Goal: Task Accomplishment & Management: Use online tool/utility

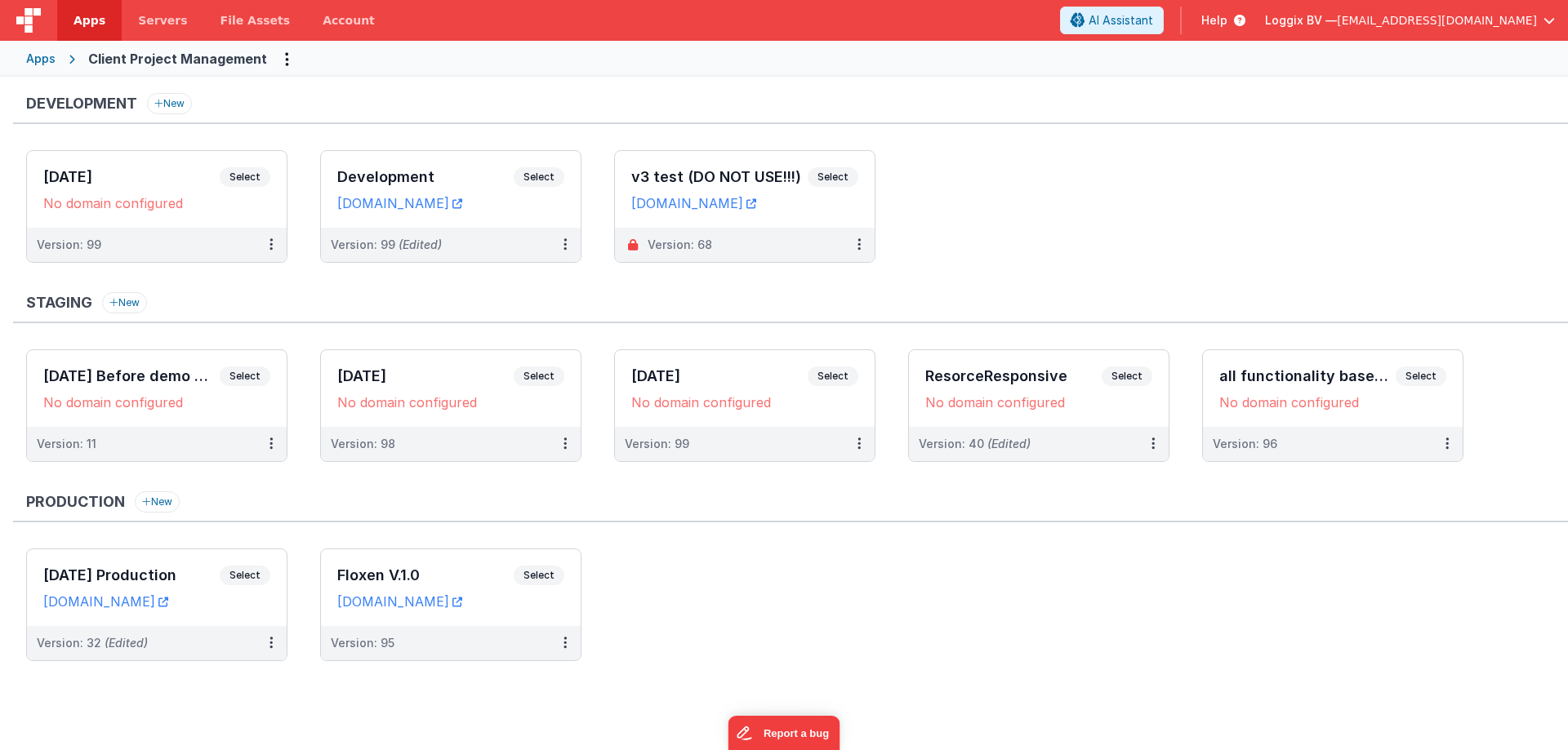
click at [85, 15] on span "Apps" at bounding box center [90, 20] width 31 height 17
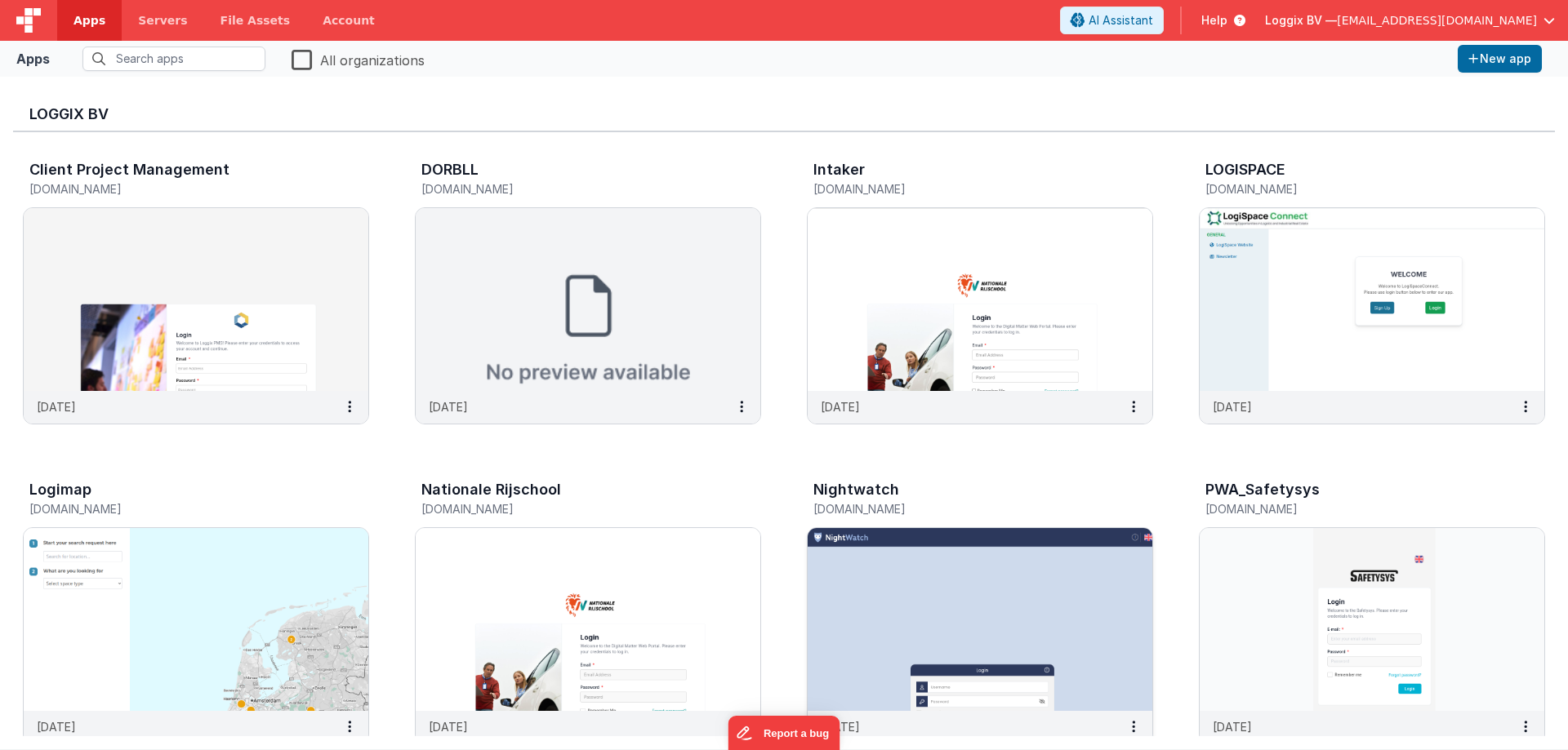
click at [1028, 618] on img at bounding box center [979, 620] width 345 height 183
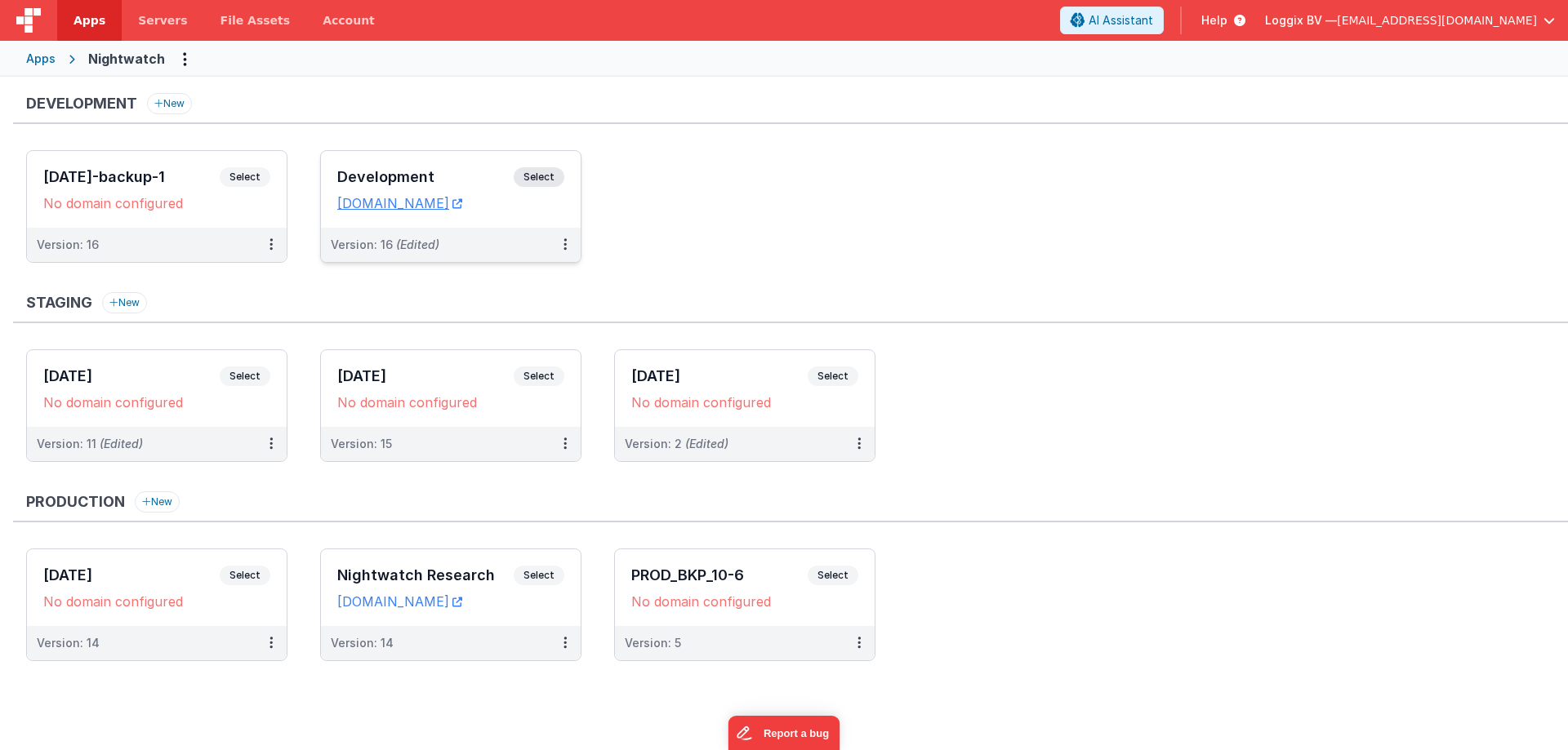
click at [544, 166] on div "Development Select URLs nightwatch.clientportal.cloud" at bounding box center [451, 189] width 260 height 77
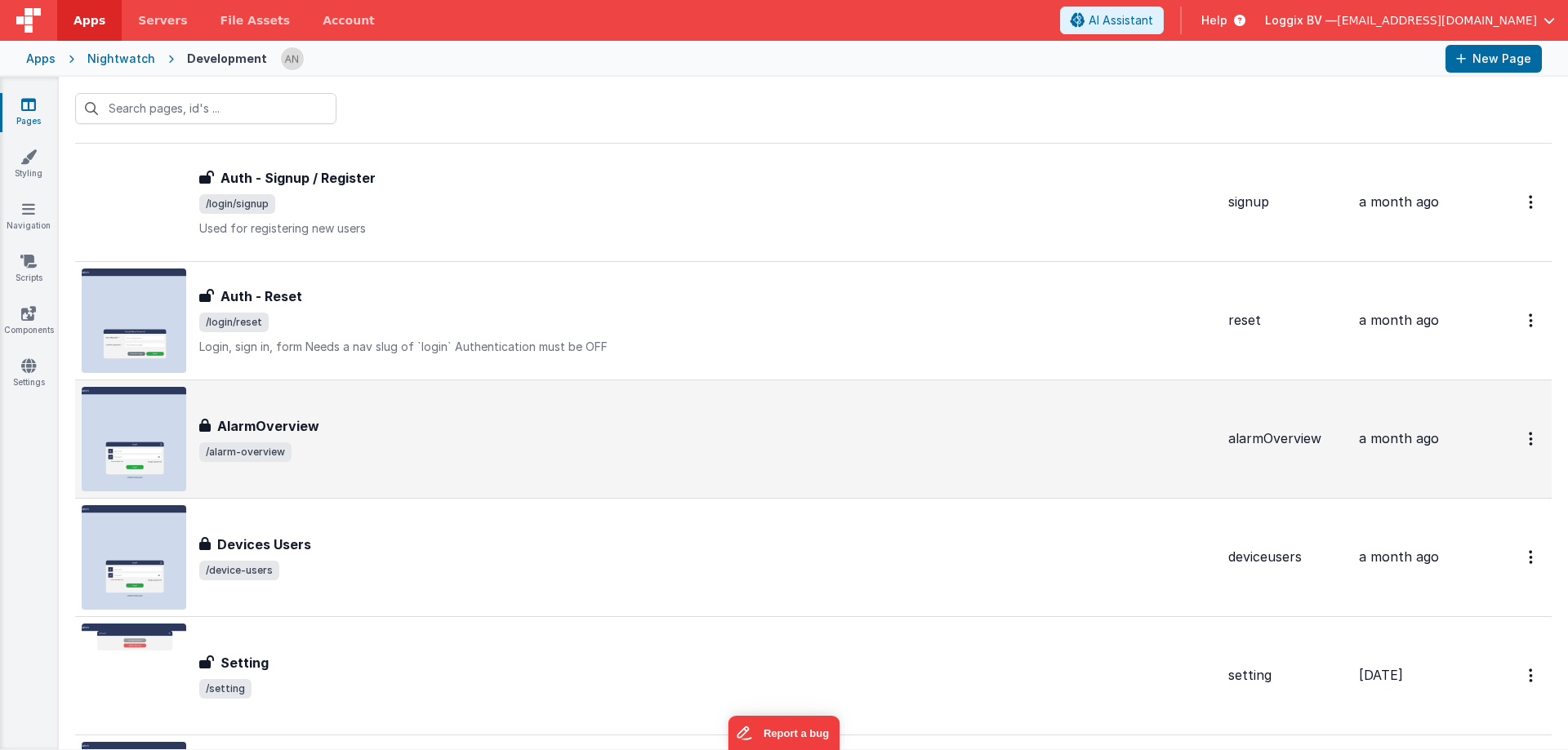
scroll to position [1061, 0]
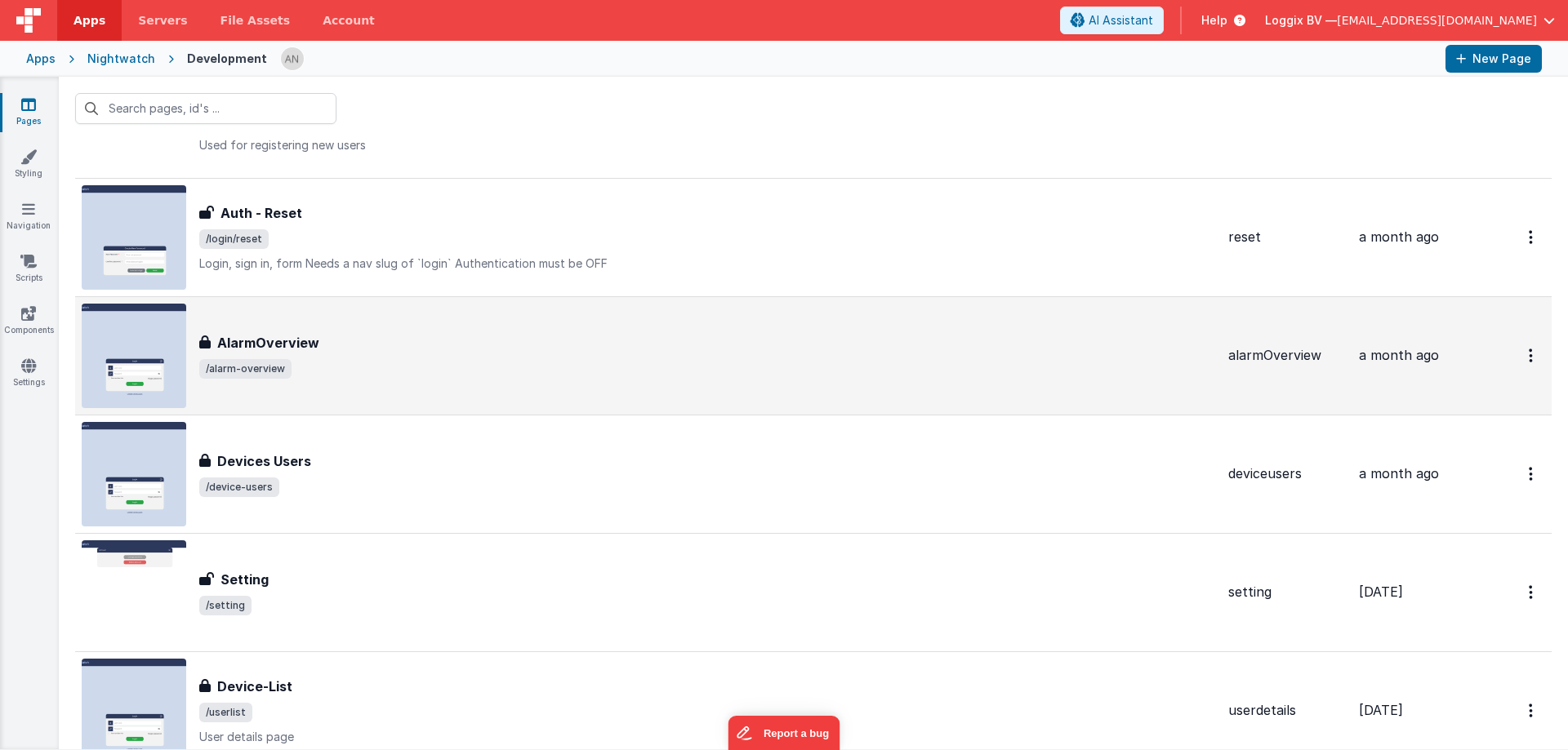
click at [388, 372] on span "/alarm-overview" at bounding box center [707, 369] width 1016 height 20
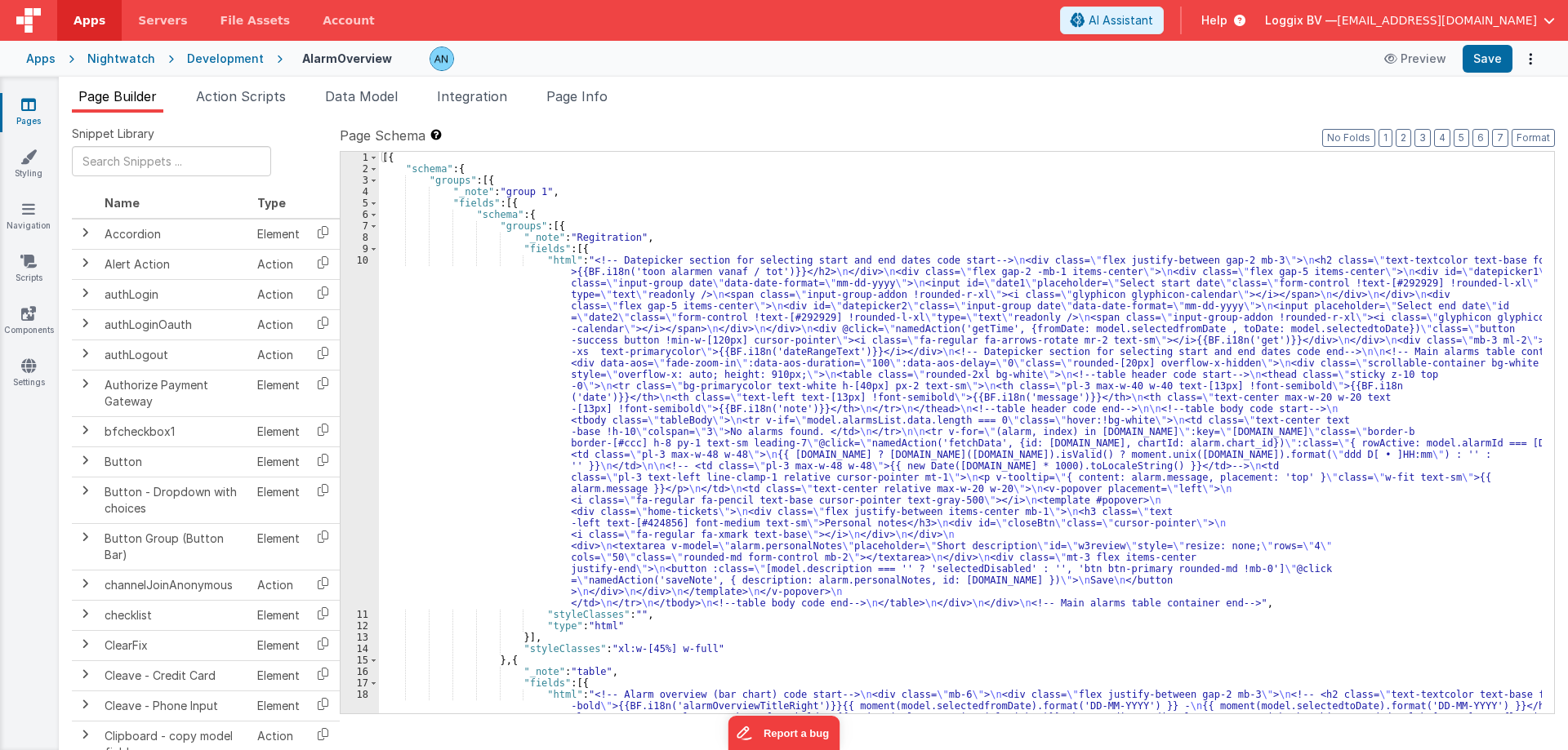
click at [257, 94] on span "Action Scripts" at bounding box center [240, 96] width 90 height 17
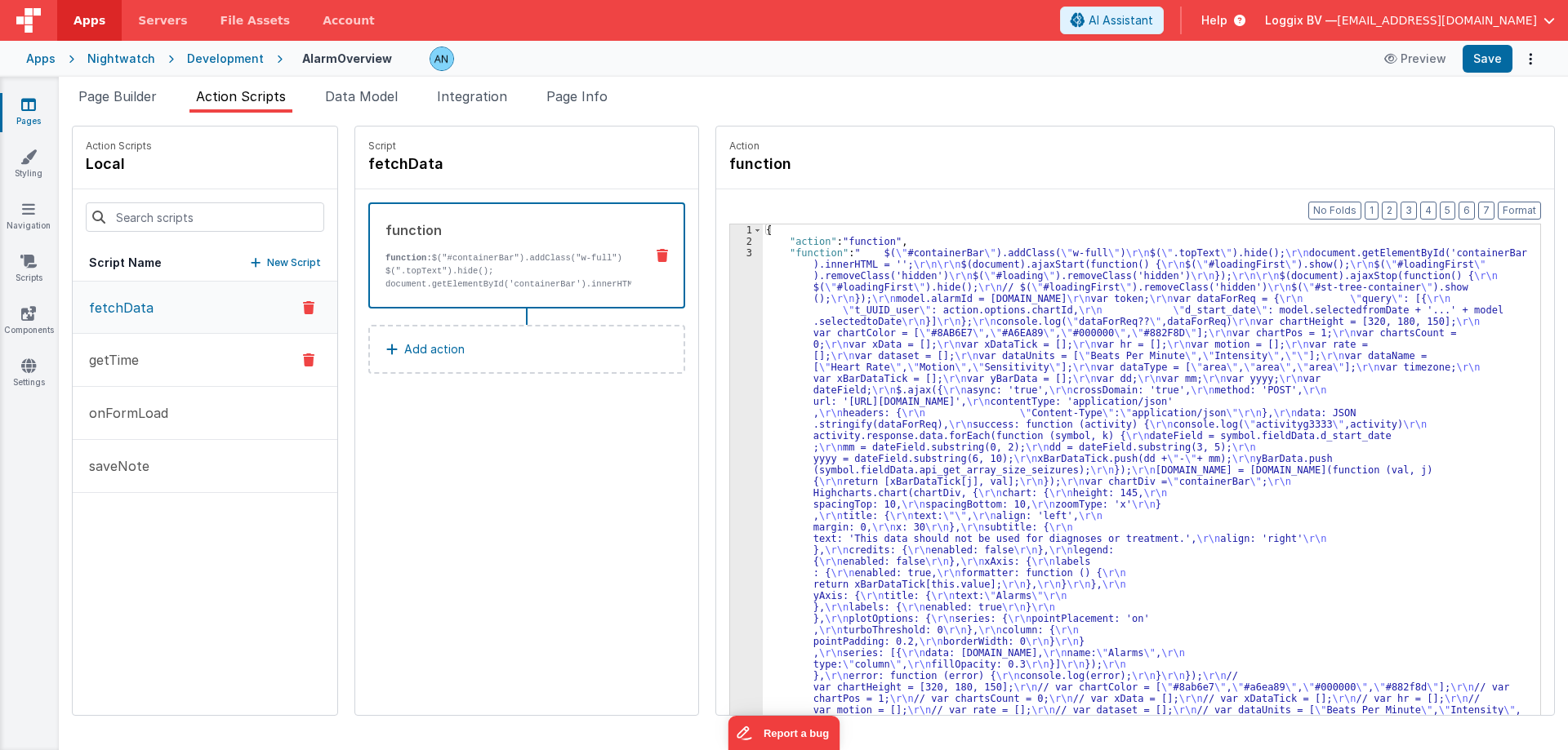
click at [191, 353] on button "getTime" at bounding box center [205, 360] width 265 height 53
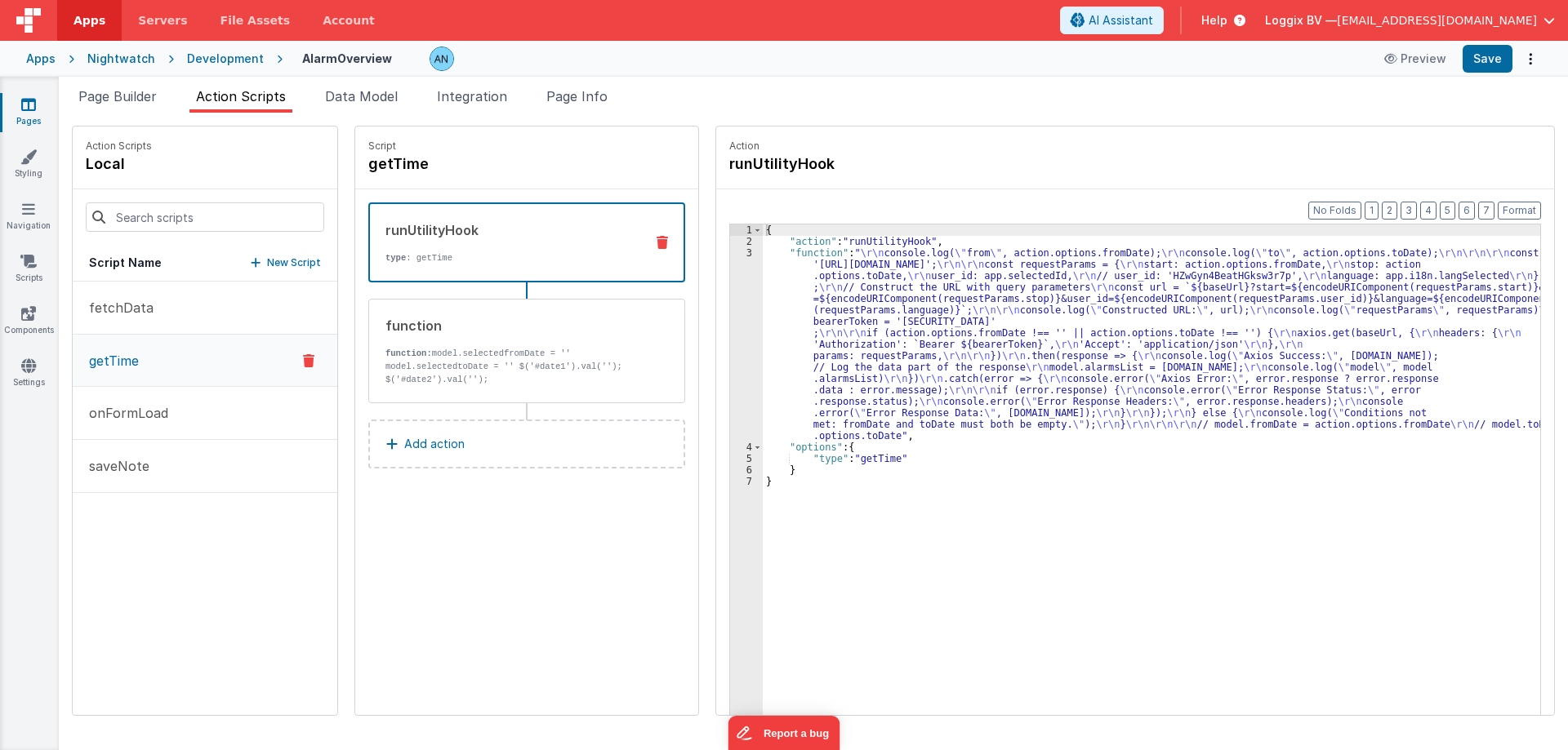
click at [864, 462] on div "{ "action" : "runUtilityHook" , "function" : " \r\n console.log( \" from \" , a…" at bounding box center [1159, 506] width 792 height 564
click at [763, 338] on div "{ "action" : "runUtilityHook" , "function" : " \r\n console.log( \" from \" , a…" at bounding box center [1159, 506] width 792 height 564
click at [730, 257] on div "3" at bounding box center [746, 344] width 32 height 194
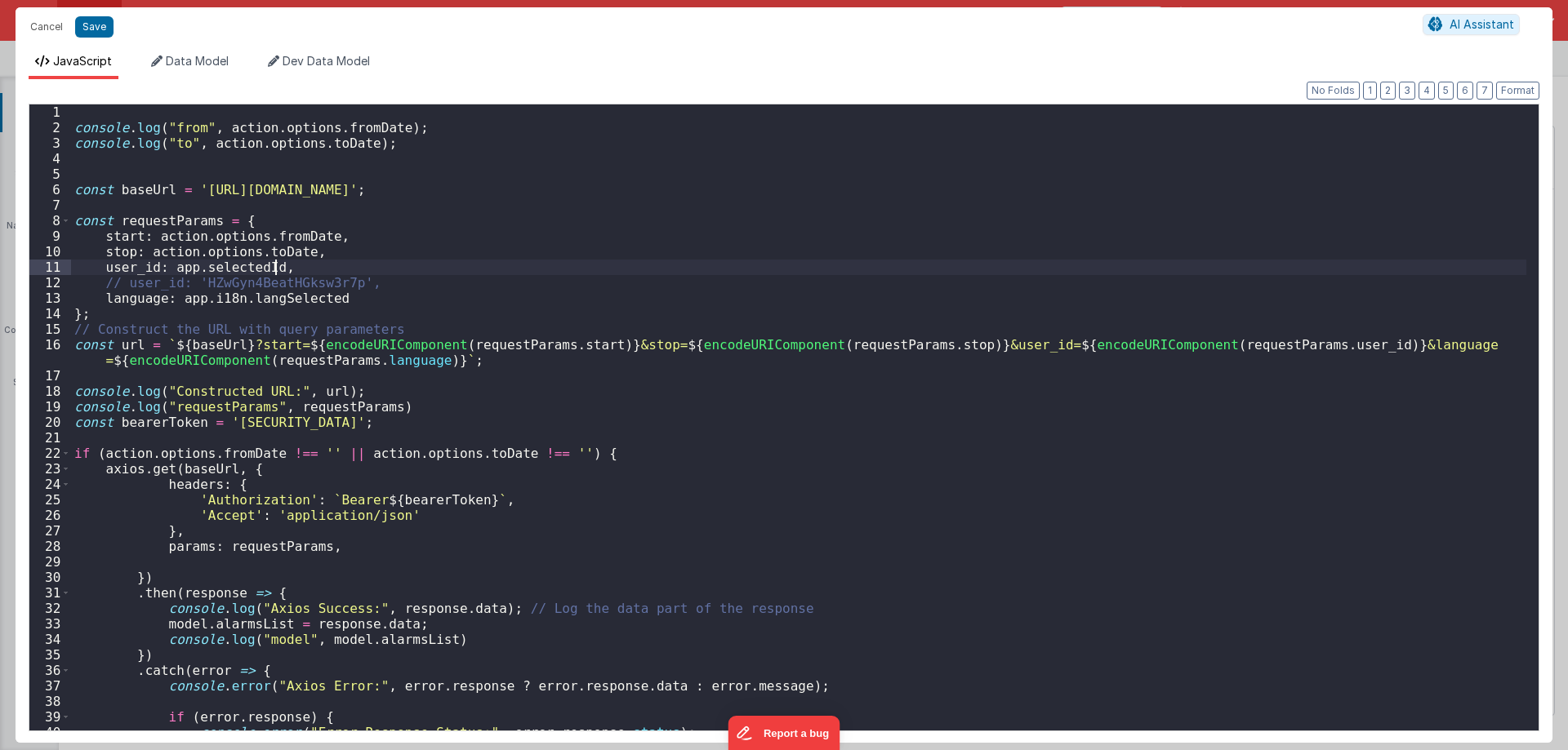
click at [726, 253] on div "console . log ( "from" , action . options . fromDate ) ; console . log ( "to" ,…" at bounding box center [798, 432] width 1455 height 656
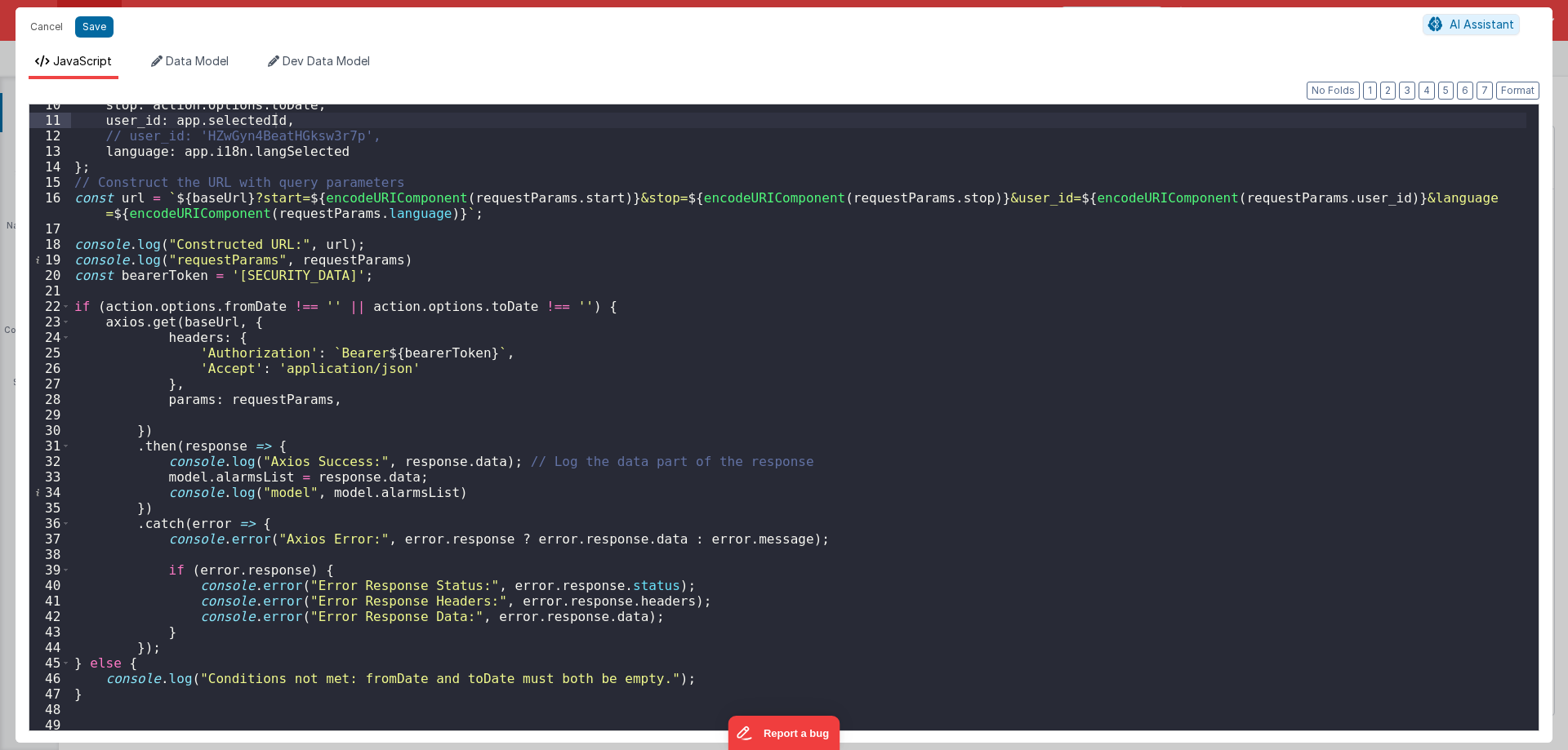
scroll to position [180, 0]
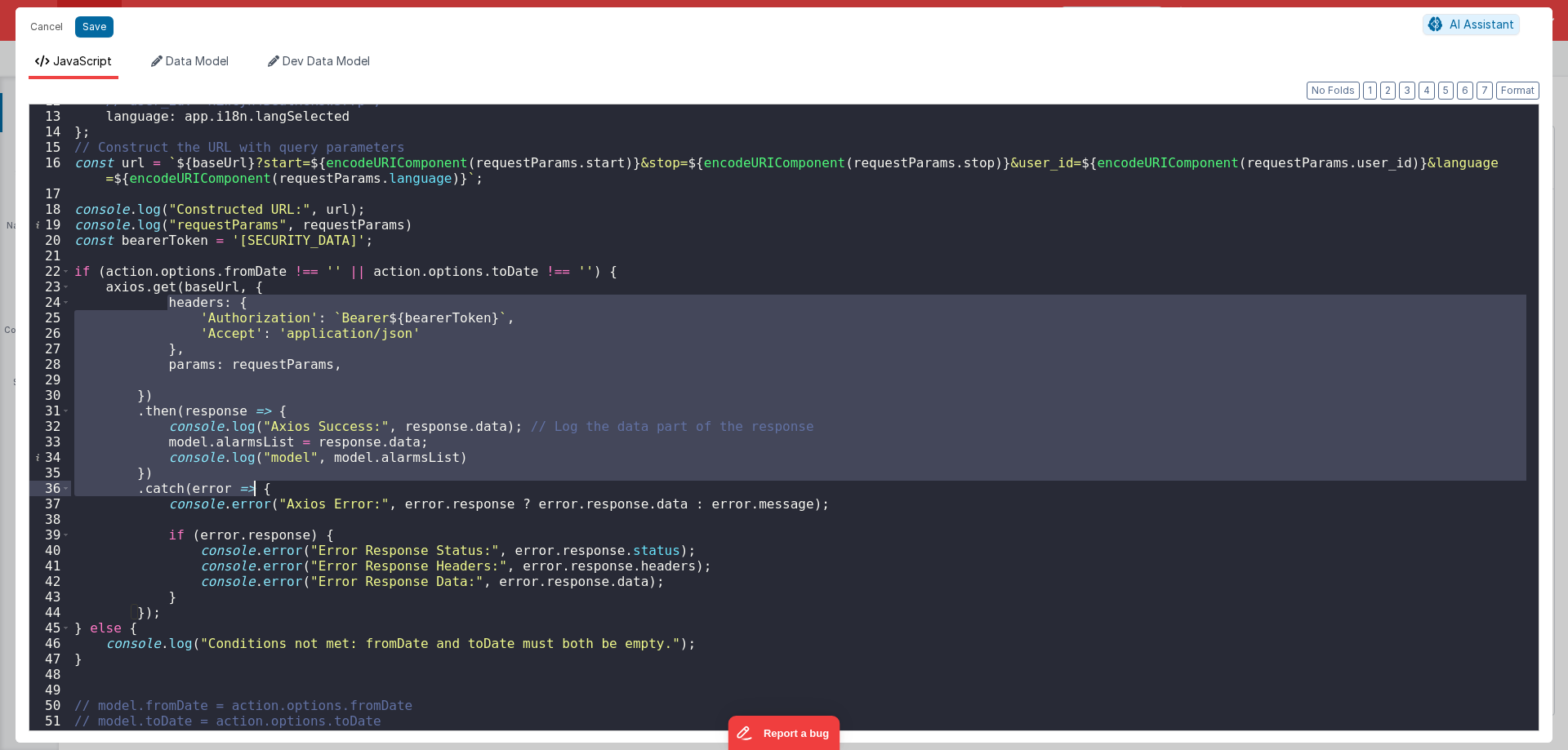
drag, startPoint x: 165, startPoint y: 299, endPoint x: 280, endPoint y: 493, distance: 225.5
click at [280, 493] on div "// user_id: 'HZwGyn4BeatHGksw3r7p', language : app . i18n . langSelected } ; //…" at bounding box center [798, 421] width 1455 height 656
click at [213, 344] on div "// user_id: 'HZwGyn4BeatHGksw3r7p', language : app . i18n . langSelected } ; //…" at bounding box center [798, 417] width 1455 height 626
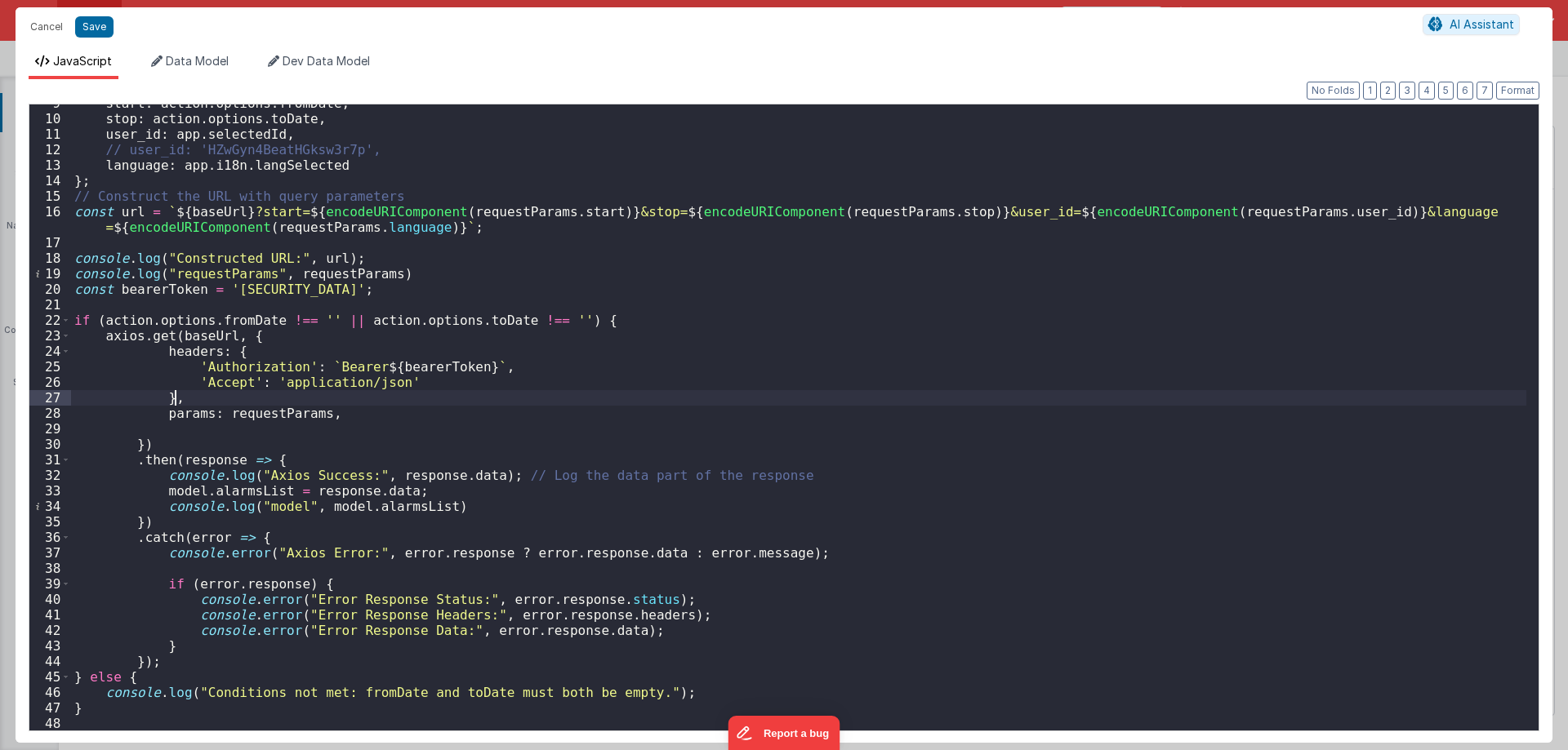
scroll to position [133, 0]
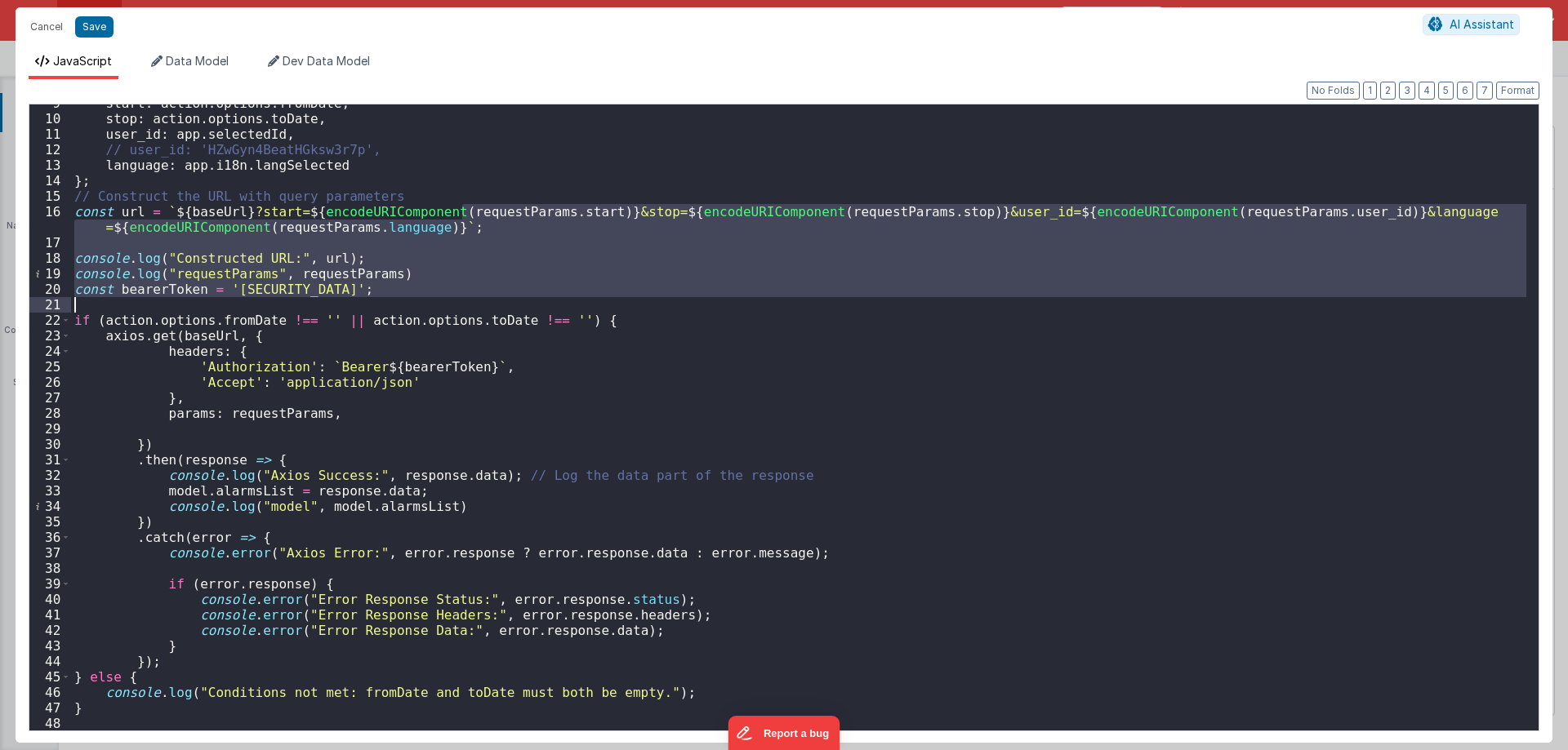
drag, startPoint x: 465, startPoint y: 210, endPoint x: 768, endPoint y: 306, distance: 317.8
click at [768, 306] on div "start : action . options . fromDate , stop : action . options . toDate , user_i…" at bounding box center [798, 423] width 1455 height 656
click at [294, 297] on div "start : action . options . fromDate , stop : action . options . toDate , user_i…" at bounding box center [798, 417] width 1455 height 626
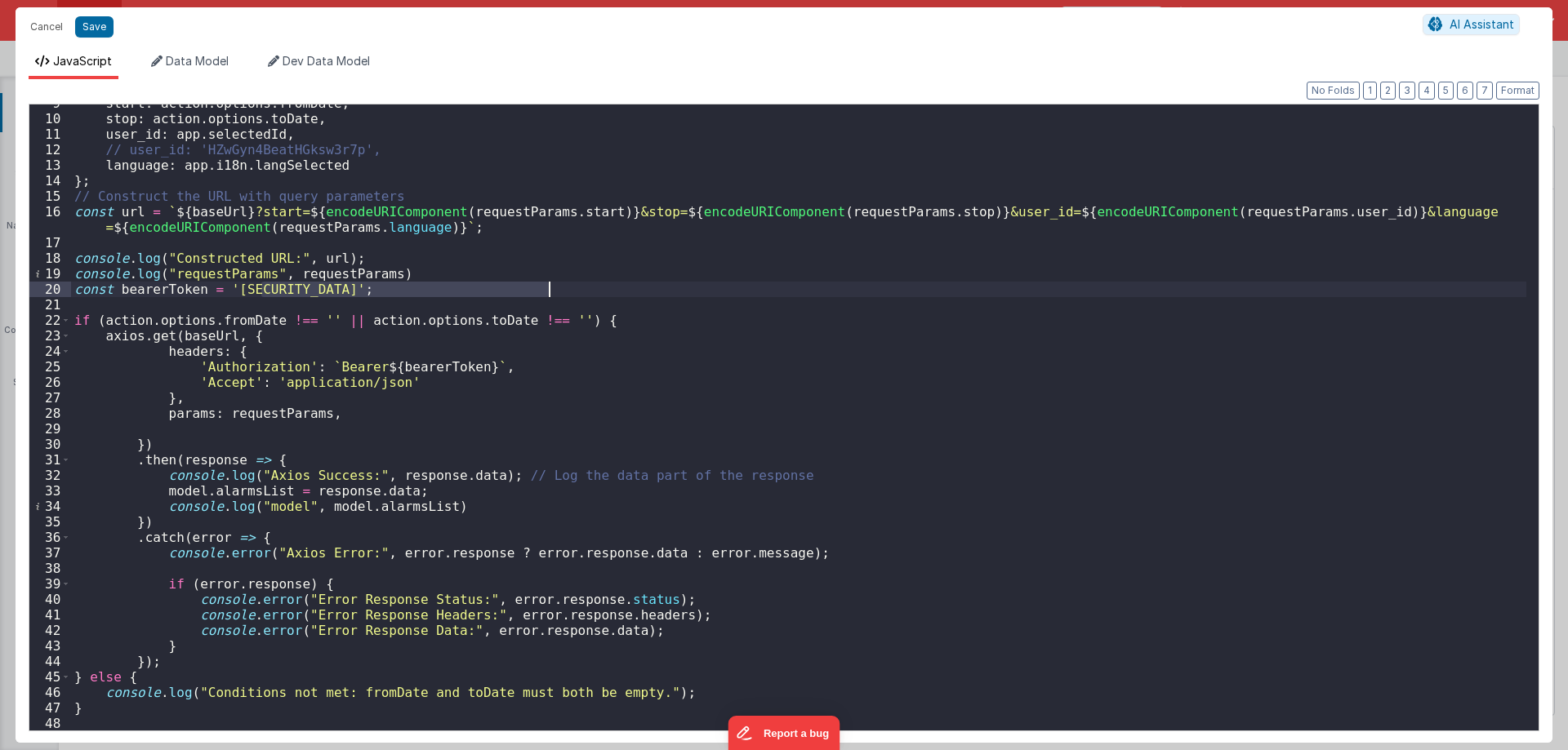
drag, startPoint x: 263, startPoint y: 282, endPoint x: 549, endPoint y: 289, distance: 286.1
click at [549, 289] on div "start : action . options . fromDate , stop : action . options . toDate , user_i…" at bounding box center [798, 423] width 1455 height 656
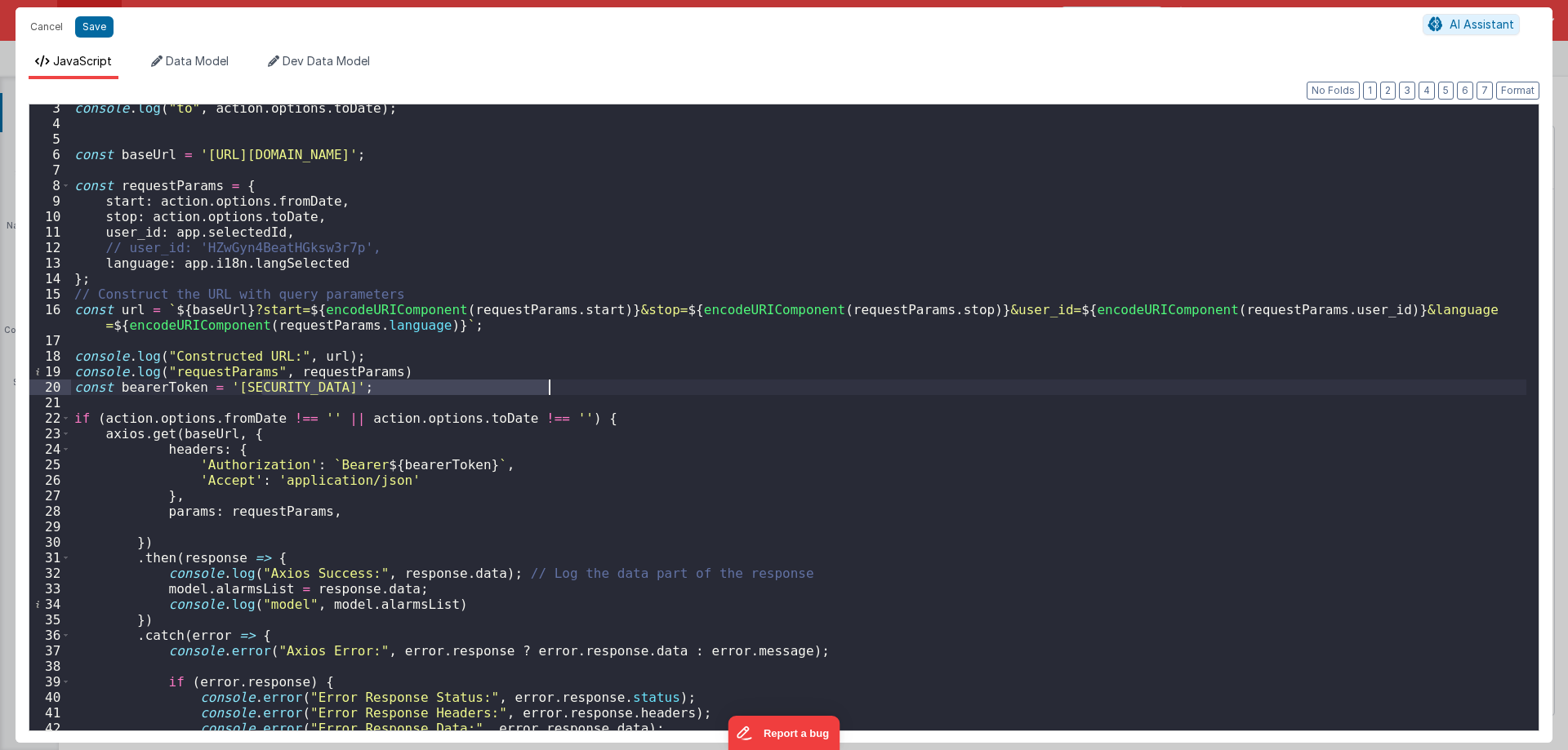
scroll to position [0, 0]
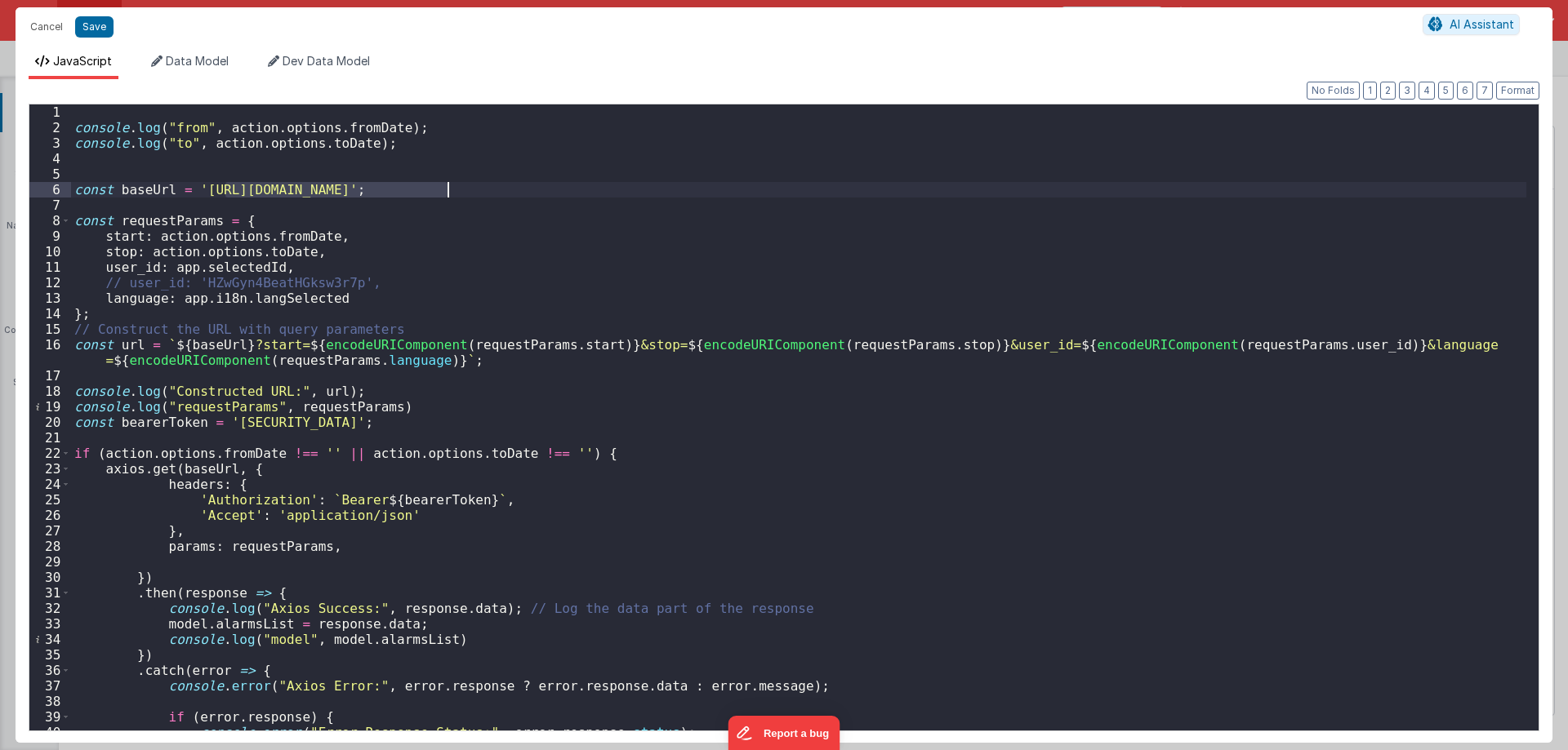
drag, startPoint x: 227, startPoint y: 193, endPoint x: 449, endPoint y: 190, distance: 222.0
click at [449, 190] on div "console . log ( "from" , action . options . fromDate ) ; console . log ( "to" ,…" at bounding box center [798, 432] width 1455 height 656
click at [476, 265] on div "console . log ( "from" , action . options . fromDate ) ; console . log ( "to" ,…" at bounding box center [798, 432] width 1455 height 656
drag, startPoint x: 284, startPoint y: 191, endPoint x: 377, endPoint y: 186, distance: 93.1
click at [377, 186] on div "console . log ( "from" , action . options . fromDate ) ; console . log ( "to" ,…" at bounding box center [798, 432] width 1455 height 656
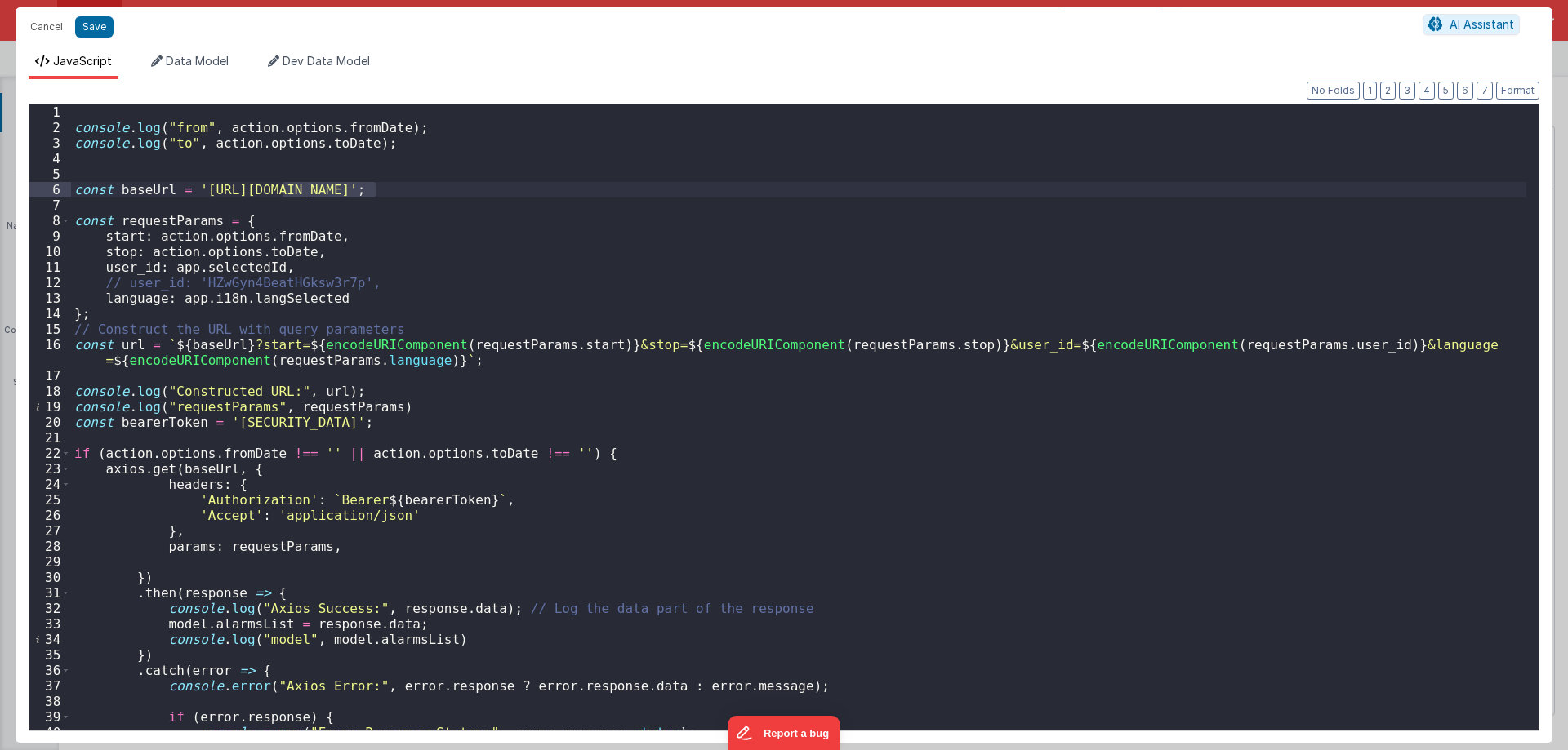
click at [433, 273] on div "console . log ( "from" , action . options . fromDate ) ; console . log ( "to" ,…" at bounding box center [798, 432] width 1455 height 656
drag, startPoint x: 470, startPoint y: 189, endPoint x: 414, endPoint y: 185, distance: 56.1
click at [414, 185] on div "console . log ( "from" , action . options . fromDate ) ; console . log ( "to" ,…" at bounding box center [798, 432] width 1455 height 656
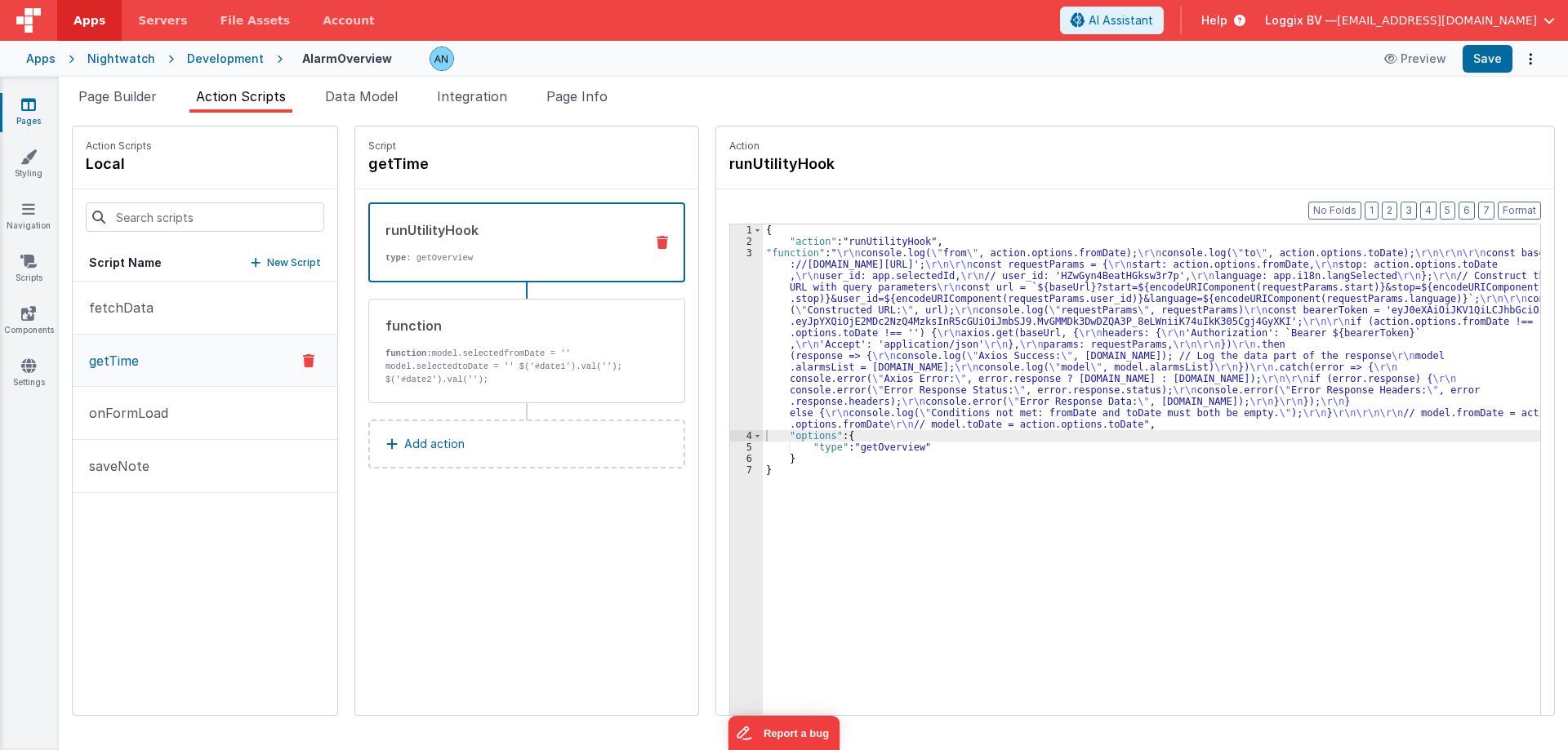
click at [841, 444] on div "{ "action" : "runUtilityHook" , "function" : " \r\n console.log( \" from \" , a…" at bounding box center [1159, 506] width 792 height 564
click at [1436, 62] on button "Preview" at bounding box center [1414, 58] width 82 height 27
click at [741, 265] on div "3" at bounding box center [746, 339] width 32 height 183
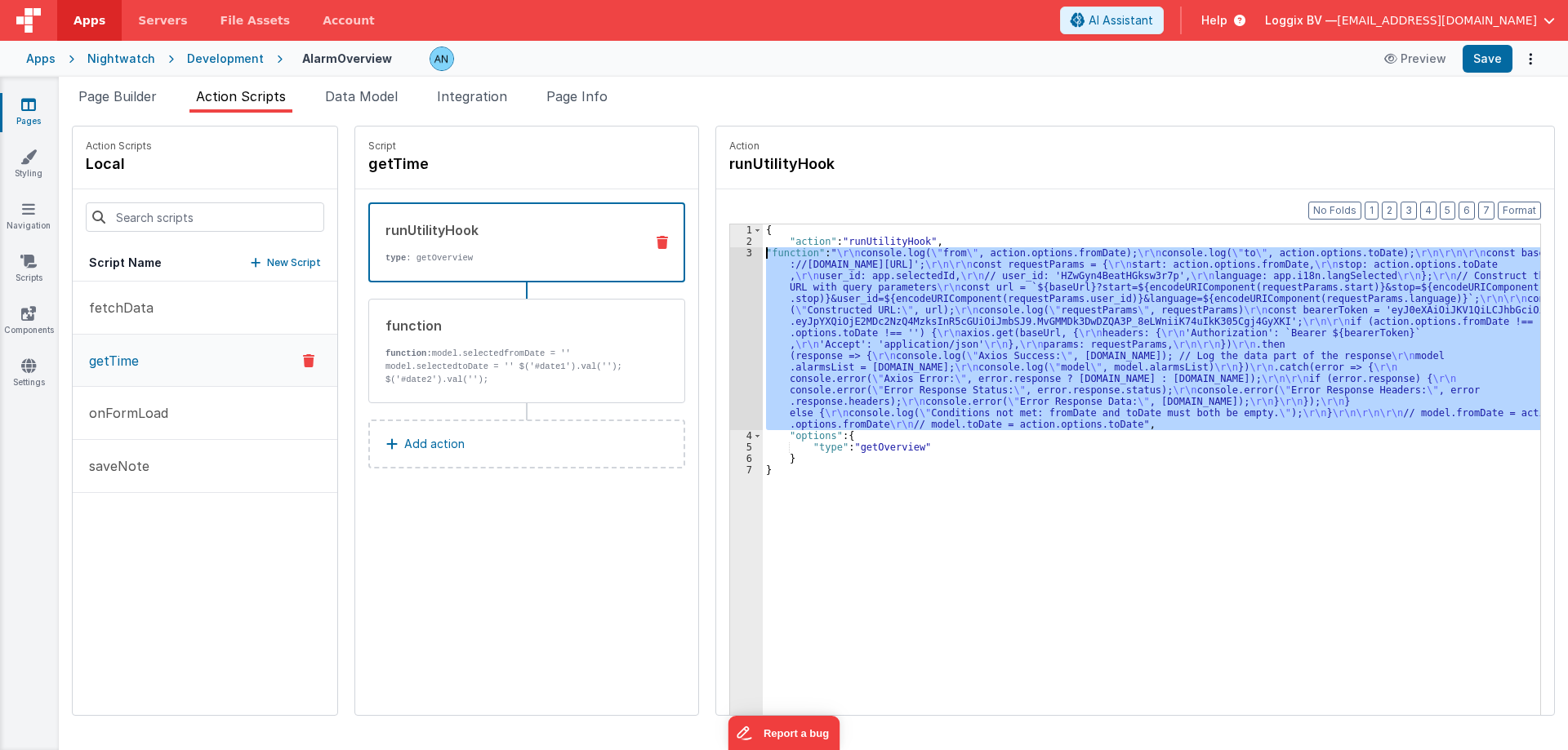
click at [730, 253] on div "3" at bounding box center [746, 339] width 32 height 183
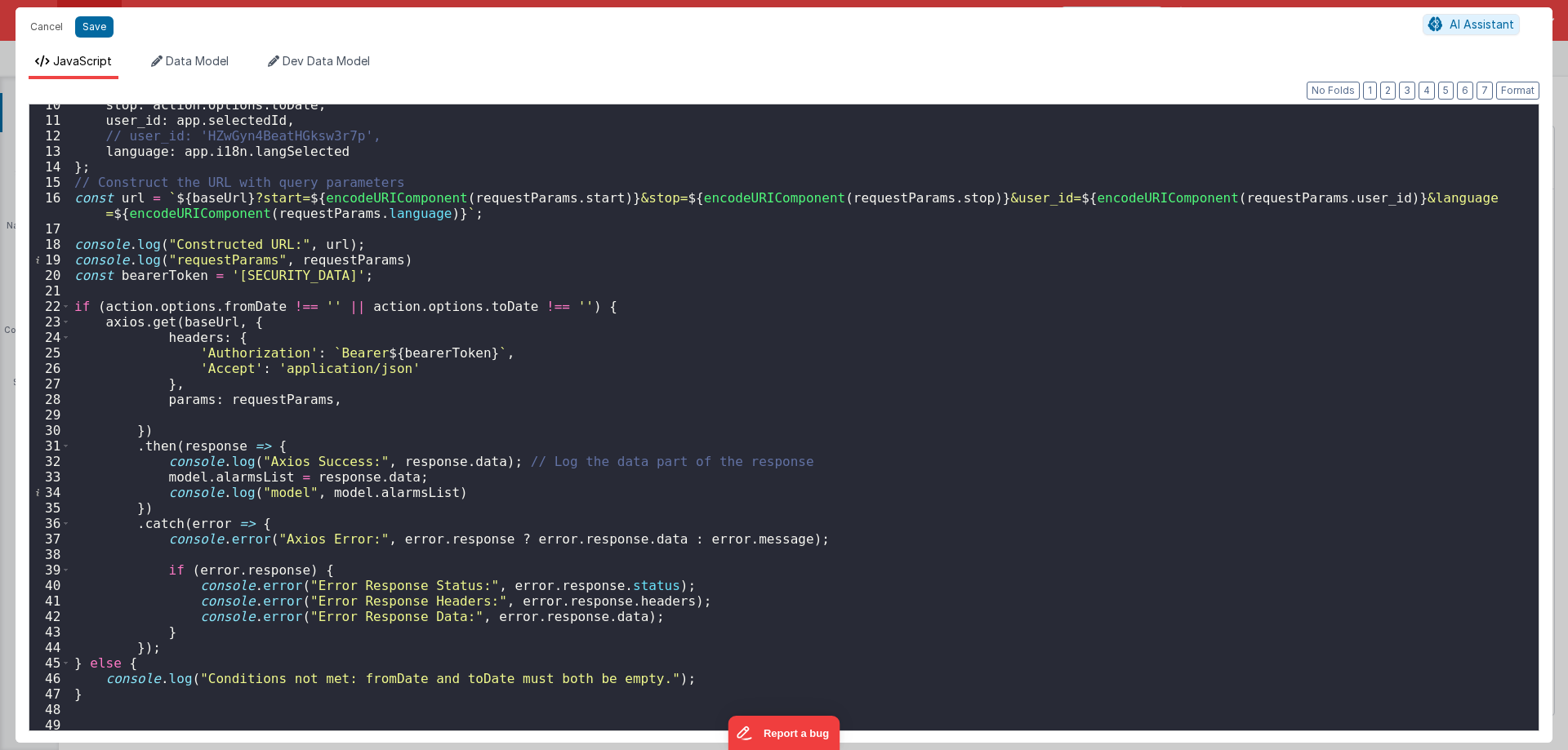
scroll to position [147, 0]
click at [1233, 202] on div "stop : action . options . toDate , user_id : app . selectedId , // user_id: 'HZ…" at bounding box center [798, 426] width 1455 height 657
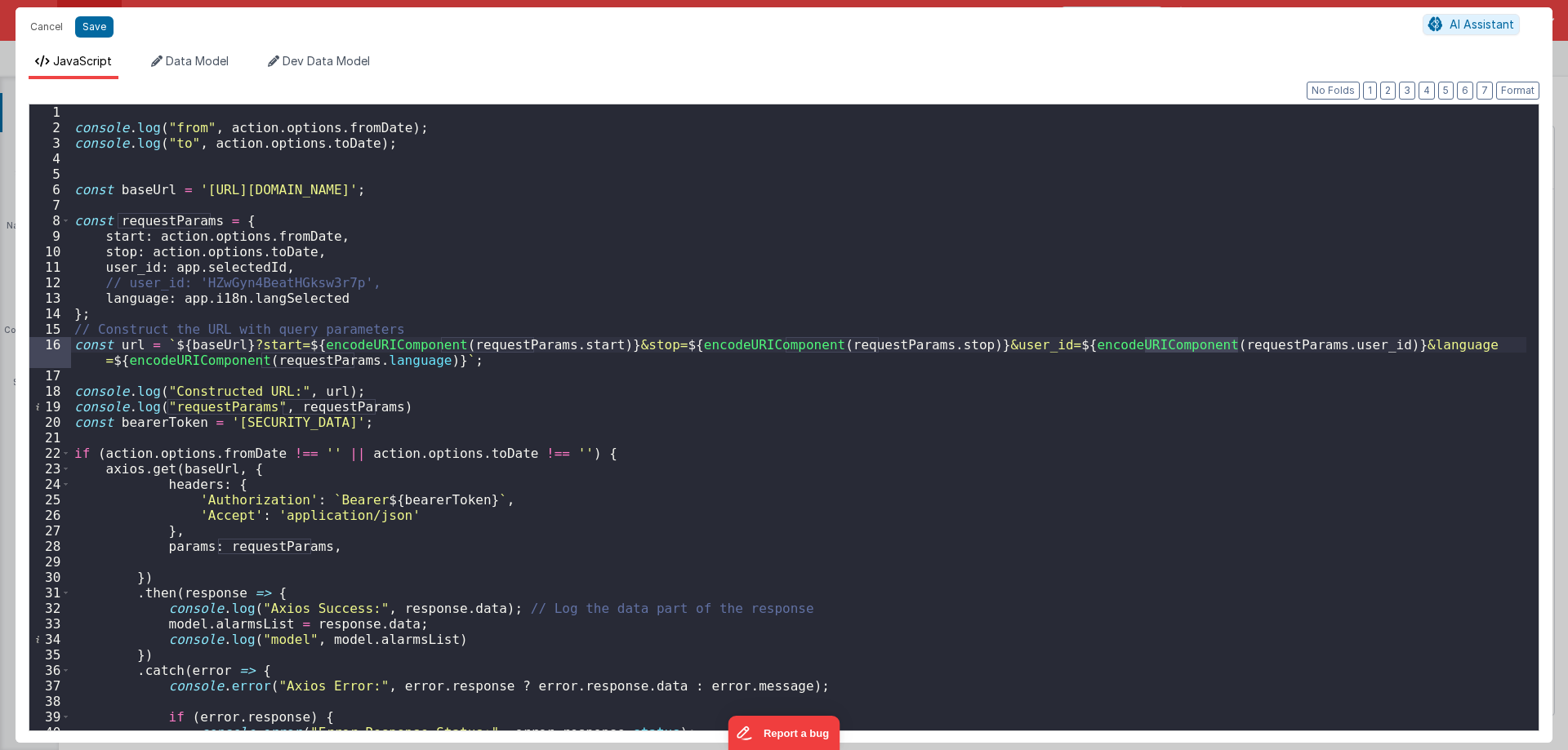
scroll to position [49, 0]
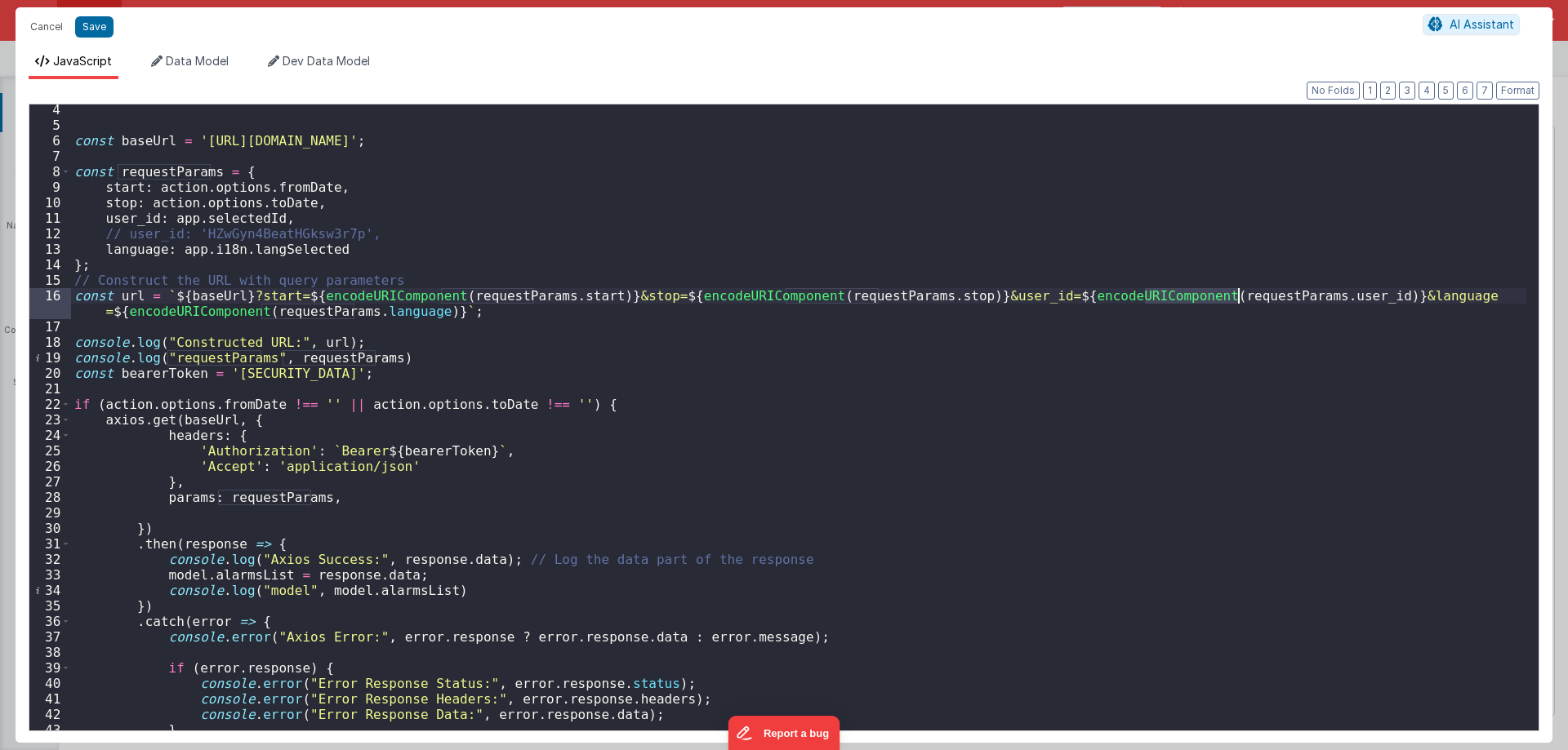
click at [209, 218] on div "const baseUrl = 'https://elastic.nightwatch.nl/seizures' ; const requestParams …" at bounding box center [798, 431] width 1455 height 657
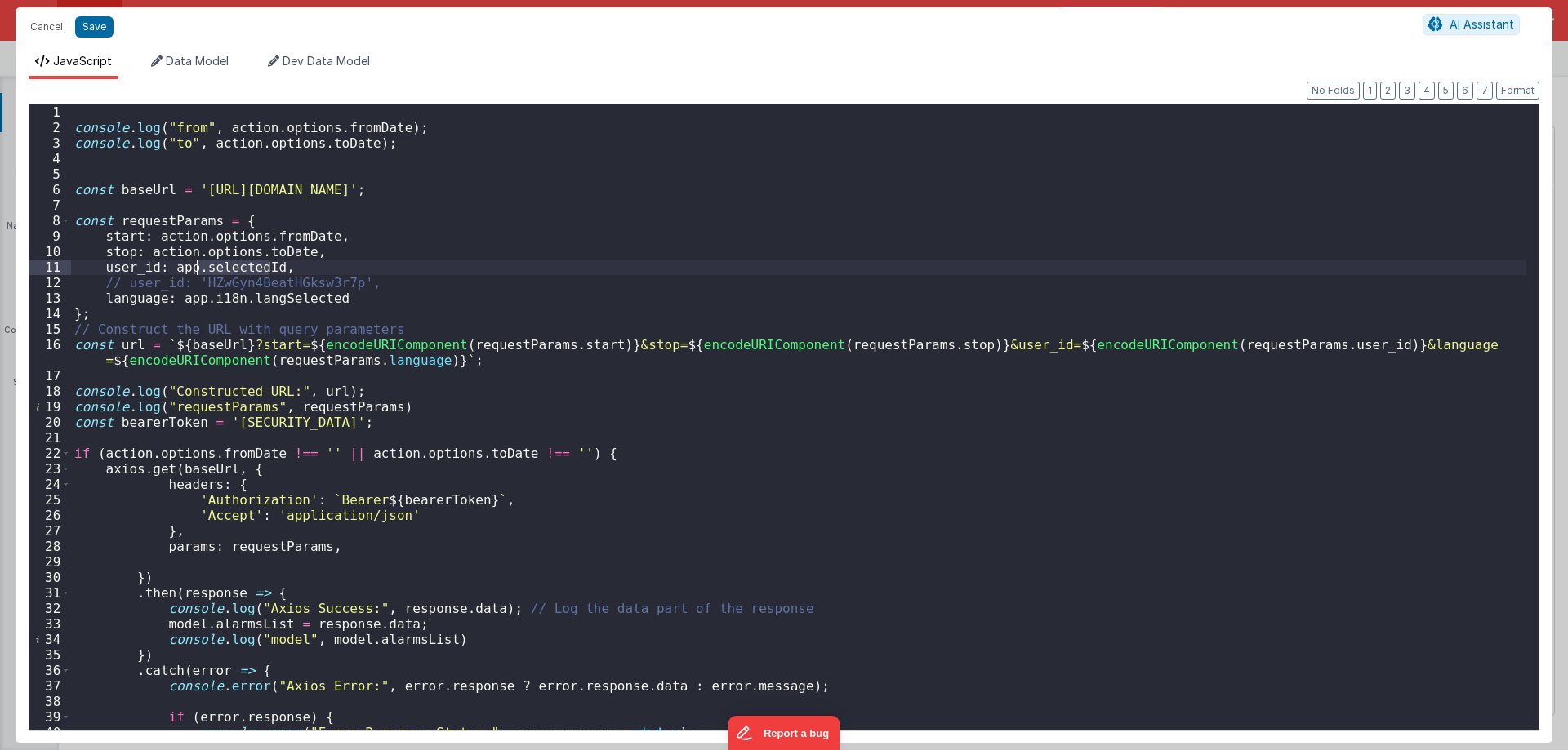
scroll to position [0, 0]
click at [53, 29] on button "Cancel" at bounding box center [46, 27] width 49 height 23
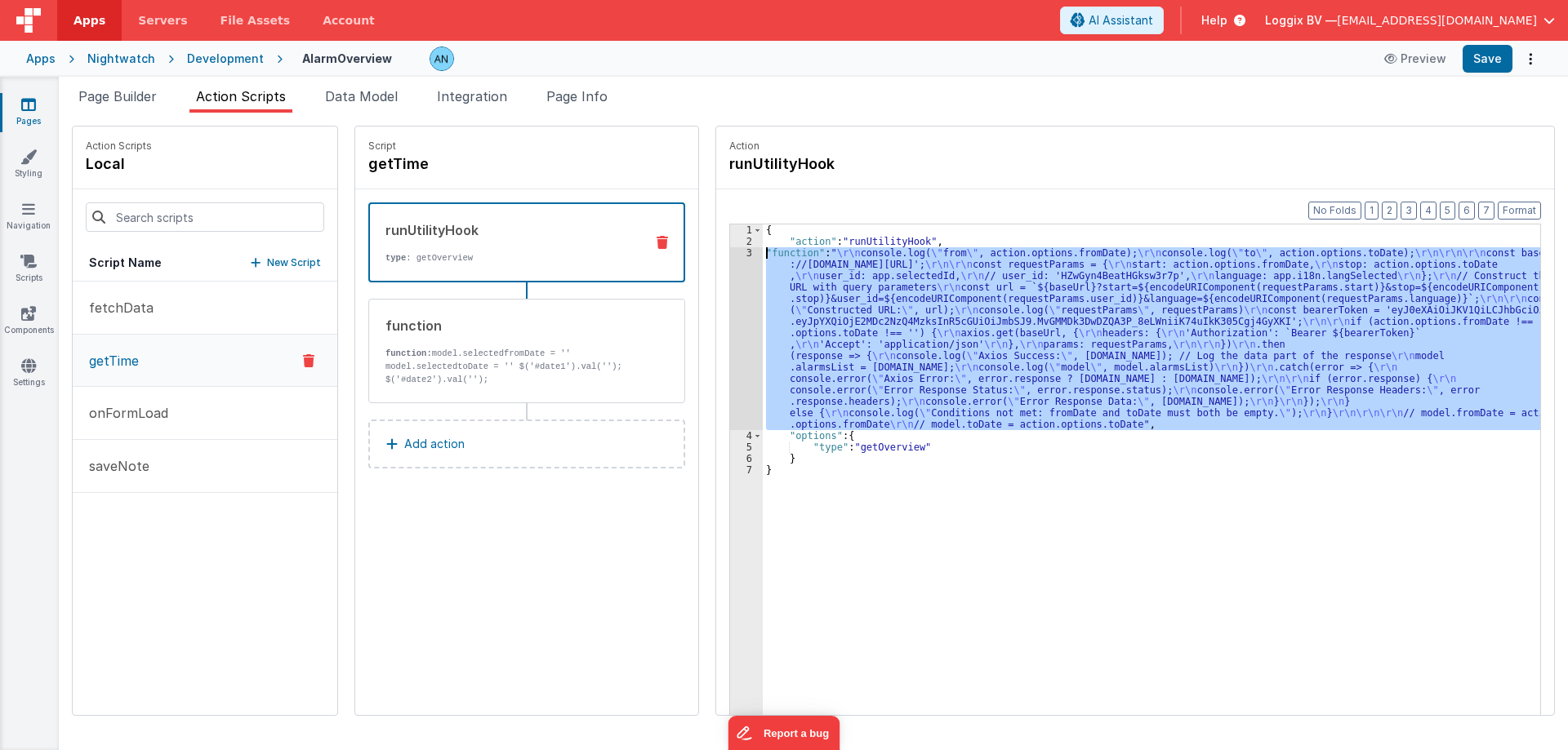
click at [733, 272] on div "3" at bounding box center [746, 339] width 32 height 183
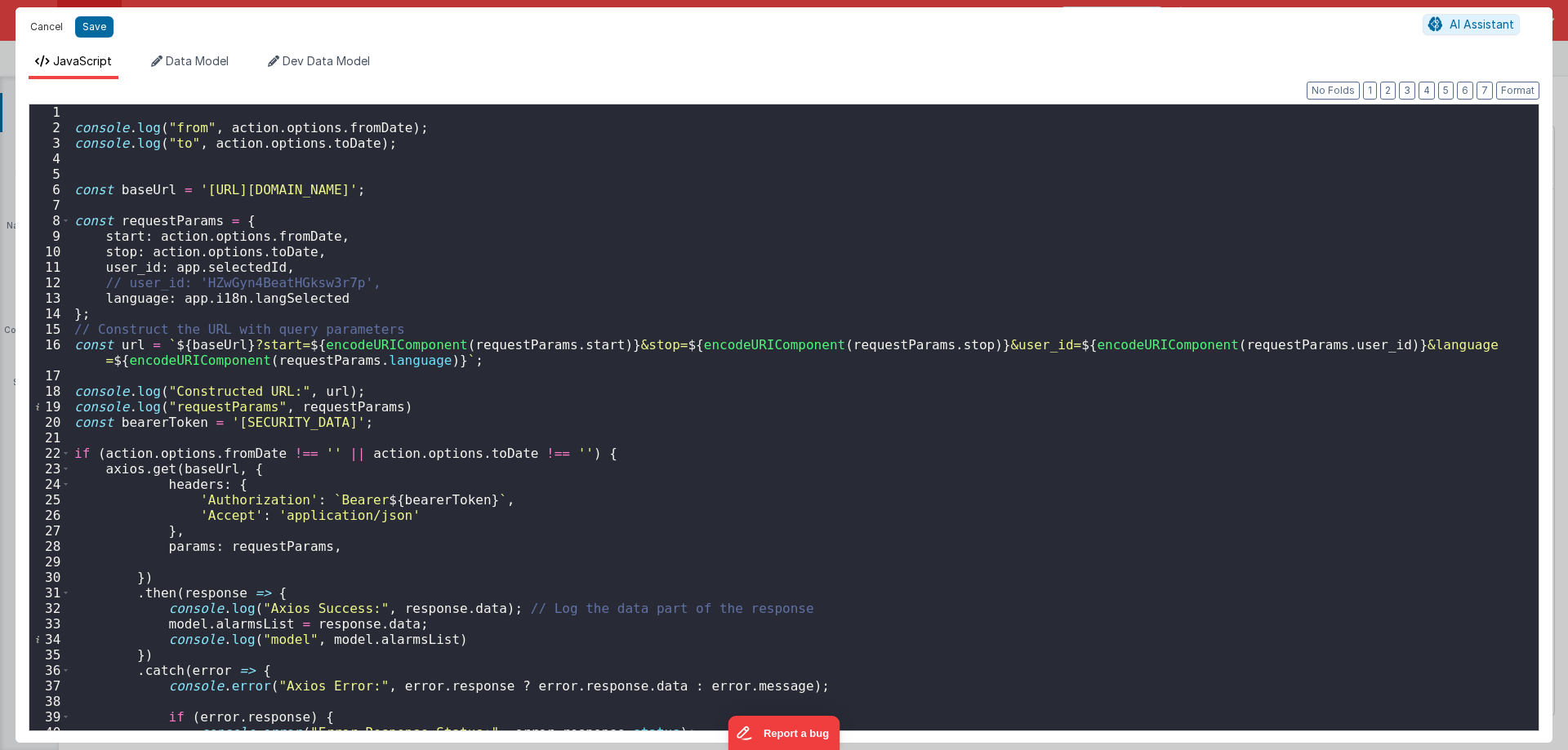
click at [52, 32] on button "Cancel" at bounding box center [46, 27] width 49 height 23
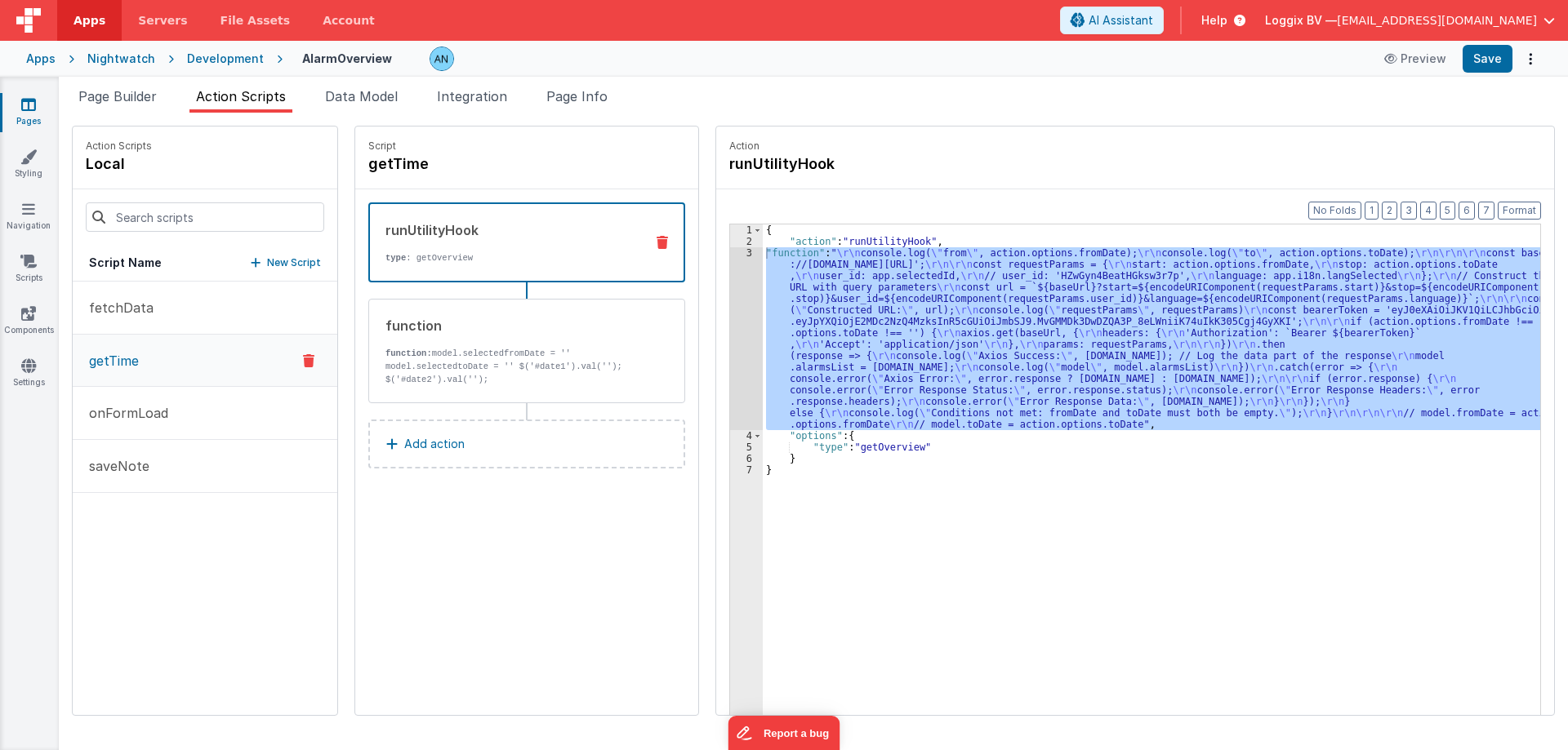
click at [30, 98] on icon at bounding box center [29, 104] width 15 height 17
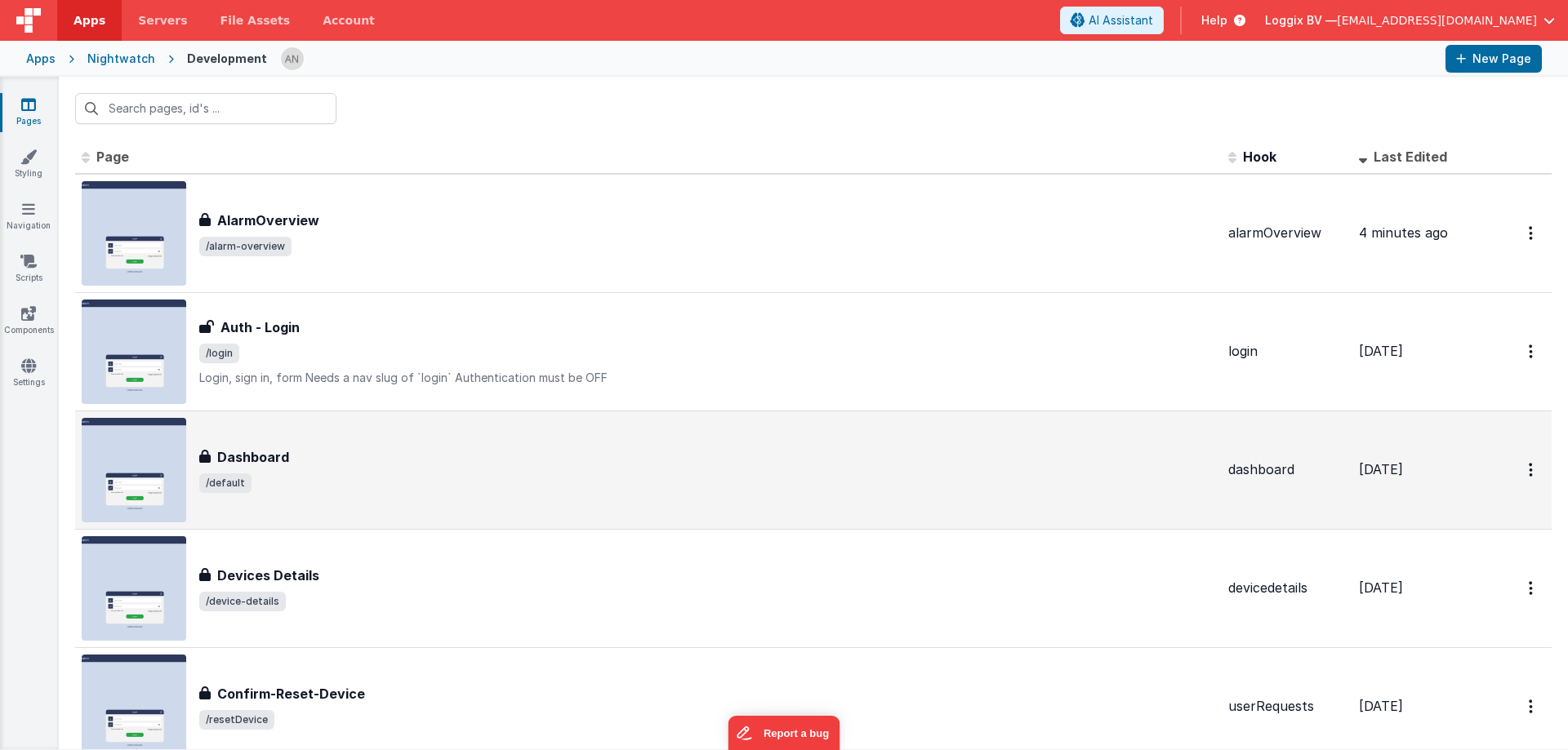
click at [332, 442] on div "Dashboard Dashboard /default" at bounding box center [648, 470] width 1133 height 104
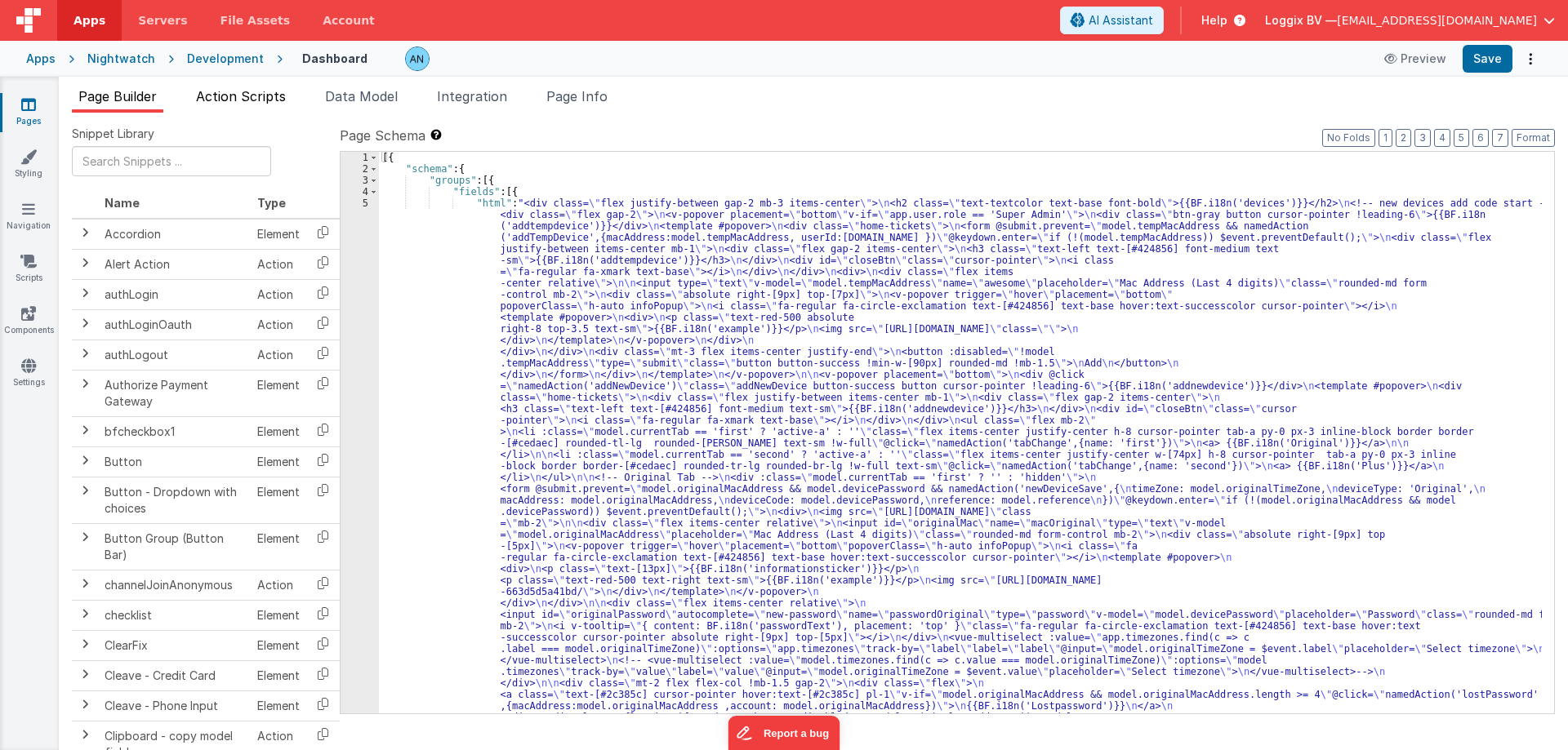
click at [247, 104] on li "Action Scripts" at bounding box center [240, 99] width 103 height 27
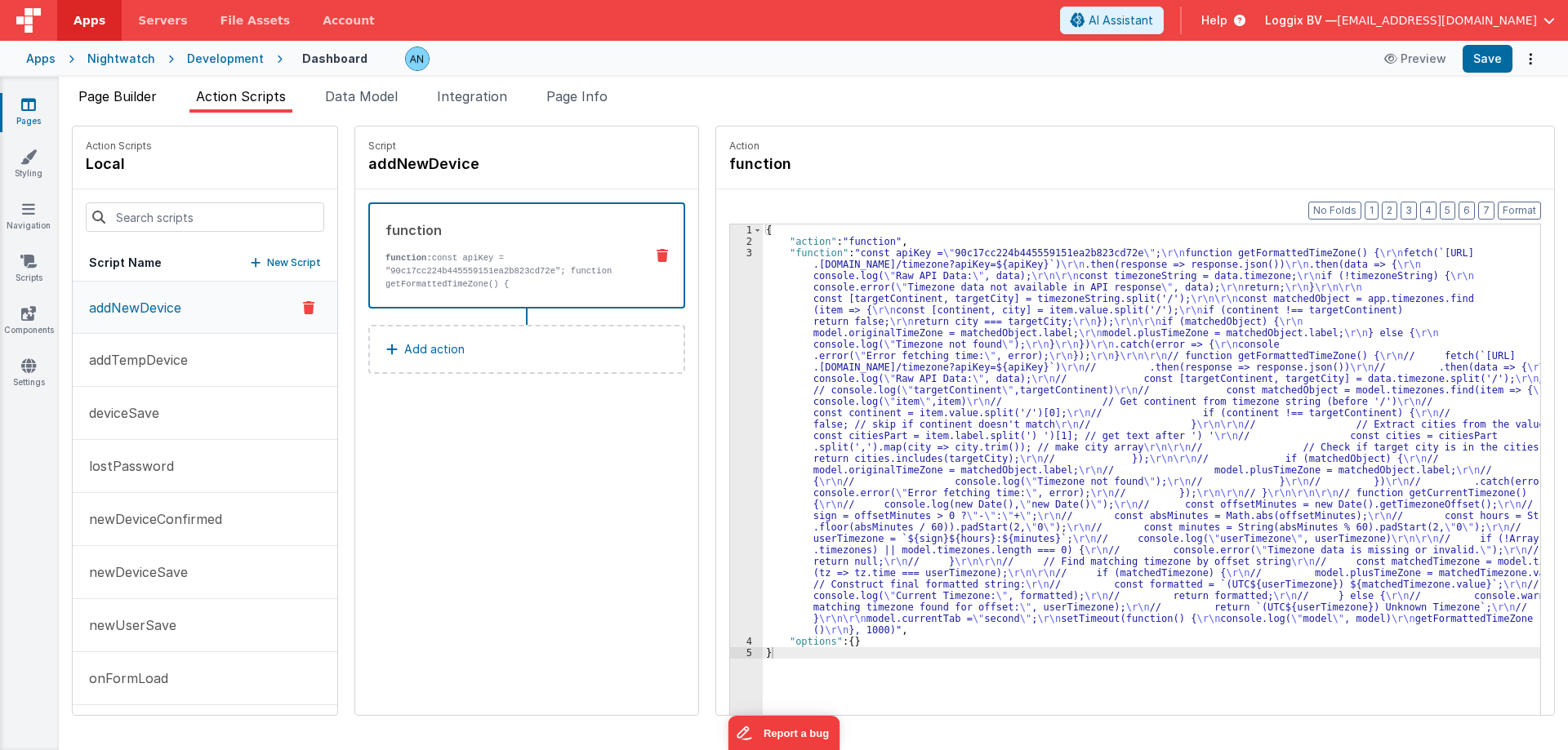
click at [132, 96] on span "Page Builder" at bounding box center [118, 96] width 79 height 17
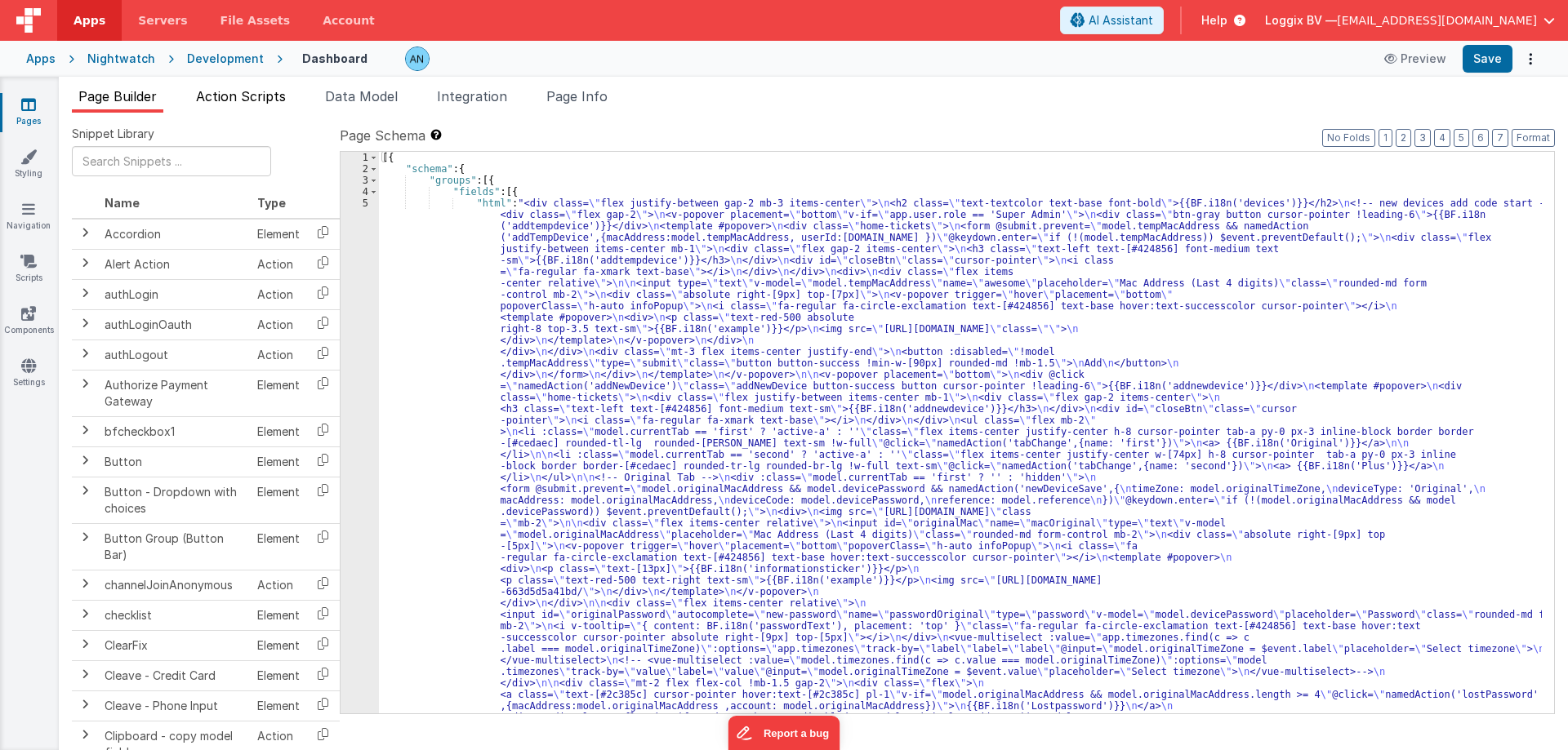
click at [249, 110] on li "Action Scripts" at bounding box center [240, 99] width 103 height 27
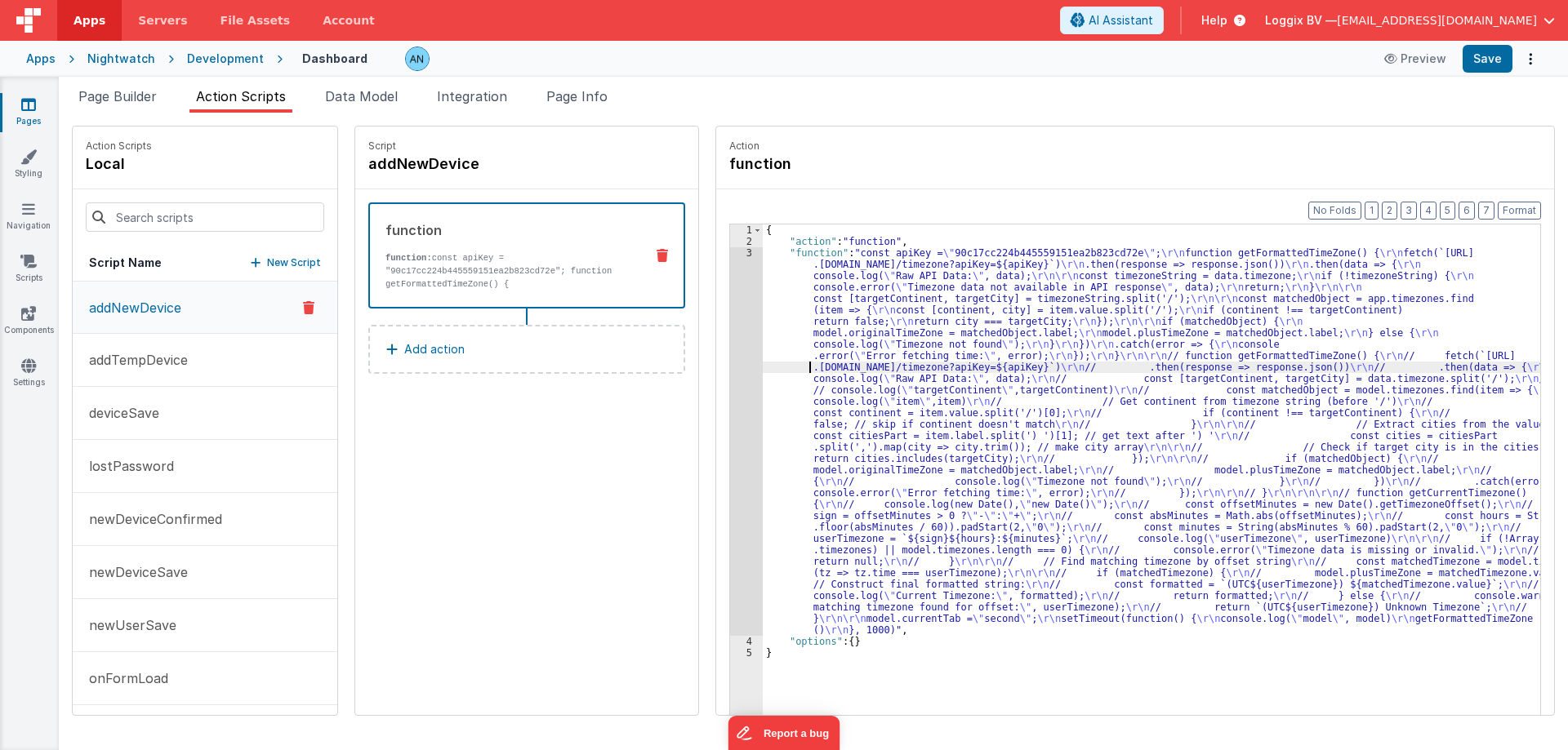
click at [790, 368] on div "{ "action" : "function" , "function" : "const apiKey = \" 90c17cc224b445559151e…" at bounding box center [1159, 506] width 792 height 564
click at [604, 391] on div "function function: const apiKey = "90c17cc224b445559151ea2b823cd72e"; function …" at bounding box center [527, 295] width 343 height 214
click at [38, 103] on link "Pages" at bounding box center [29, 112] width 59 height 32
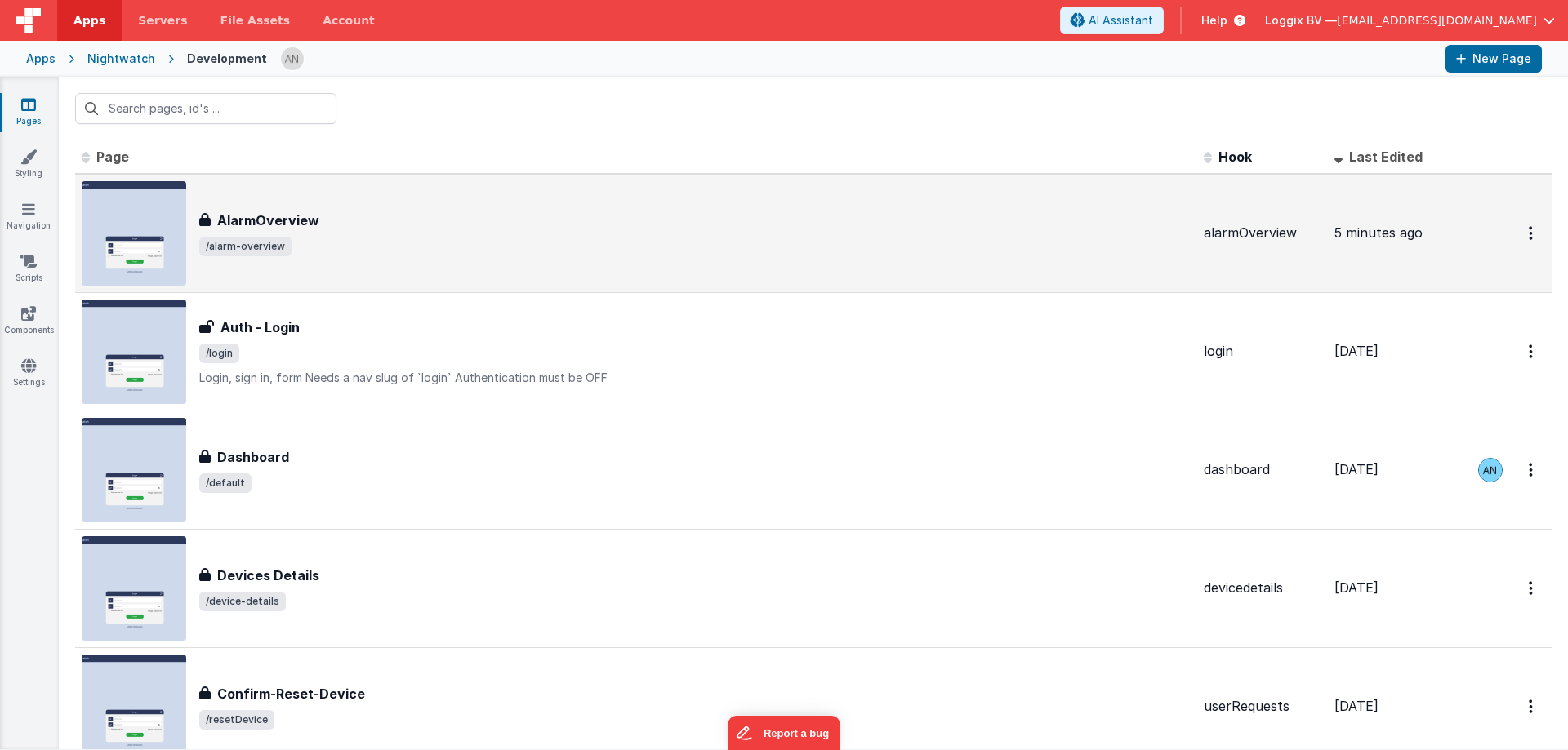
click at [323, 186] on div "AlarmOverview AlarmOverview /alarm-overview" at bounding box center [636, 233] width 1108 height 104
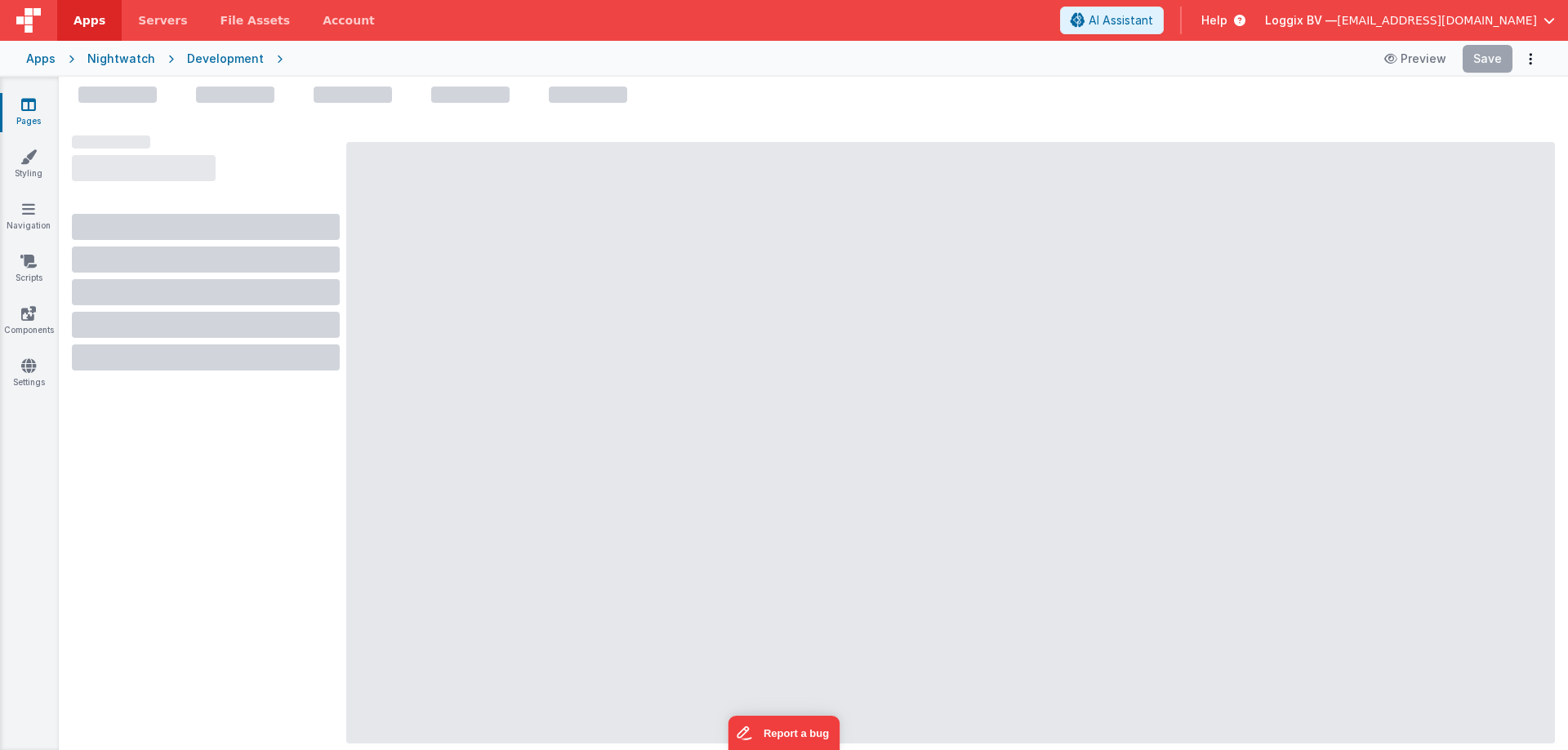
click at [24, 106] on icon at bounding box center [29, 104] width 15 height 17
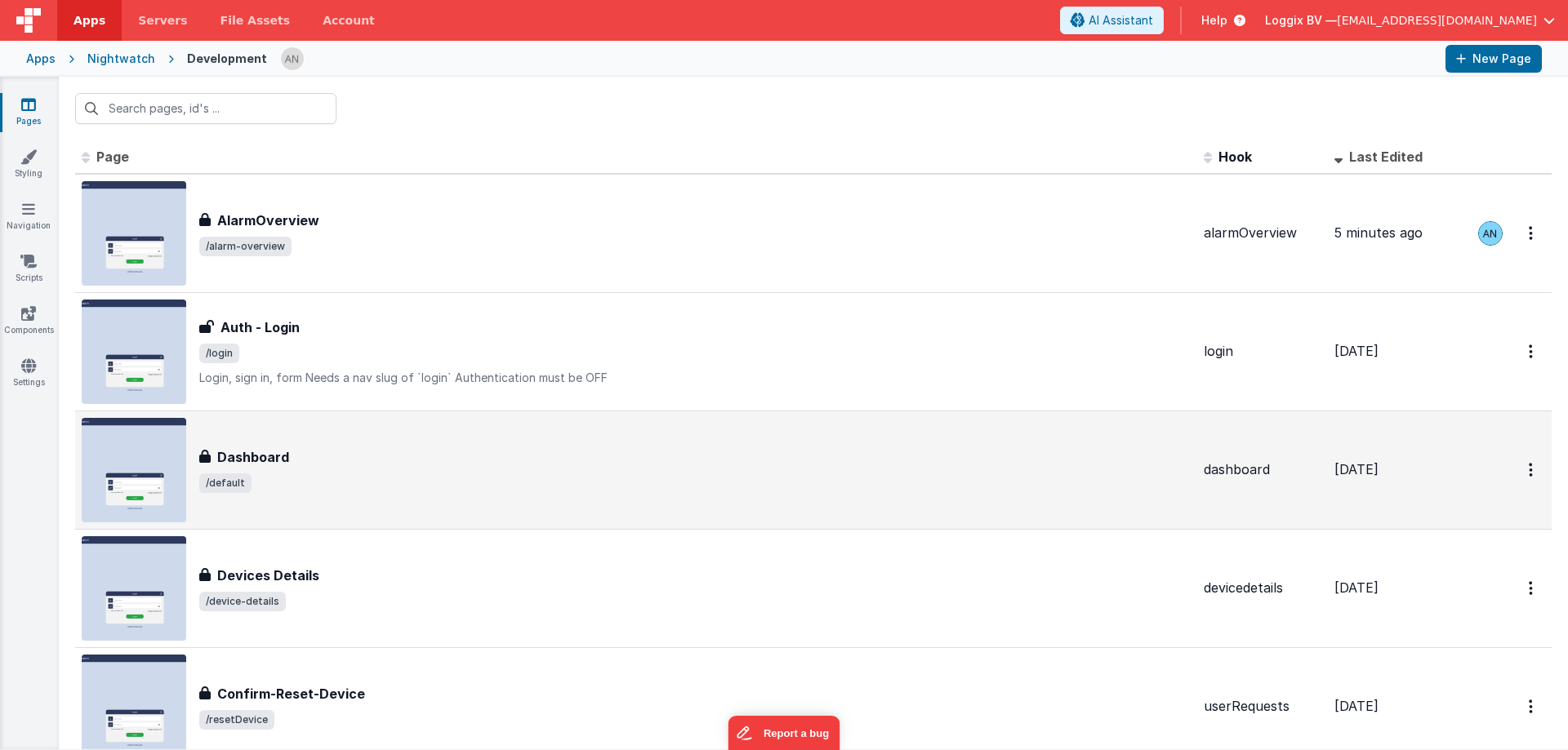
click at [333, 458] on div "Dashboard" at bounding box center [694, 458] width 991 height 20
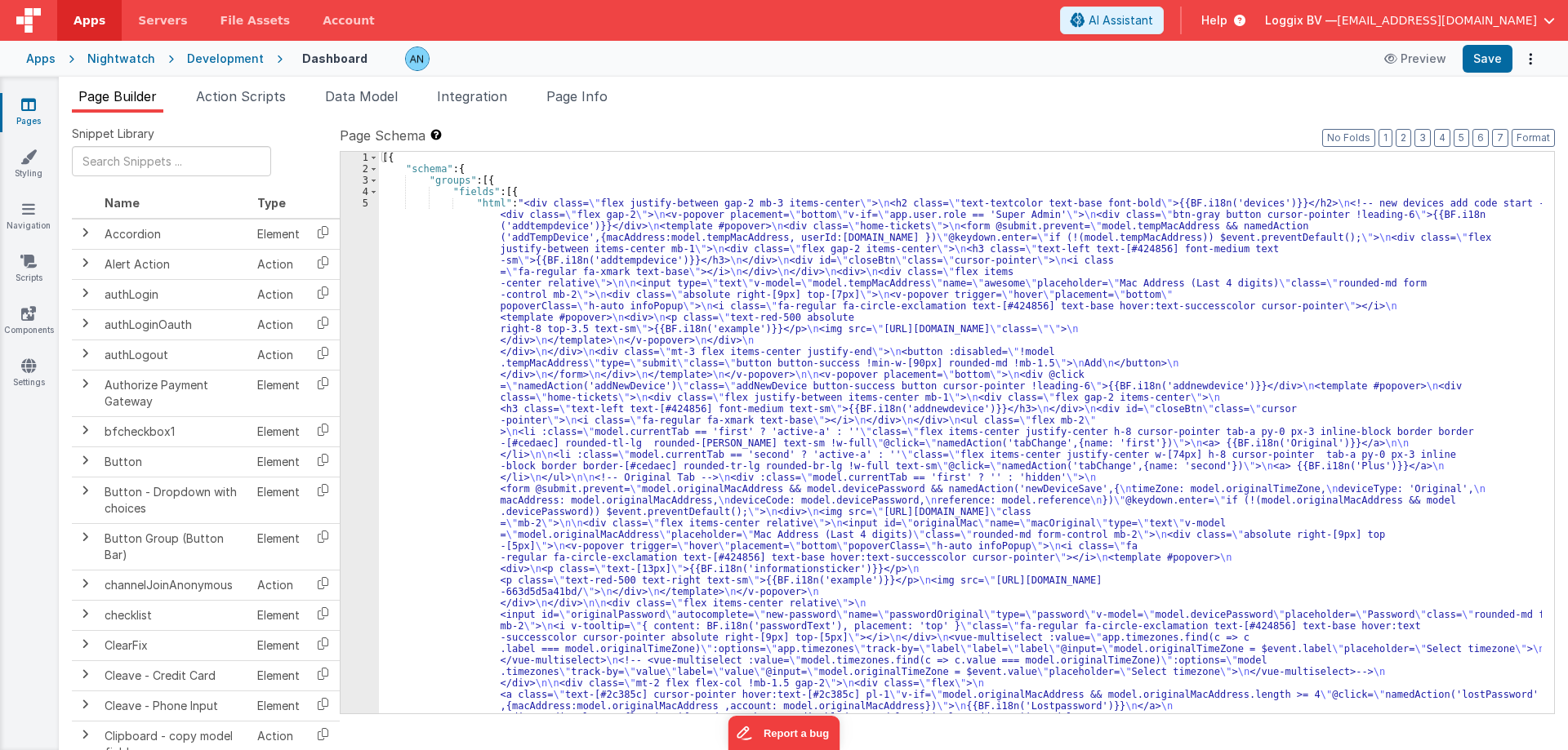
click at [361, 206] on div "5" at bounding box center [359, 764] width 38 height 1132
click at [276, 102] on span "Action Scripts" at bounding box center [240, 96] width 90 height 17
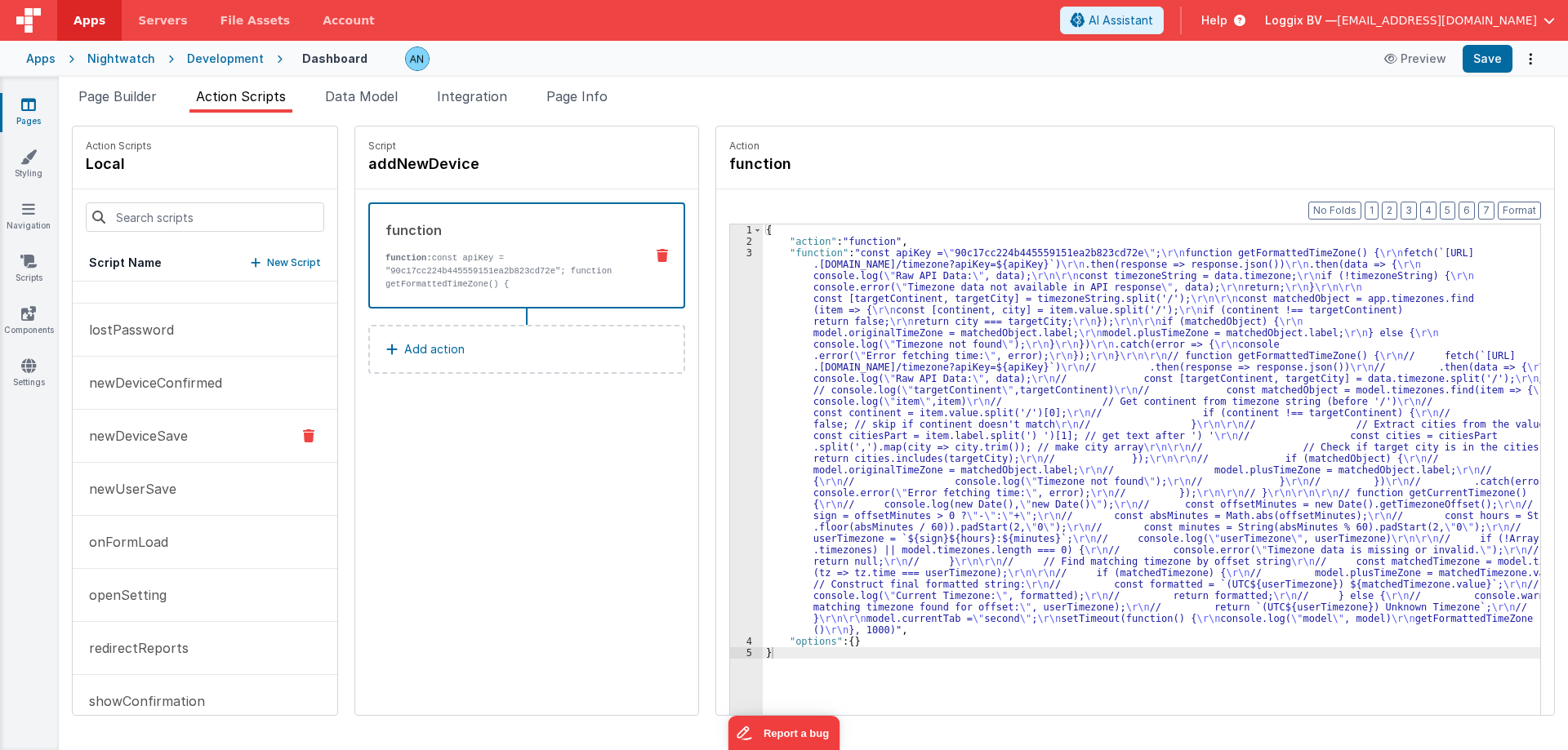
scroll to position [163, 0]
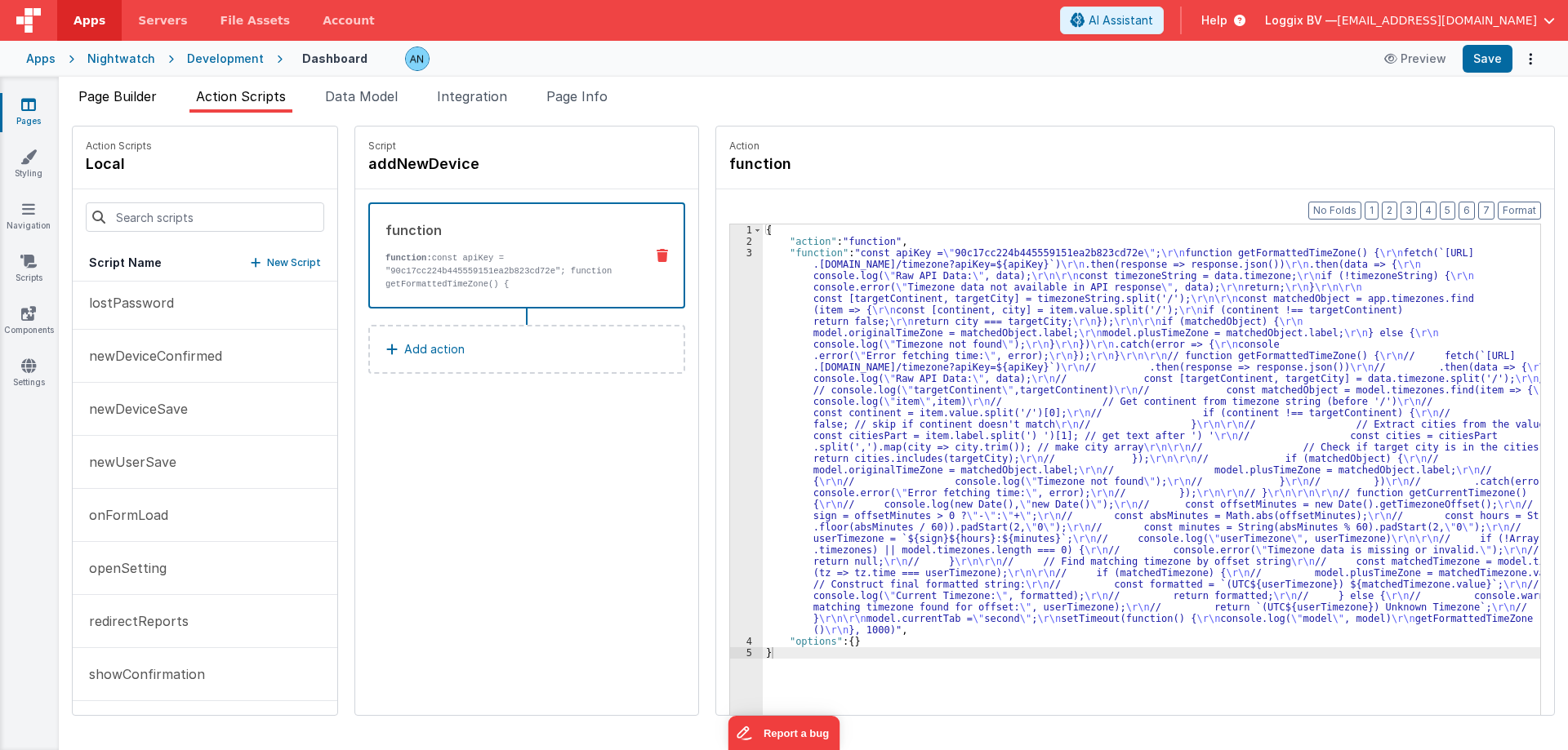
click at [148, 95] on span "Page Builder" at bounding box center [118, 96] width 79 height 17
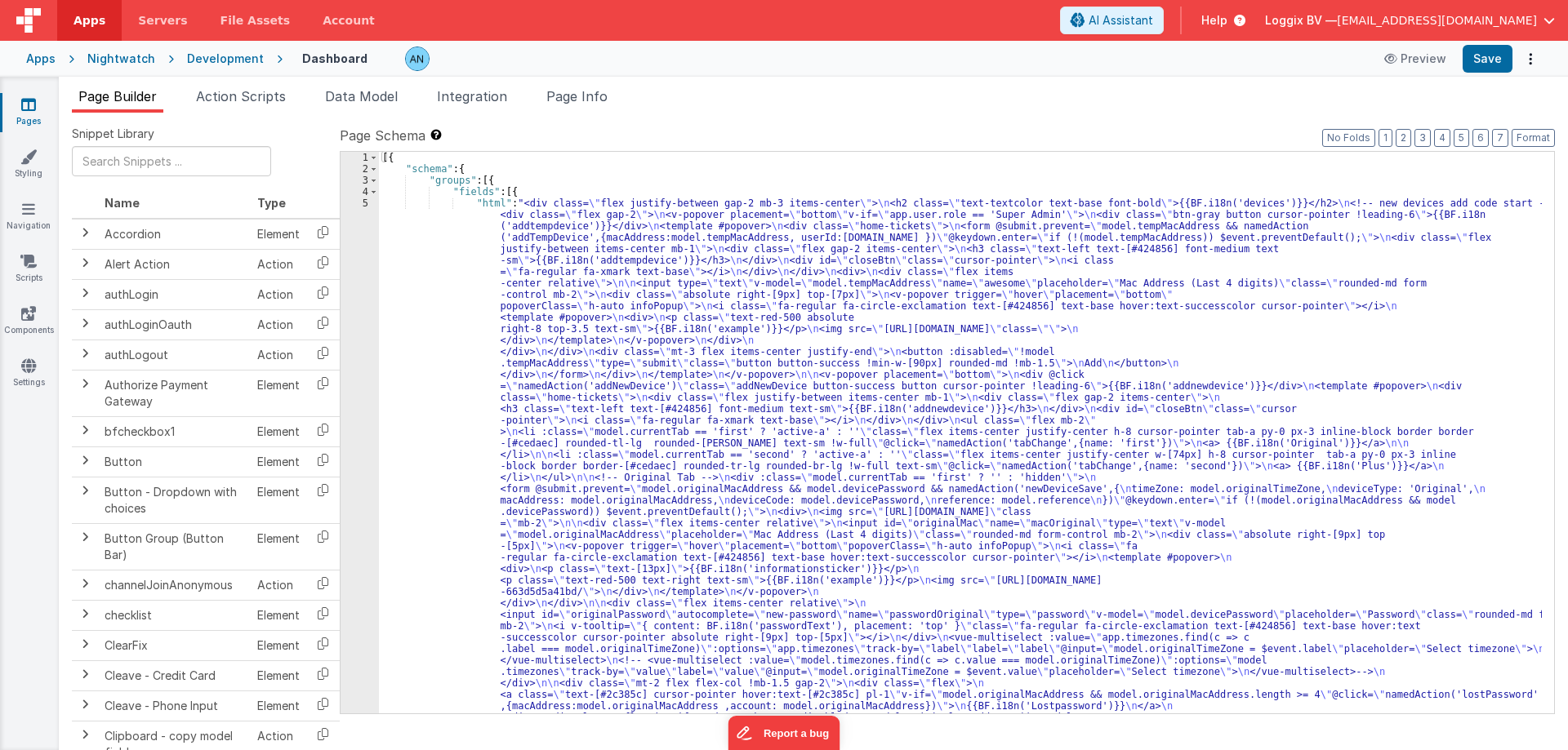
click at [366, 209] on div "5" at bounding box center [359, 764] width 38 height 1132
click at [365, 205] on div "5" at bounding box center [359, 764] width 38 height 1132
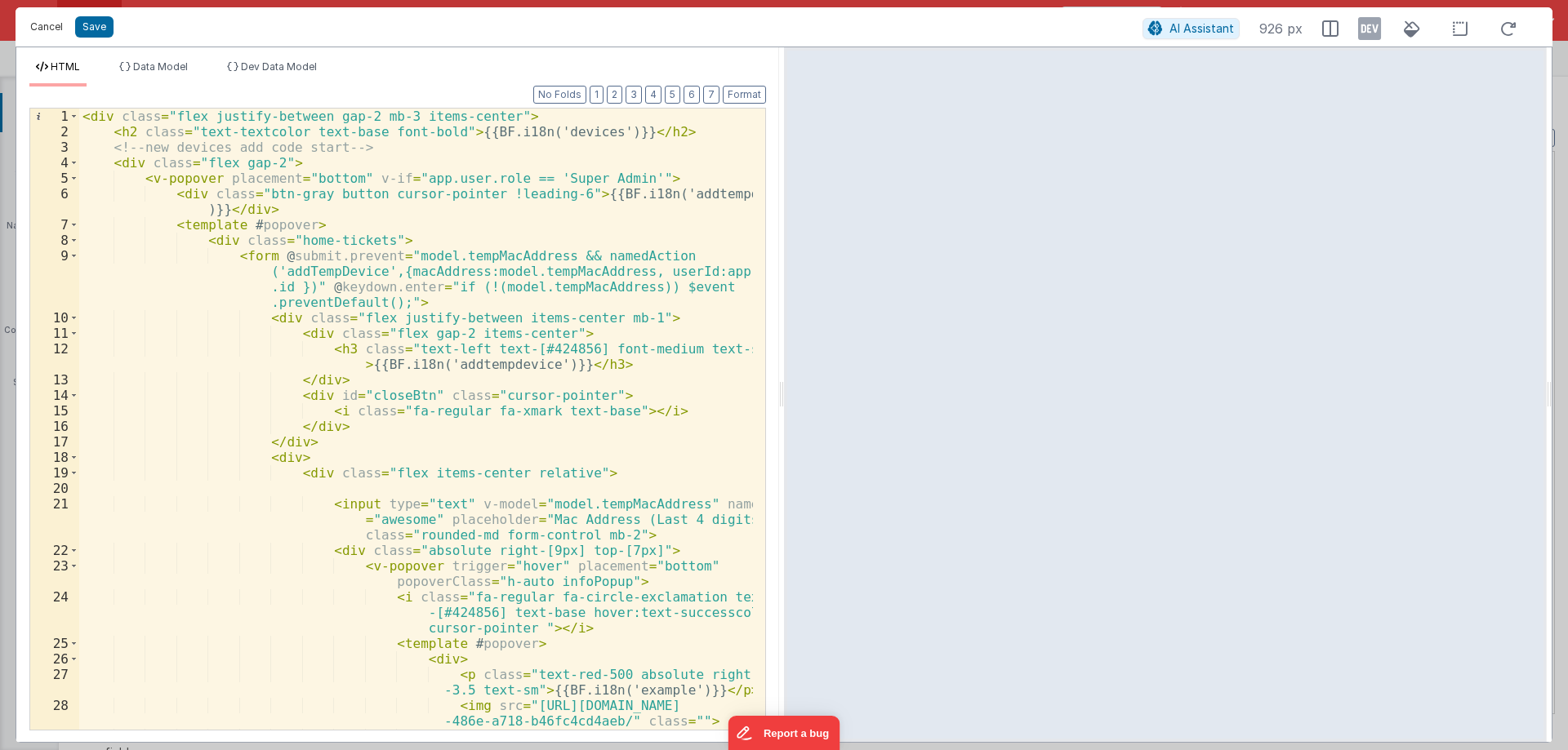
click at [54, 27] on button "Cancel" at bounding box center [46, 27] width 49 height 23
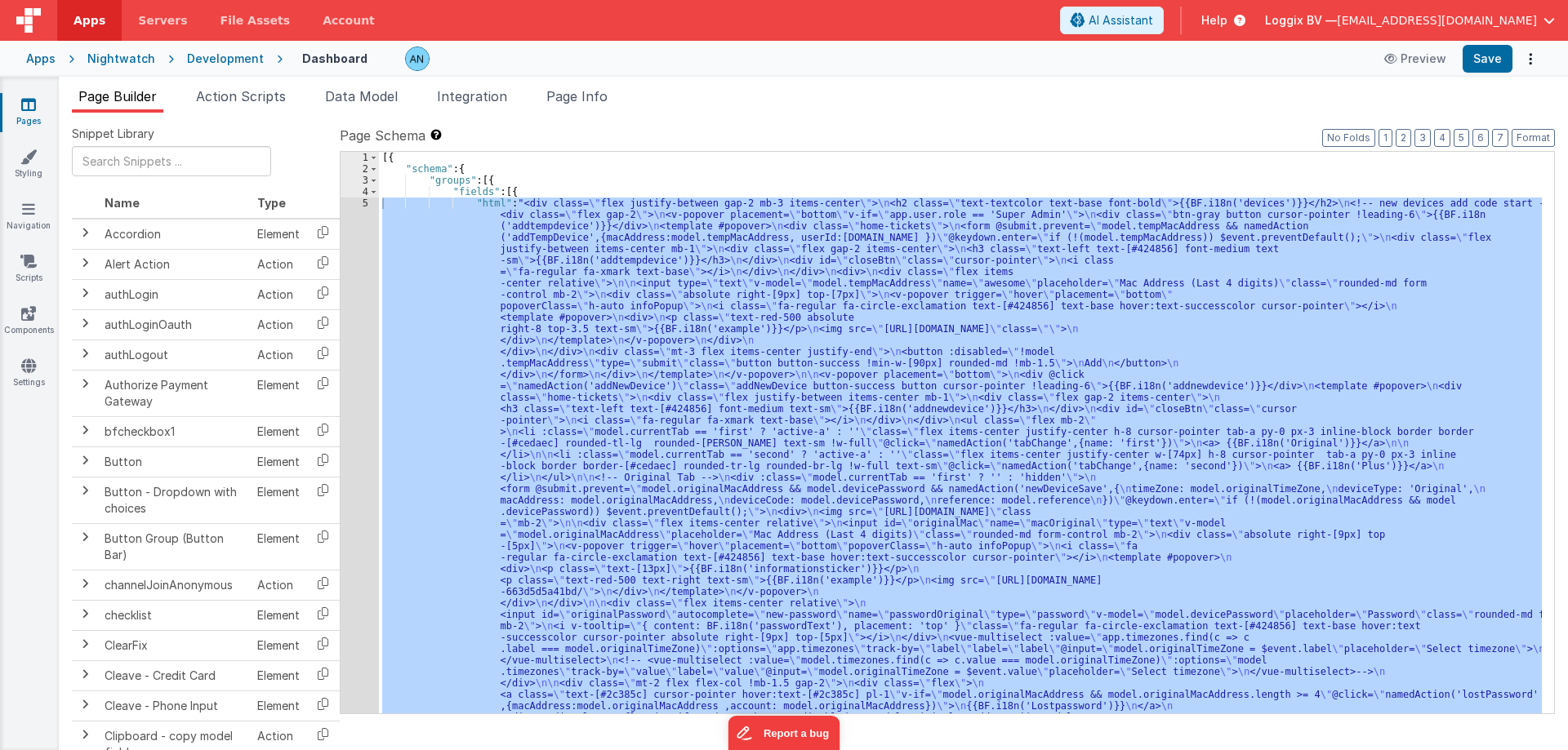
click at [31, 110] on icon at bounding box center [29, 104] width 15 height 17
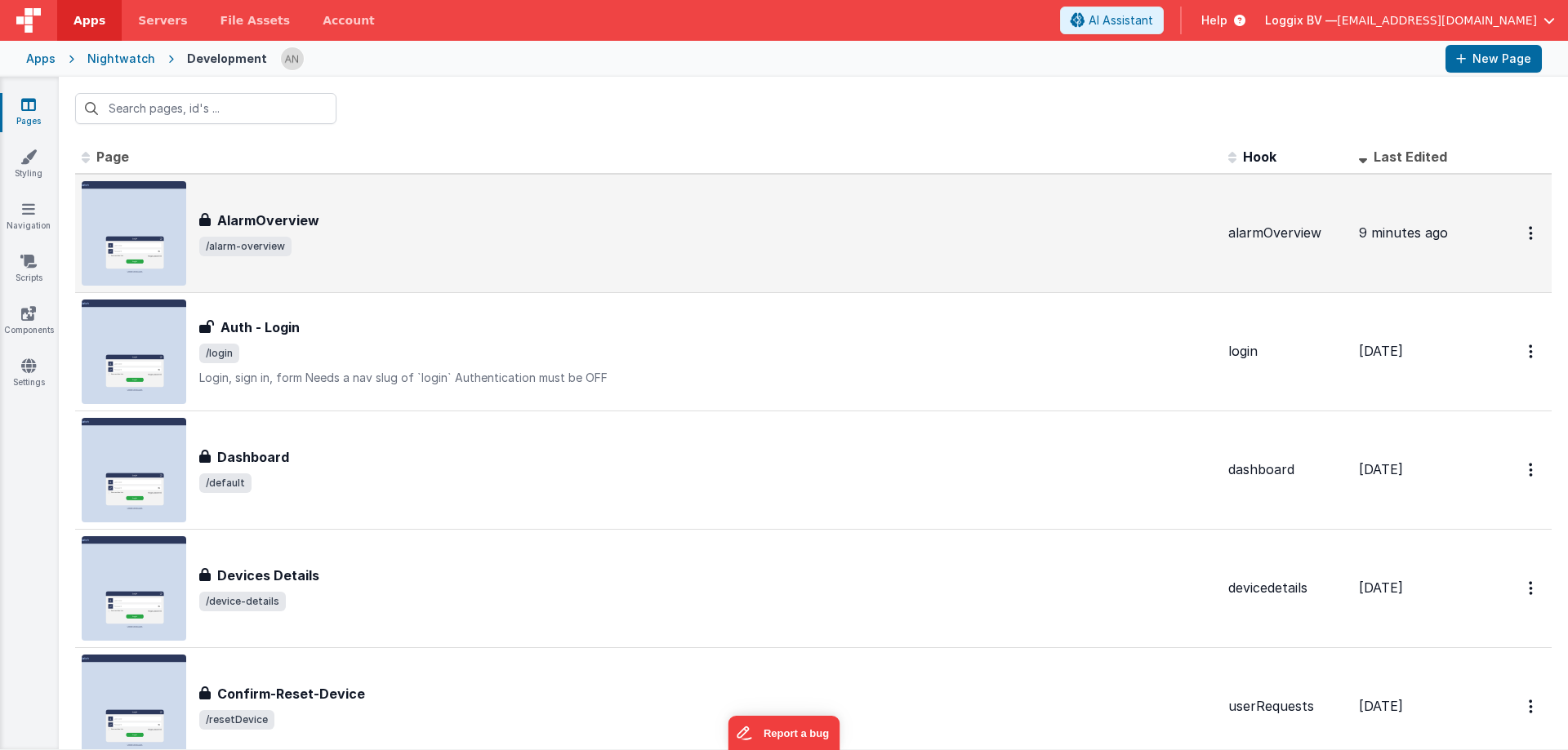
click at [328, 237] on span "/alarm-overview" at bounding box center [707, 247] width 1016 height 20
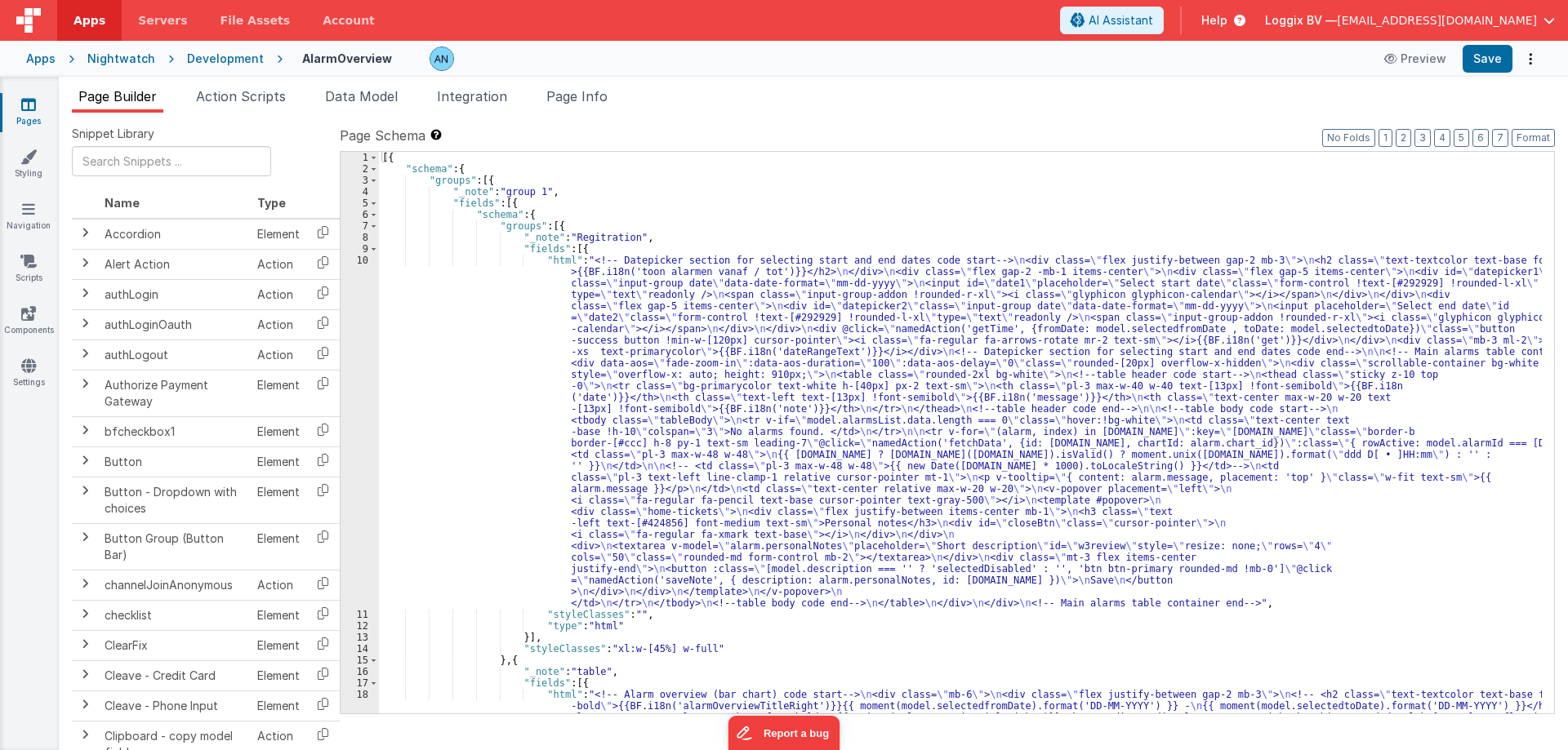
click at [240, 103] on span "Action Scripts" at bounding box center [240, 96] width 90 height 17
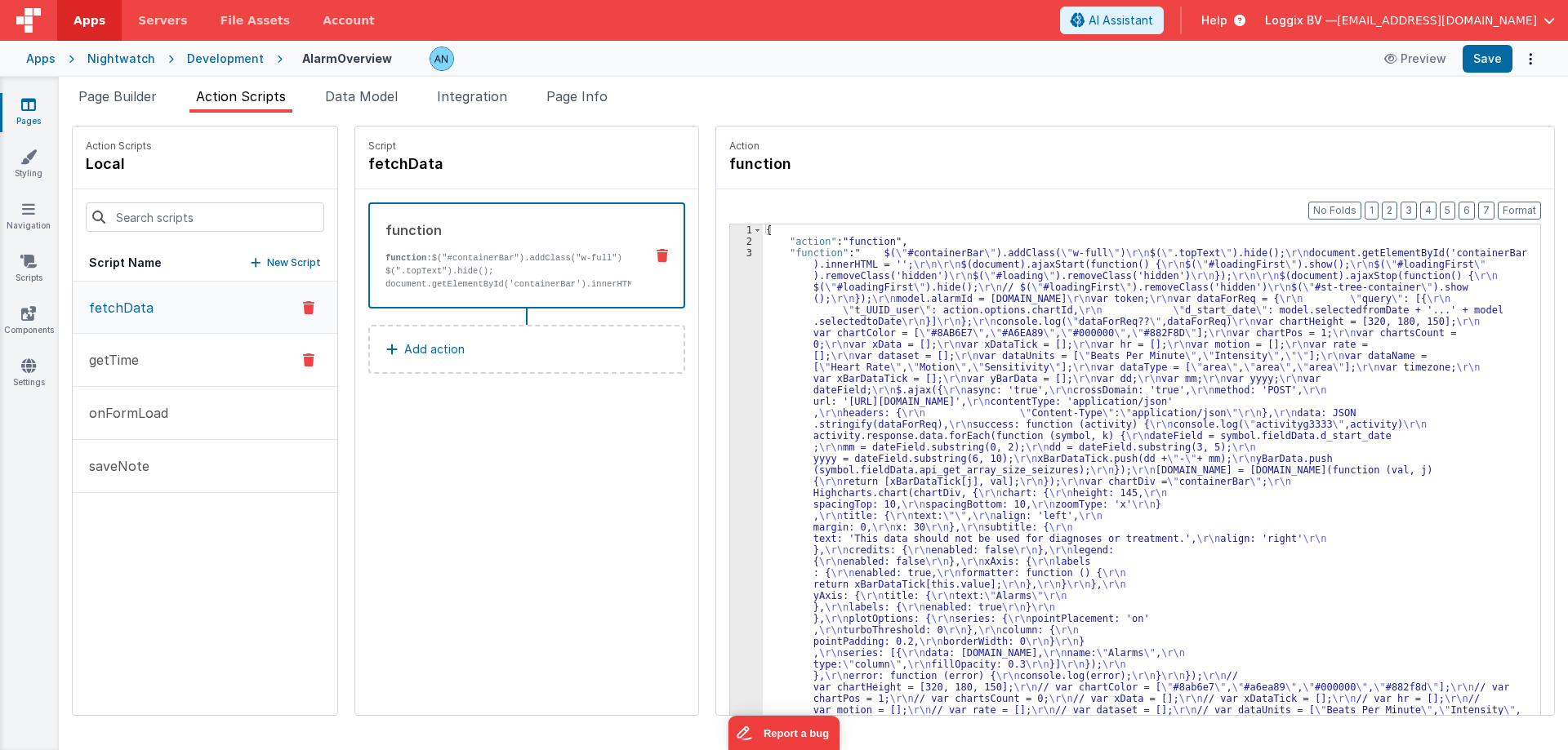
click at [195, 380] on button "getTime" at bounding box center [205, 360] width 265 height 53
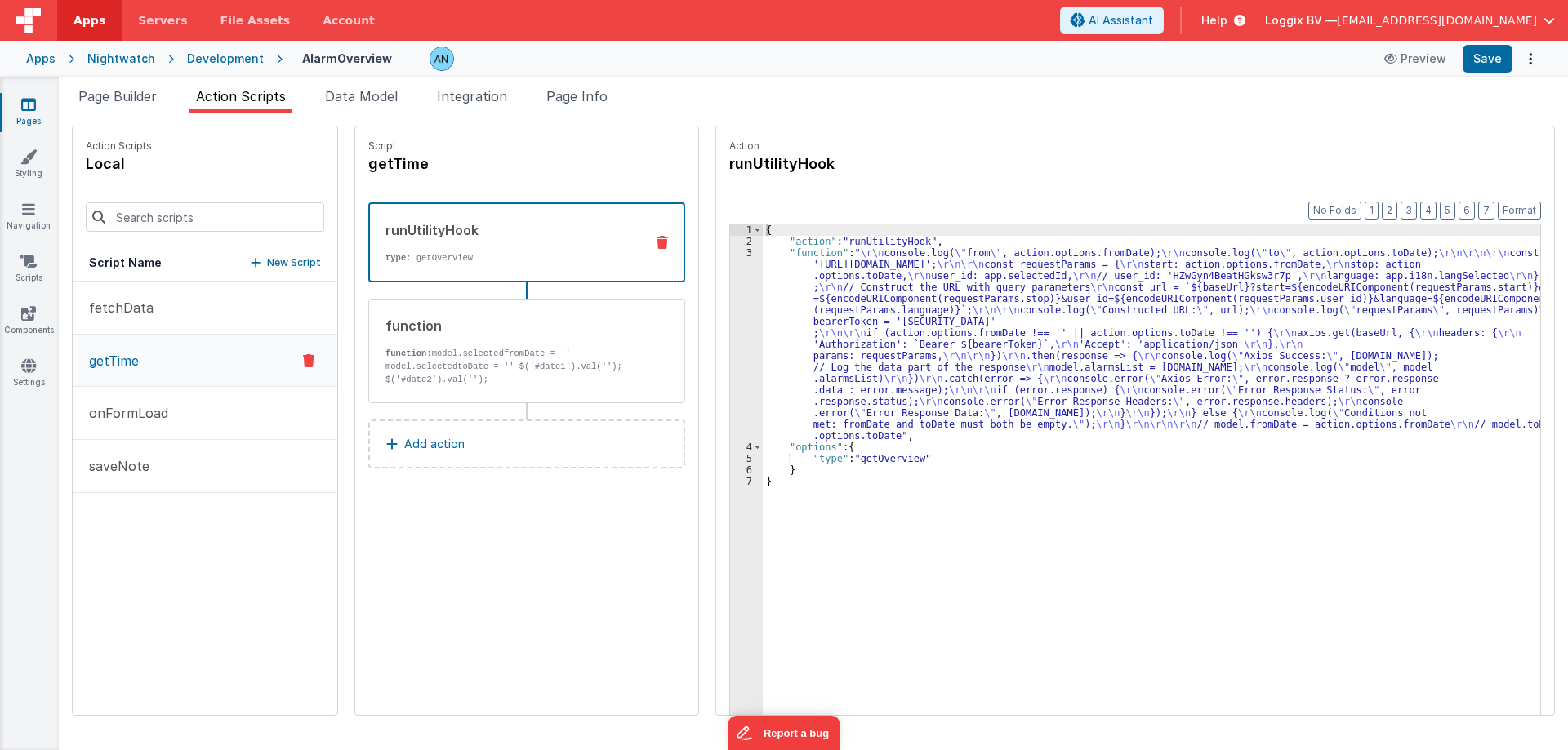
click at [772, 336] on div "{ "action" : "runUtilityHook" , "function" : " \r\n console.log( \" from \" , a…" at bounding box center [1159, 506] width 792 height 564
click at [732, 267] on div "3" at bounding box center [746, 344] width 32 height 194
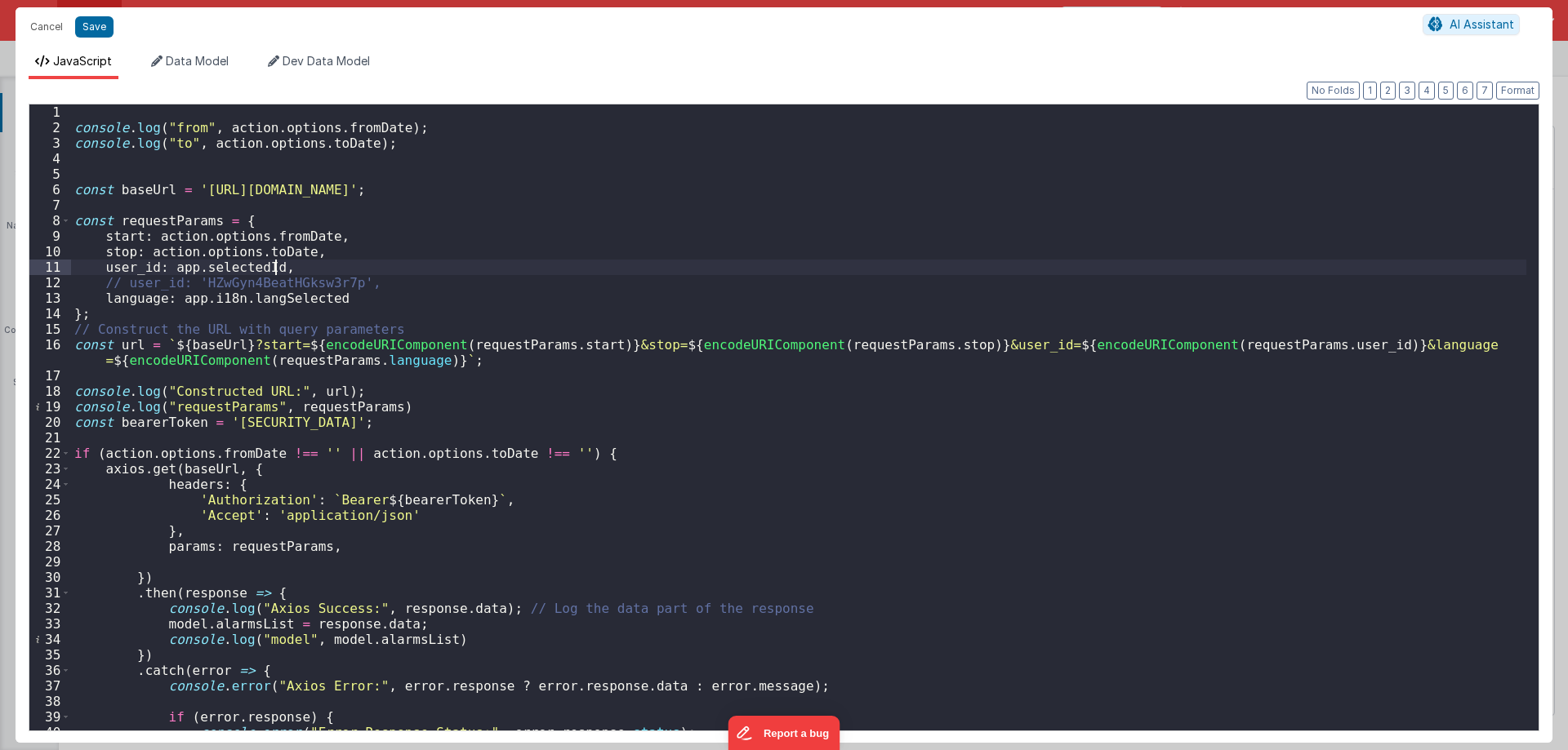
click at [184, 270] on div "console . log ( "from" , action . options . fromDate ) ; console . log ( "to" ,…" at bounding box center [798, 433] width 1455 height 657
click at [252, 272] on div "console . log ( "from" , action . options . fromDate ) ; console . log ( "to" ,…" at bounding box center [798, 433] width 1455 height 657
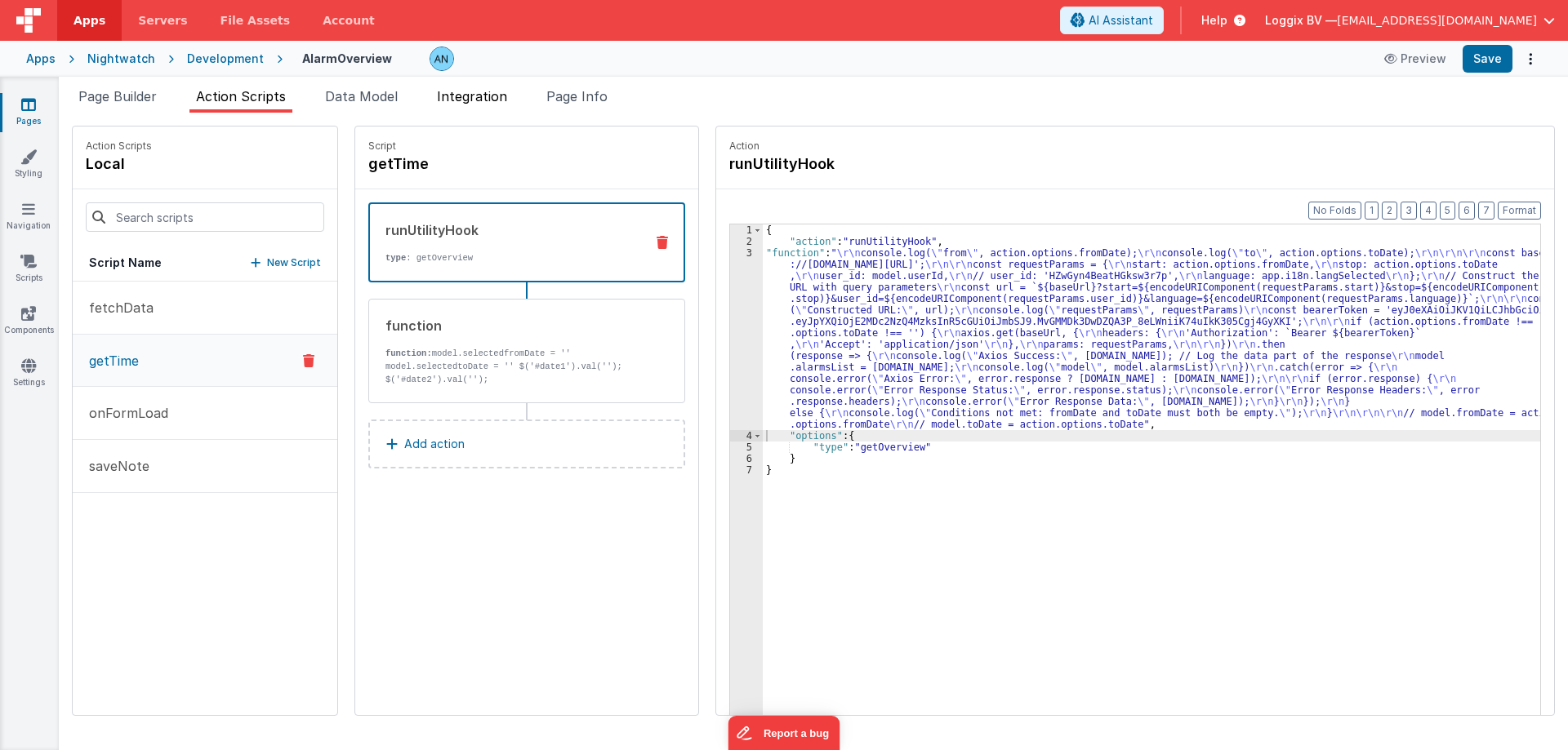
click at [468, 102] on span "Integration" at bounding box center [471, 96] width 70 height 17
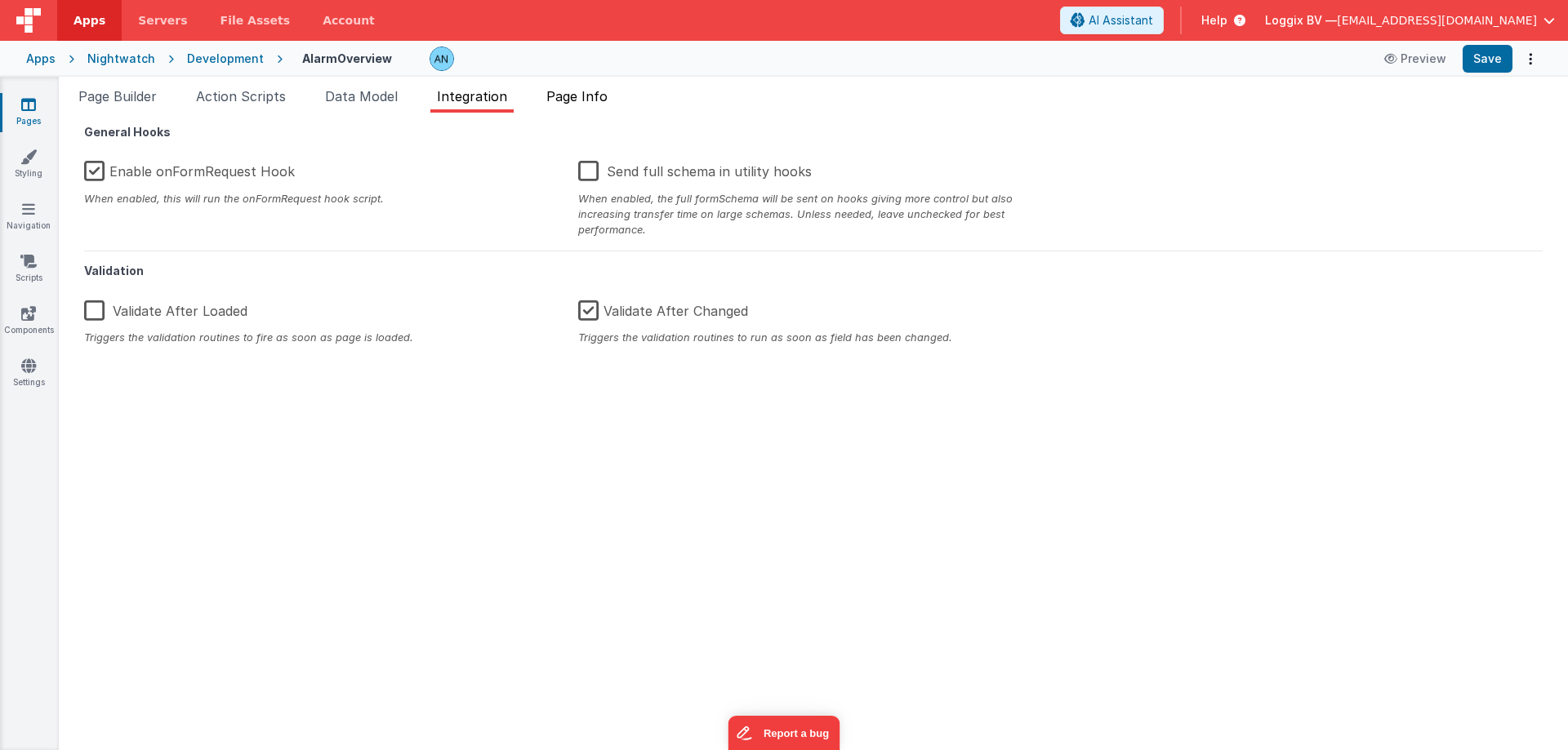
click at [586, 92] on span "Page Info" at bounding box center [577, 96] width 61 height 17
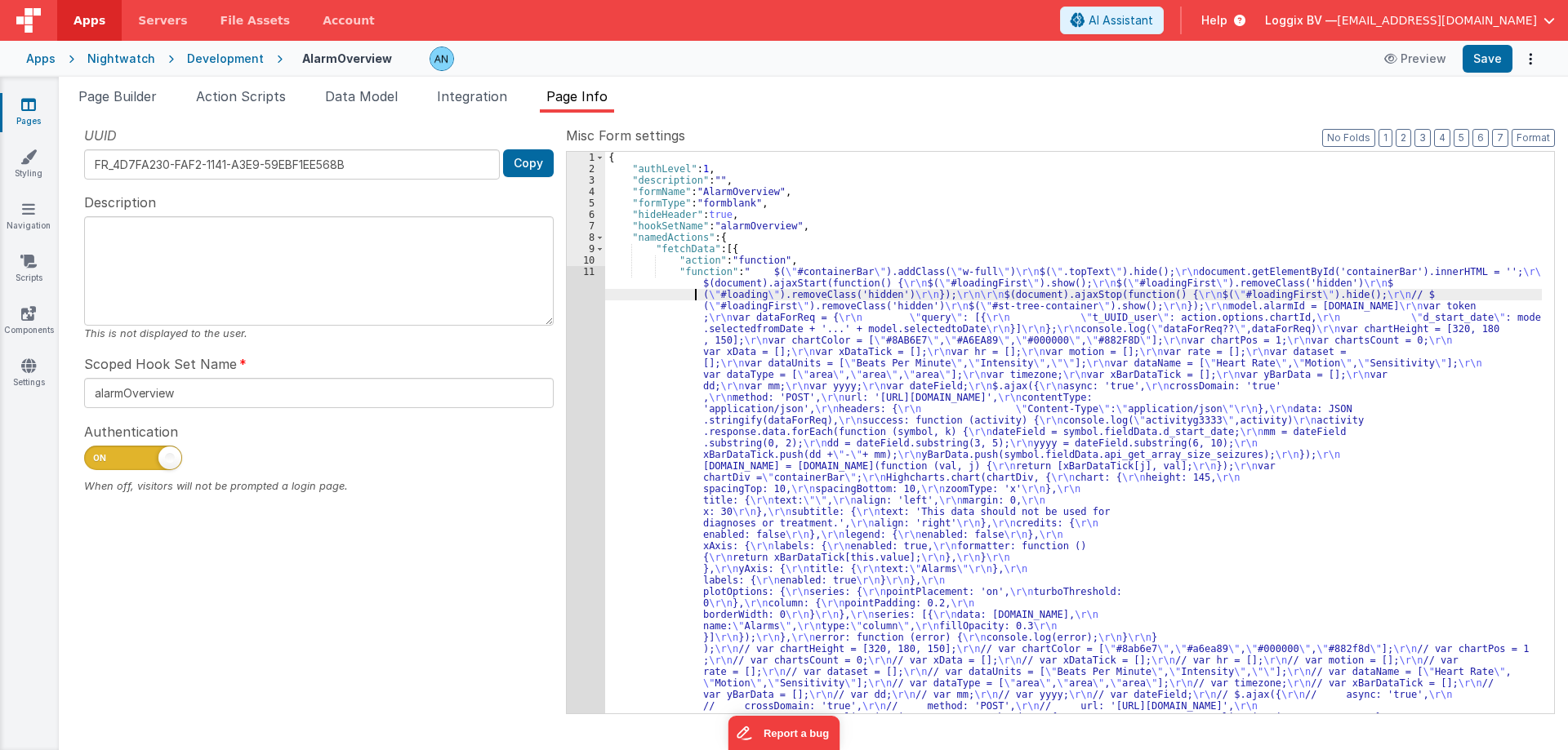
click at [32, 101] on icon at bounding box center [29, 104] width 15 height 17
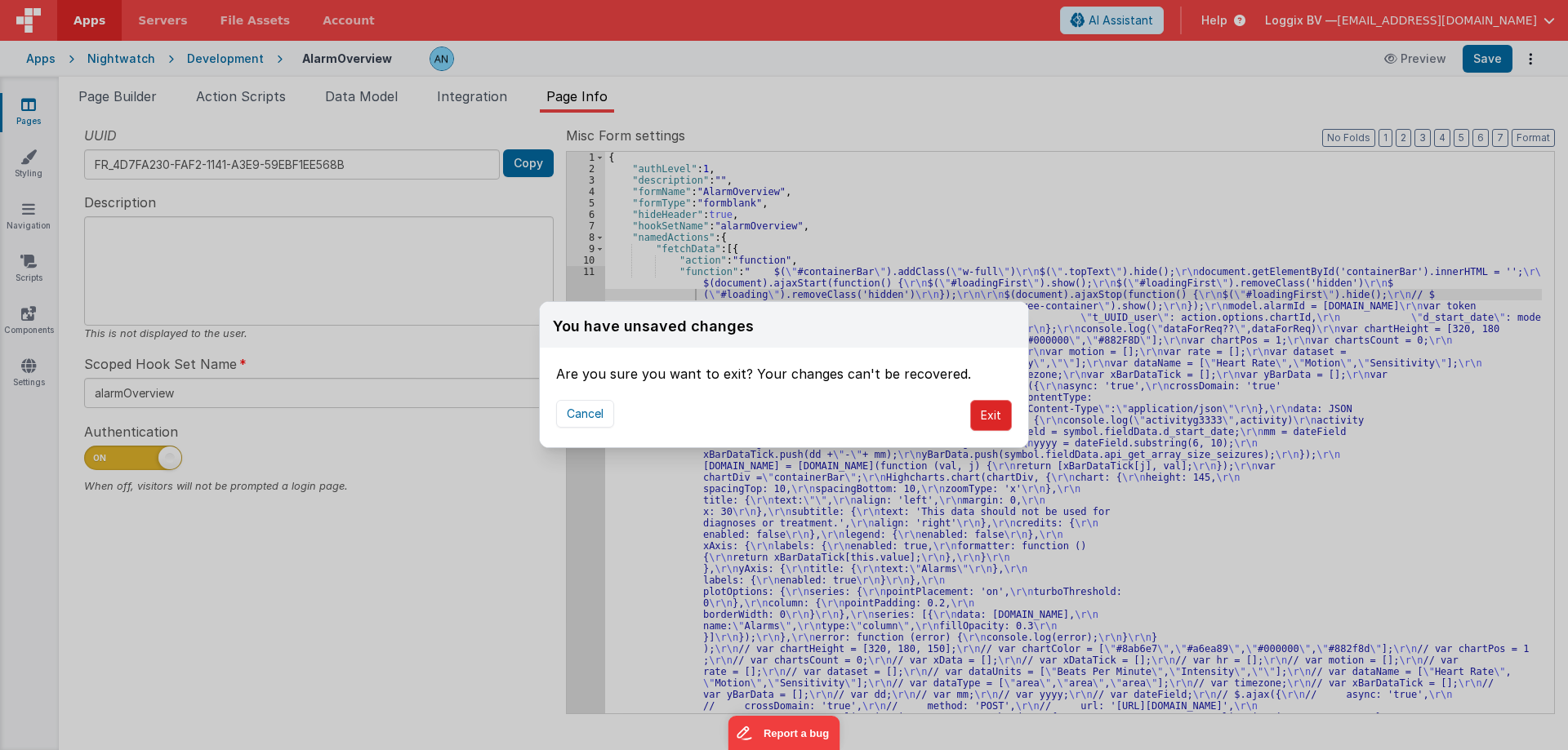
click at [979, 418] on button "Exit" at bounding box center [990, 415] width 41 height 31
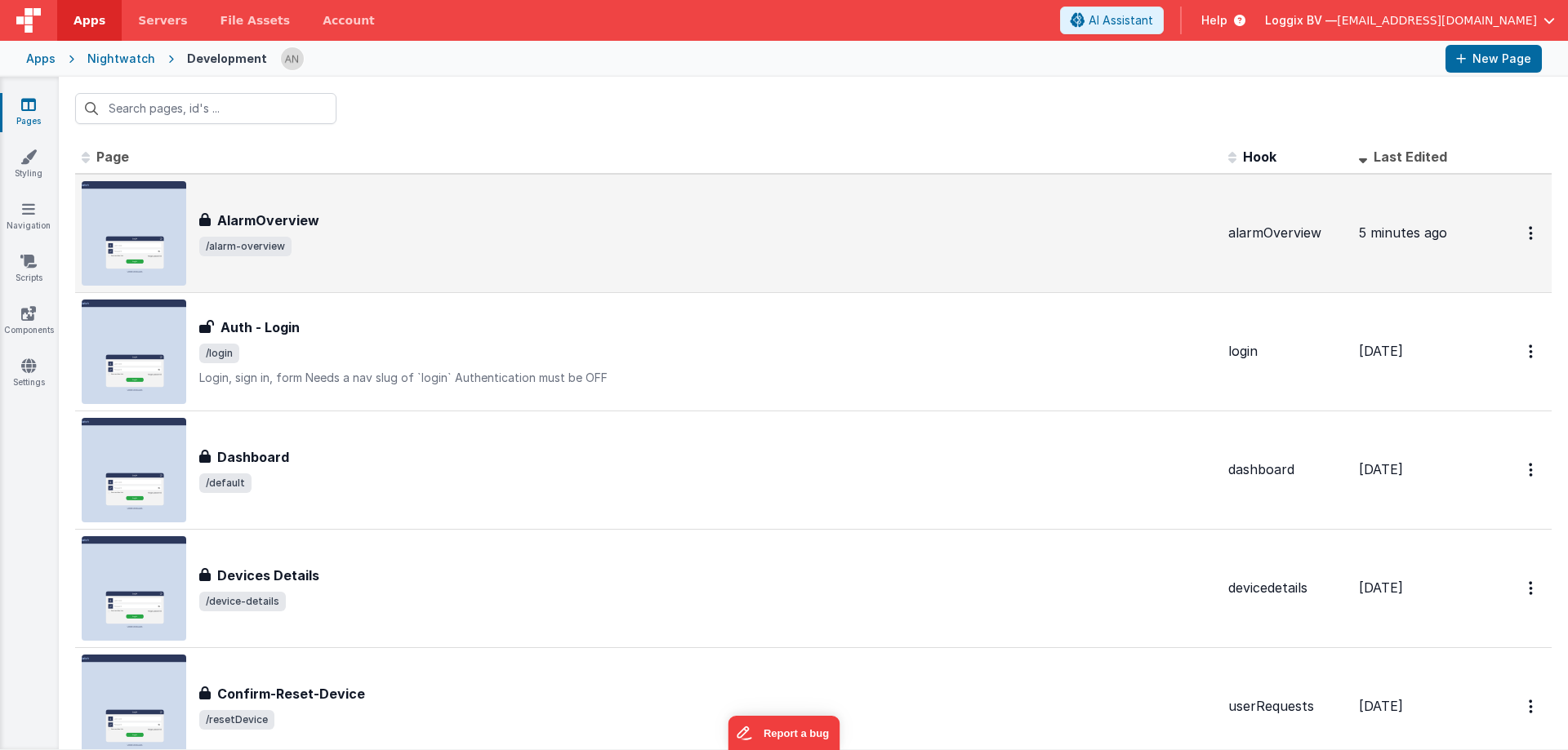
click at [348, 268] on div "AlarmOverview AlarmOverview /alarm-overview" at bounding box center [648, 233] width 1133 height 104
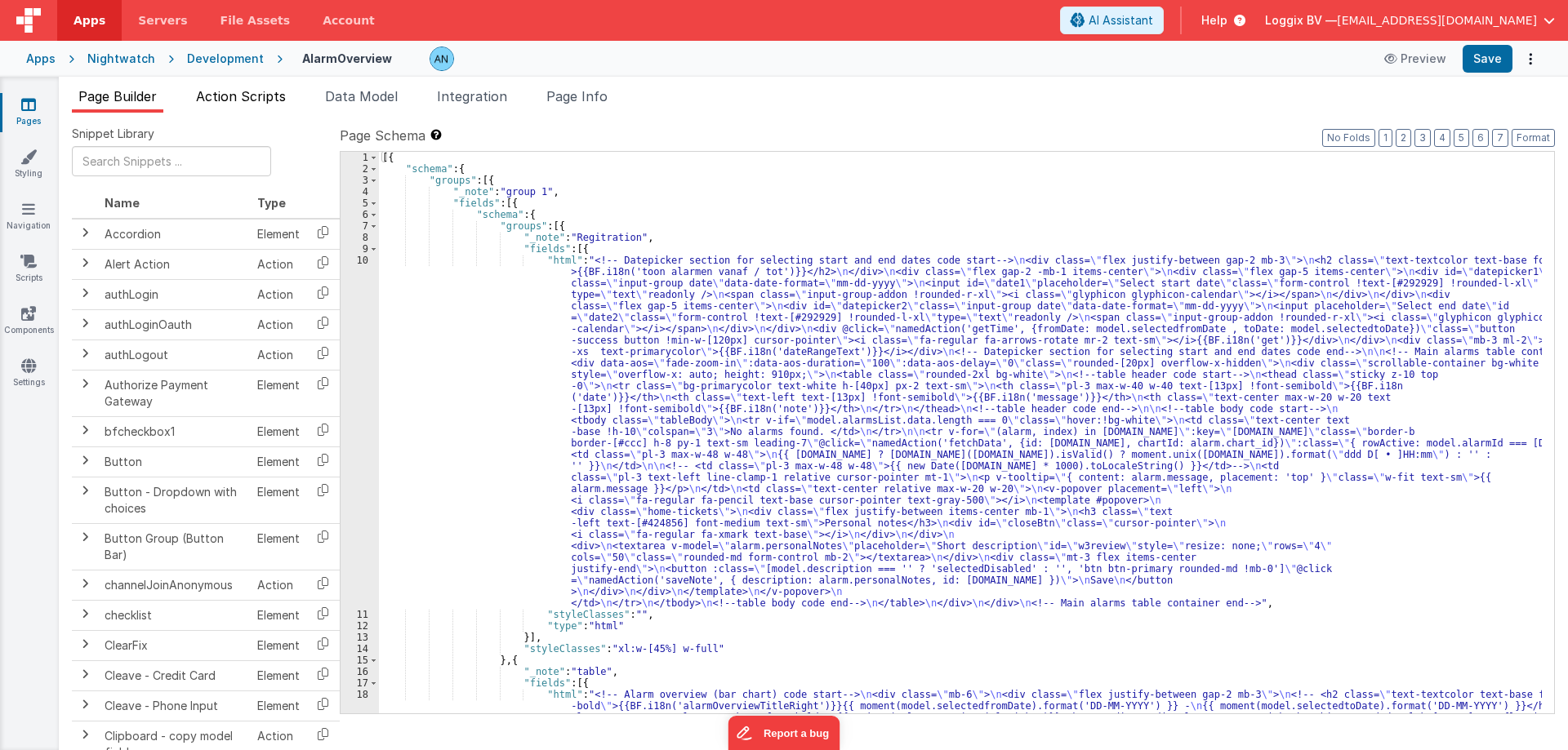
click at [271, 89] on span "Action Scripts" at bounding box center [240, 96] width 90 height 17
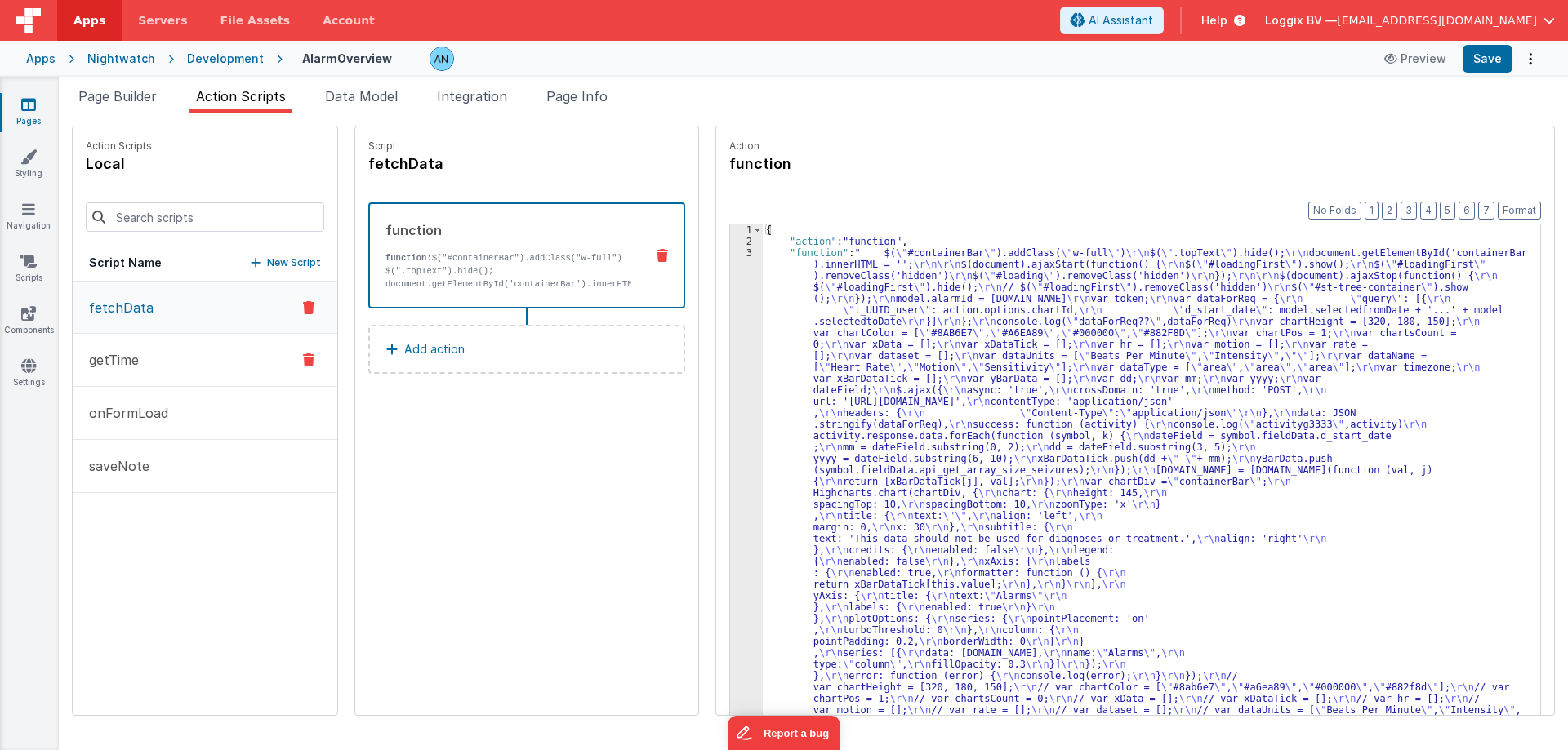
click at [177, 344] on button "getTime" at bounding box center [205, 360] width 265 height 53
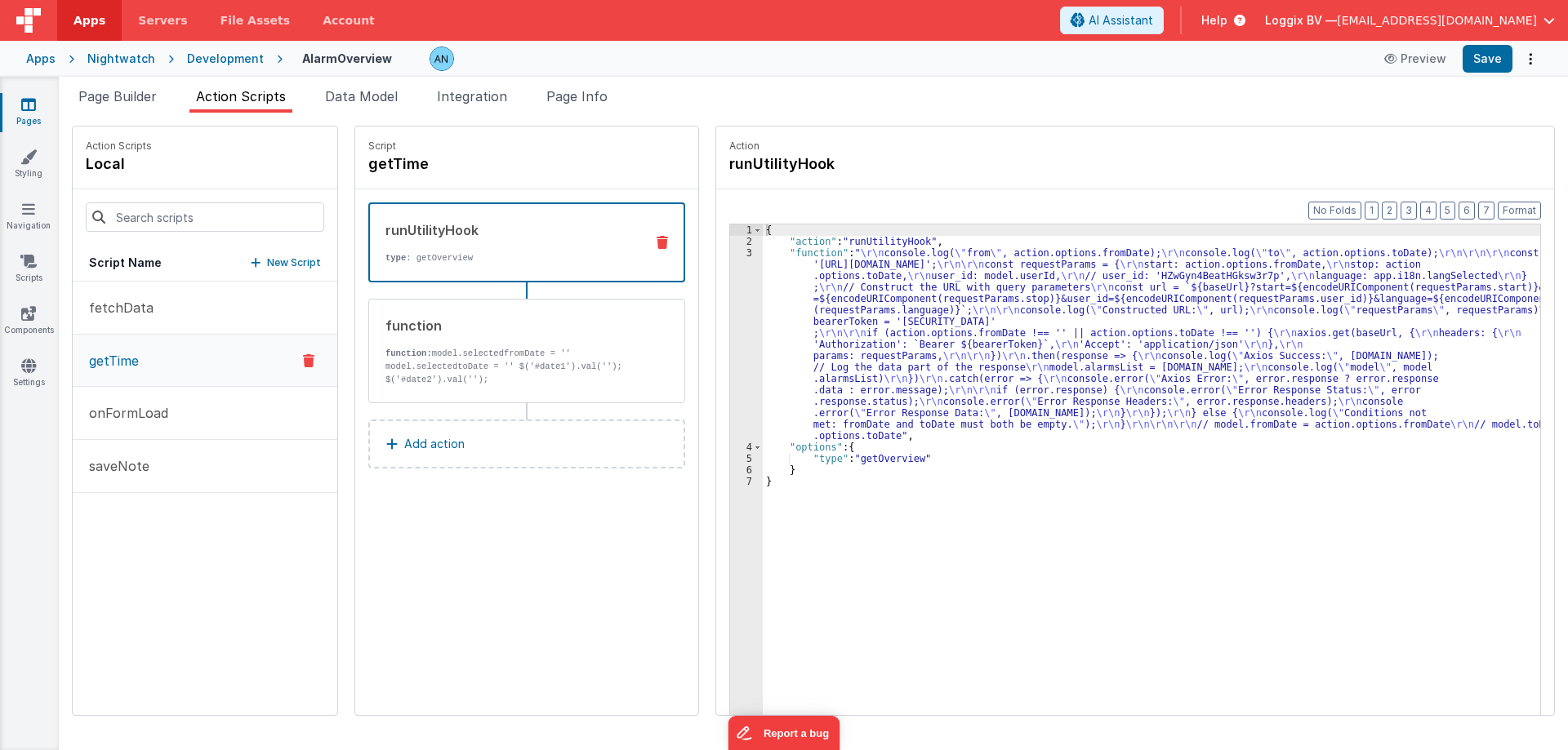
click at [734, 263] on div "3" at bounding box center [746, 344] width 32 height 194
click at [730, 257] on div "3" at bounding box center [746, 344] width 32 height 194
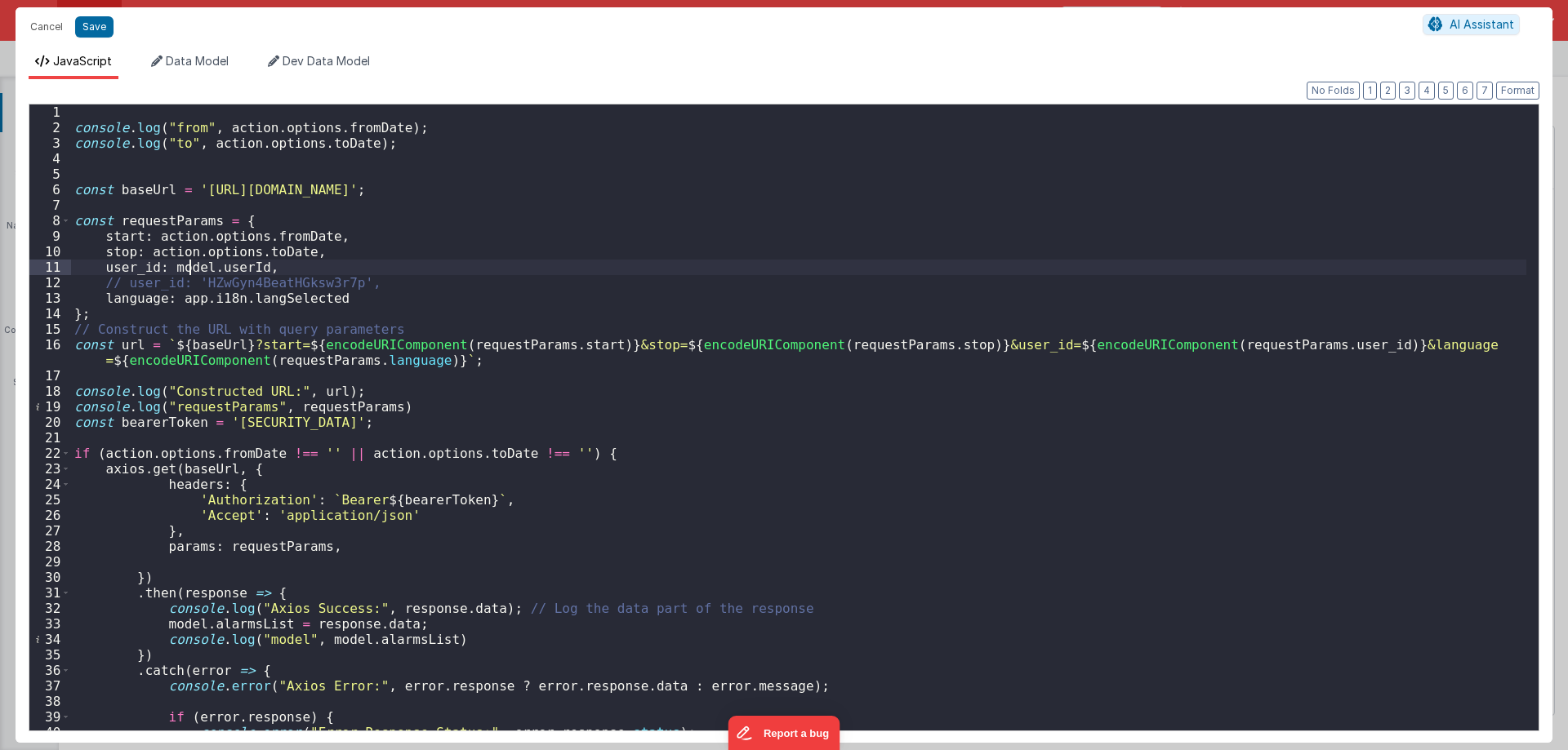
click at [192, 266] on div "console . log ( "from" , action . options . fromDate ) ; console . log ( "to" ,…" at bounding box center [798, 433] width 1455 height 657
click at [240, 275] on div "console . log ( "from" , action . options . fromDate ) ; console . log ( "to" ,…" at bounding box center [798, 433] width 1455 height 657
paste textarea
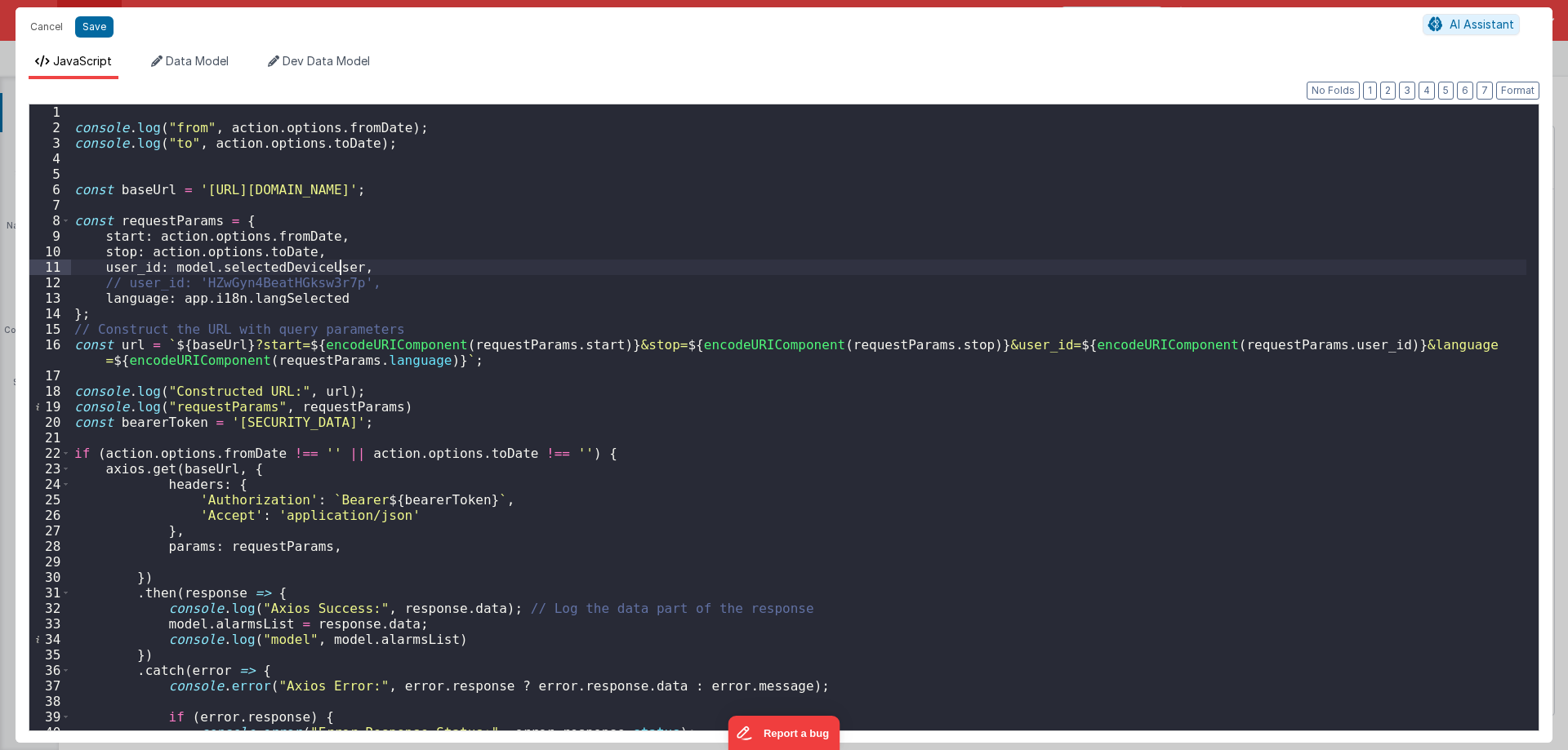
click at [188, 264] on div "console . log ( "from" , action . options . fromDate ) ; console . log ( "to" ,…" at bounding box center [798, 433] width 1455 height 657
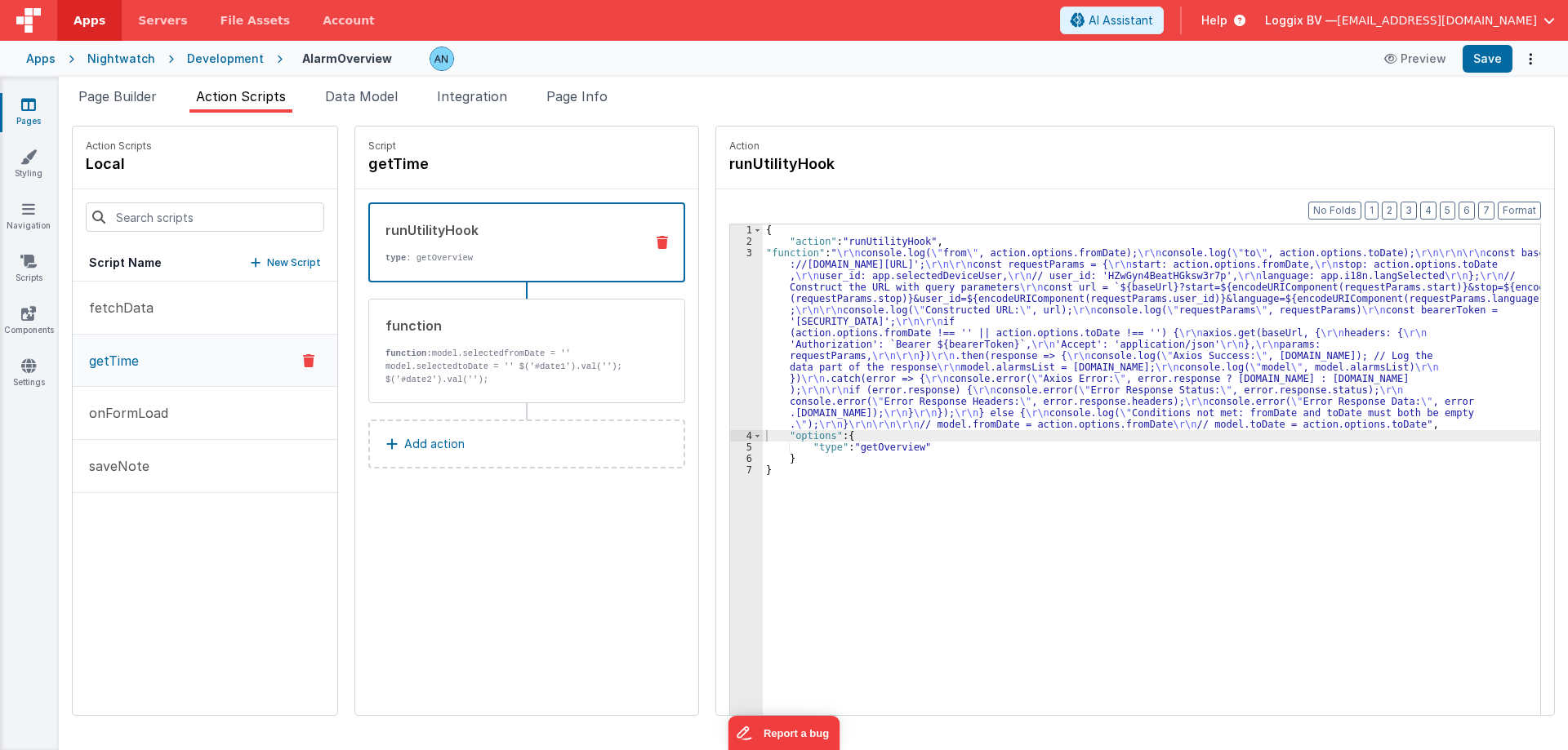
click at [730, 265] on div "3" at bounding box center [746, 339] width 32 height 183
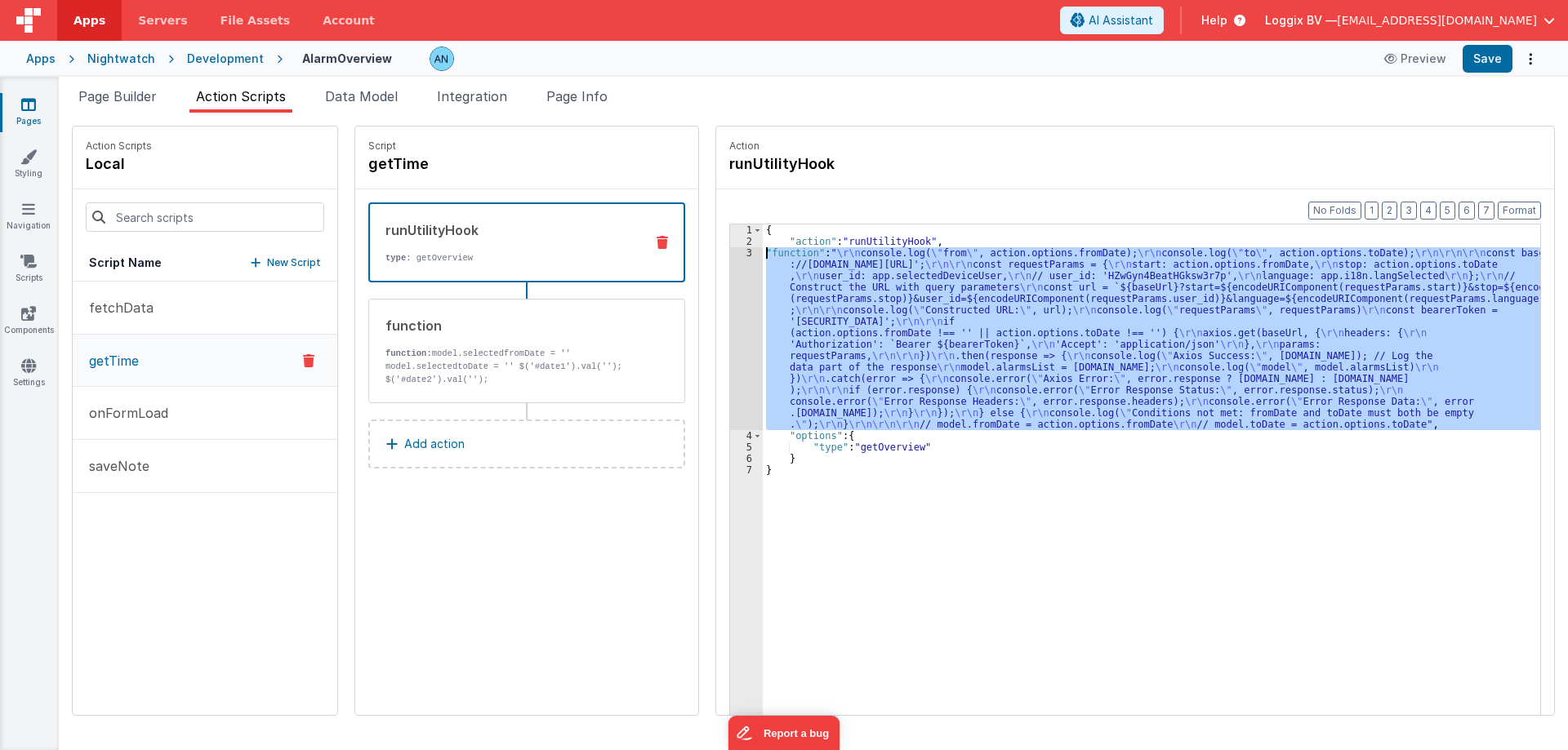
click at [732, 253] on div "3" at bounding box center [746, 339] width 32 height 183
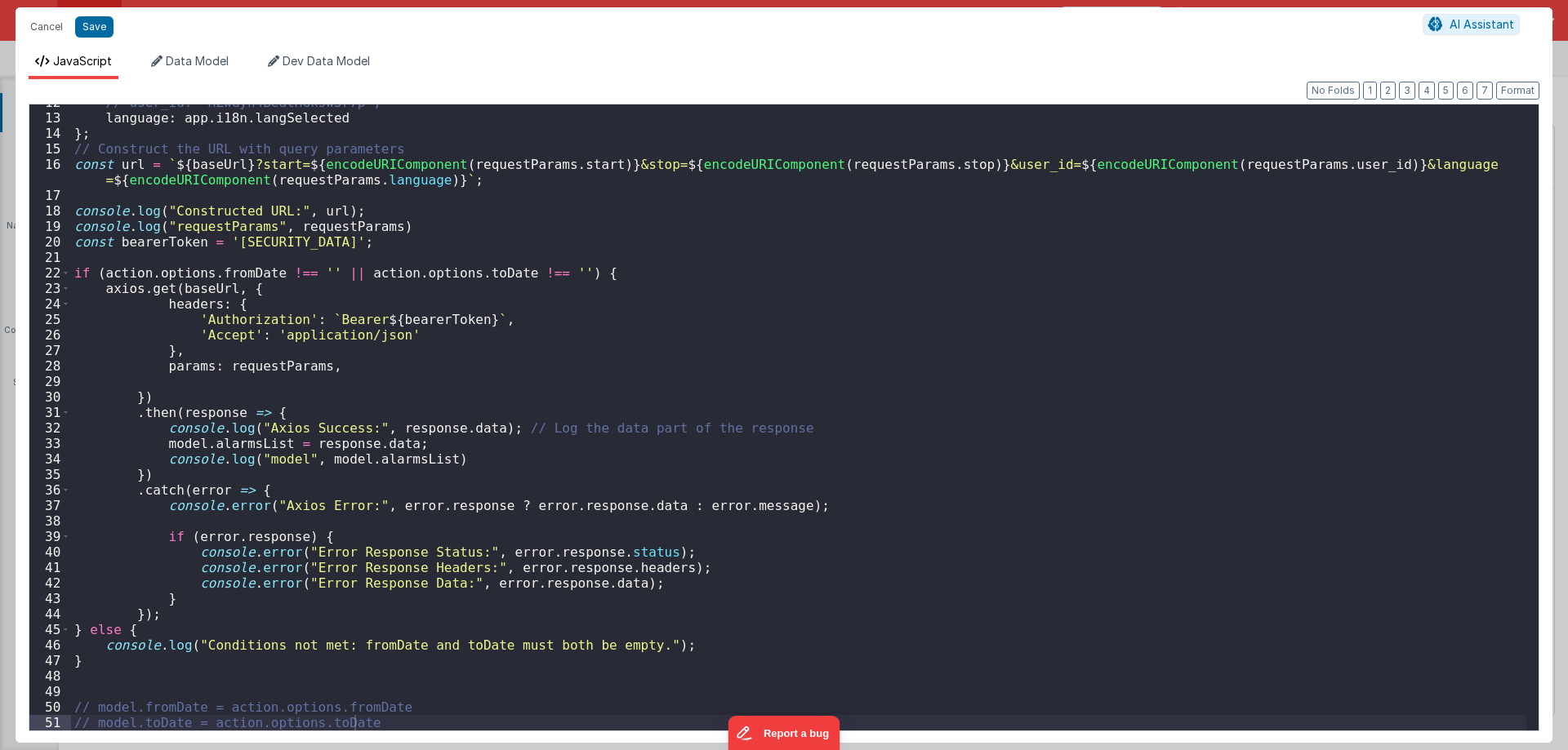
scroll to position [180, 0]
click at [253, 442] on div "// user_id: 'HZwGyn4BeatHGksw3r7p', language : app . i18n . langSelected } ; //…" at bounding box center [798, 423] width 1455 height 657
drag, startPoint x: 253, startPoint y: 442, endPoint x: 181, endPoint y: 442, distance: 72.0
click at [181, 442] on div "// user_id: 'HZwGyn4BeatHGksw3r7p', language : app . i18n . langSelected } ; //…" at bounding box center [798, 423] width 1455 height 657
click at [227, 442] on div "// user_id: 'HZwGyn4BeatHGksw3r7p', language : app . i18n . langSelected } ; //…" at bounding box center [798, 417] width 1455 height 626
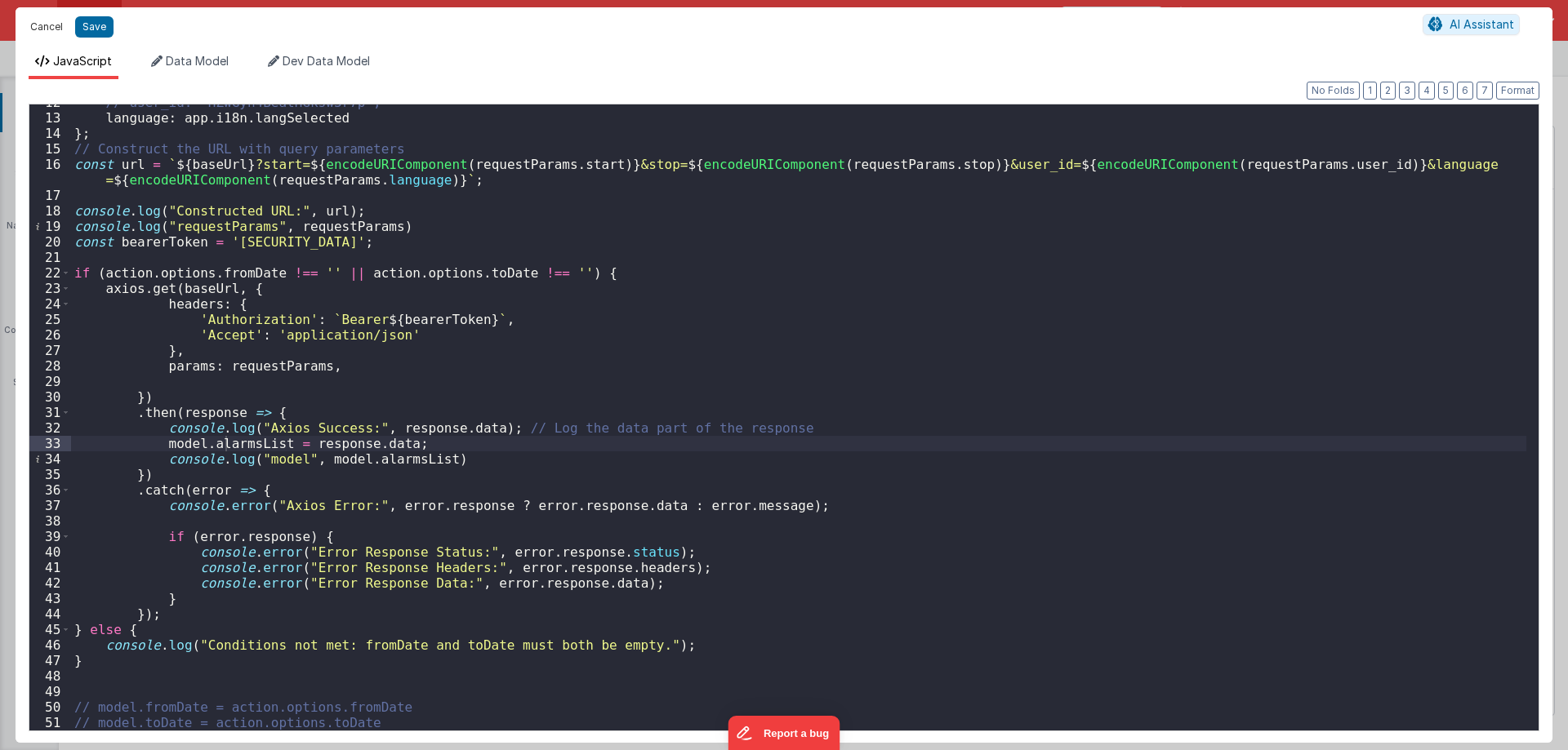
click at [37, 22] on button "Cancel" at bounding box center [46, 27] width 49 height 23
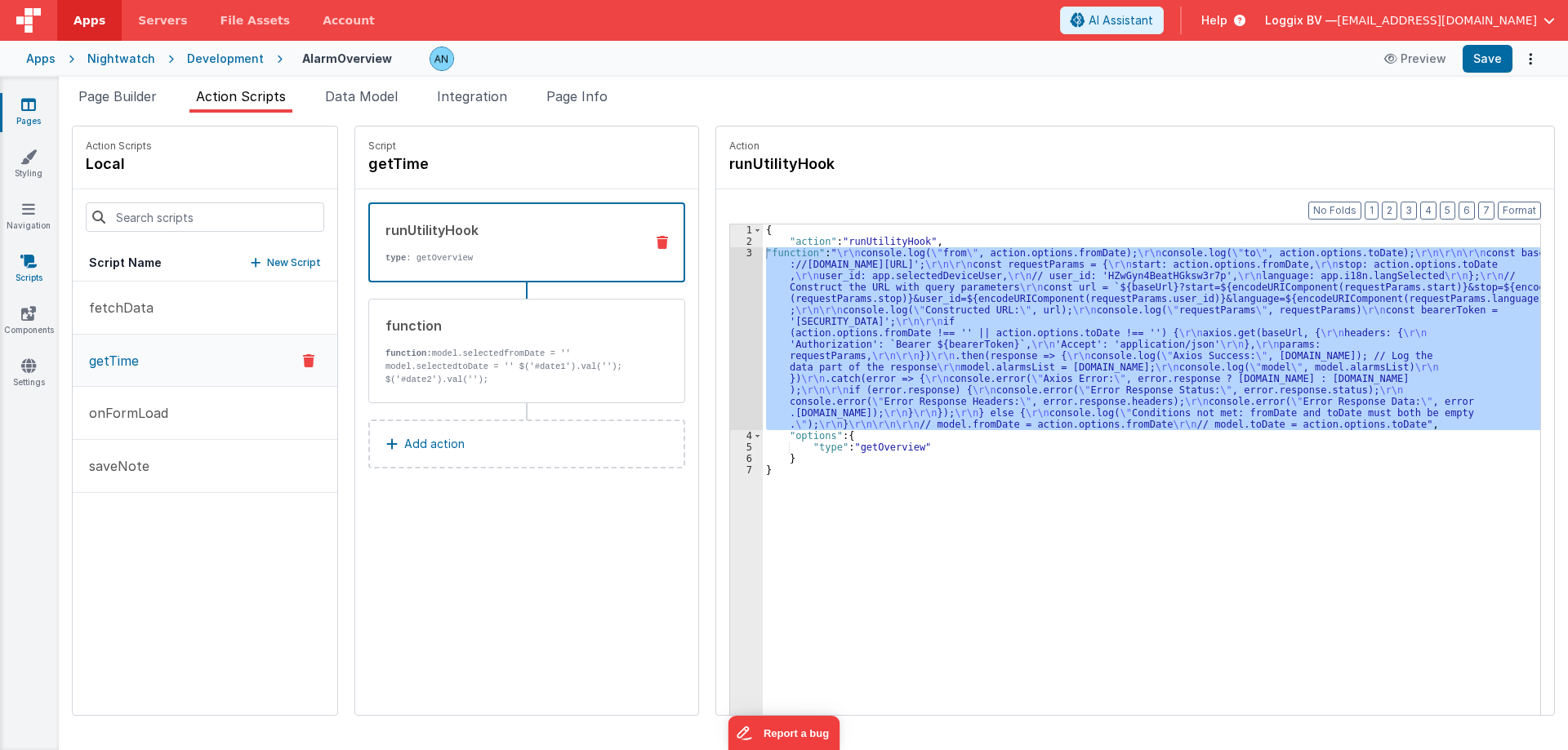
click at [38, 274] on link "Scripts" at bounding box center [29, 269] width 59 height 32
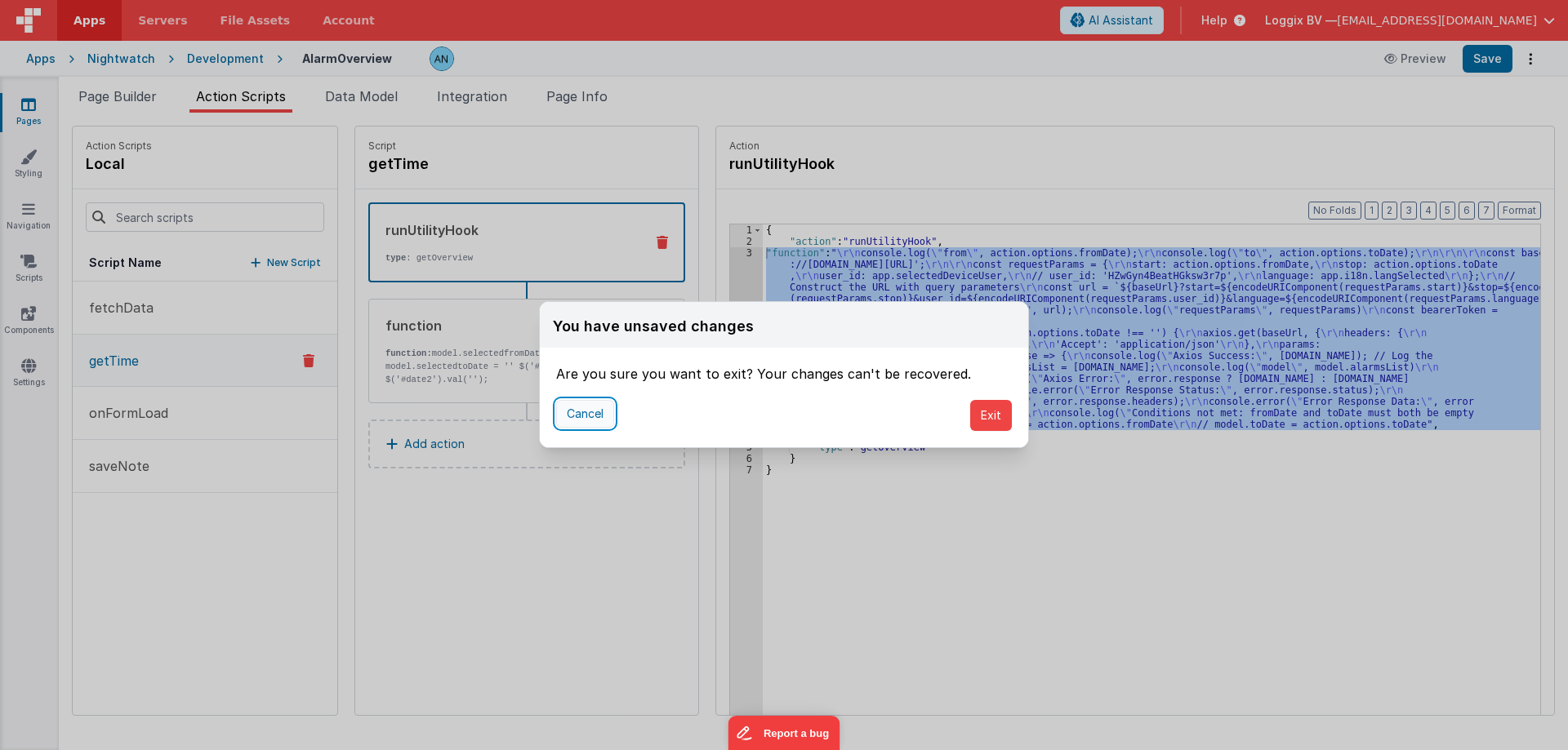
click at [578, 409] on button "Cancel" at bounding box center [585, 413] width 58 height 28
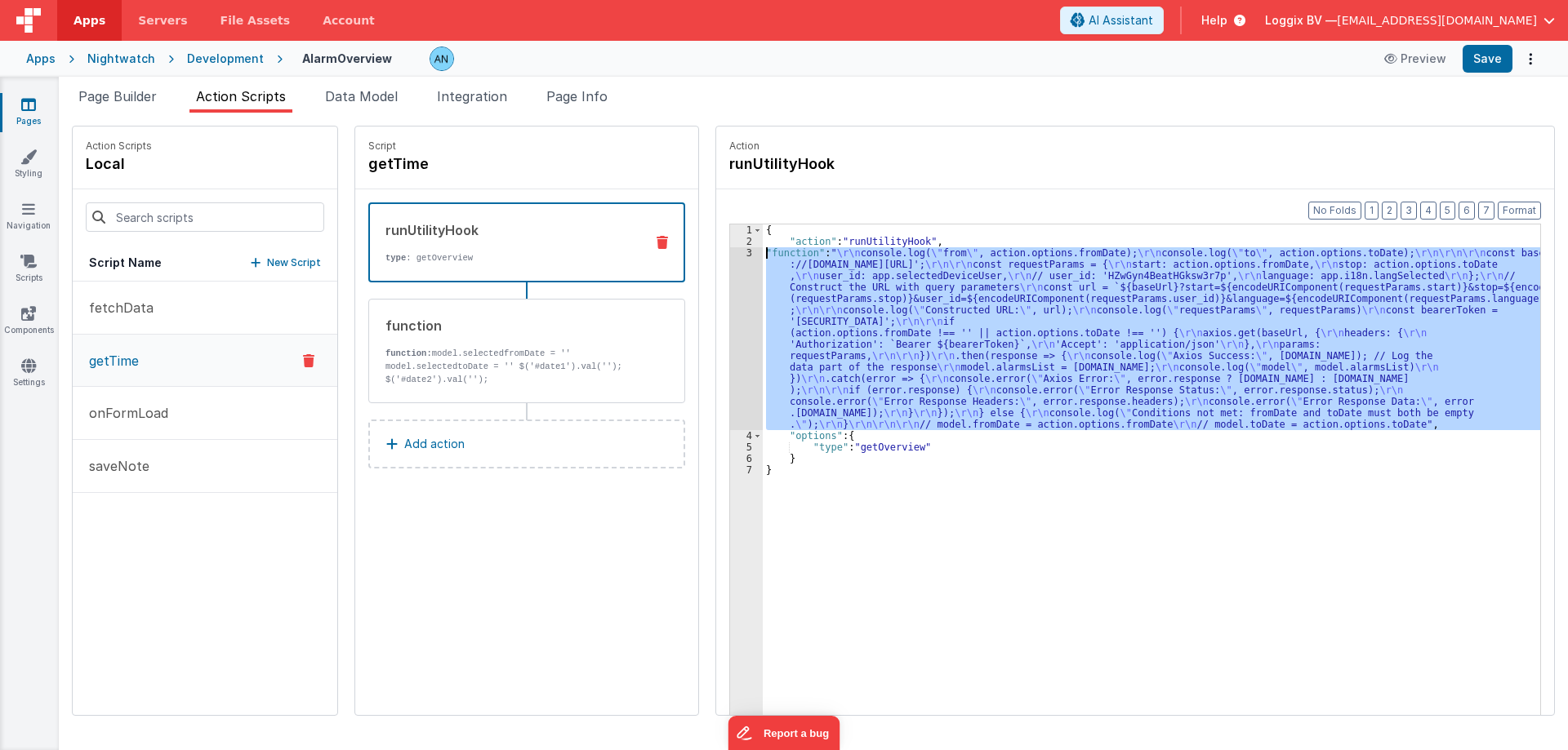
click at [934, 343] on div "{ "action" : "runUtilityHook" , "function" : " \r\n console.log( \" from \" , a…" at bounding box center [1152, 495] width 778 height 541
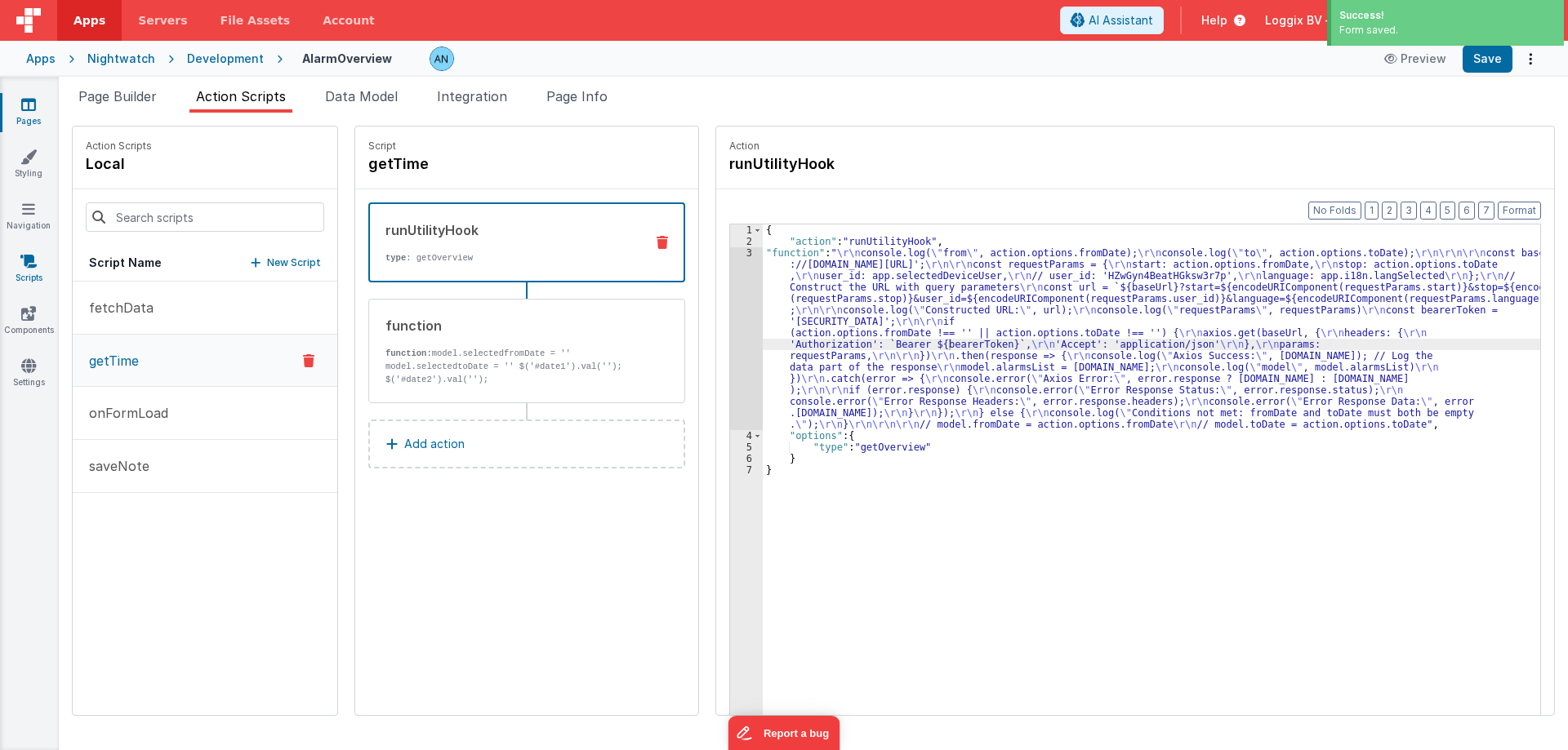
click at [35, 270] on link "Scripts" at bounding box center [29, 269] width 59 height 32
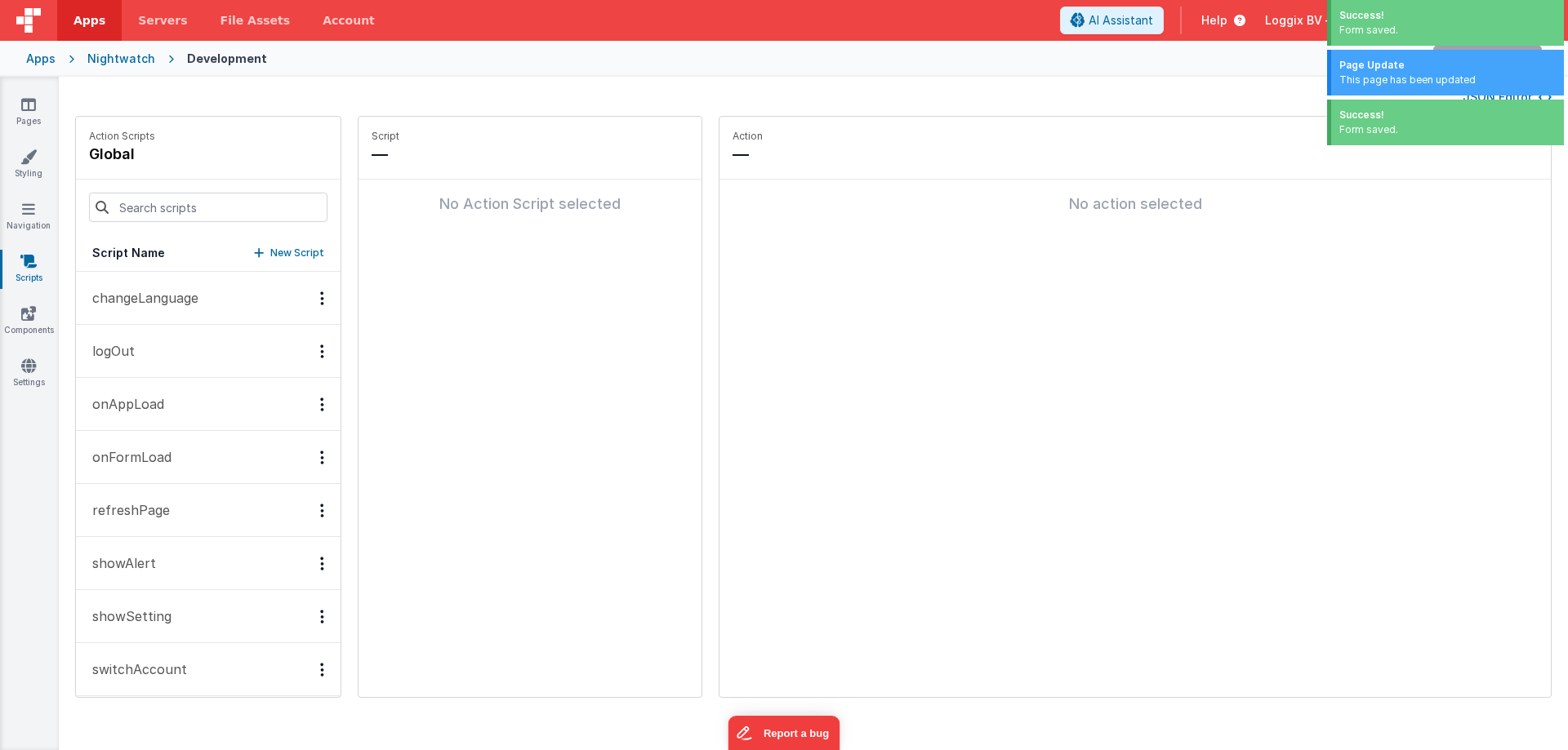
click at [170, 459] on button "onFormLoad" at bounding box center [208, 458] width 265 height 53
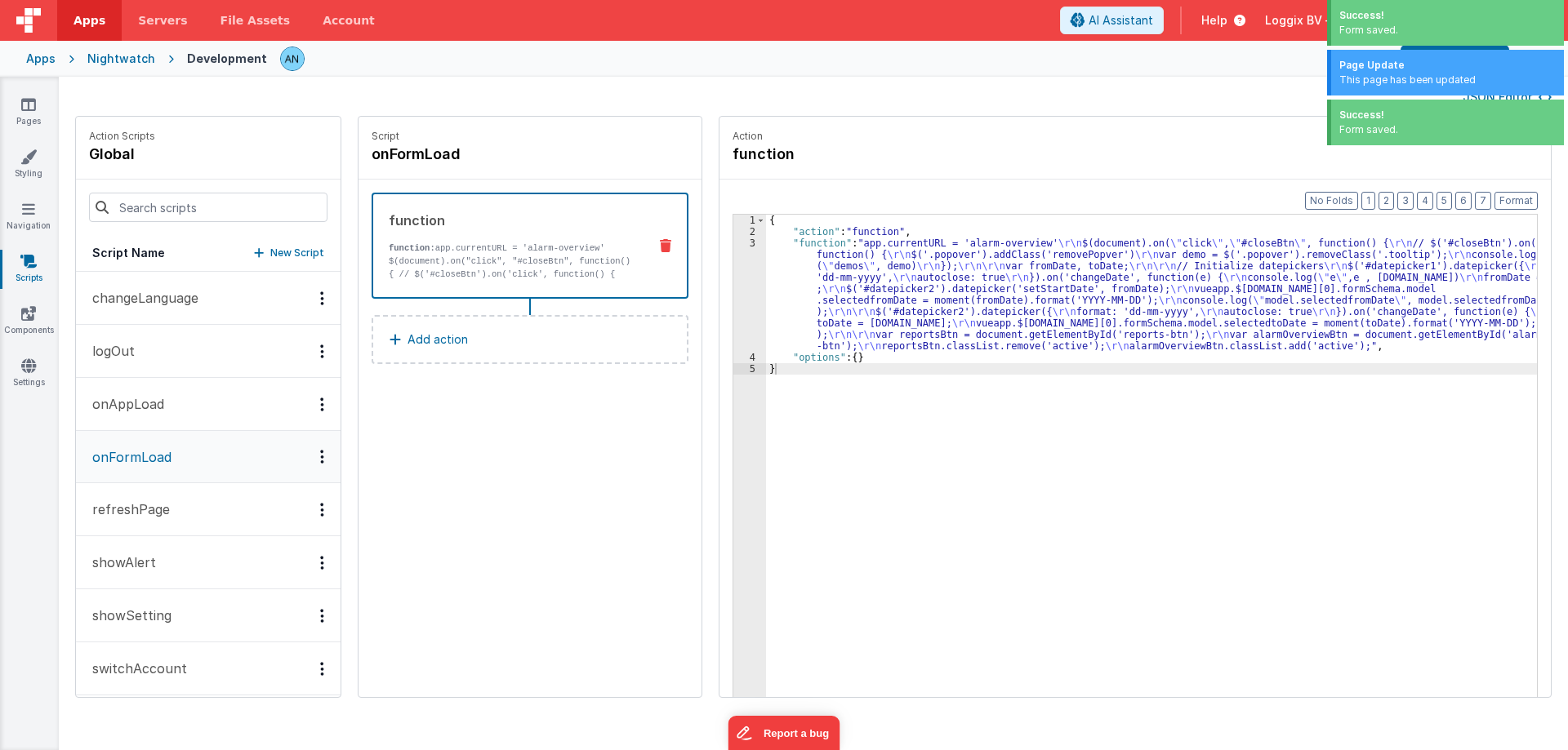
click at [169, 413] on button "onAppLoad" at bounding box center [208, 405] width 265 height 53
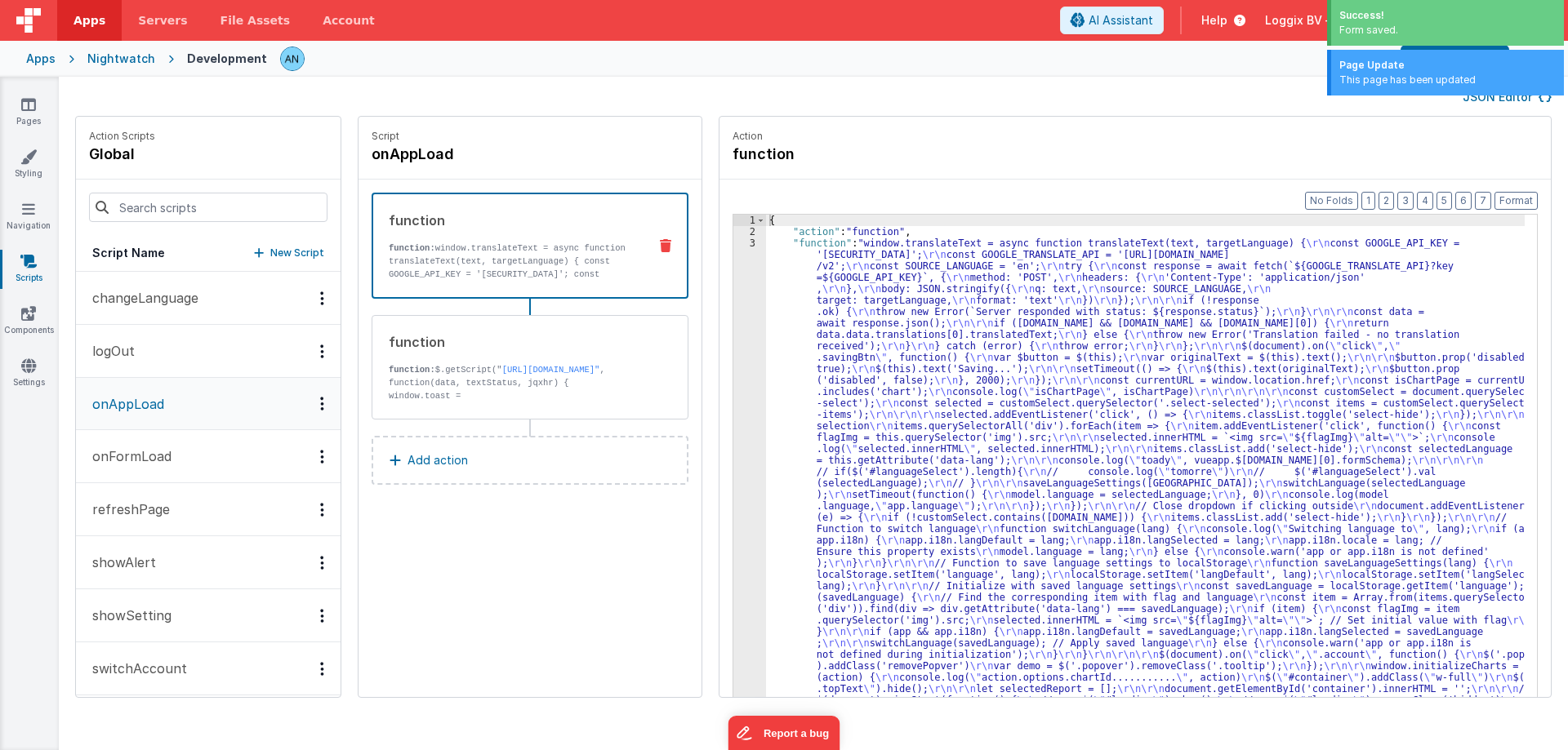
click at [1498, 98] on div "Page Update This page has been updated" at bounding box center [1445, 75] width 245 height 50
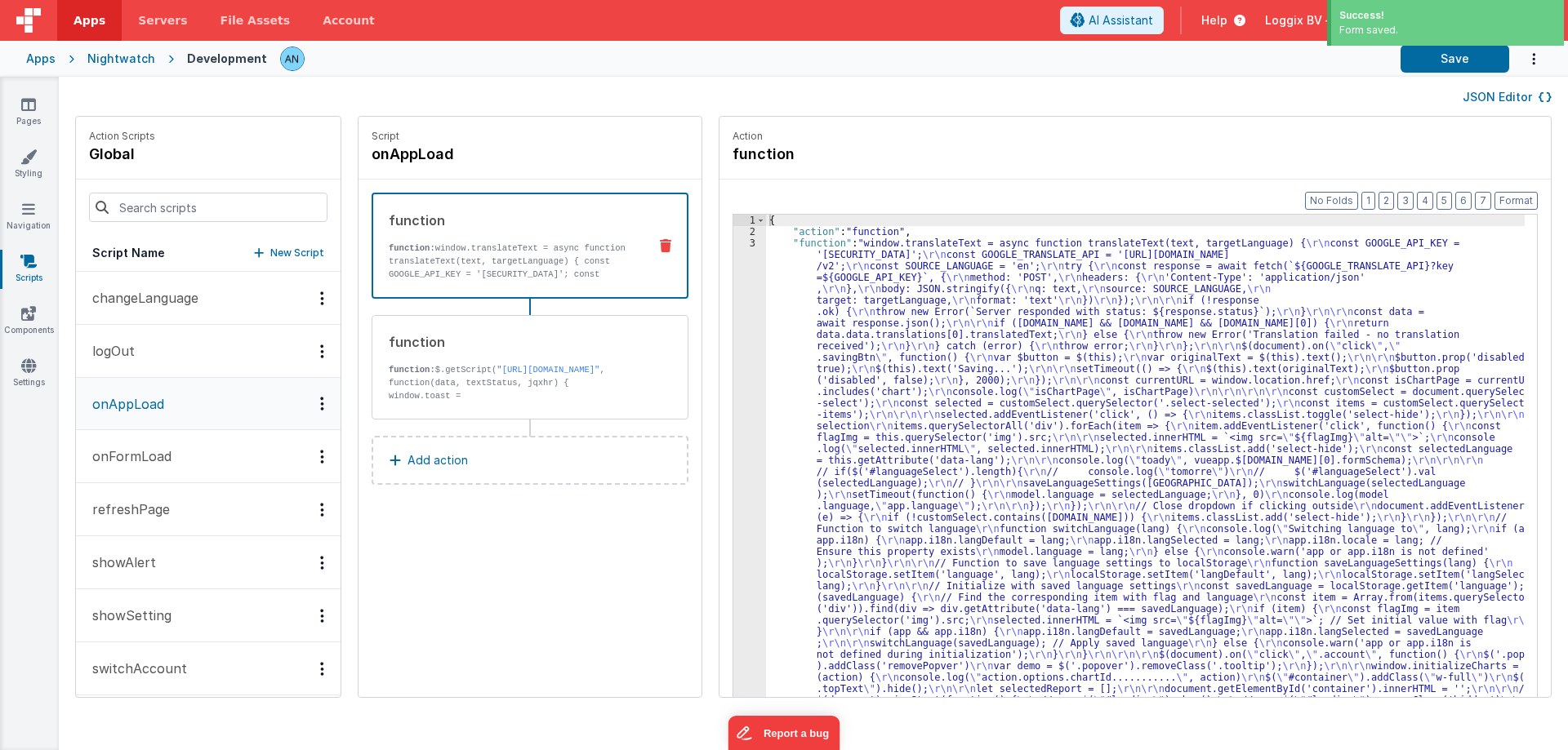
click at [1510, 94] on button "JSON Editor" at bounding box center [1507, 96] width 89 height 17
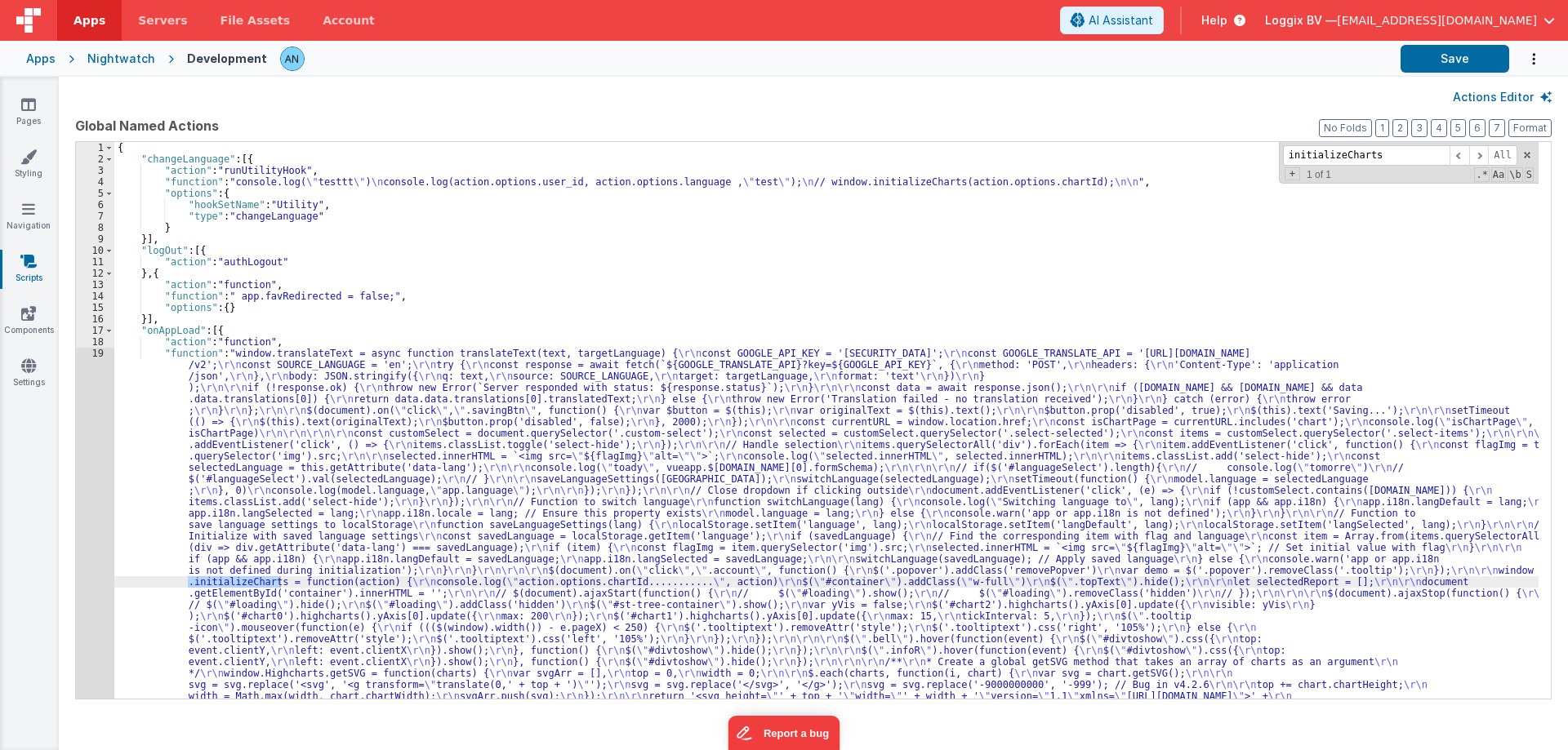
type input "initializeCharts"
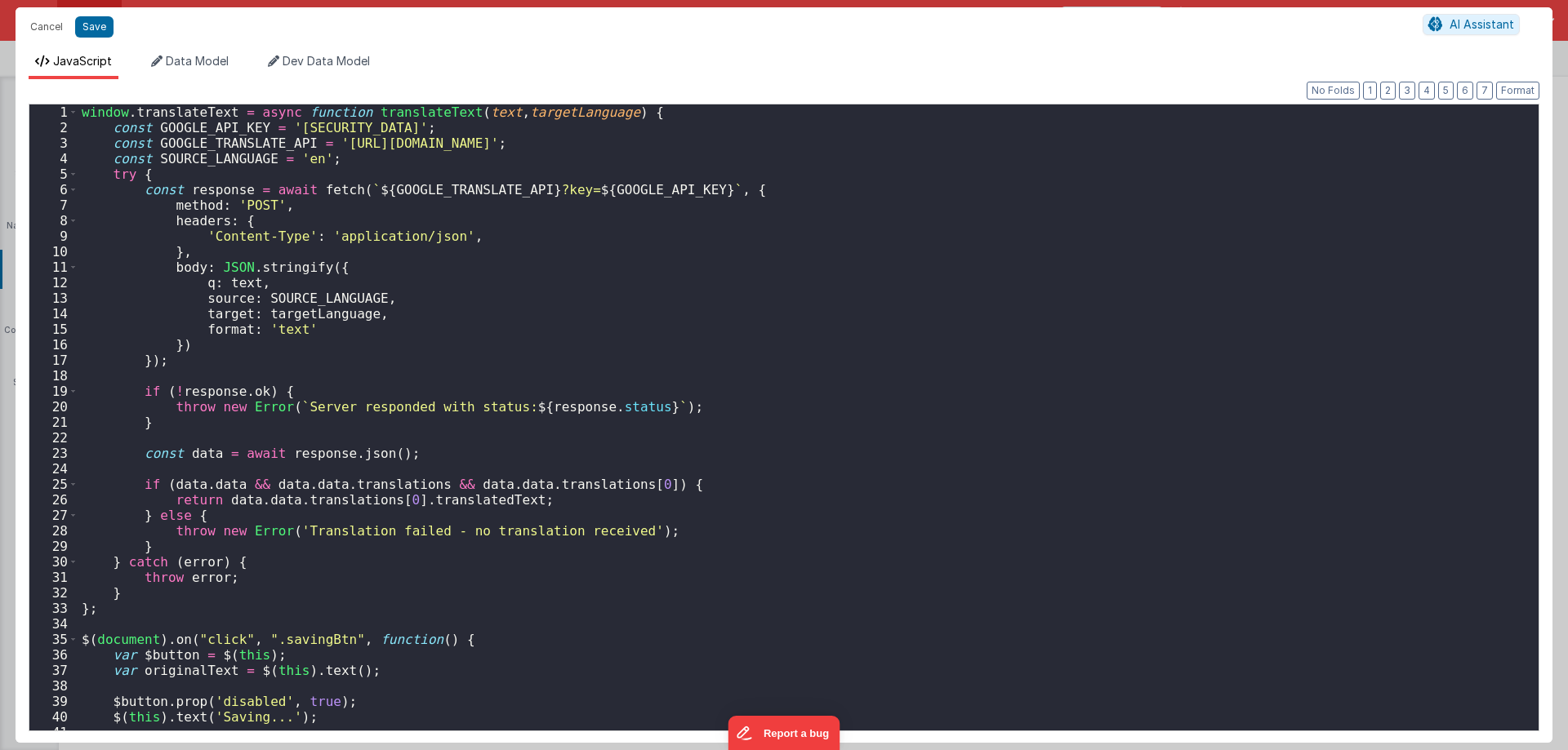
scroll to position [1066, 0]
click at [363, 326] on div "window . translateText = async function translateText ( text , targetLanguage )…" at bounding box center [802, 433] width 1448 height 657
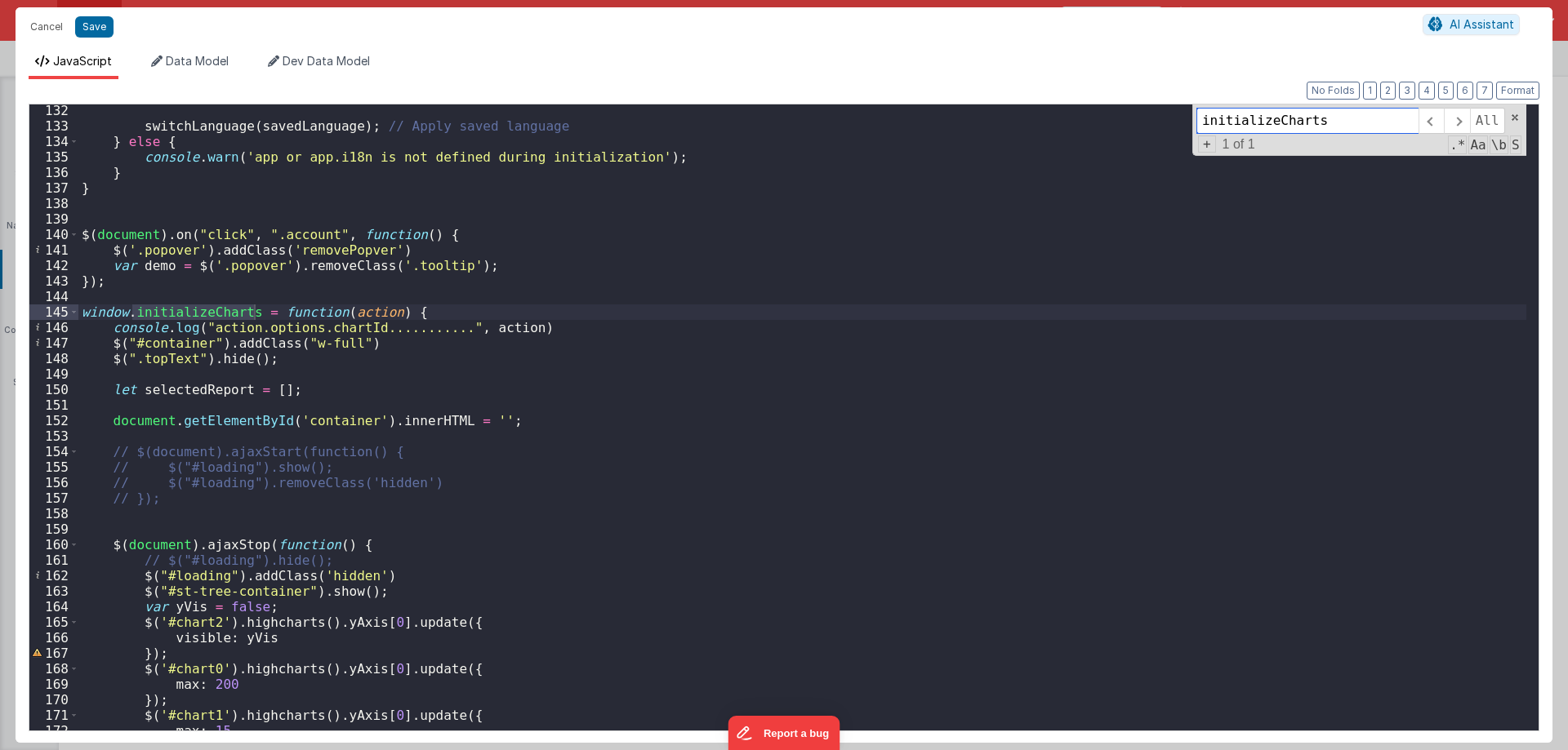
scroll to position [2084, 0]
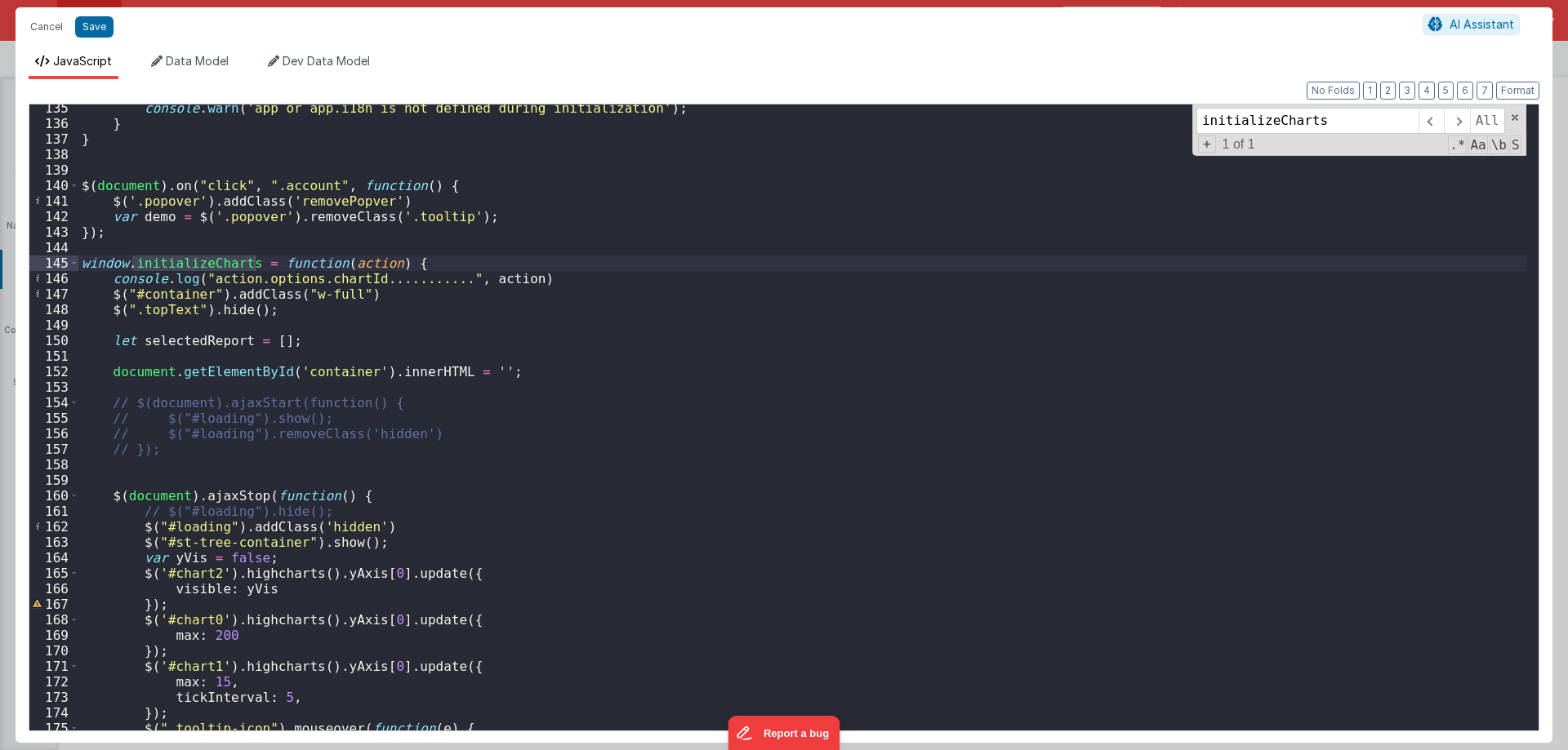
click at [478, 283] on div "console . warn ( 'app or app.i18n is not defined during initialization' ) ; } }…" at bounding box center [802, 429] width 1448 height 657
click at [218, 284] on div "console . warn ( 'app or app.i18n is not defined during initialization' ) ; } }…" at bounding box center [802, 429] width 1448 height 657
click at [208, 269] on div "console . warn ( 'app or app.i18n is not defined during initialization' ) ; } }…" at bounding box center [802, 429] width 1448 height 657
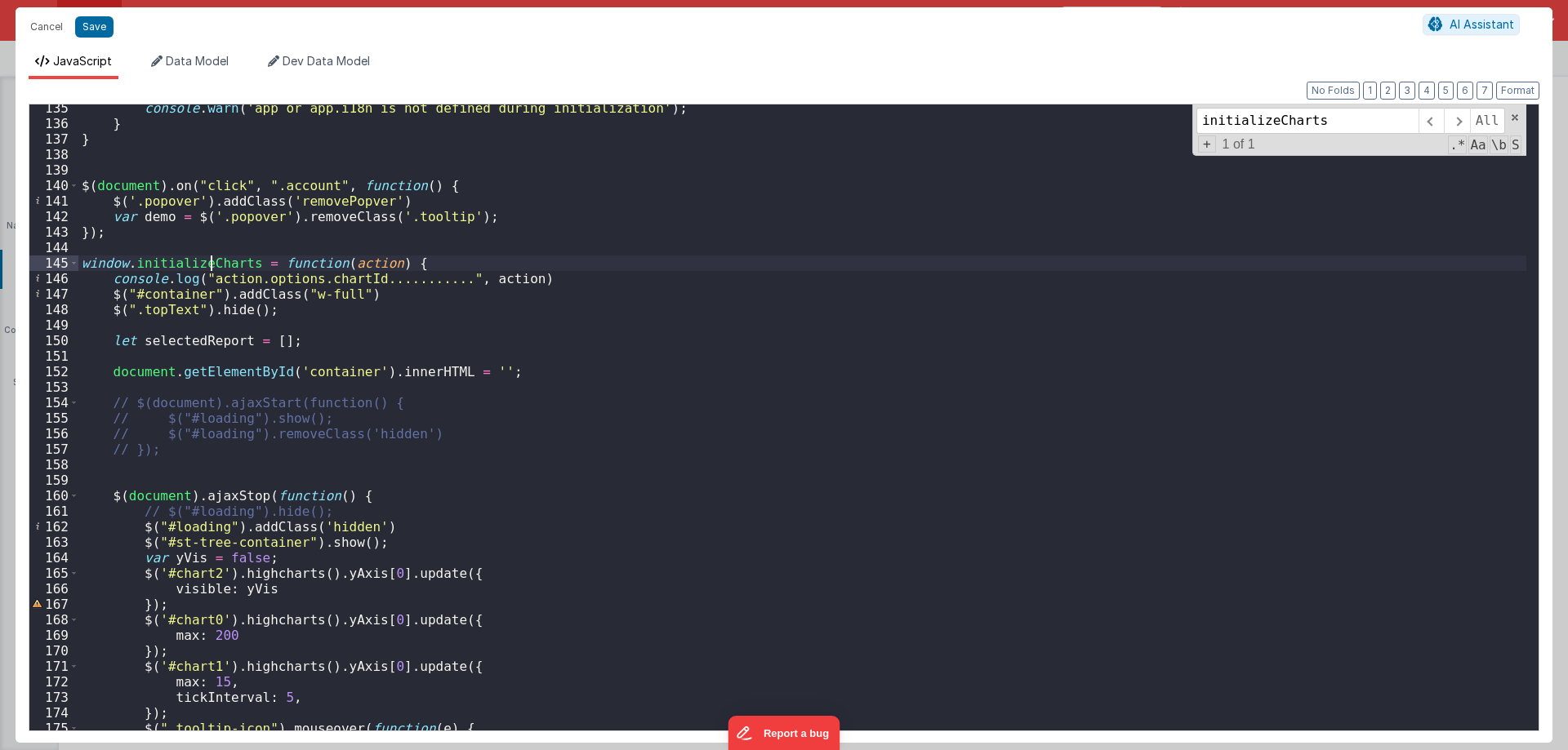
click at [208, 269] on div "console . warn ( 'app or app.i18n is not defined during initialization' ) ; } }…" at bounding box center [802, 429] width 1448 height 657
click at [573, 390] on div "console . warn ( 'app or app.i18n is not defined during initialization' ) ; } }…" at bounding box center [802, 429] width 1448 height 657
paste input
type input "initializeCharts"
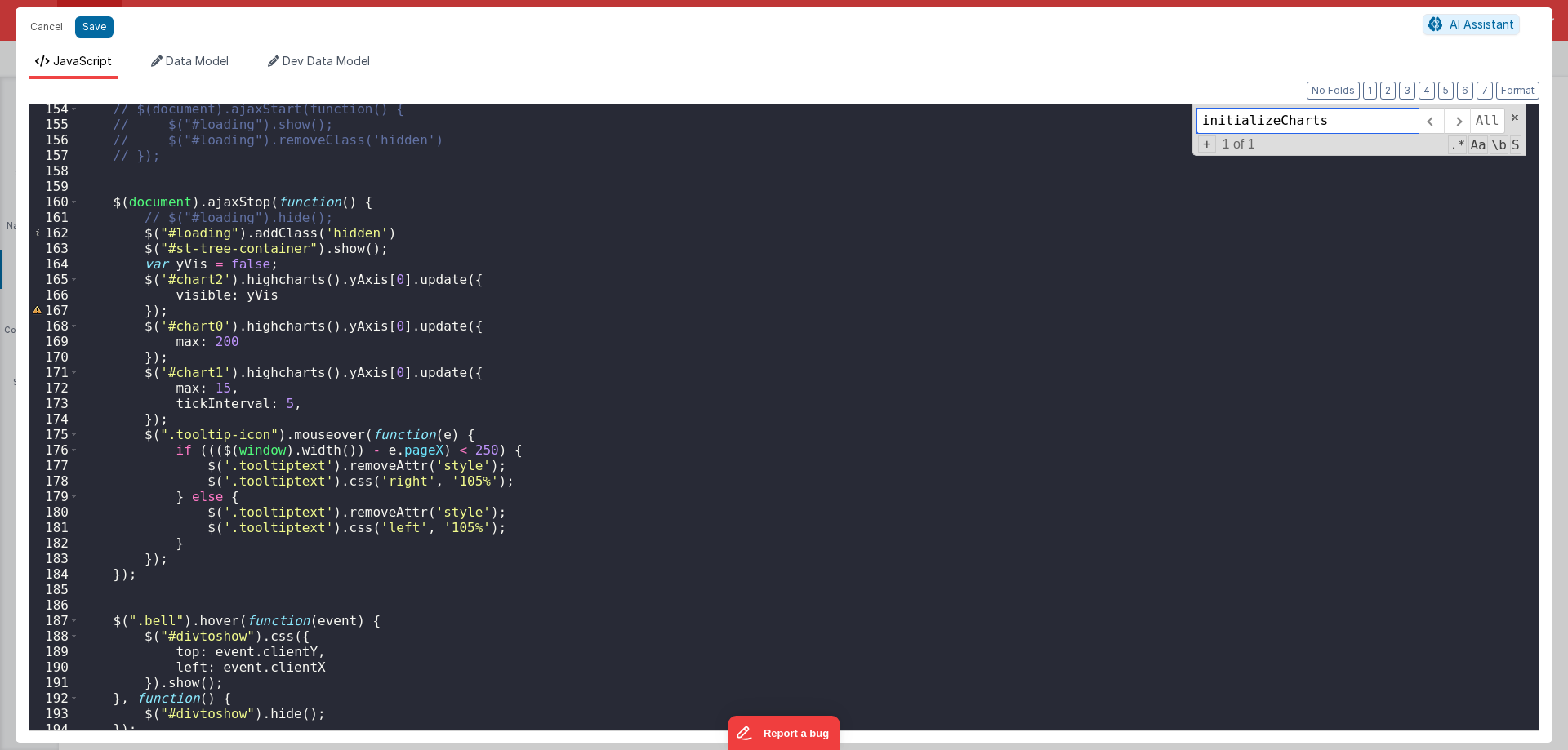
scroll to position [2377, 0]
click at [371, 422] on div "// $(document).ajaxStart(function() { // $("#loading").show(); // $("#loading")…" at bounding box center [802, 430] width 1448 height 657
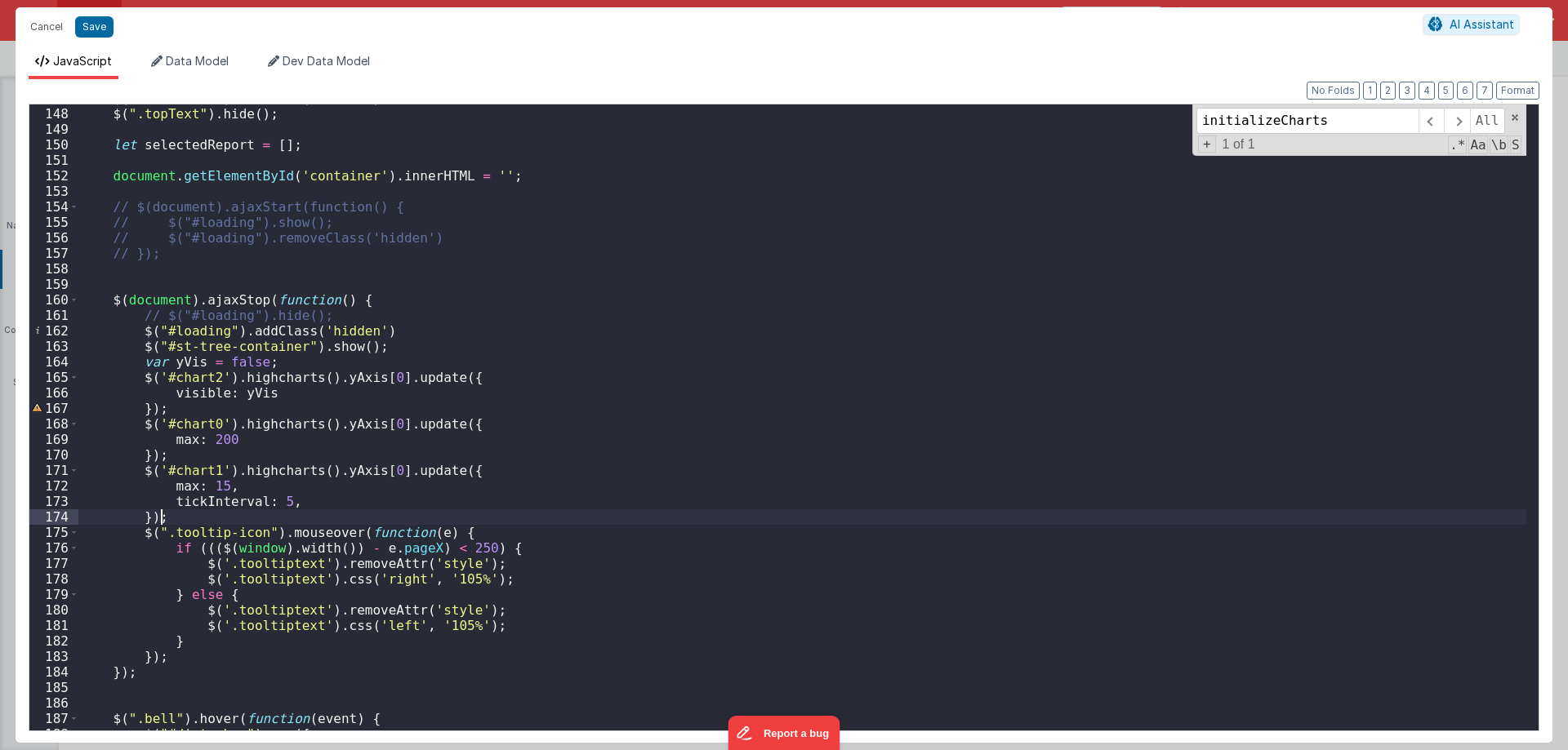
scroll to position [2230, 0]
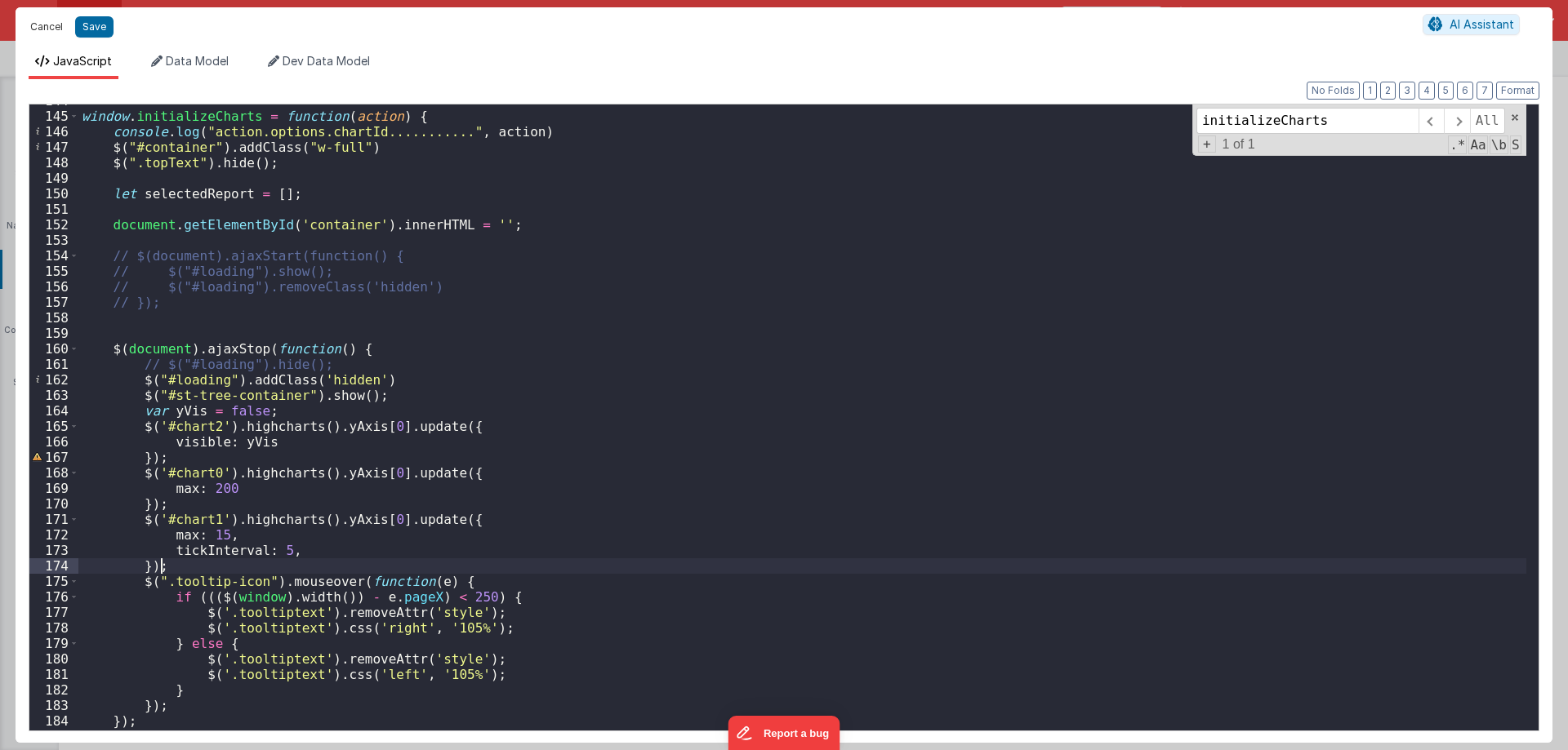
click at [34, 22] on button "Cancel" at bounding box center [46, 27] width 49 height 23
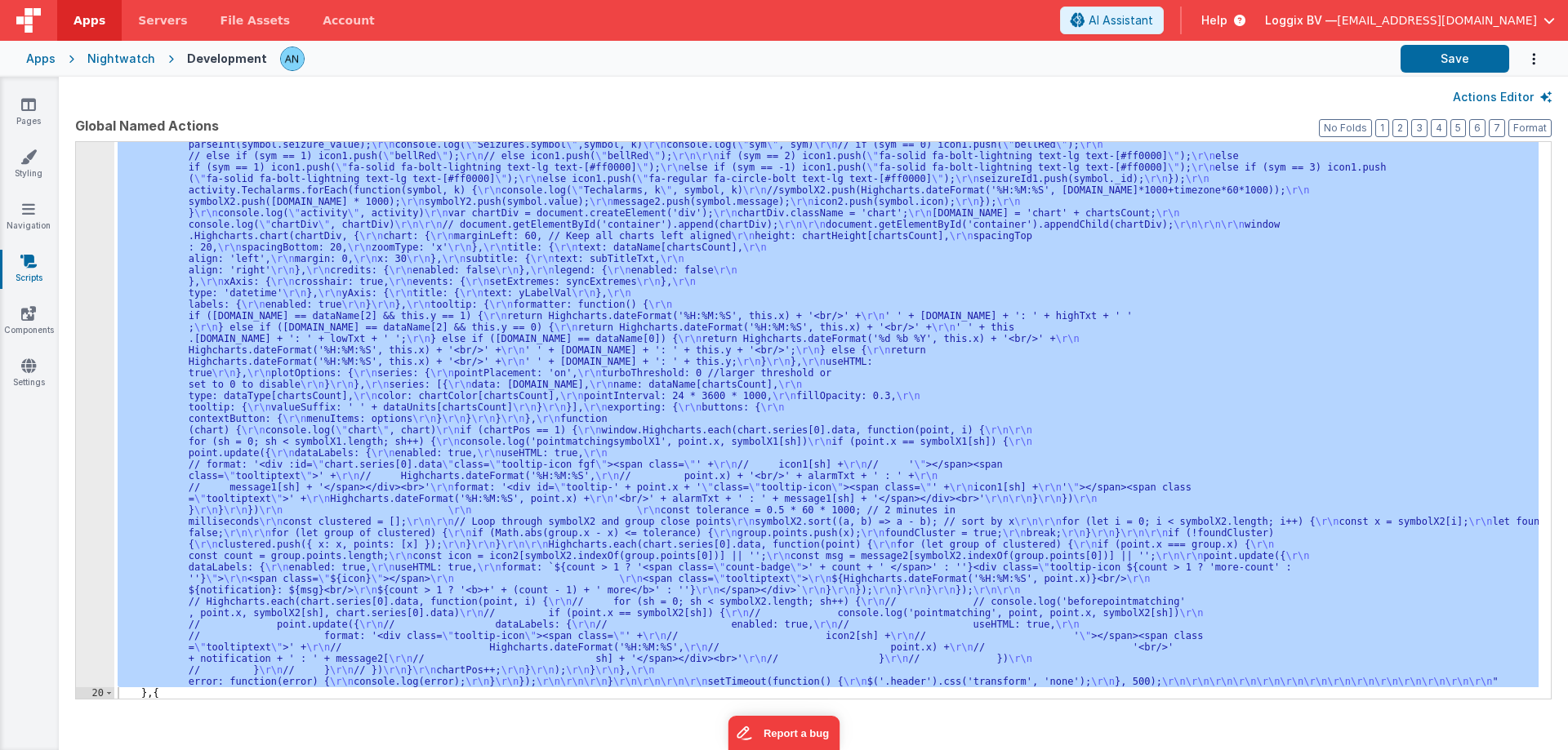
click at [301, 252] on div ""function" : "window.translateText = async function translateText(text, targetL…" at bounding box center [826, 420] width 1424 height 557
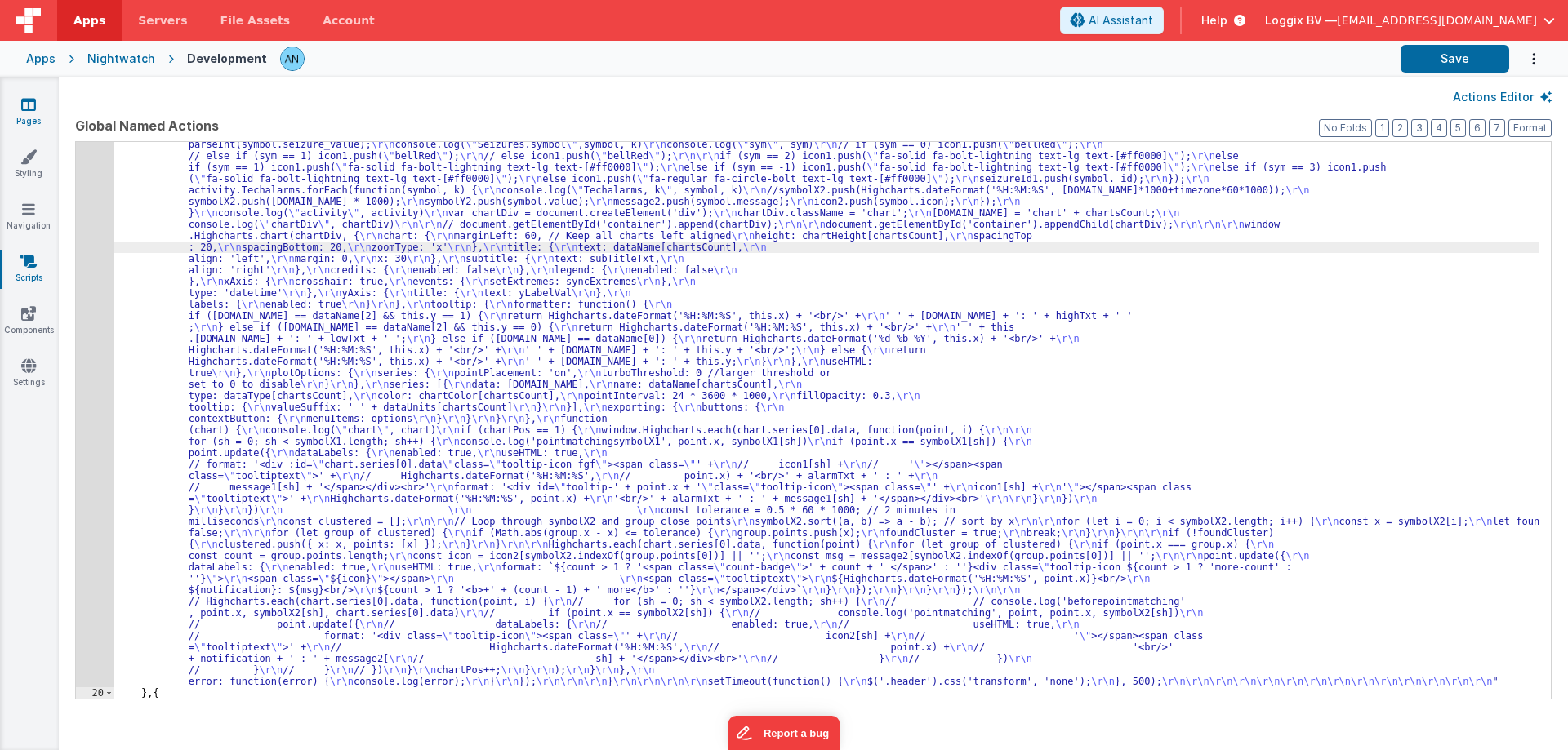
click at [36, 107] on link "Pages" at bounding box center [29, 112] width 59 height 32
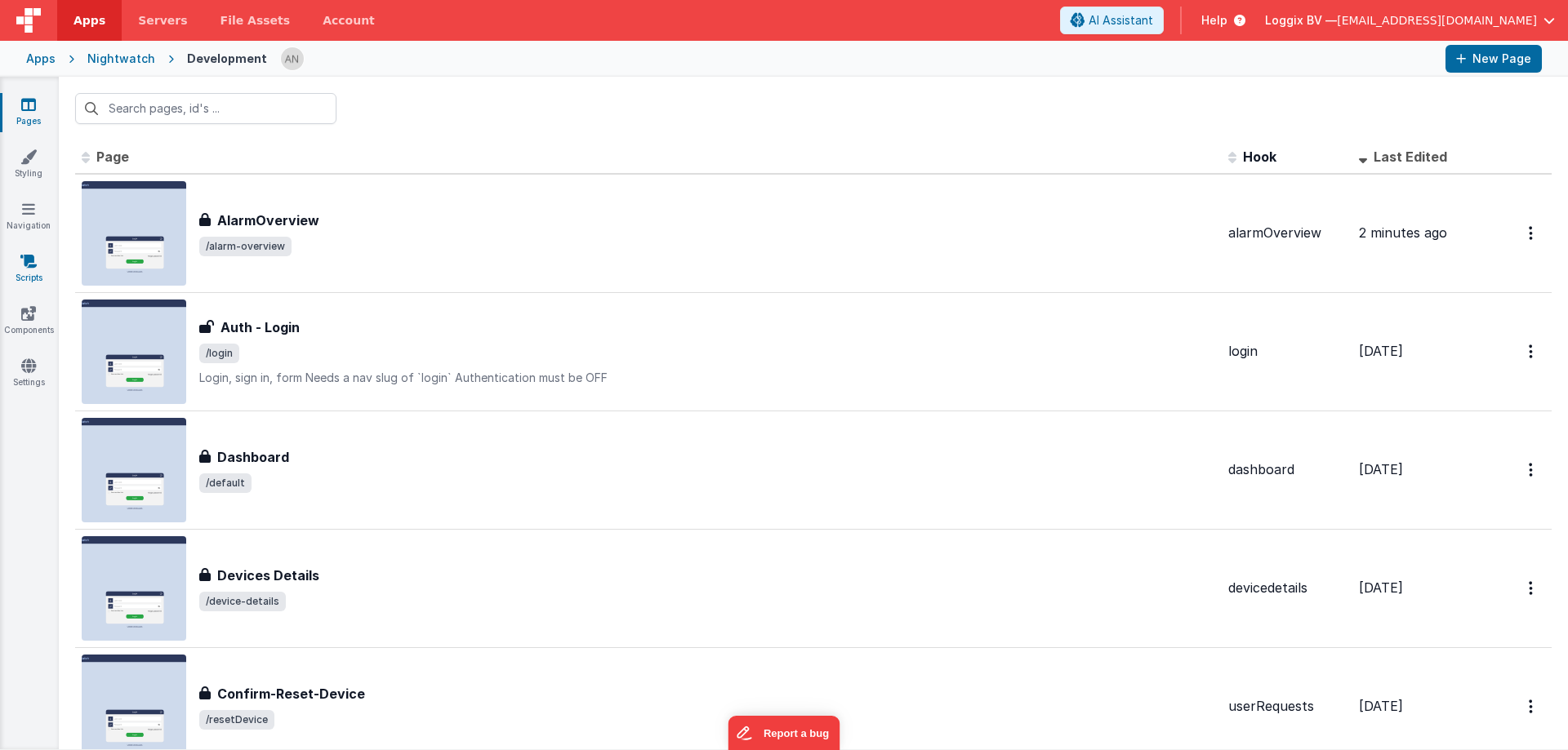
click at [31, 269] on icon at bounding box center [29, 261] width 17 height 17
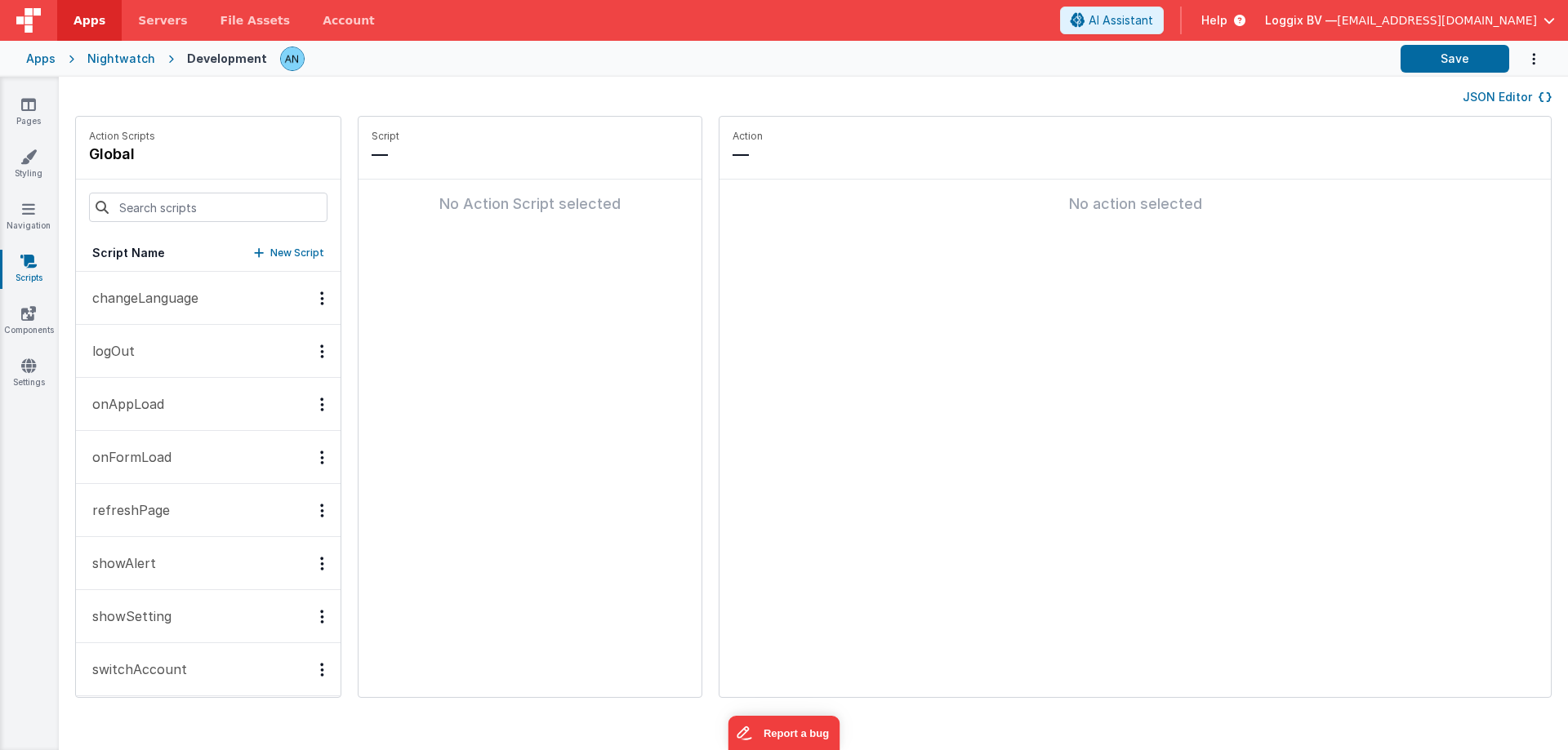
click at [179, 392] on button "onAppLoad" at bounding box center [208, 405] width 265 height 53
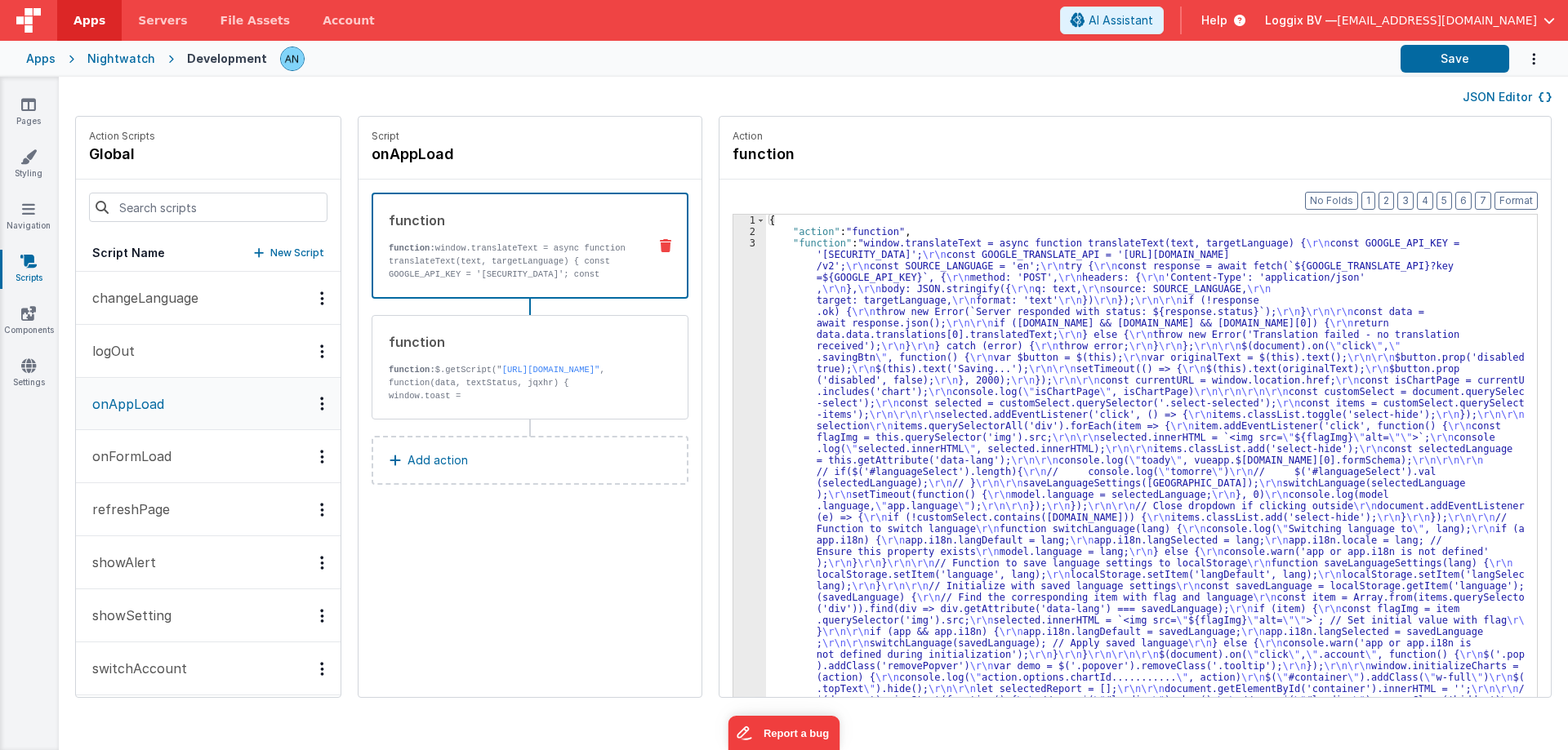
click at [1511, 103] on button "JSON Editor" at bounding box center [1507, 96] width 89 height 17
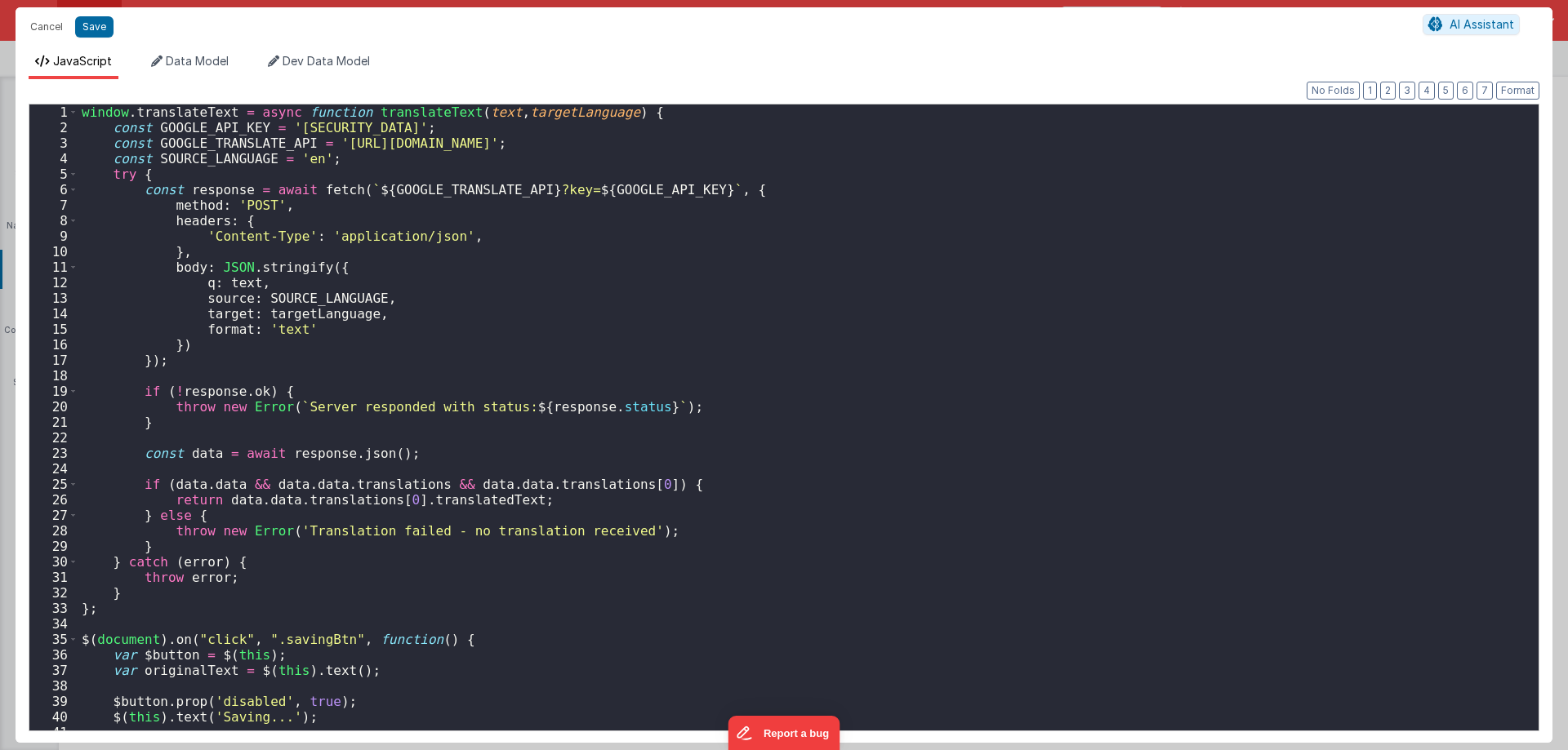
click at [94, 352] on div "window . translateText = async function translateText ( text , targetLanguage )…" at bounding box center [802, 433] width 1448 height 657
click at [345, 396] on div "window . translateText = async function translateText ( text , targetLanguage )…" at bounding box center [802, 433] width 1448 height 657
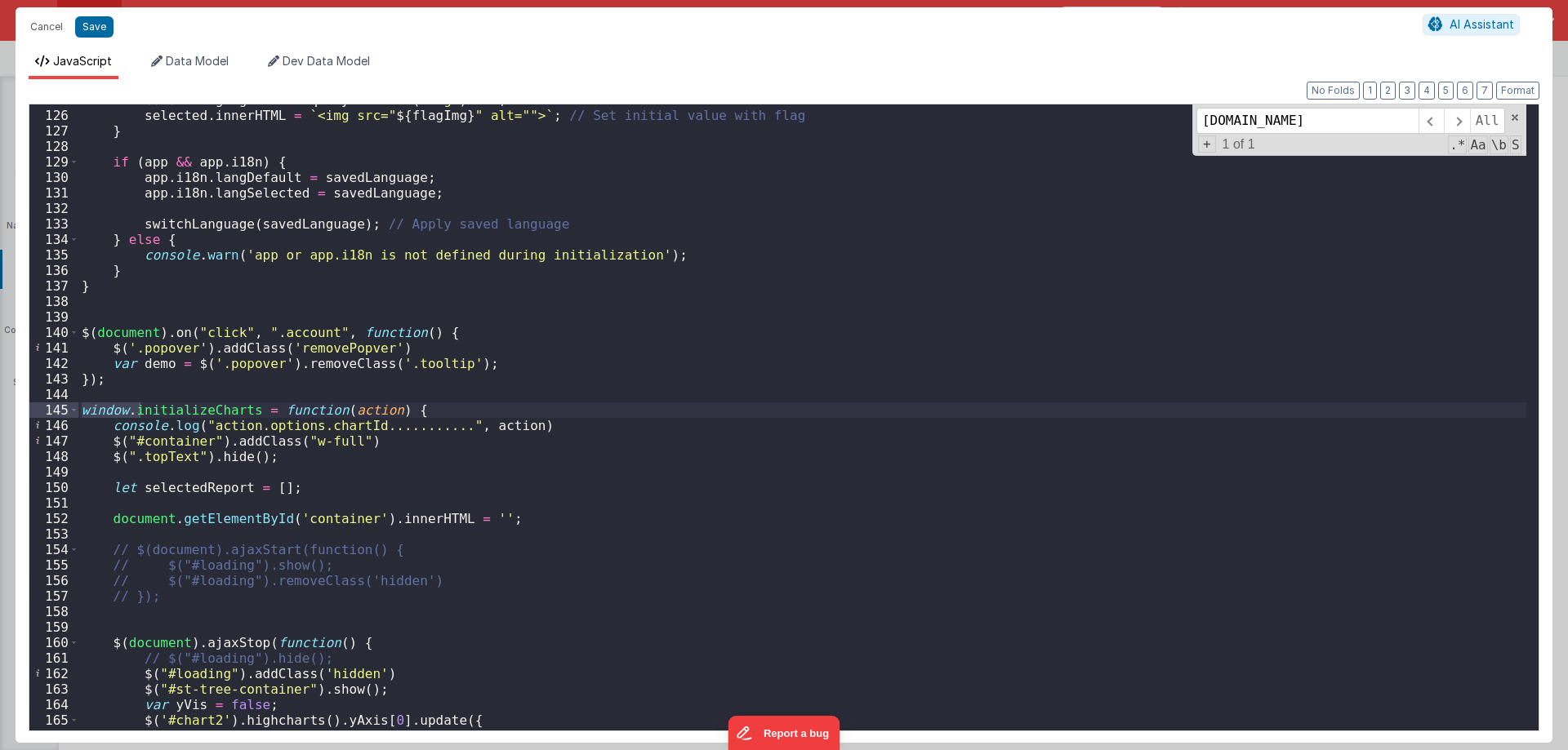
scroll to position [1936, 0]
type input "window.ini"
click at [221, 406] on div "const flagImg = item . querySelector ( 'img' ) . src ; selected . innerHTML = `…" at bounding box center [802, 421] width 1448 height 657
click at [439, 427] on div "const flagImg = item . querySelector ( 'img' ) . src ; selected . innerHTML = `…" at bounding box center [802, 421] width 1448 height 657
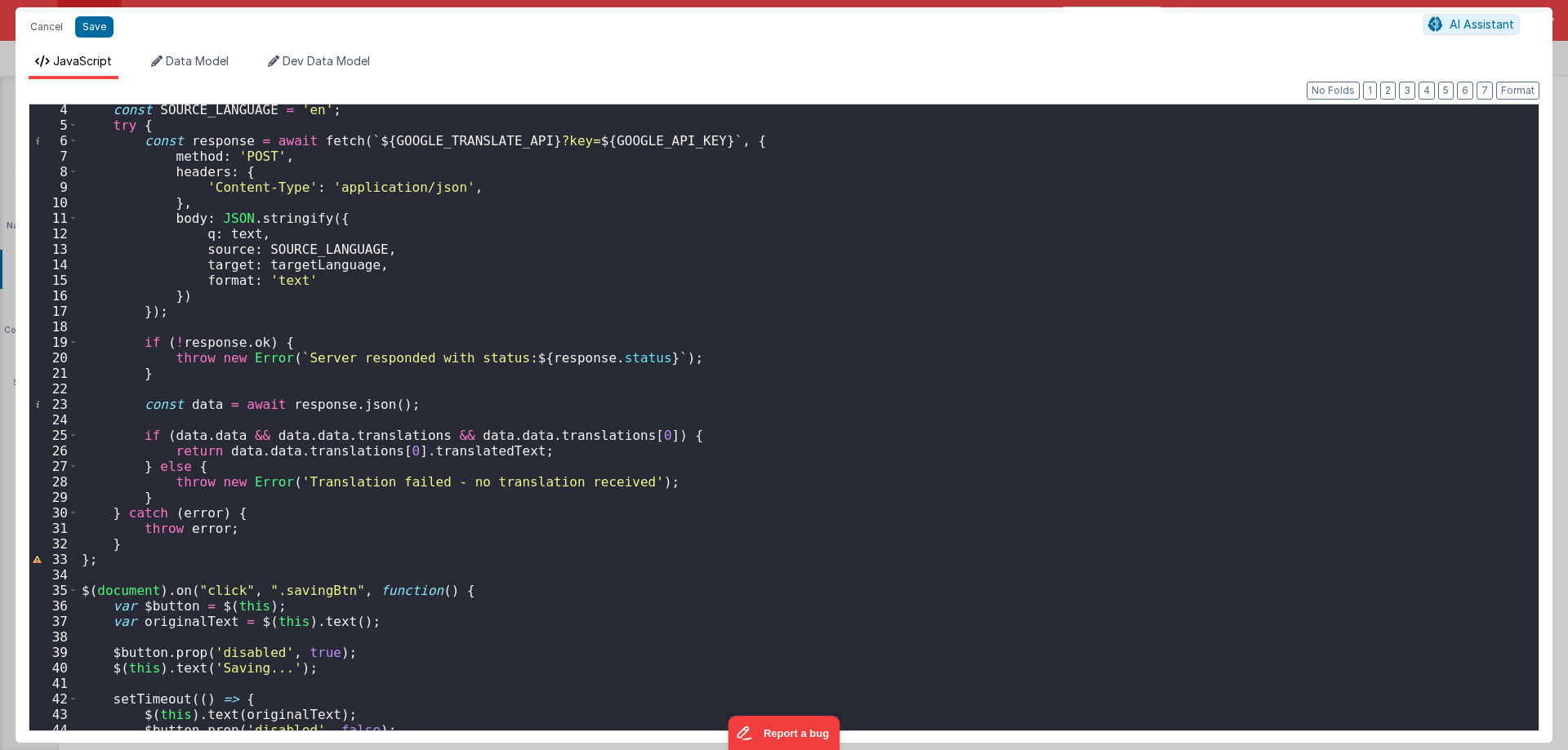
scroll to position [0, 0]
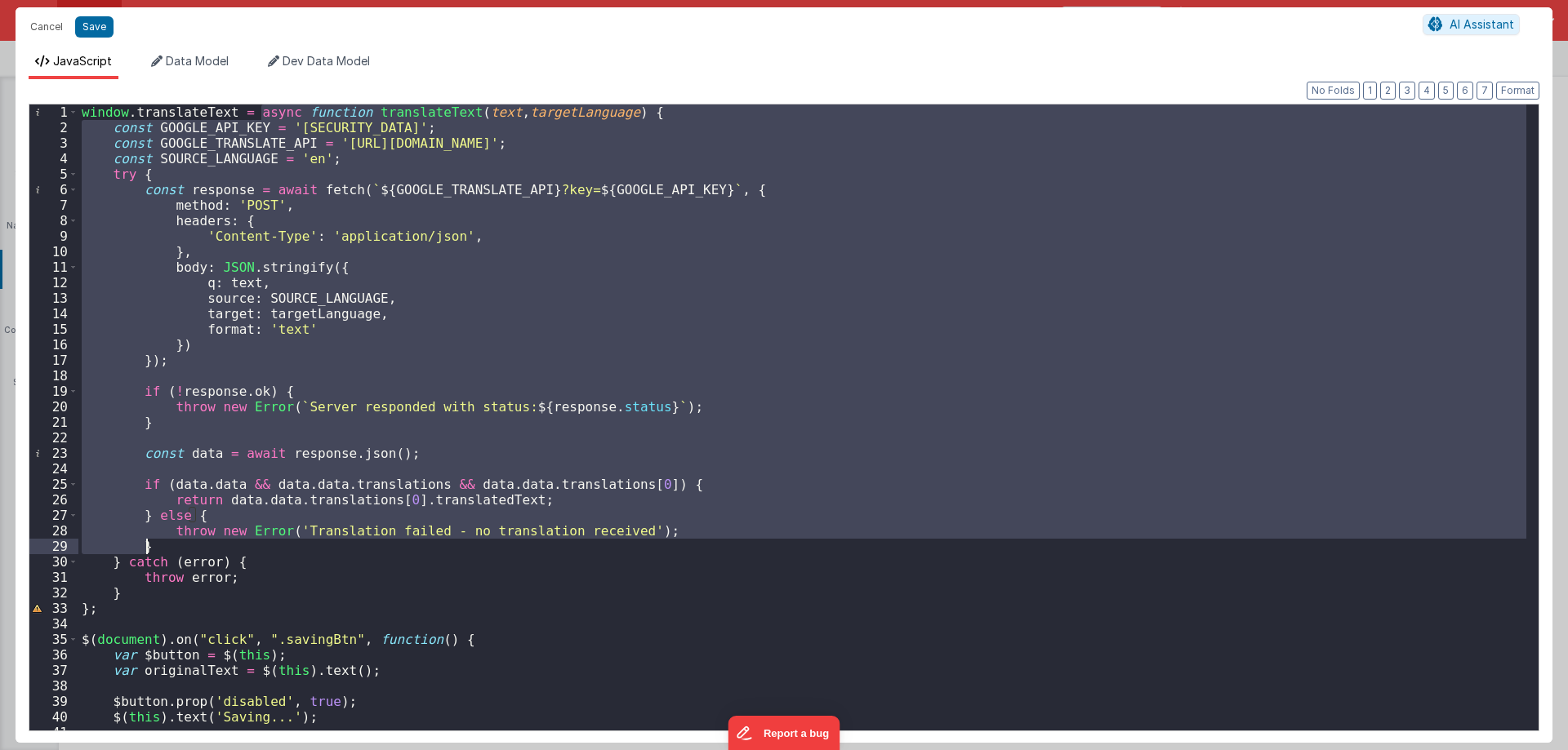
drag, startPoint x: 259, startPoint y: 119, endPoint x: 338, endPoint y: 543, distance: 431.3
click at [338, 543] on div "window . translateText = async function translateText ( text , targetLanguage )…" at bounding box center [802, 433] width 1448 height 657
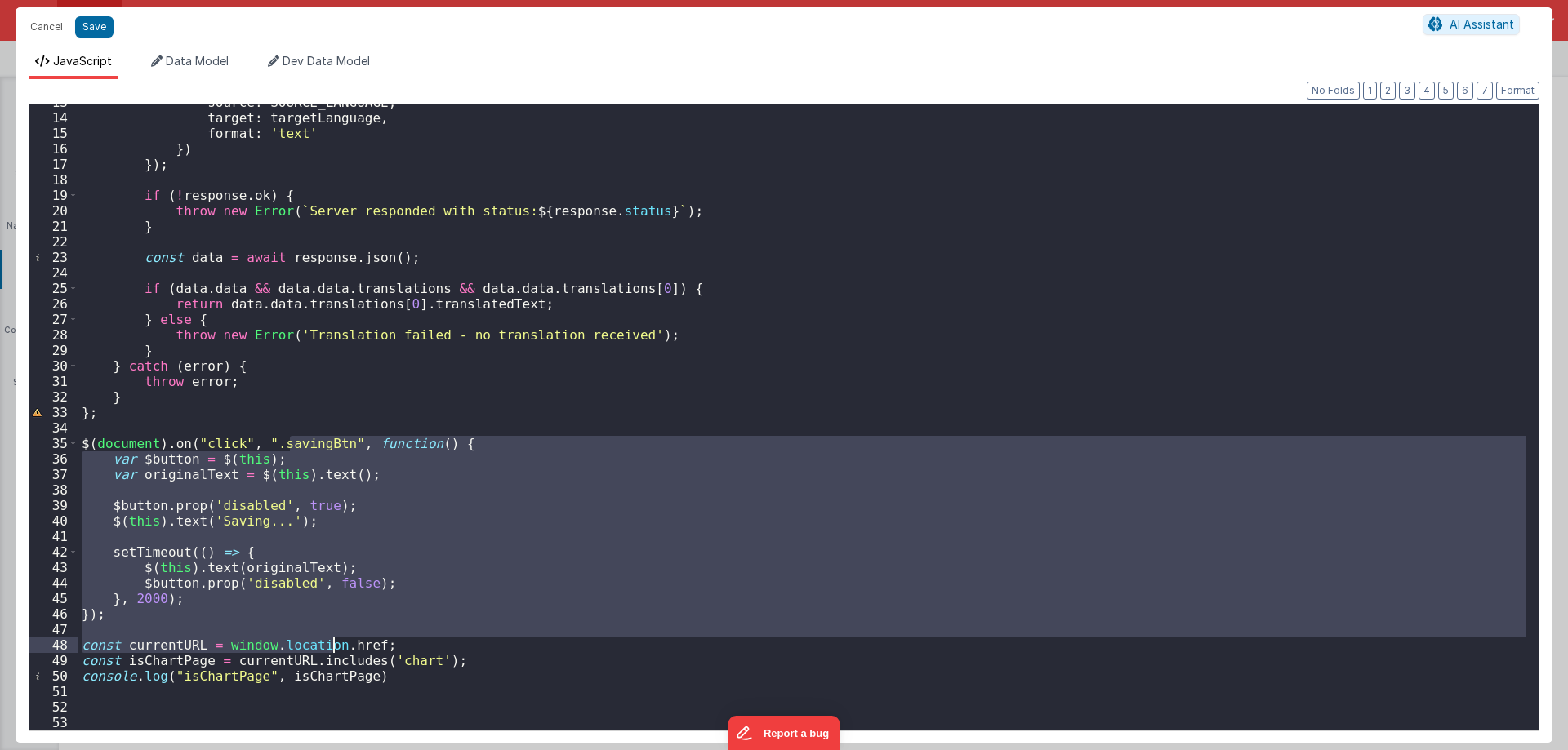
drag, startPoint x: 290, startPoint y: 450, endPoint x: 338, endPoint y: 659, distance: 214.4
click at [338, 659] on div "source : SOURCE_LANGUAGE , target : targetLanguage , format : 'text' }) }) ; if…" at bounding box center [802, 423] width 1448 height 657
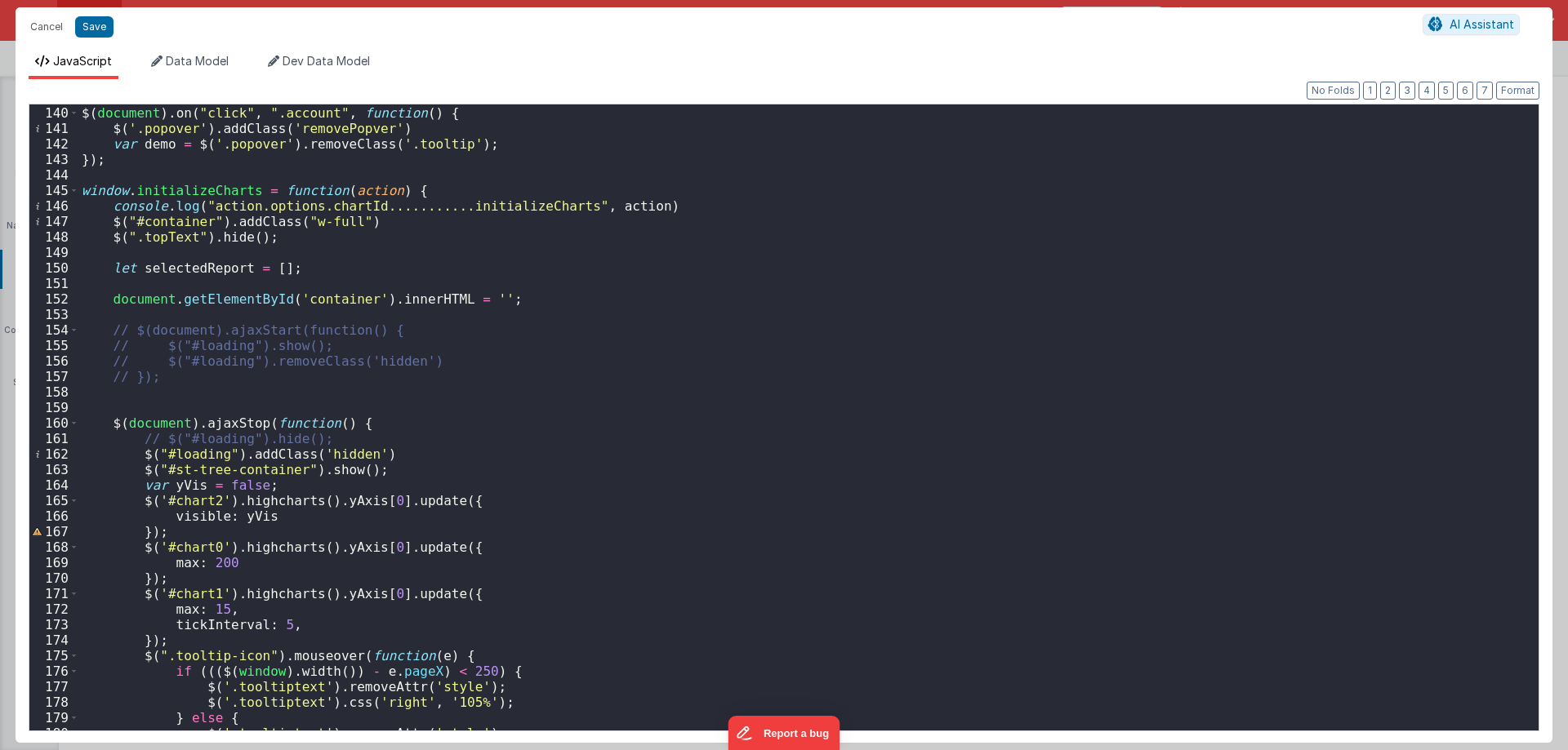
scroll to position [2204, 0]
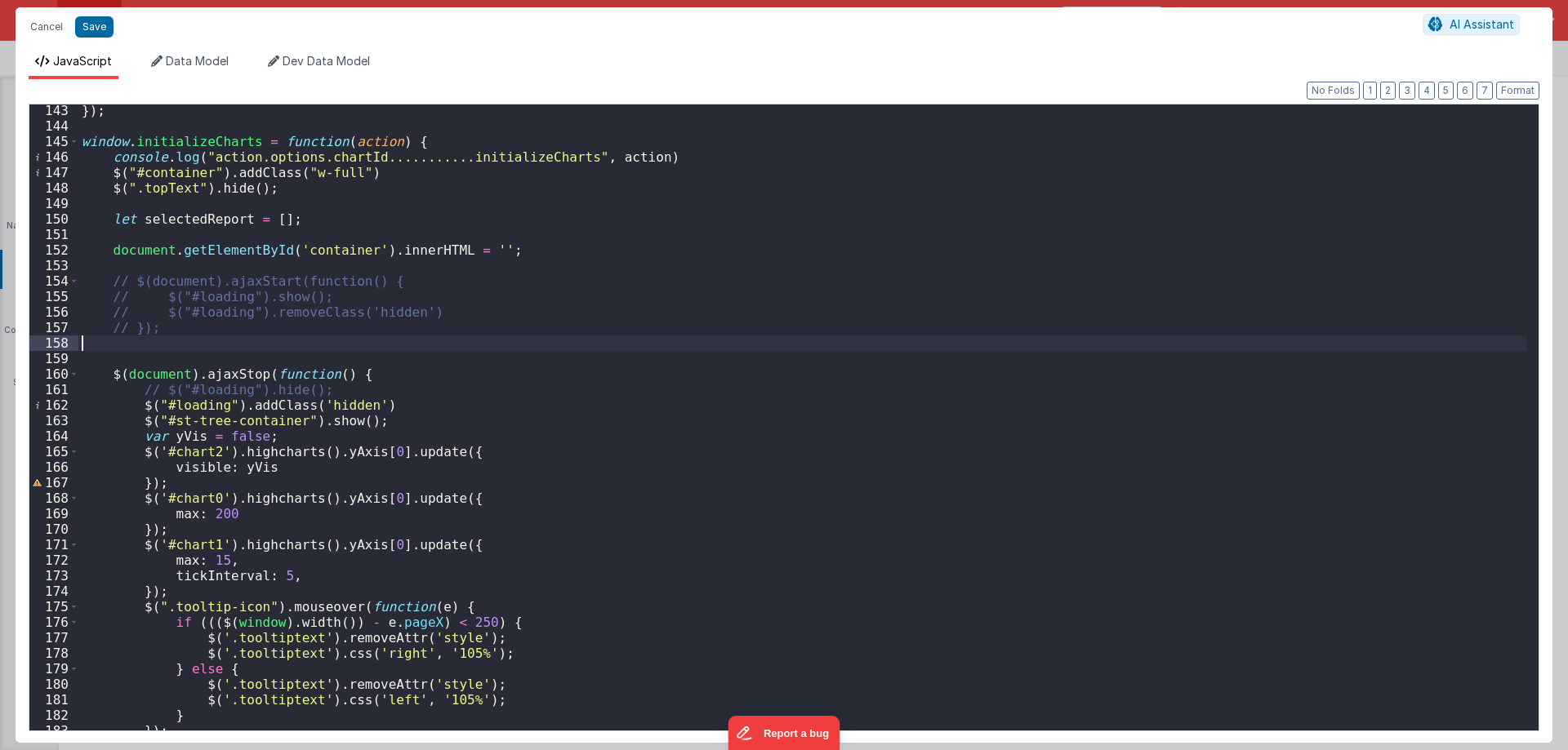
click at [469, 349] on div "}) ; window . initializeCharts = function ( action ) { console . log ( "action.…" at bounding box center [802, 432] width 1448 height 657
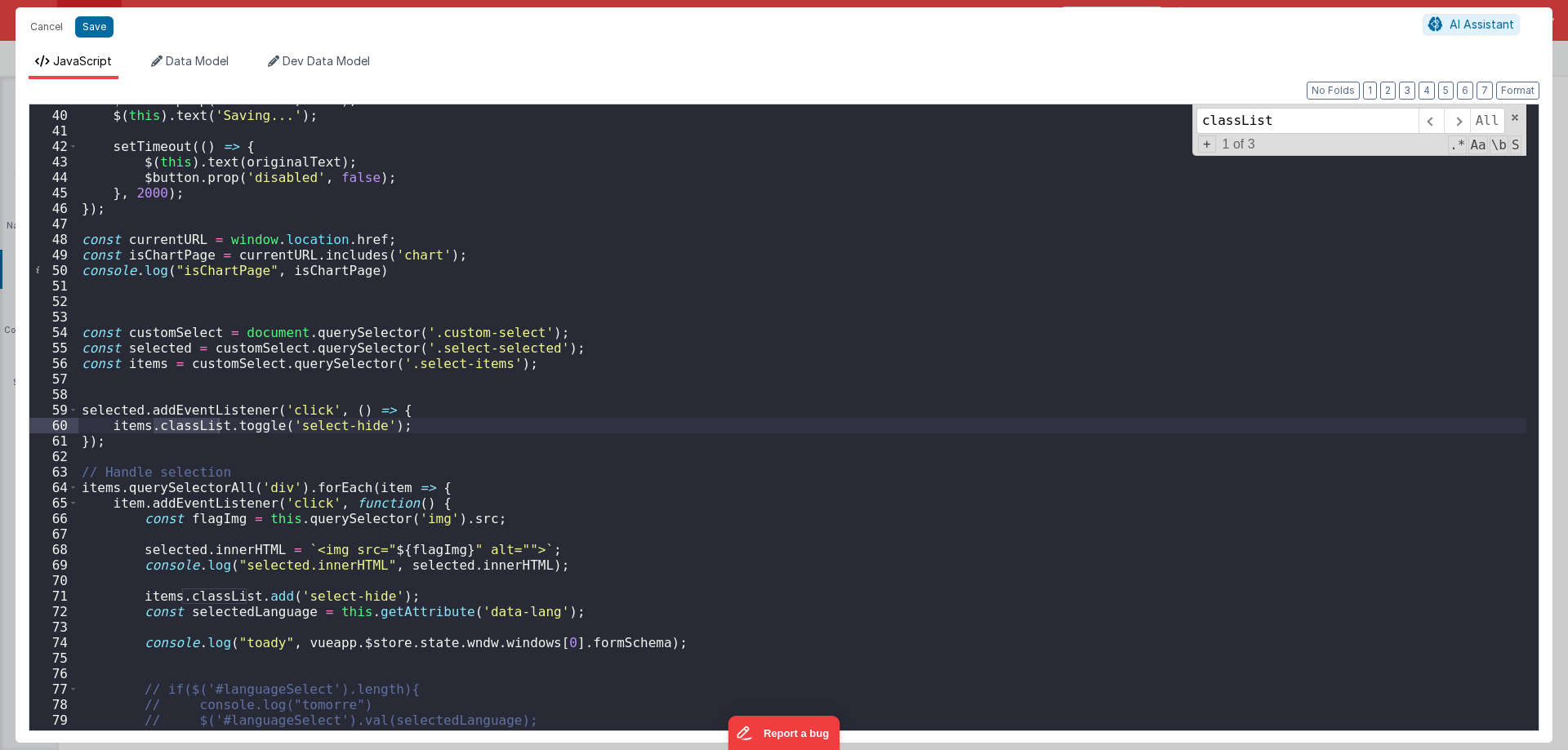
scroll to position [602, 0]
type input "classList"
click at [1289, 126] on input "classList" at bounding box center [1307, 120] width 222 height 27
click at [148, 427] on div "$button . prop ( 'disabled' , true ) ; $ ( this ) . text ( 'Saving...' ) ; setT…" at bounding box center [802, 421] width 1448 height 657
click at [146, 430] on div "$button . prop ( 'disabled' , true ) ; $ ( this ) . text ( 'Saving...' ) ; setT…" at bounding box center [802, 421] width 1448 height 657
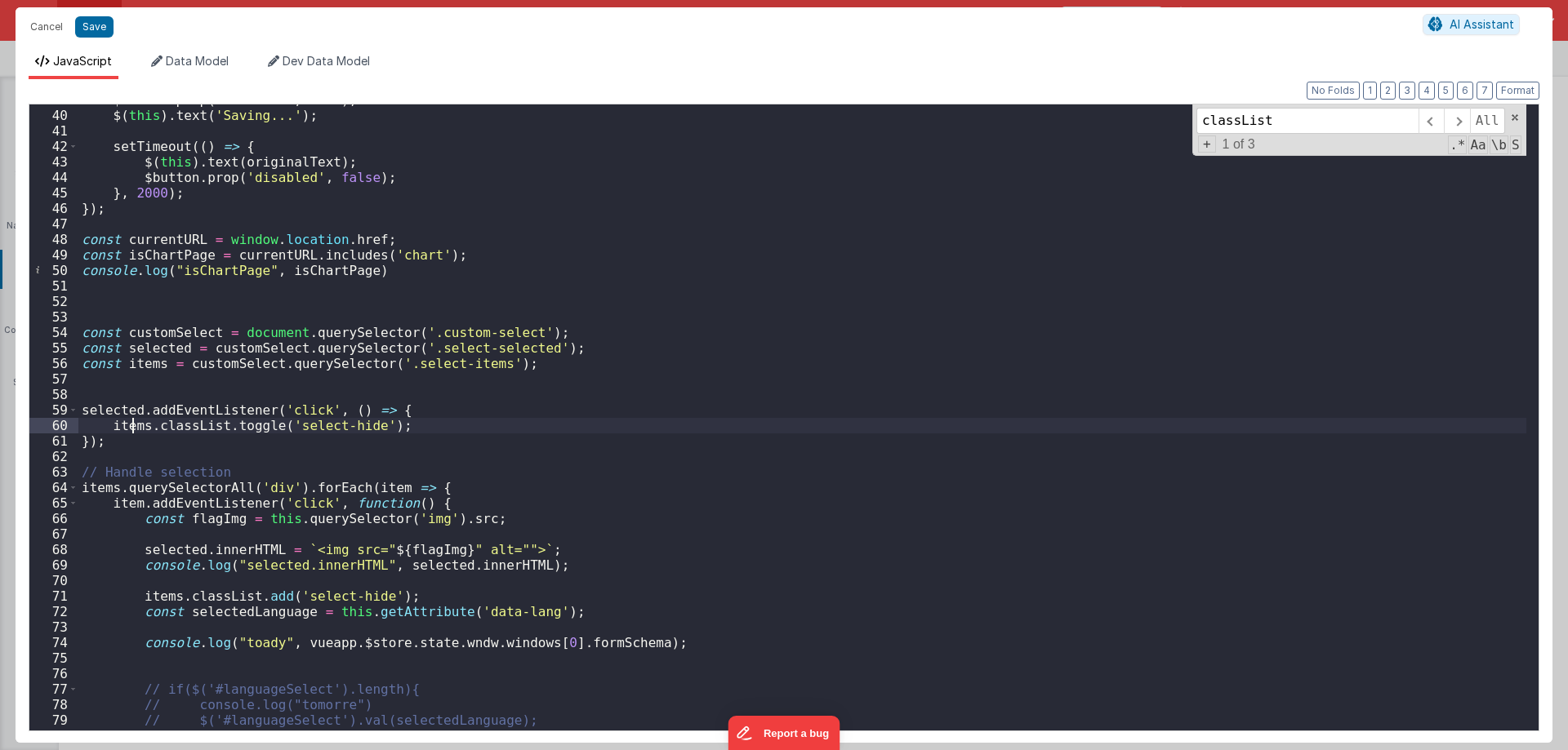
click at [135, 428] on div "$button . prop ( 'disabled' , true ) ; $ ( this ) . text ( 'Saving...' ) ; setT…" at bounding box center [802, 421] width 1448 height 657
click at [149, 429] on div "$button . prop ( 'disabled' , true ) ; $ ( this ) . text ( 'Saving...' ) ; setT…" at bounding box center [802, 417] width 1448 height 626
click at [199, 420] on div "$button . prop ( 'disabled' , true ) ; $ ( this ) . text ( 'Saving...' ) ; setT…" at bounding box center [802, 421] width 1448 height 657
drag, startPoint x: 199, startPoint y: 420, endPoint x: 264, endPoint y: 442, distance: 68.6
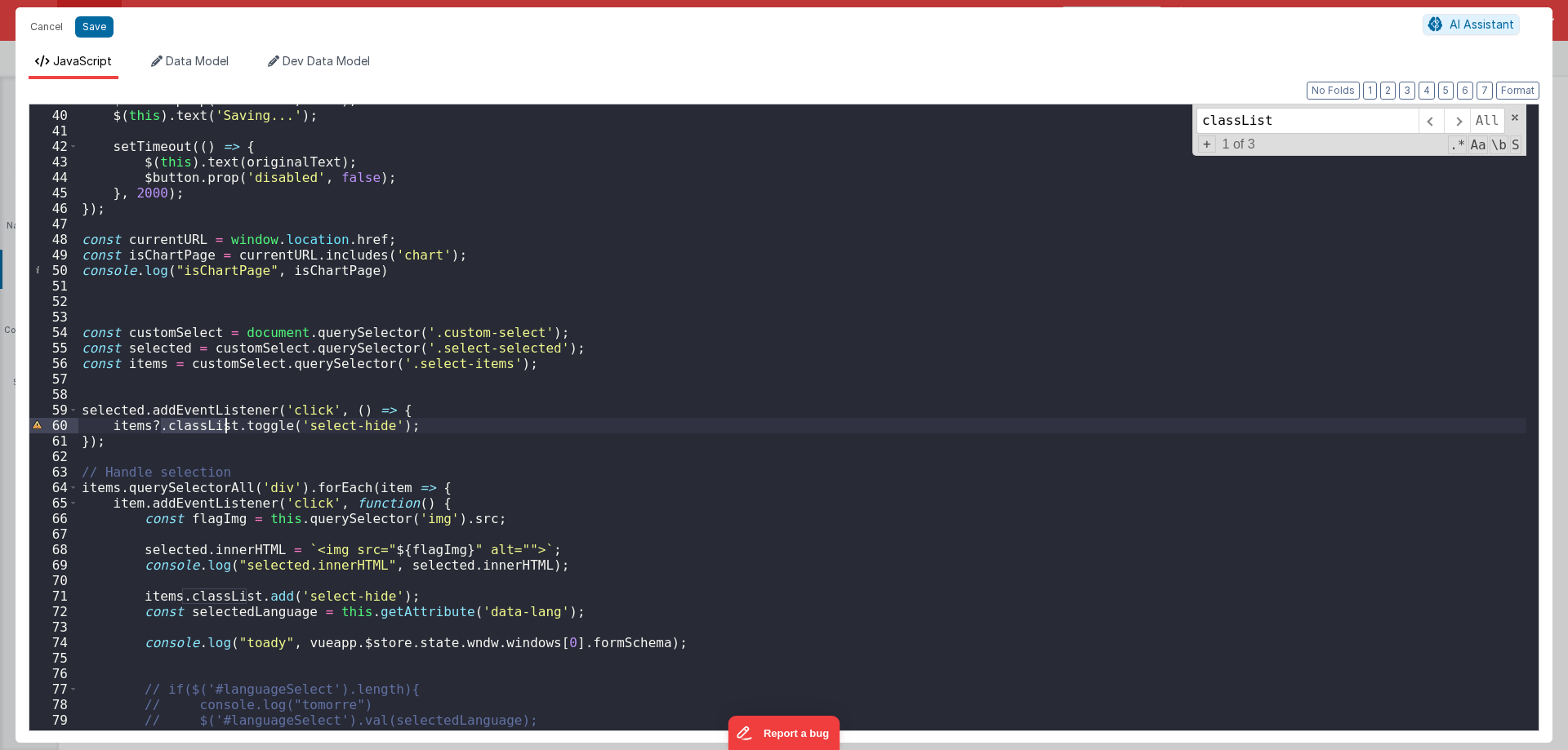
click at [199, 421] on div "$button . prop ( 'disabled' , true ) ; $ ( this ) . text ( 'Saving...' ) ; setT…" at bounding box center [802, 421] width 1448 height 657
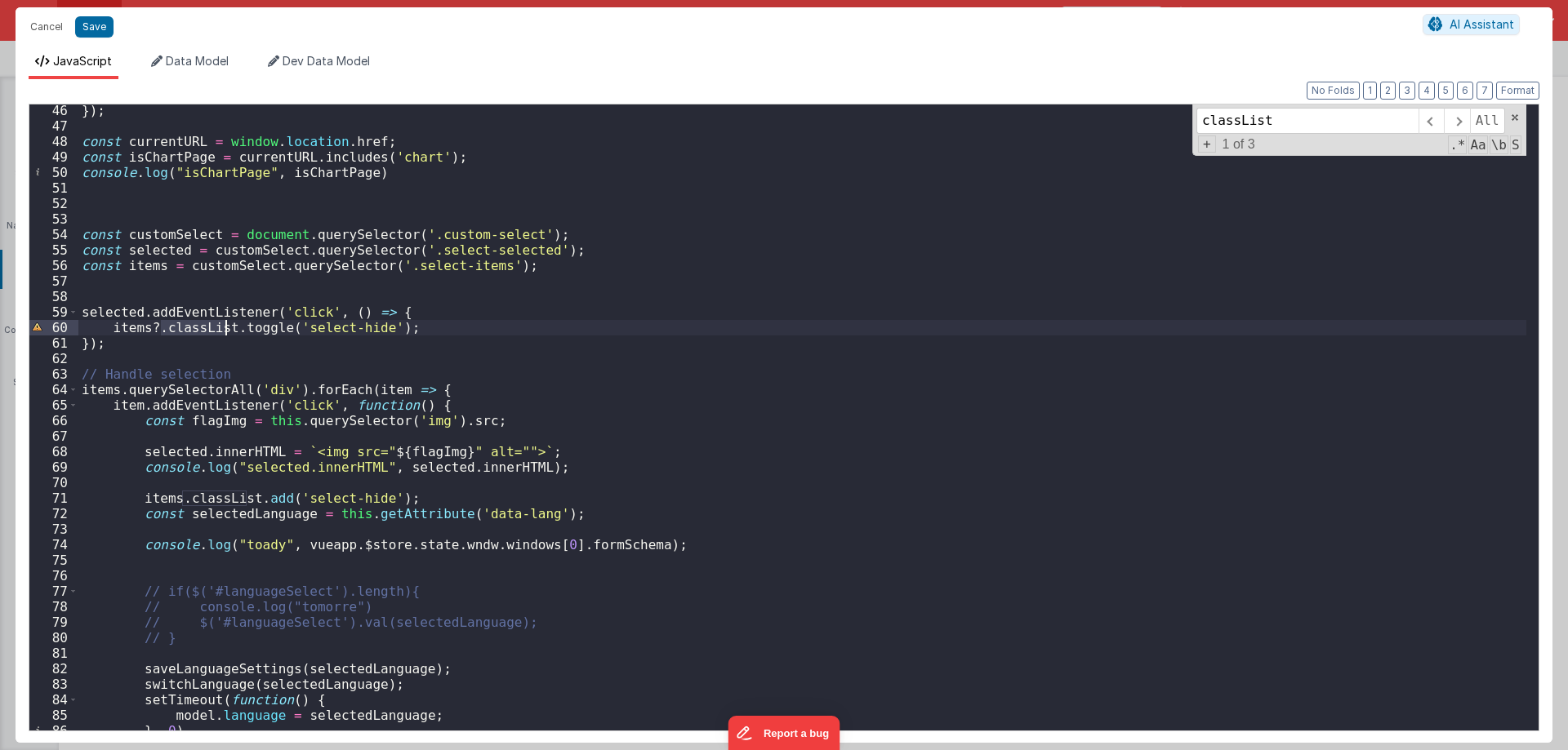
scroll to position [847, 0]
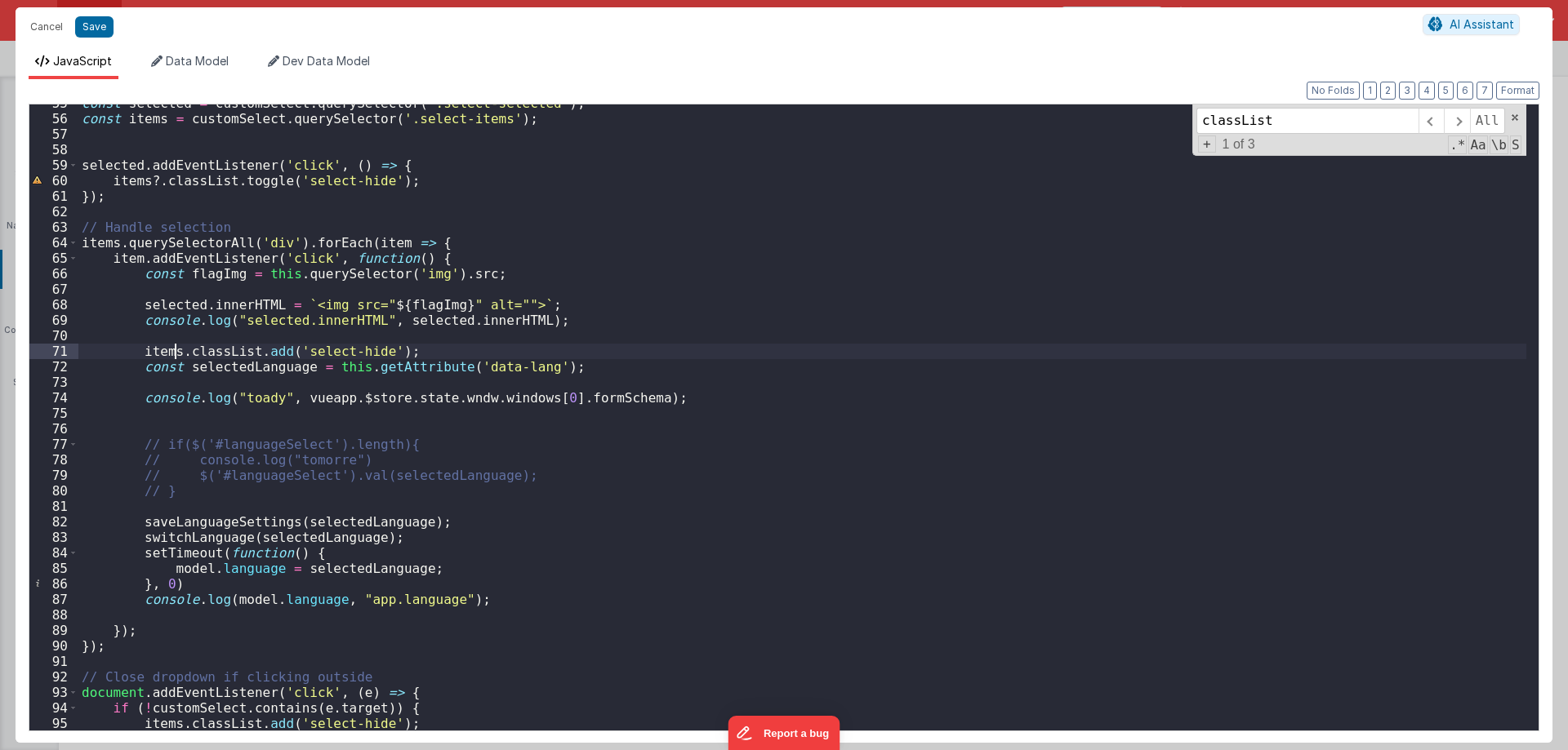
click at [176, 358] on div "const selected = customSelect . querySelector ( '.select-selected' ) ; const it…" at bounding box center [802, 424] width 1448 height 657
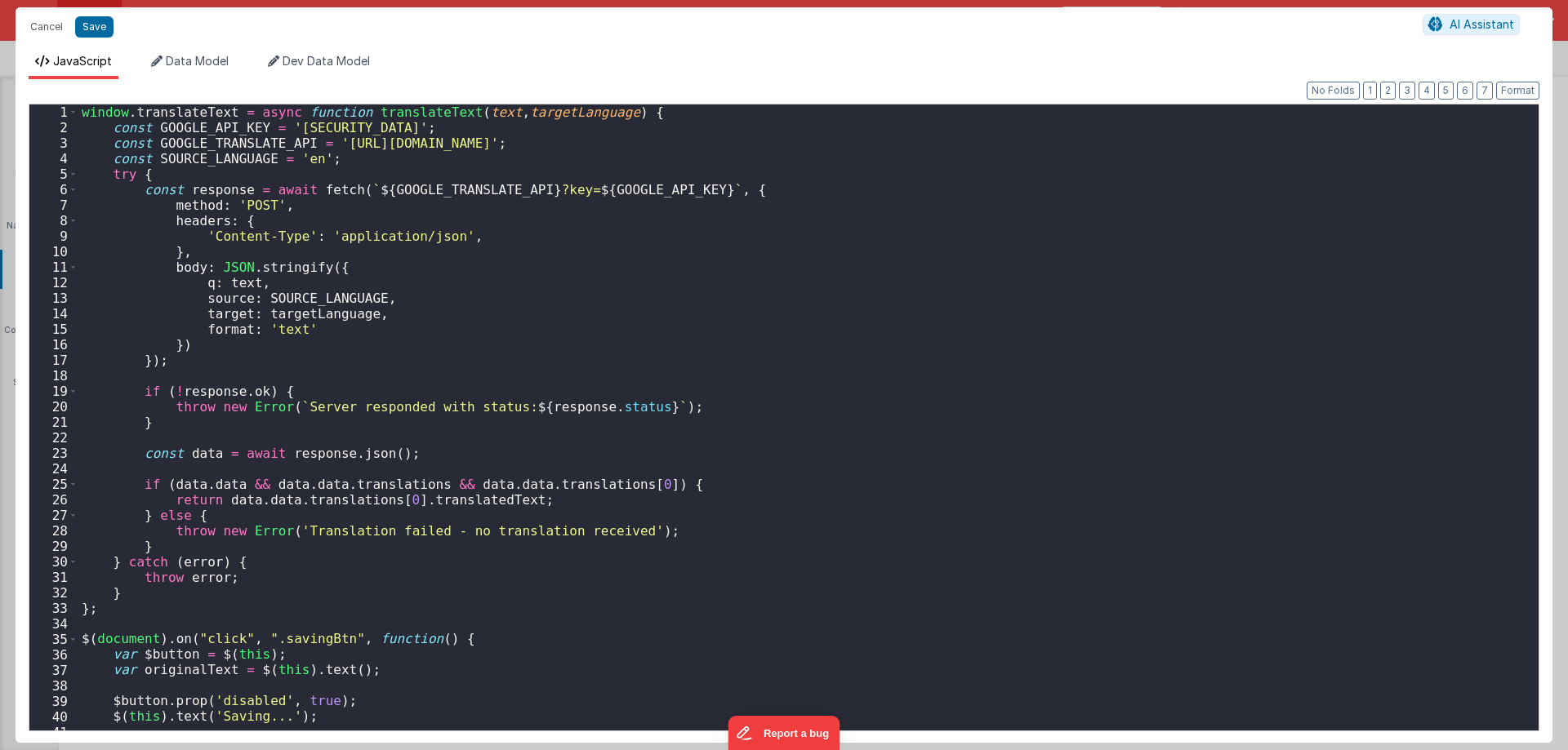
click at [350, 263] on div "window . translateText = async function translateText ( text , targetLanguage )…" at bounding box center [802, 433] width 1448 height 657
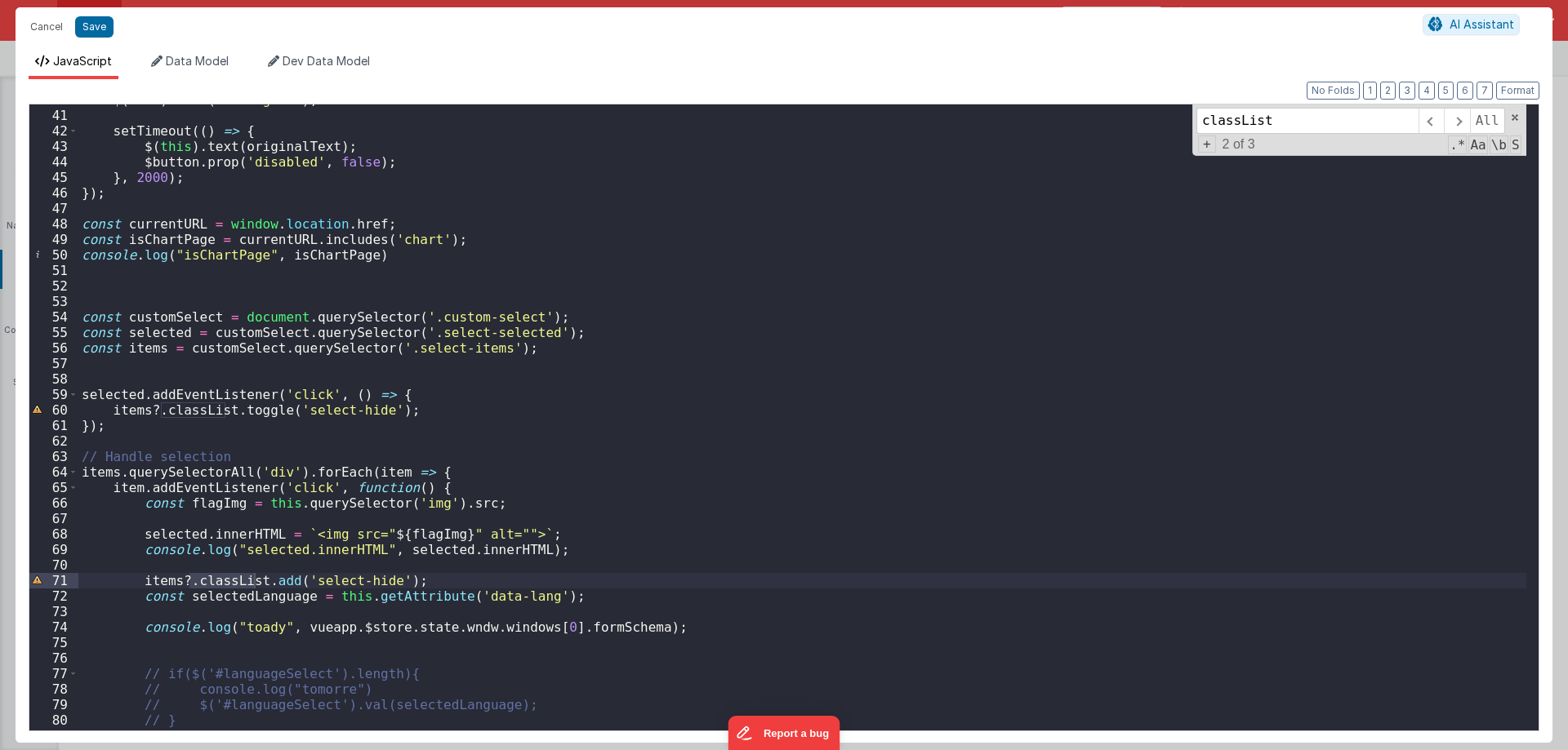
scroll to position [1160, 0]
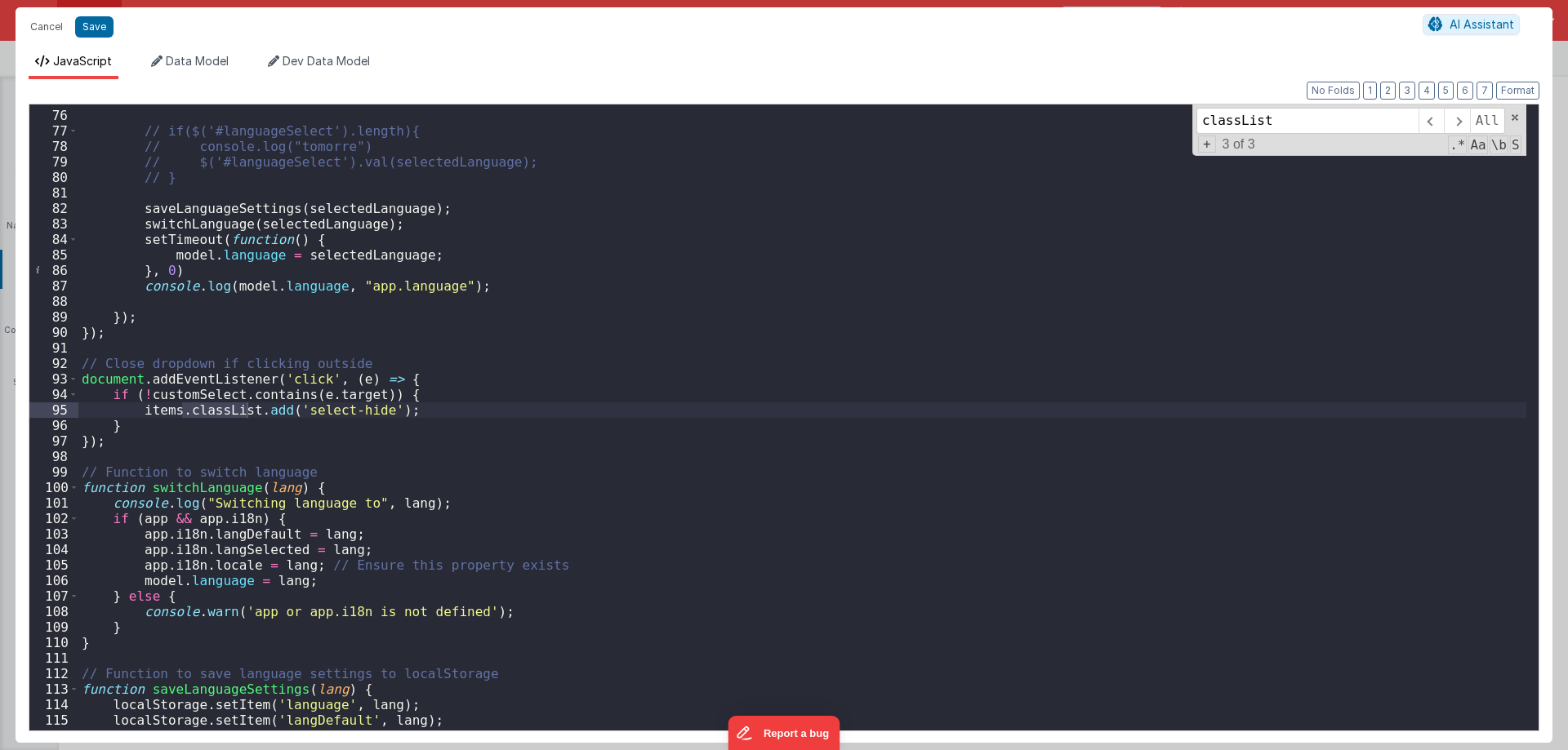
type input "classList"
click at [172, 408] on div "// if($('#languageSelect').length){ // console.log("tomorre") // $('#languageSe…" at bounding box center [802, 421] width 1448 height 657
click at [1249, 106] on div "classList All Replace All + 3 of 3 .* Aa \b S" at bounding box center [1358, 130] width 334 height 51
click at [754, 515] on div "// if($('#languageSelect').length){ // console.log("tomorre") // $('#languageSe…" at bounding box center [802, 421] width 1448 height 657
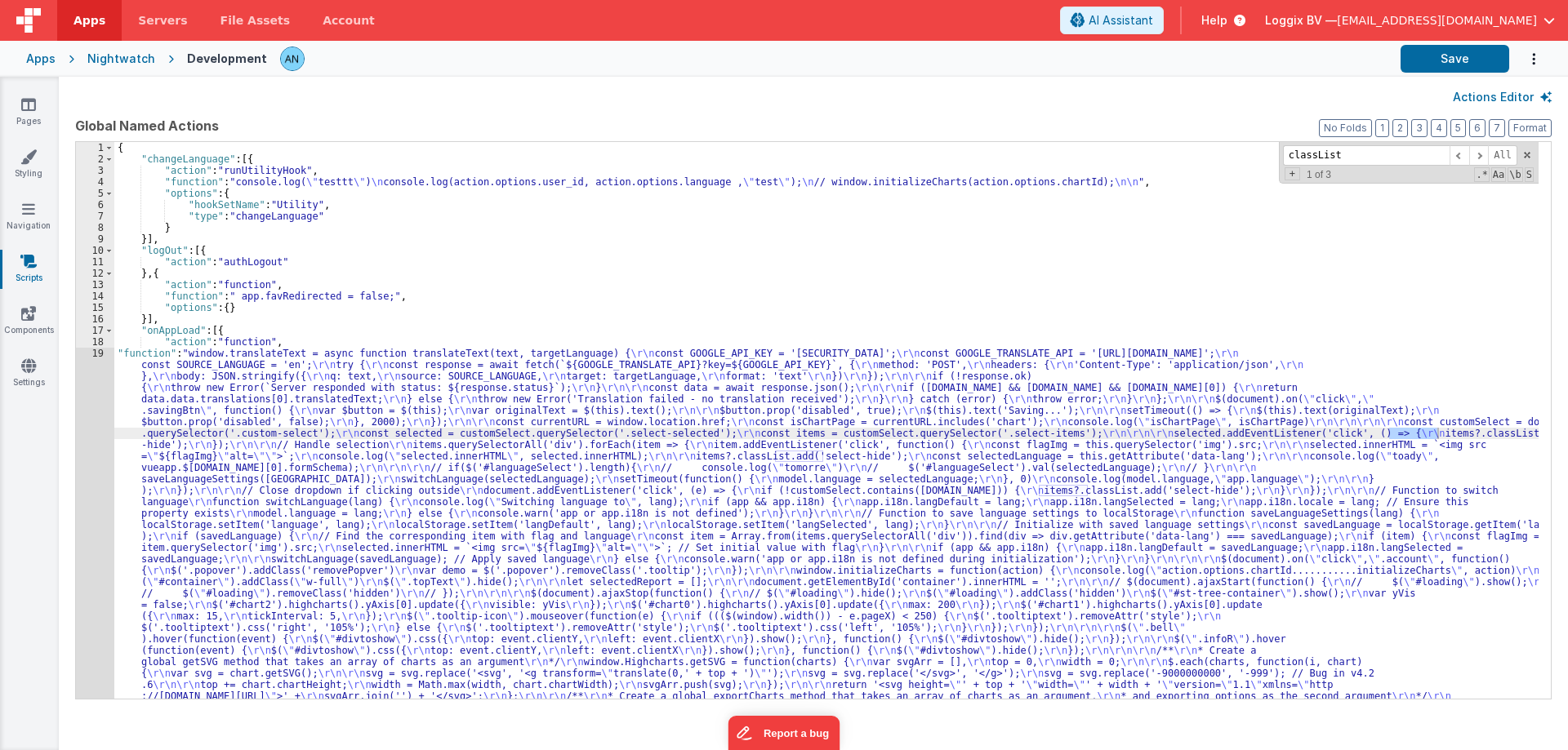
type input "classList"
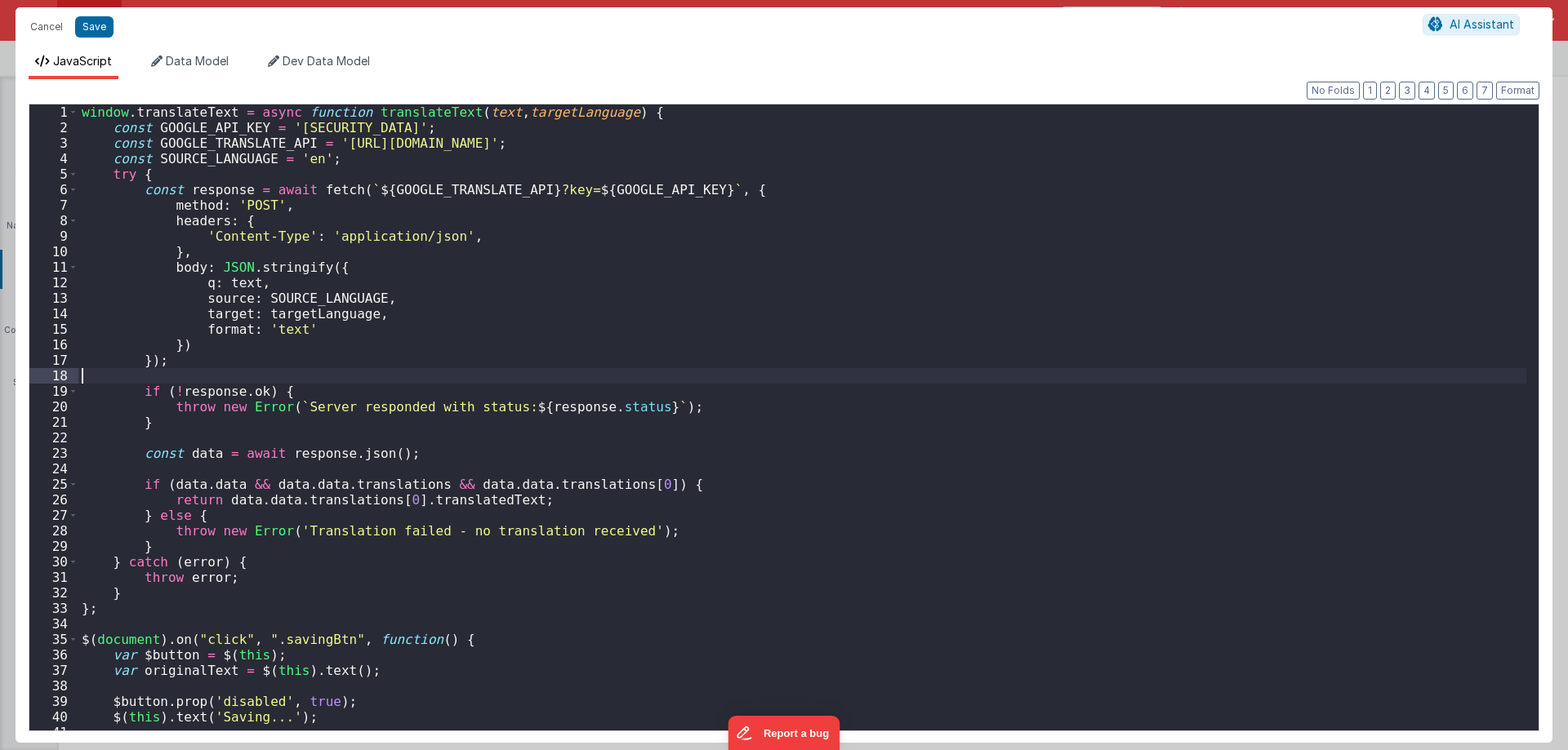
click at [103, 357] on div "window . translateText = async function translateText ( text , targetLanguage )…" at bounding box center [802, 433] width 1448 height 657
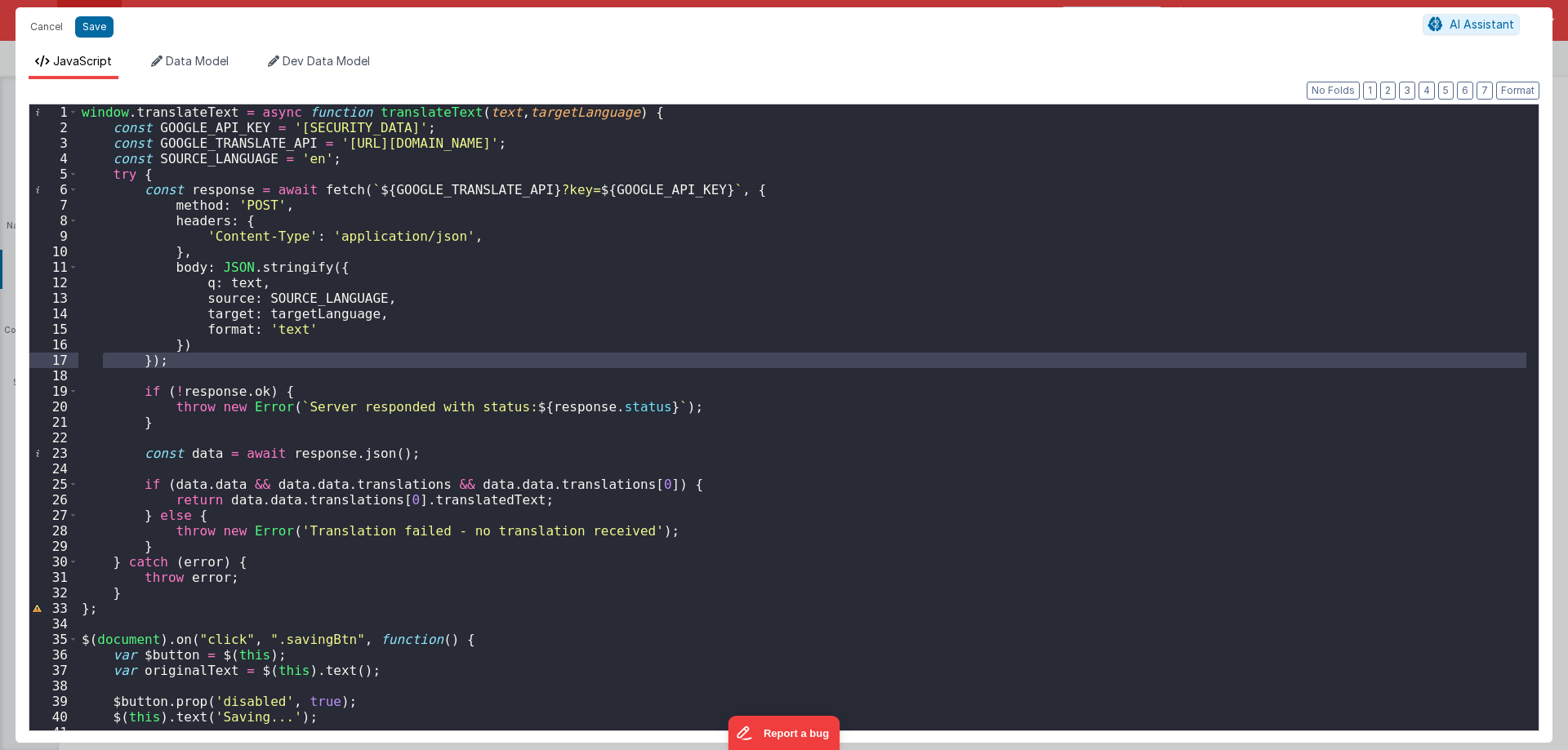
click at [225, 227] on div "window . translateText = async function translateText ( text , targetLanguage )…" at bounding box center [802, 433] width 1448 height 657
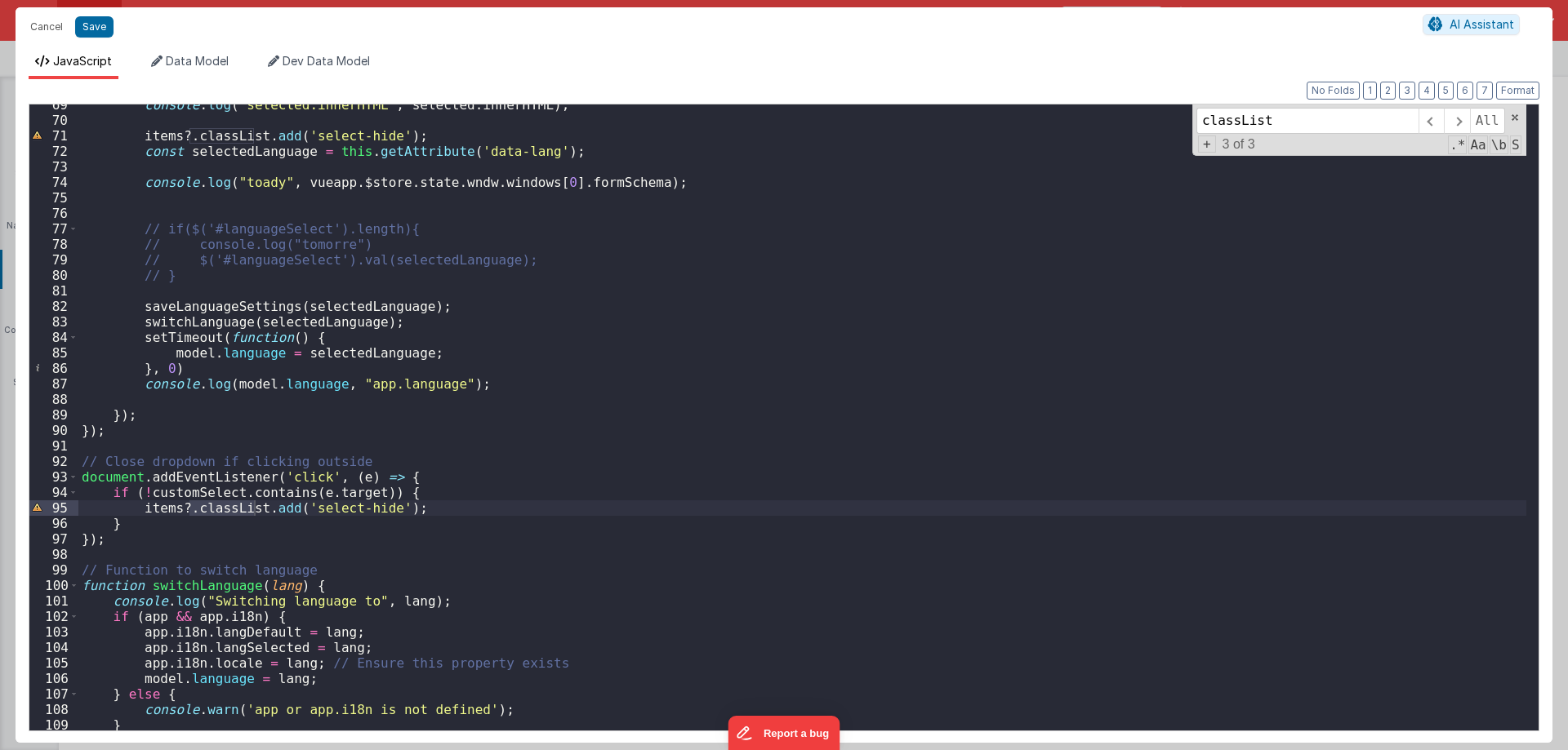
scroll to position [1063, 0]
type input "classList"
click at [198, 469] on div "console . log ( "selected.innerHTML" , selected . innerHTML ) ; items ?. classL…" at bounding box center [802, 426] width 1448 height 657
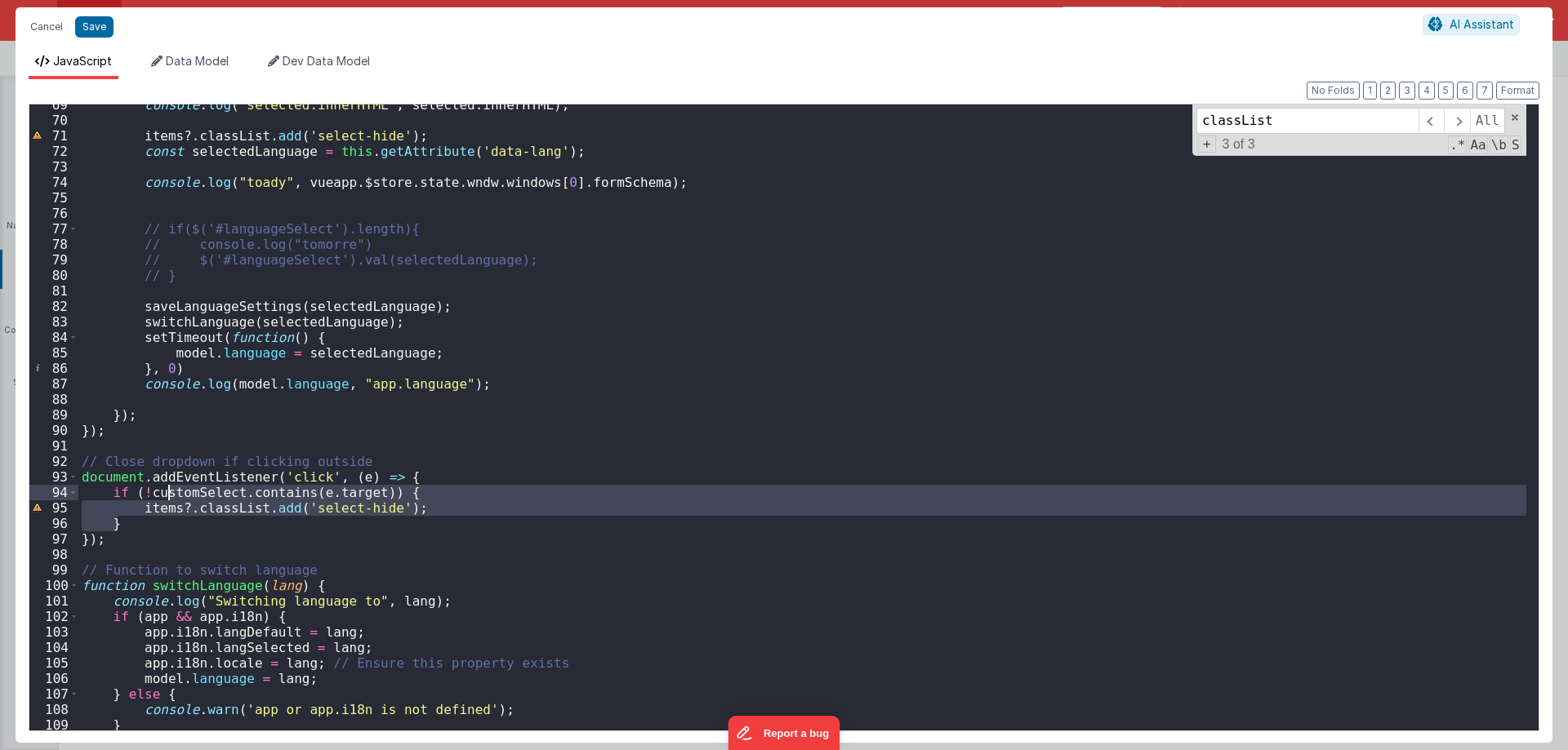
drag, startPoint x: 155, startPoint y: 531, endPoint x: 169, endPoint y: 486, distance: 47.1
click at [169, 486] on div "console . log ( "selected.innerHTML" , selected . innerHTML ) ; items ?. classL…" at bounding box center [802, 426] width 1448 height 657
click at [156, 542] on div "console . log ( "selected.innerHTML" , selected . innerHTML ) ; items ?. classL…" at bounding box center [802, 426] width 1448 height 657
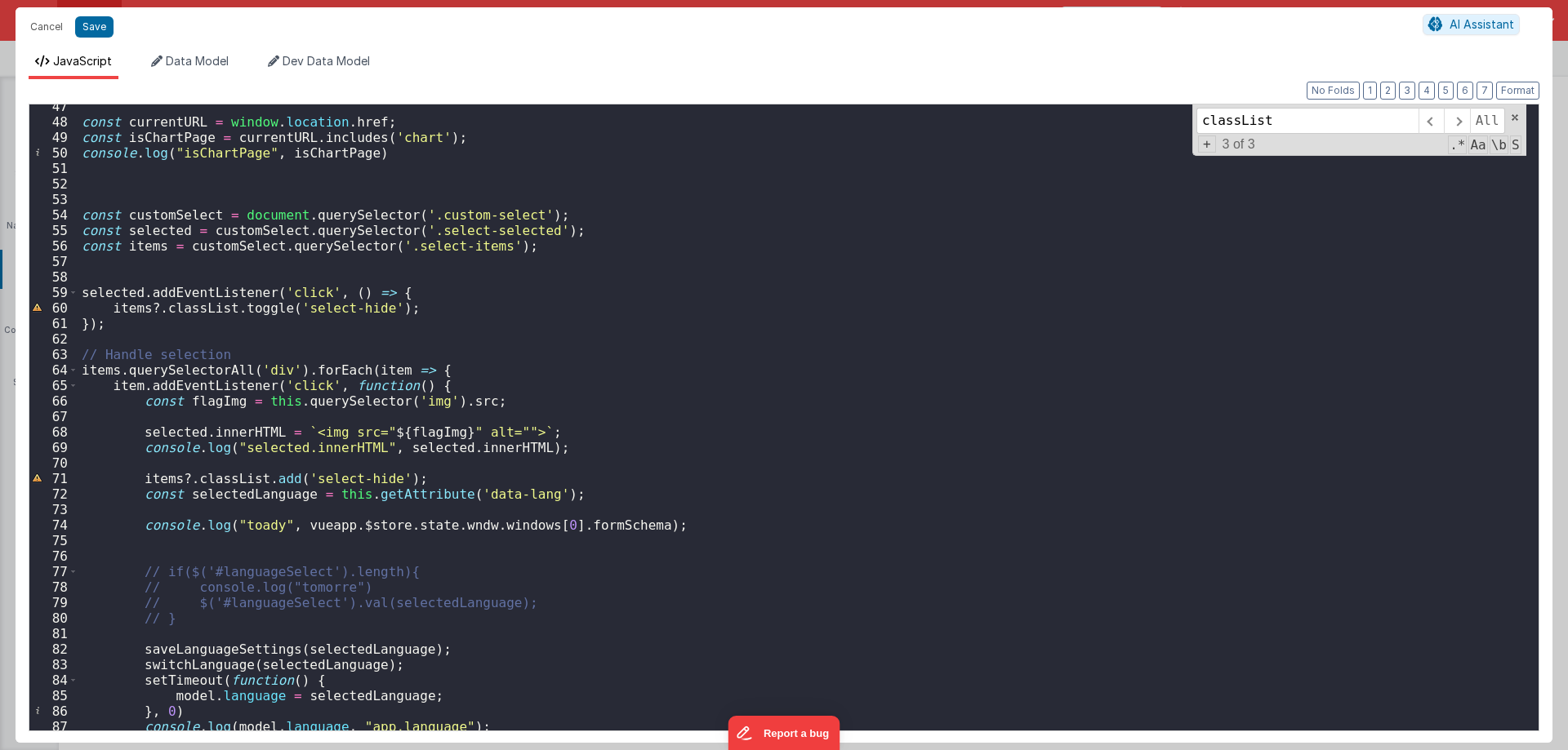
scroll to position [720, 0]
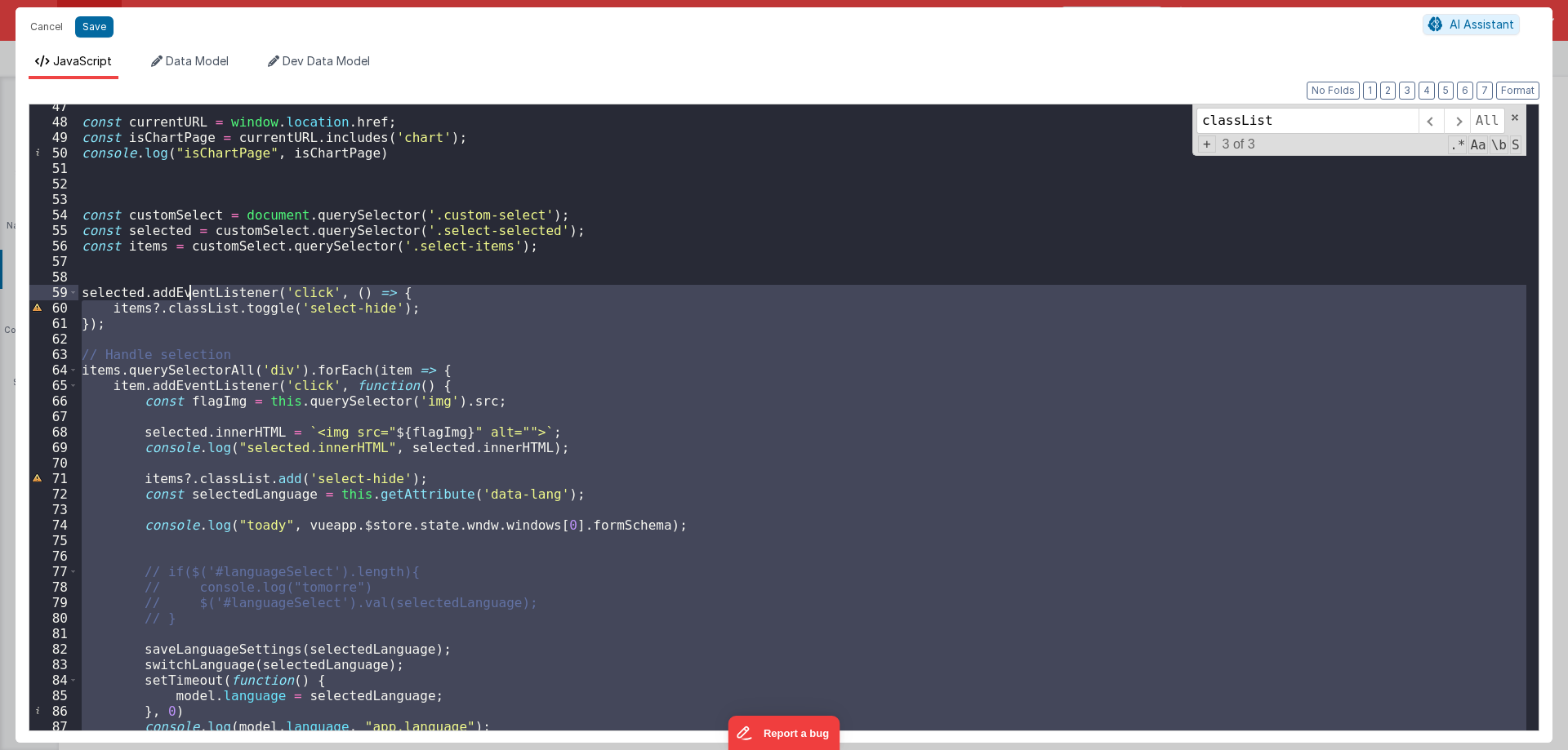
click at [189, 294] on div "const currentURL = window . location . href ; const isChartPage = currentURL . …" at bounding box center [802, 427] width 1448 height 657
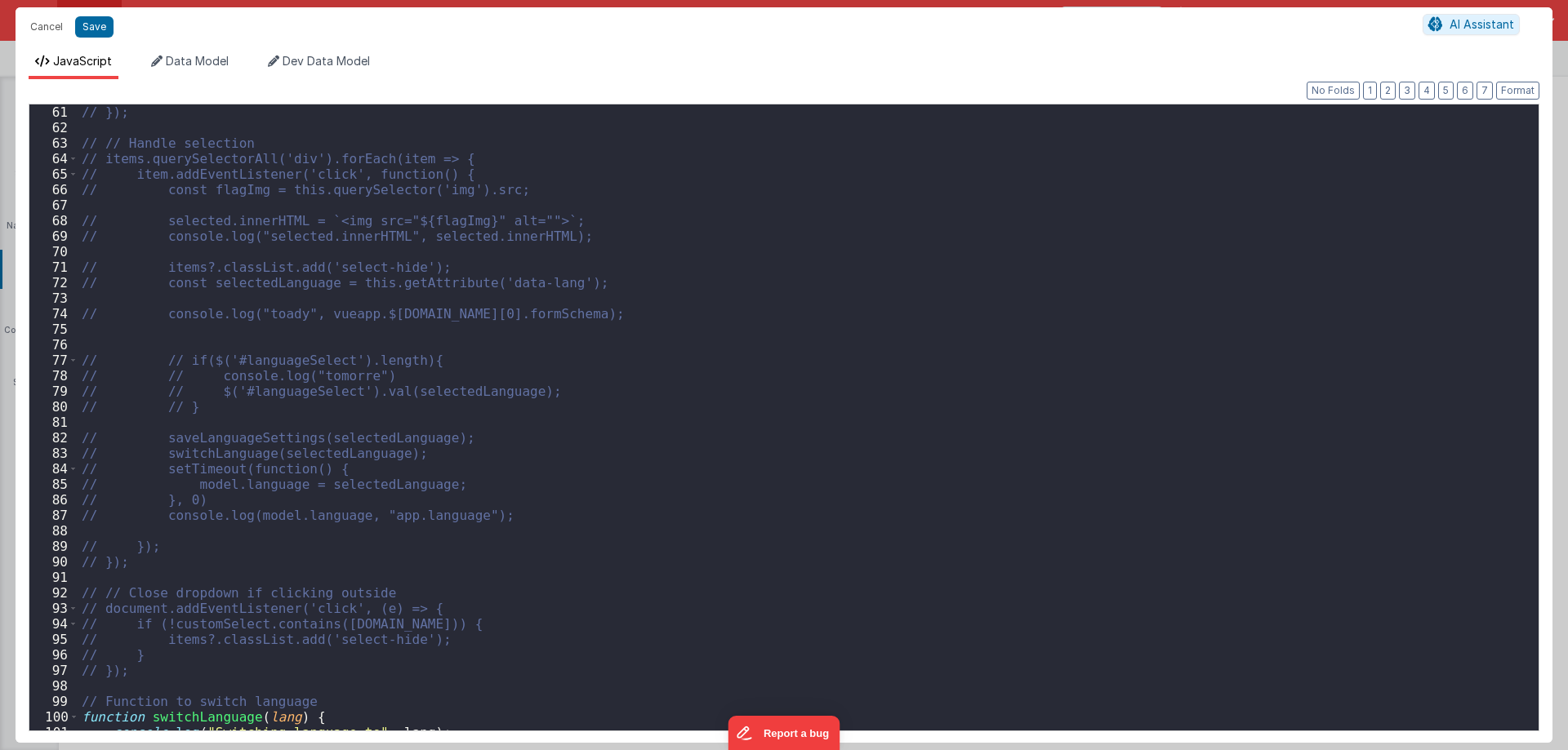
scroll to position [833, 0]
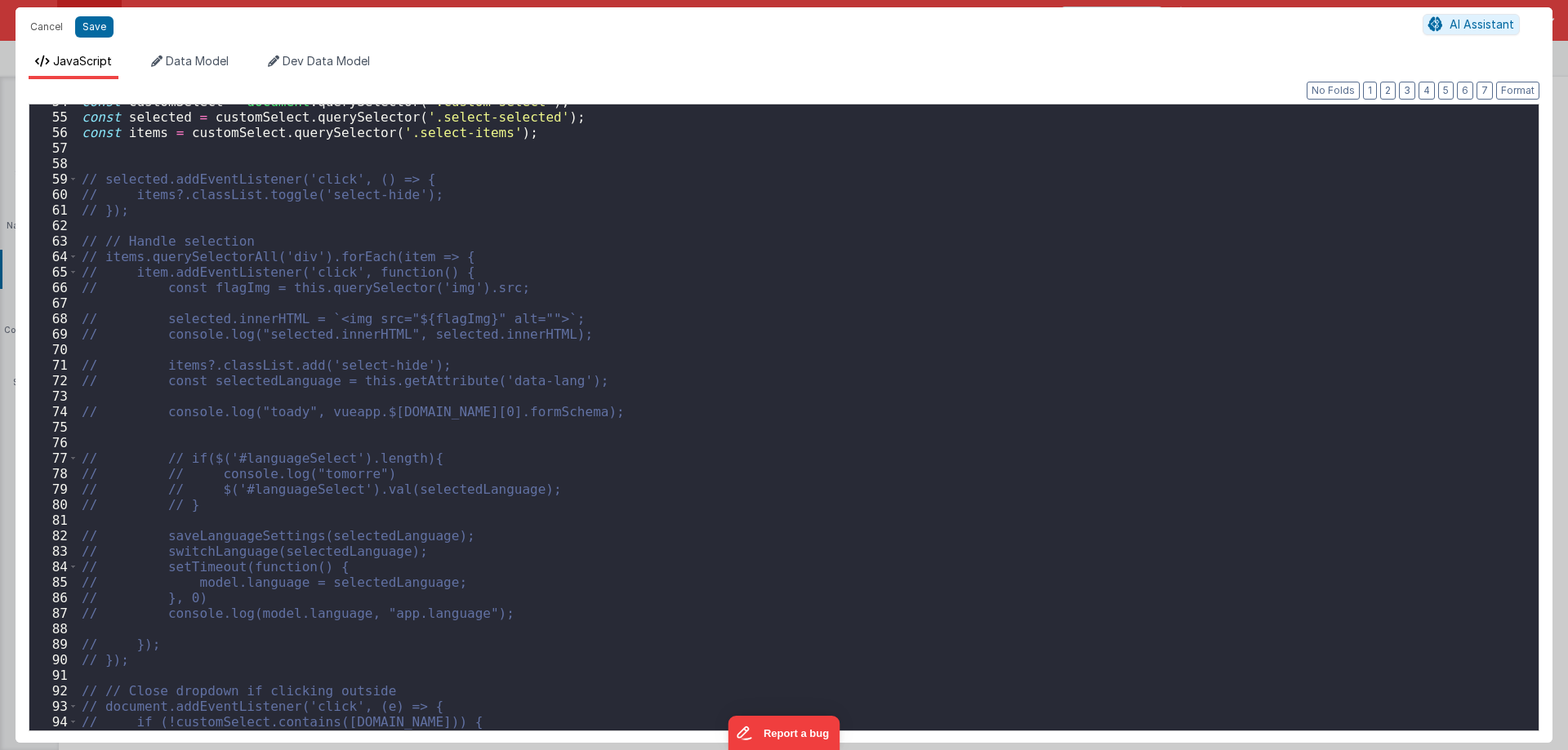
click at [165, 174] on div "const customSelect = document . querySelector ( '.custom-select' ) ; const sele…" at bounding box center [802, 422] width 1448 height 657
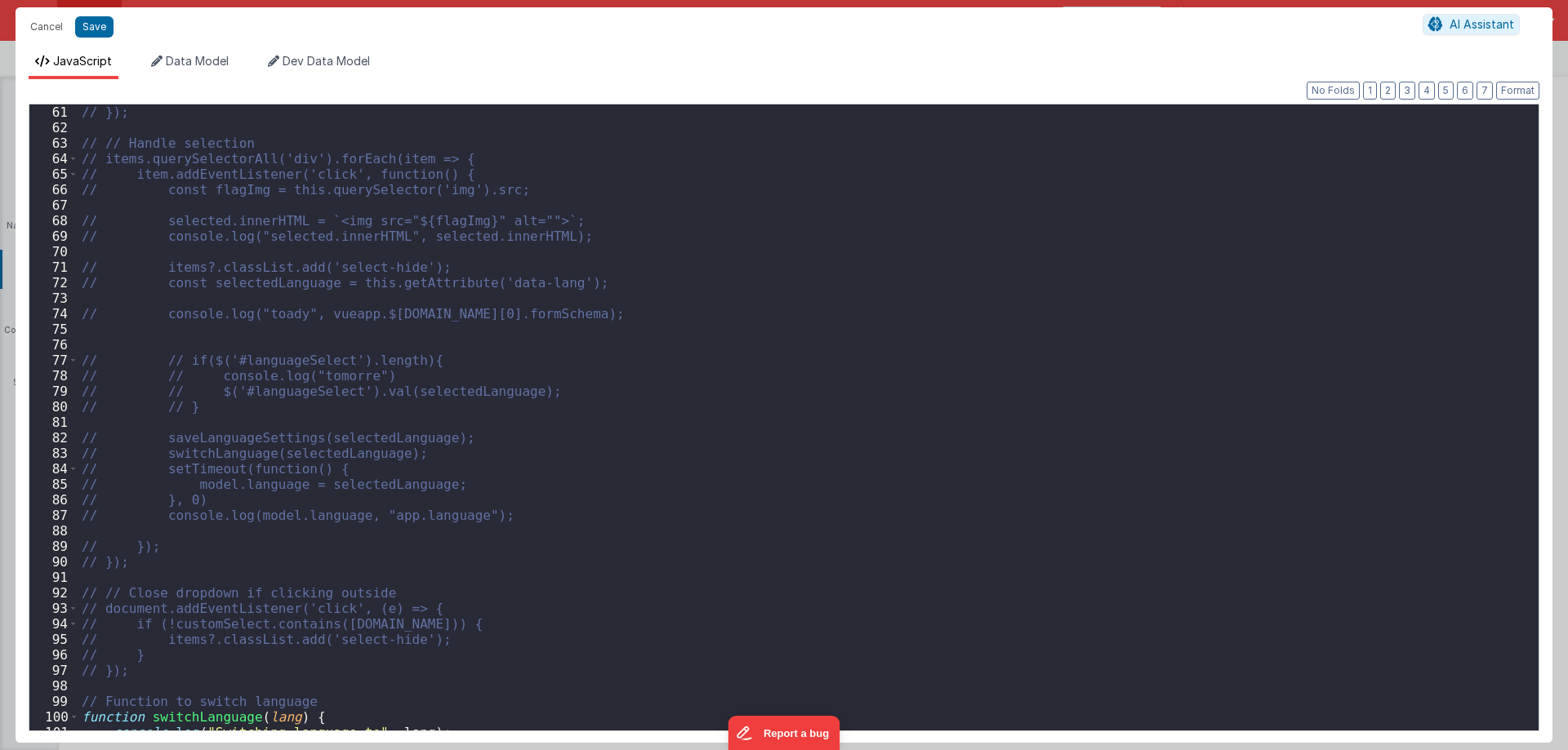
scroll to position [1078, 0]
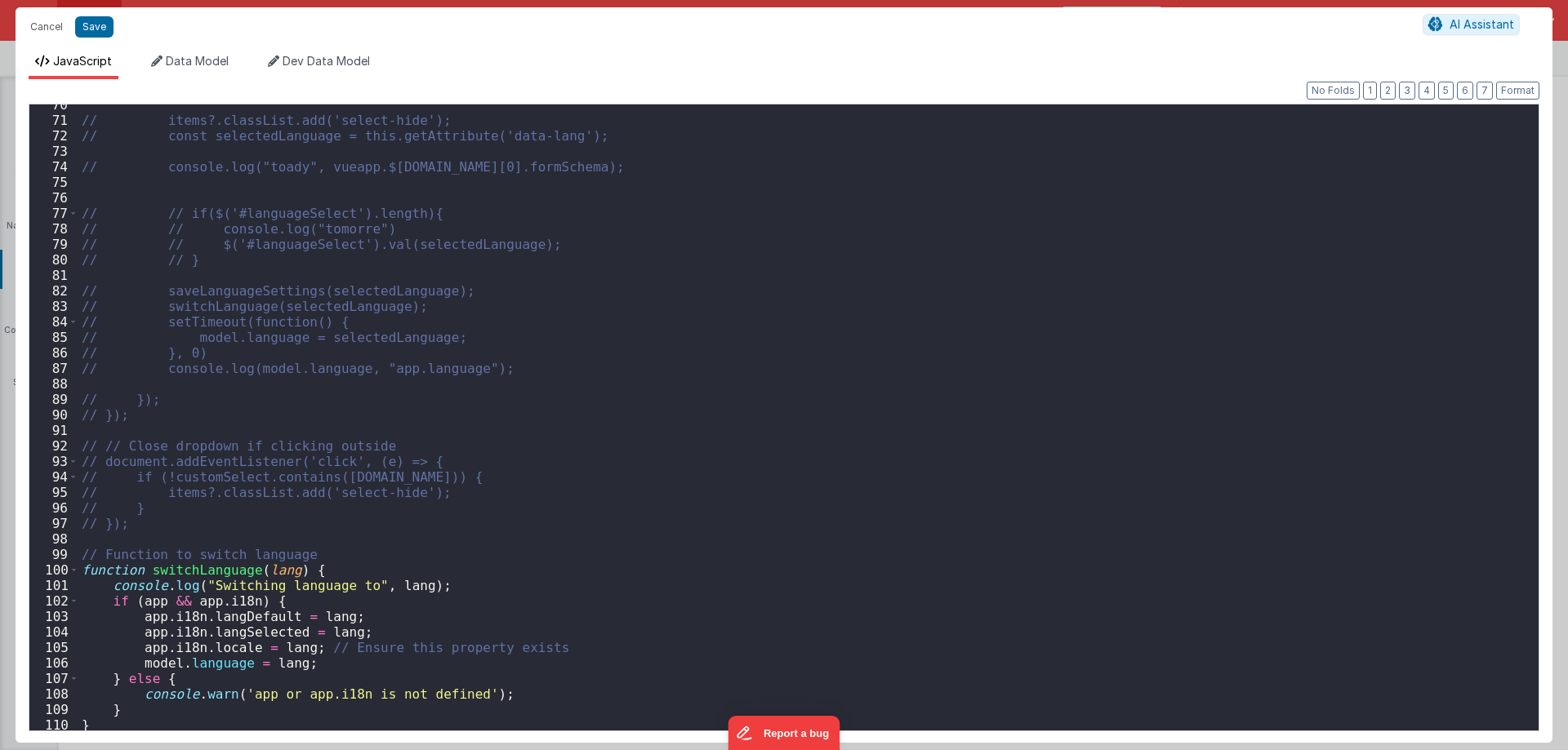
click at [179, 517] on div "// items?.classList.add('select-hide'); // const selectedLanguage = this.getAtt…" at bounding box center [802, 426] width 1448 height 657
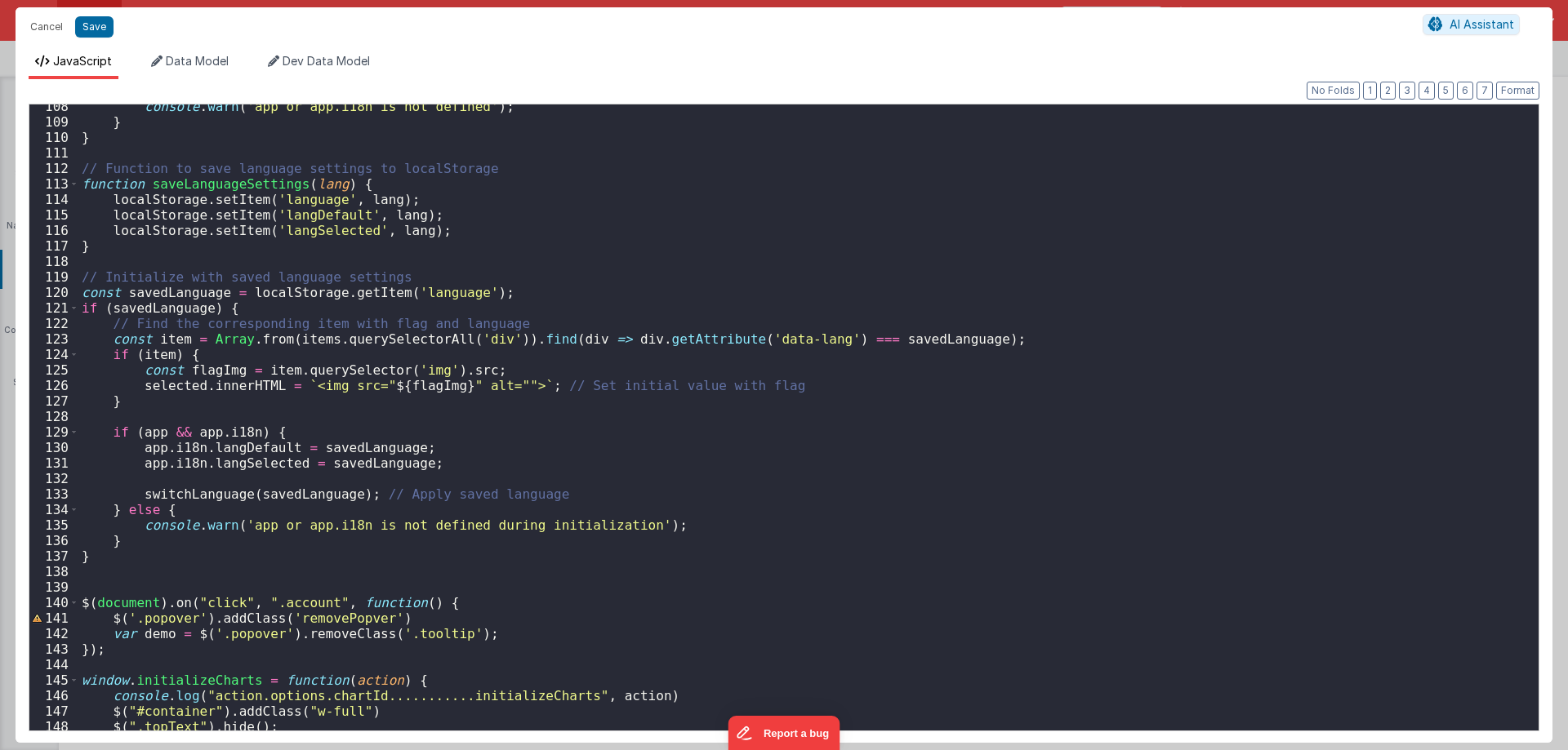
scroll to position [2008, 0]
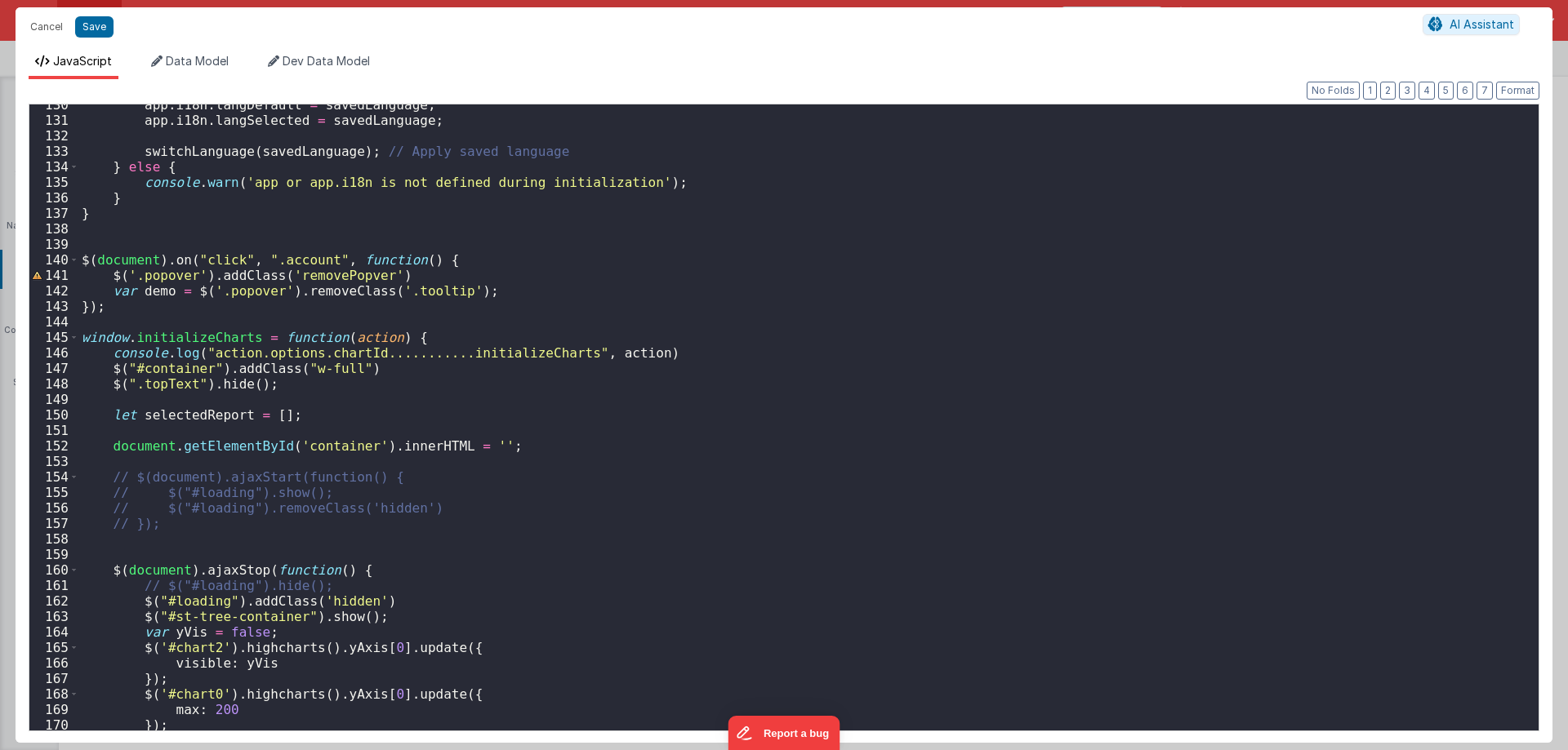
click at [213, 316] on div "app . i18n . langDefault = savedLanguage ; app . i18n . langSelected = savedLan…" at bounding box center [802, 426] width 1448 height 657
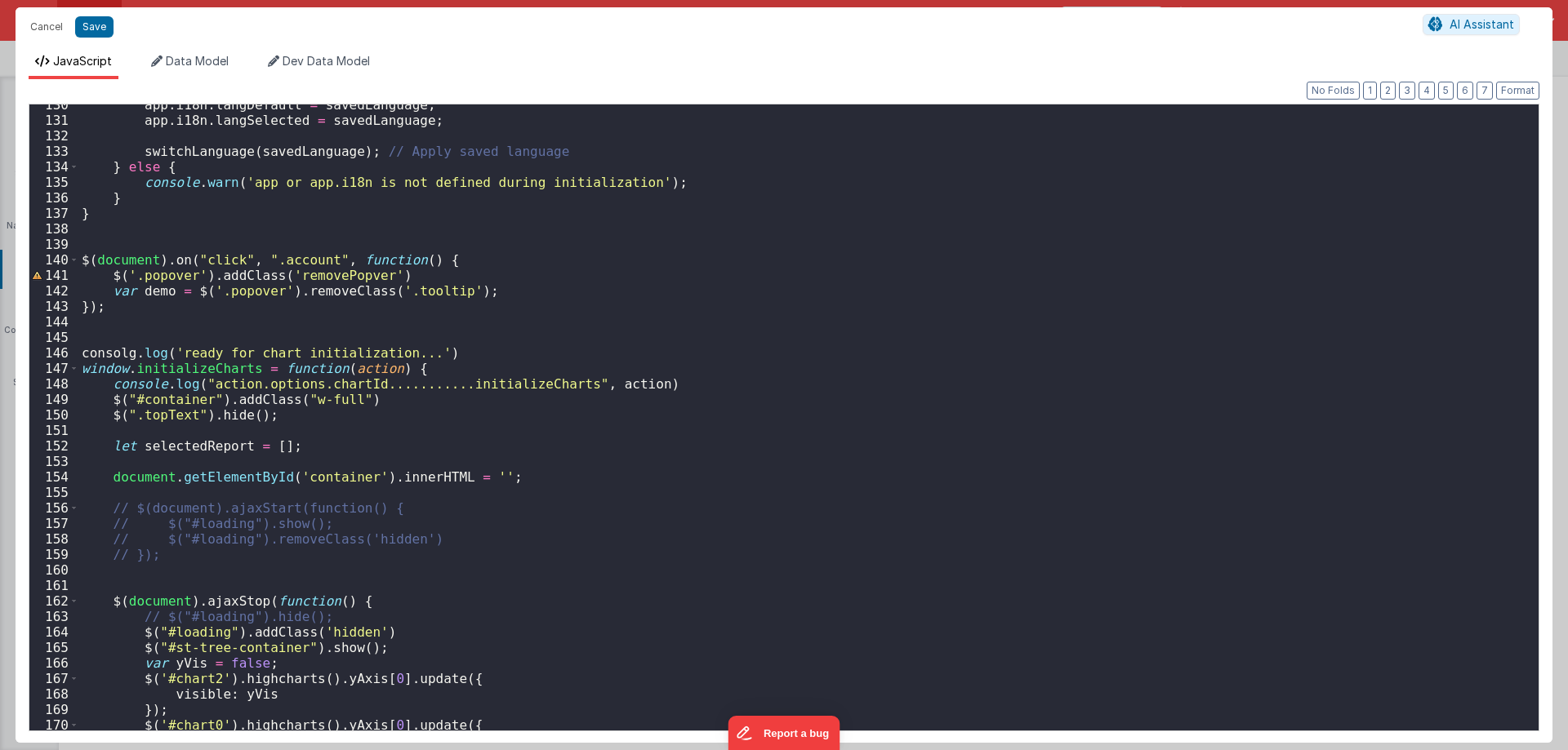
click at [127, 347] on div "app . i18n . langDefault = savedLanguage ; app . i18n . langSelected = savedLan…" at bounding box center [802, 426] width 1448 height 657
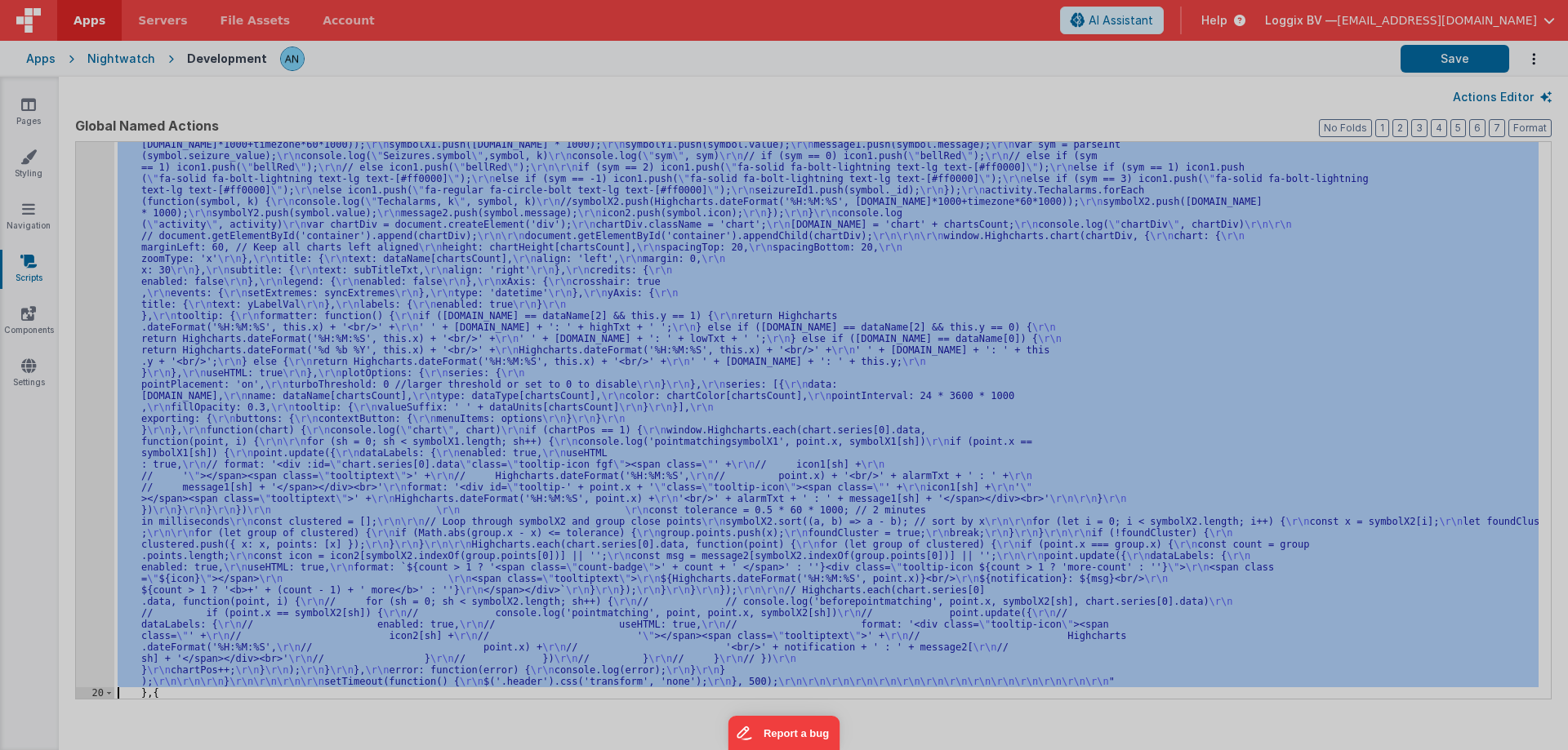
scroll to position [1031, 0]
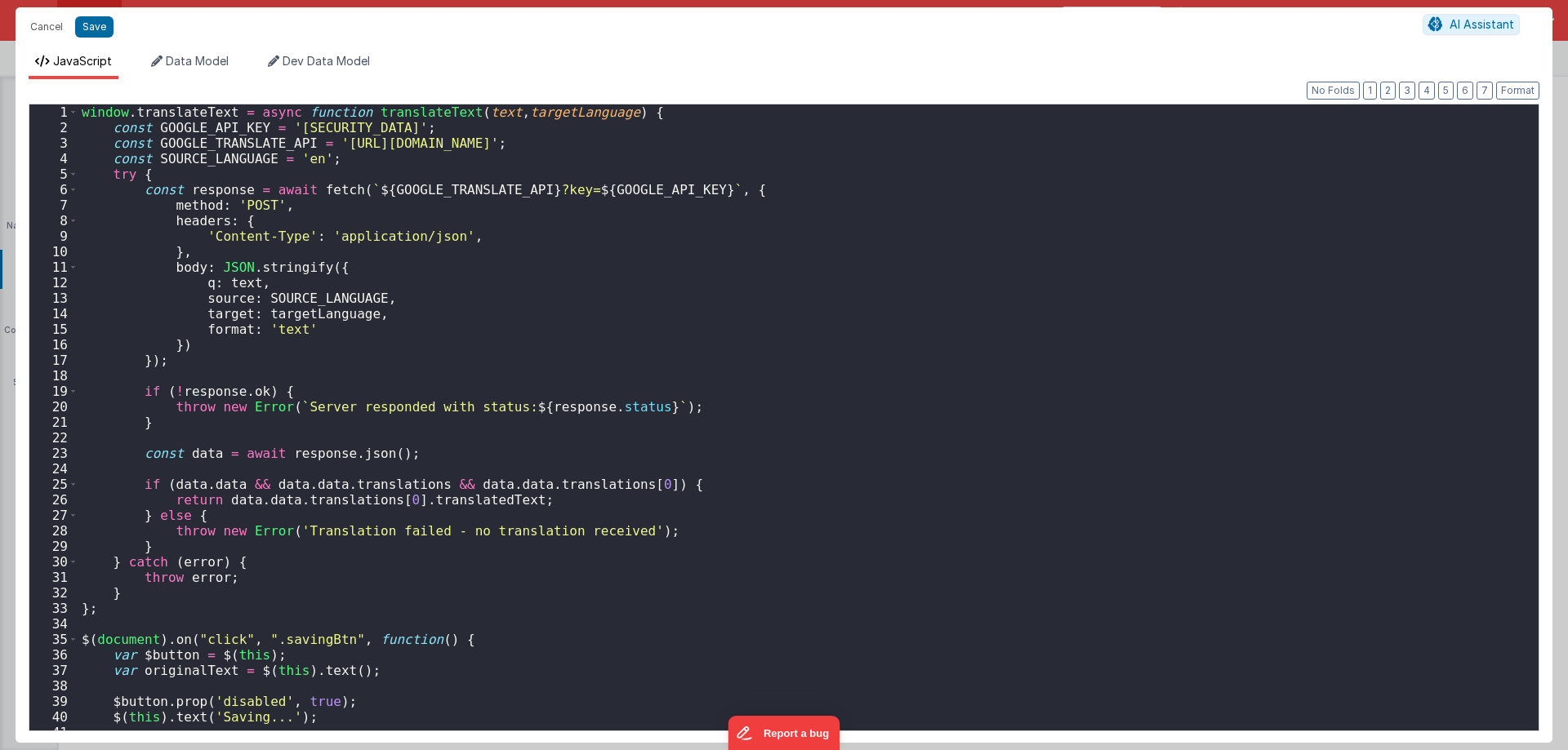
click at [100, 356] on div "window . translateText = async function translateText ( text , targetLanguage )…" at bounding box center [802, 433] width 1448 height 657
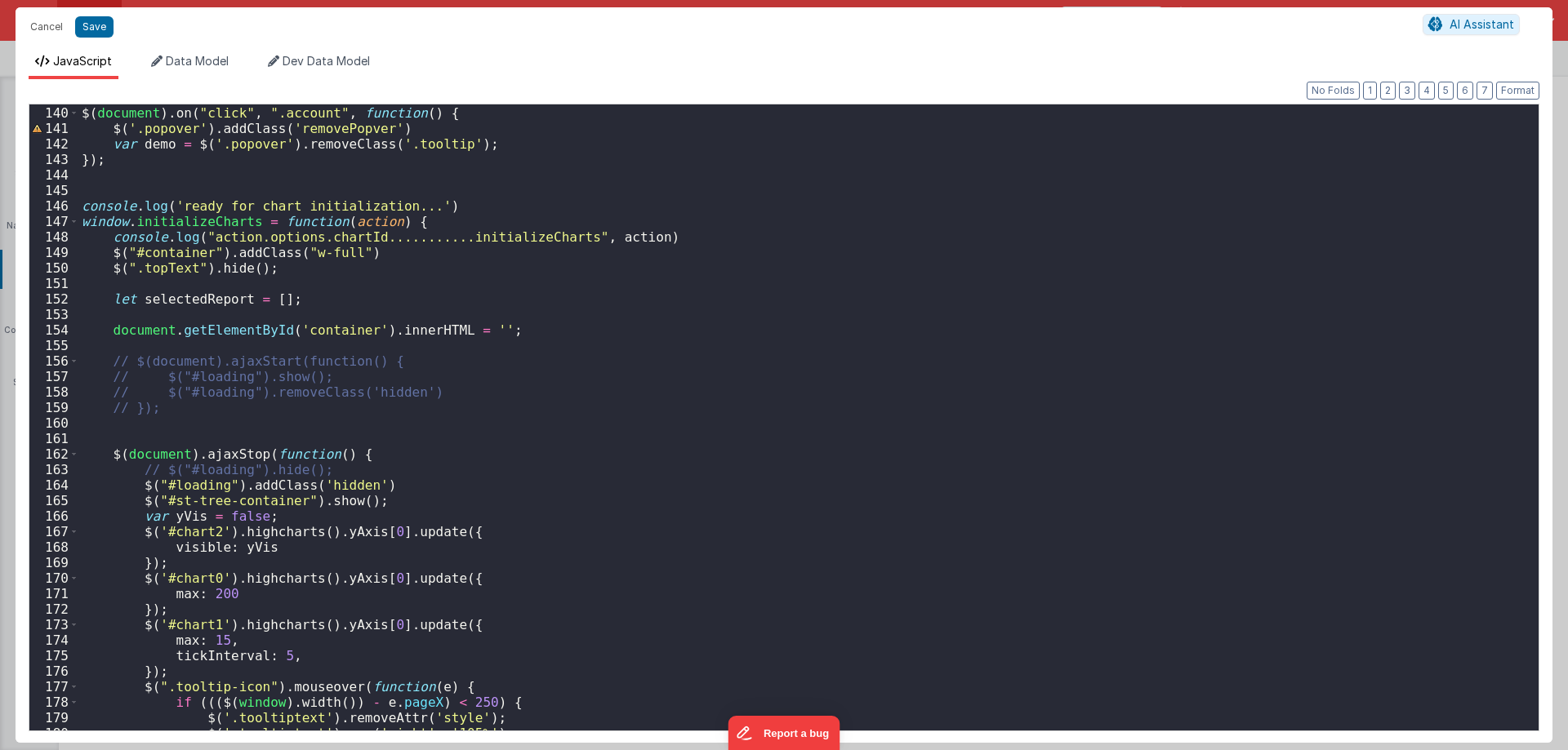
scroll to position [2156, 0]
click at [41, 22] on button "Cancel" at bounding box center [46, 27] width 49 height 23
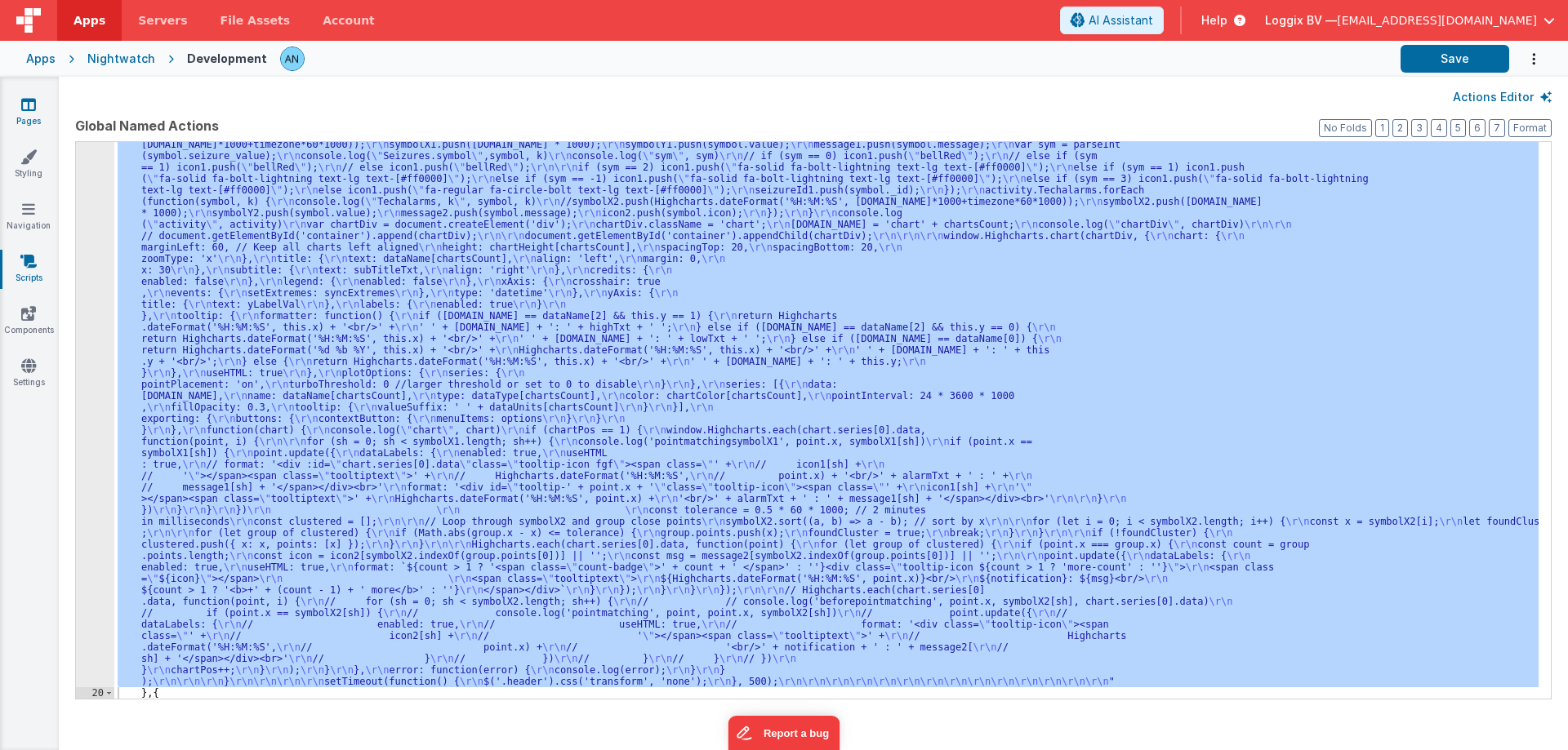
click at [31, 101] on icon at bounding box center [29, 104] width 15 height 17
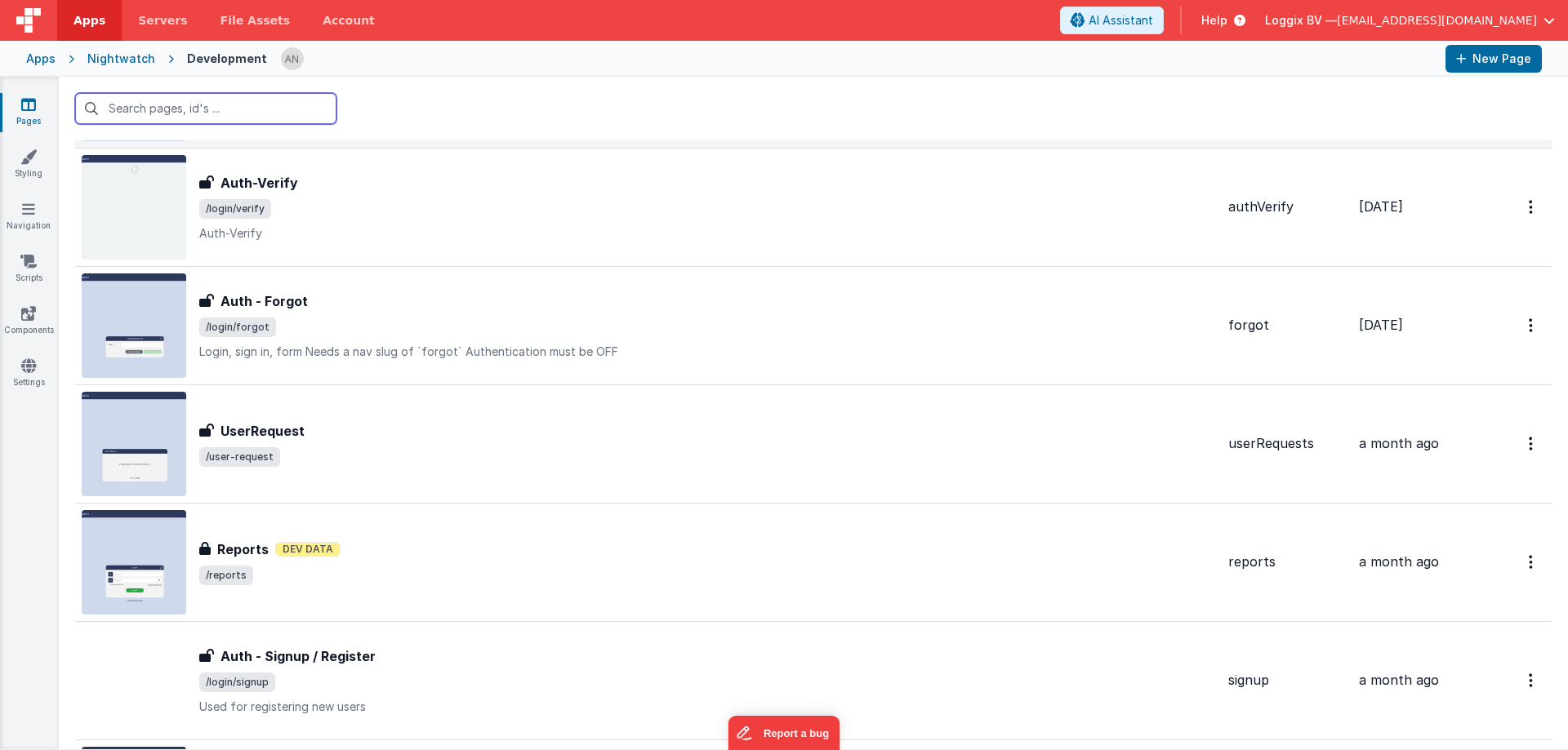
scroll to position [654, 0]
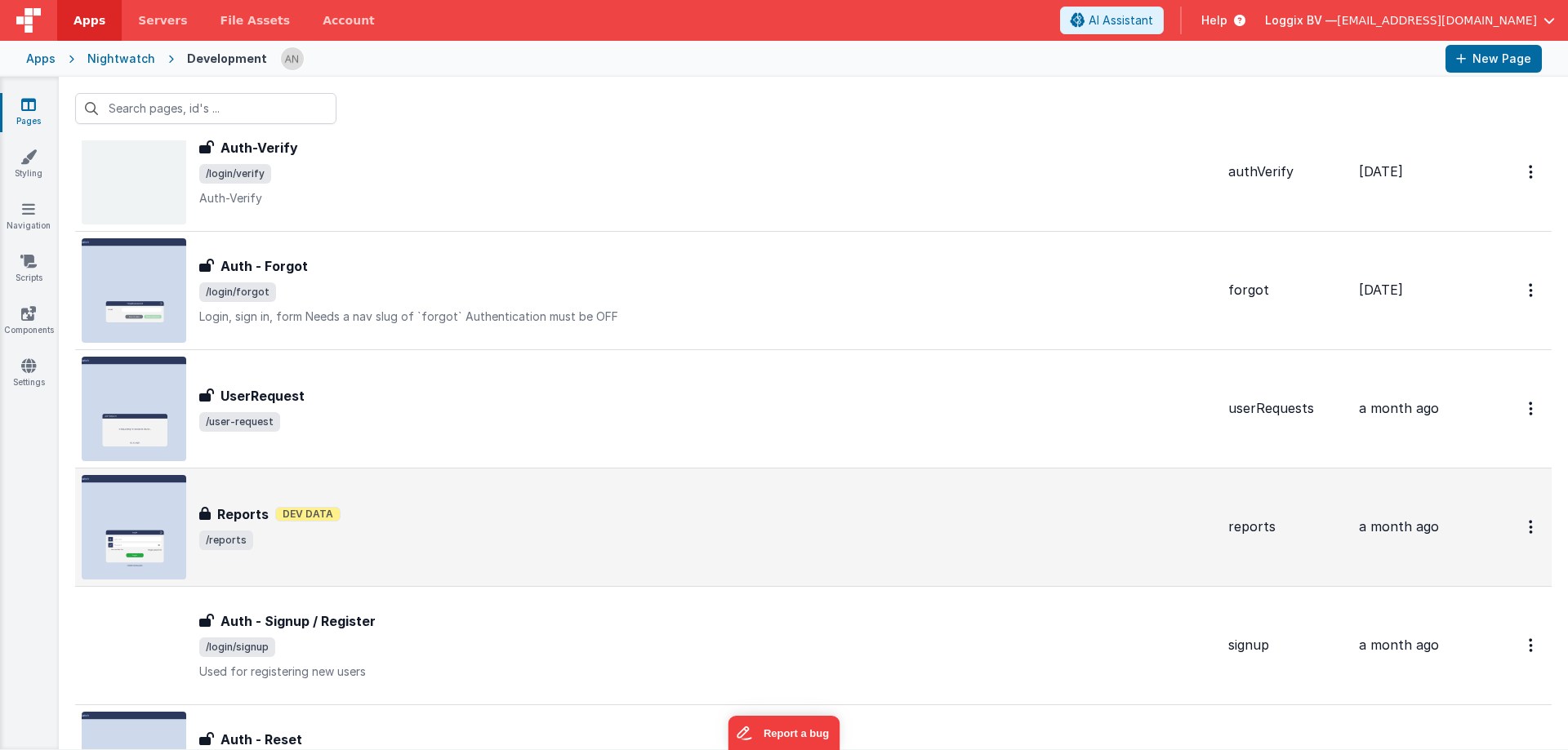
click at [394, 525] on div "Reports Reports Dev Data /reports" at bounding box center [707, 528] width 1016 height 45
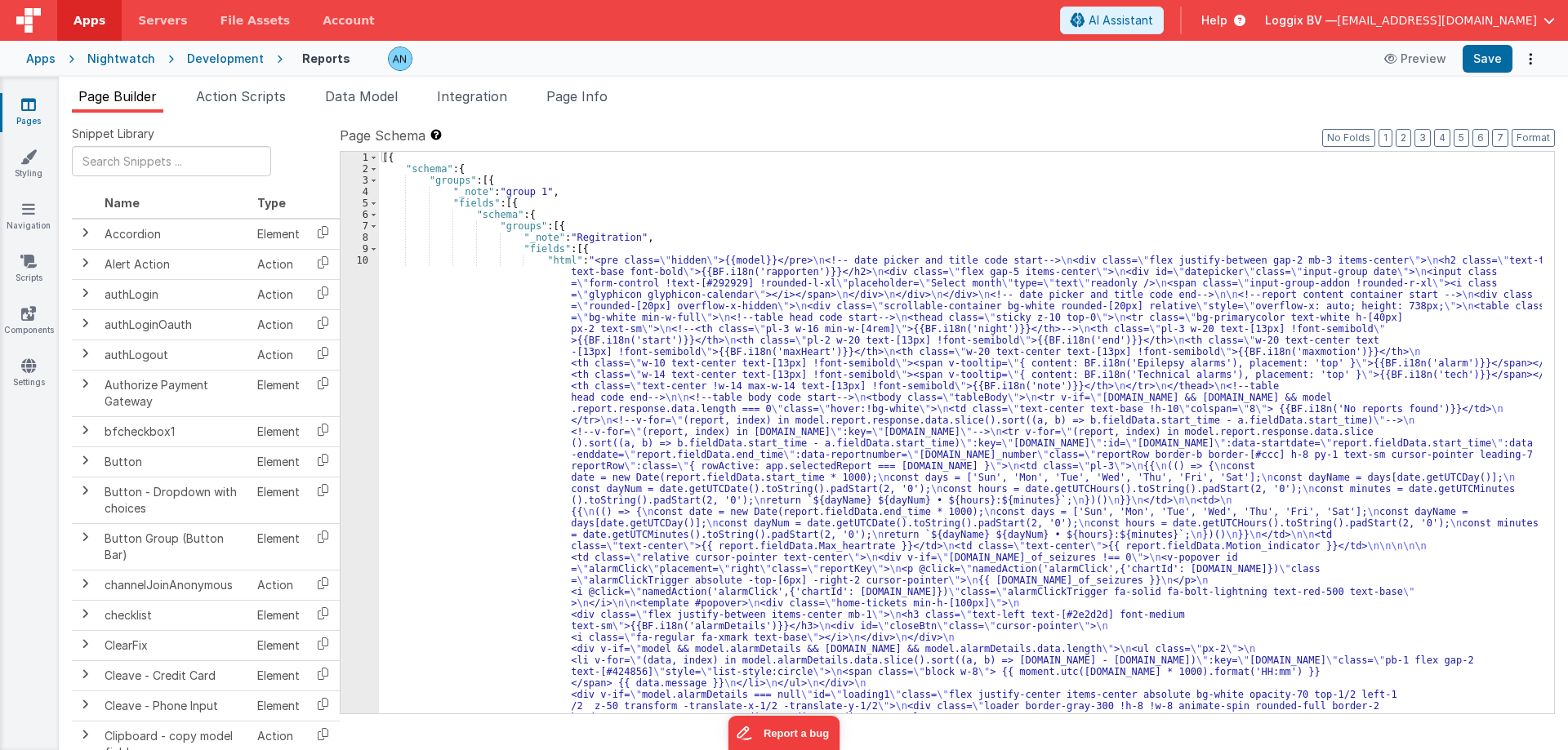
click at [362, 263] on div "10" at bounding box center [359, 655] width 38 height 800
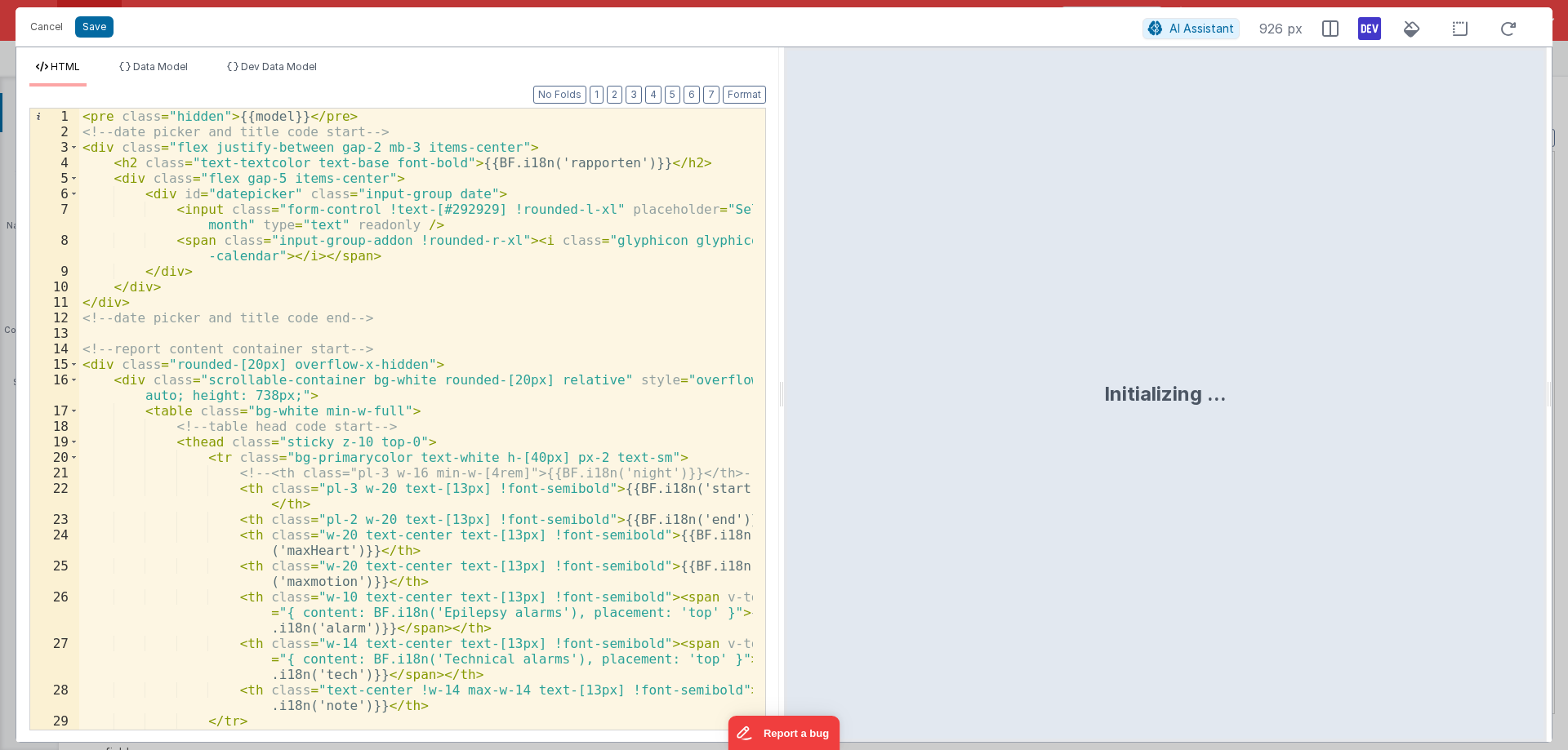
drag, startPoint x: 779, startPoint y: 395, endPoint x: 982, endPoint y: 406, distance: 203.3
click at [999, 406] on html "Cancel Save AI Assistant 926 px HTML Data Model Dev Data Model Format 7 6 5 4 3…" at bounding box center [784, 375] width 1568 height 750
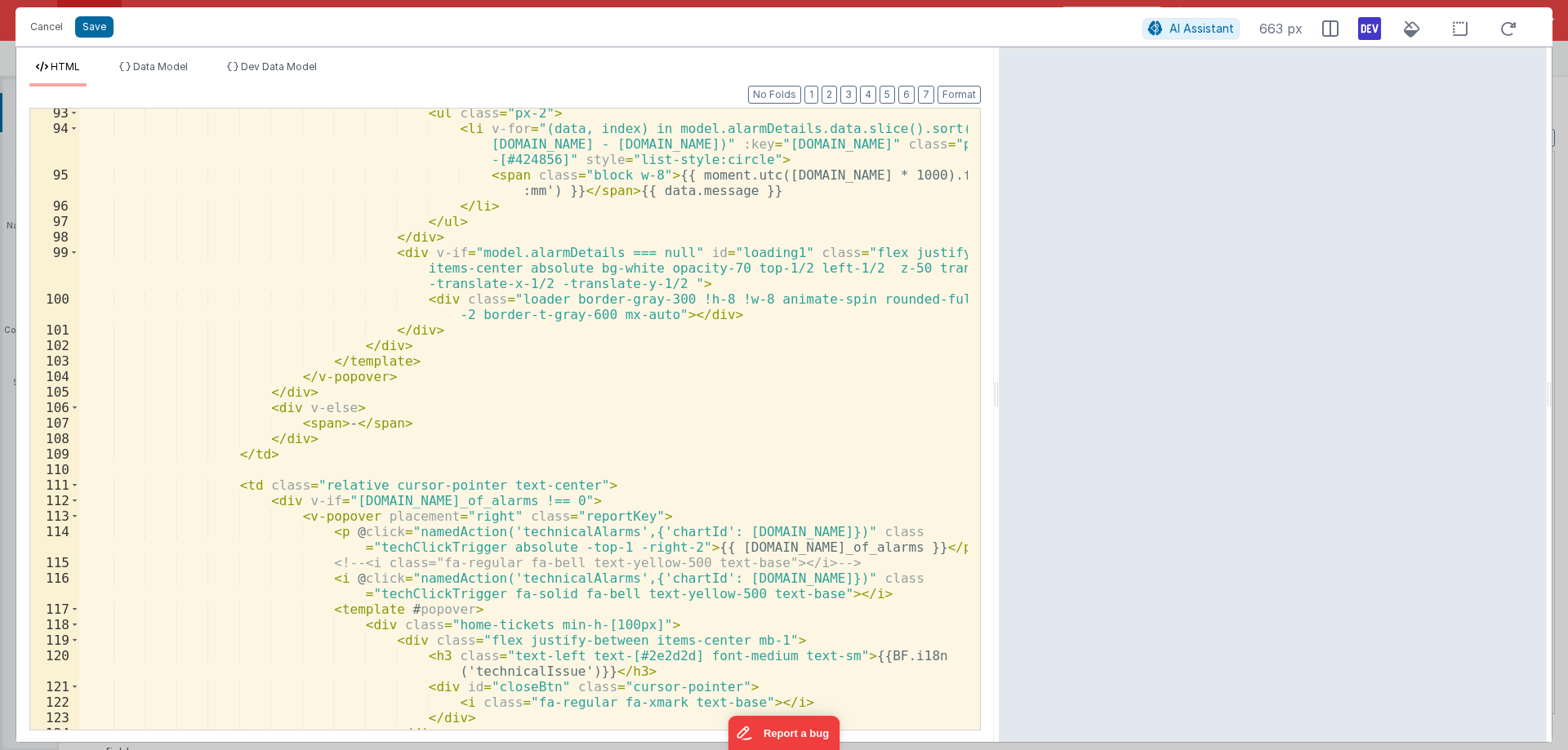
scroll to position [1910, 0]
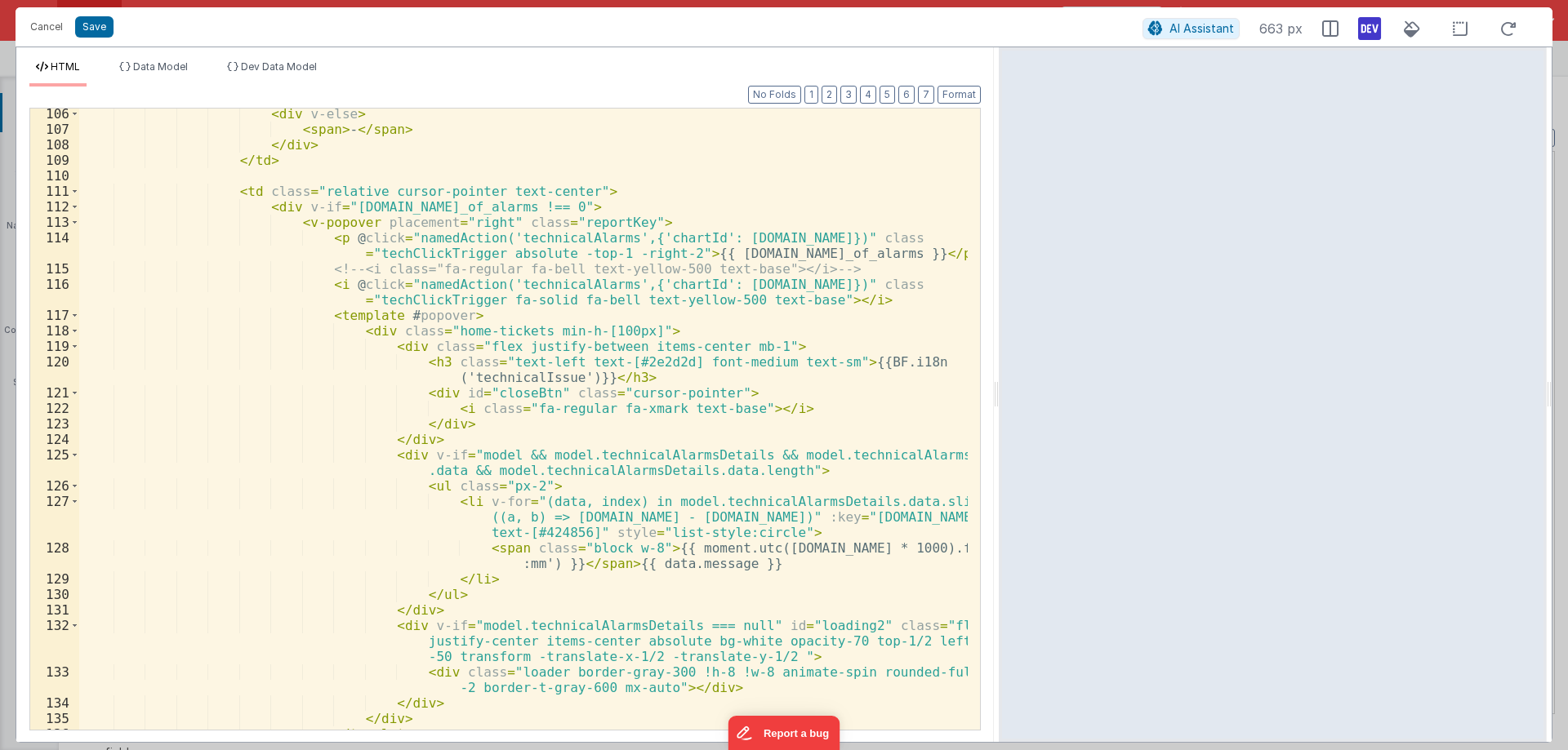
click at [604, 481] on div "< div v-else > < span > - </ span > </ div > </ td > < td class = "relative cur…" at bounding box center [523, 432] width 888 height 653
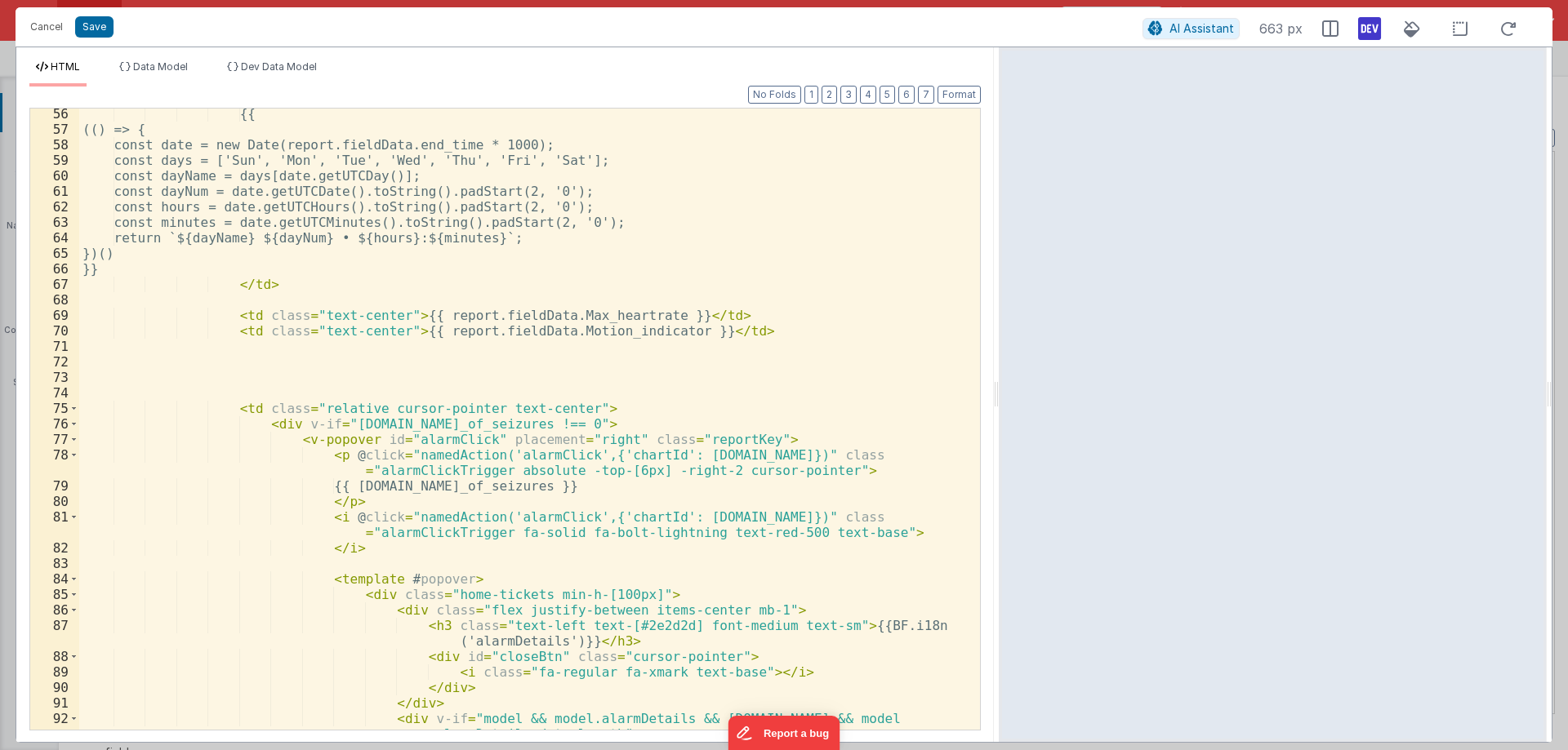
scroll to position [637, 0]
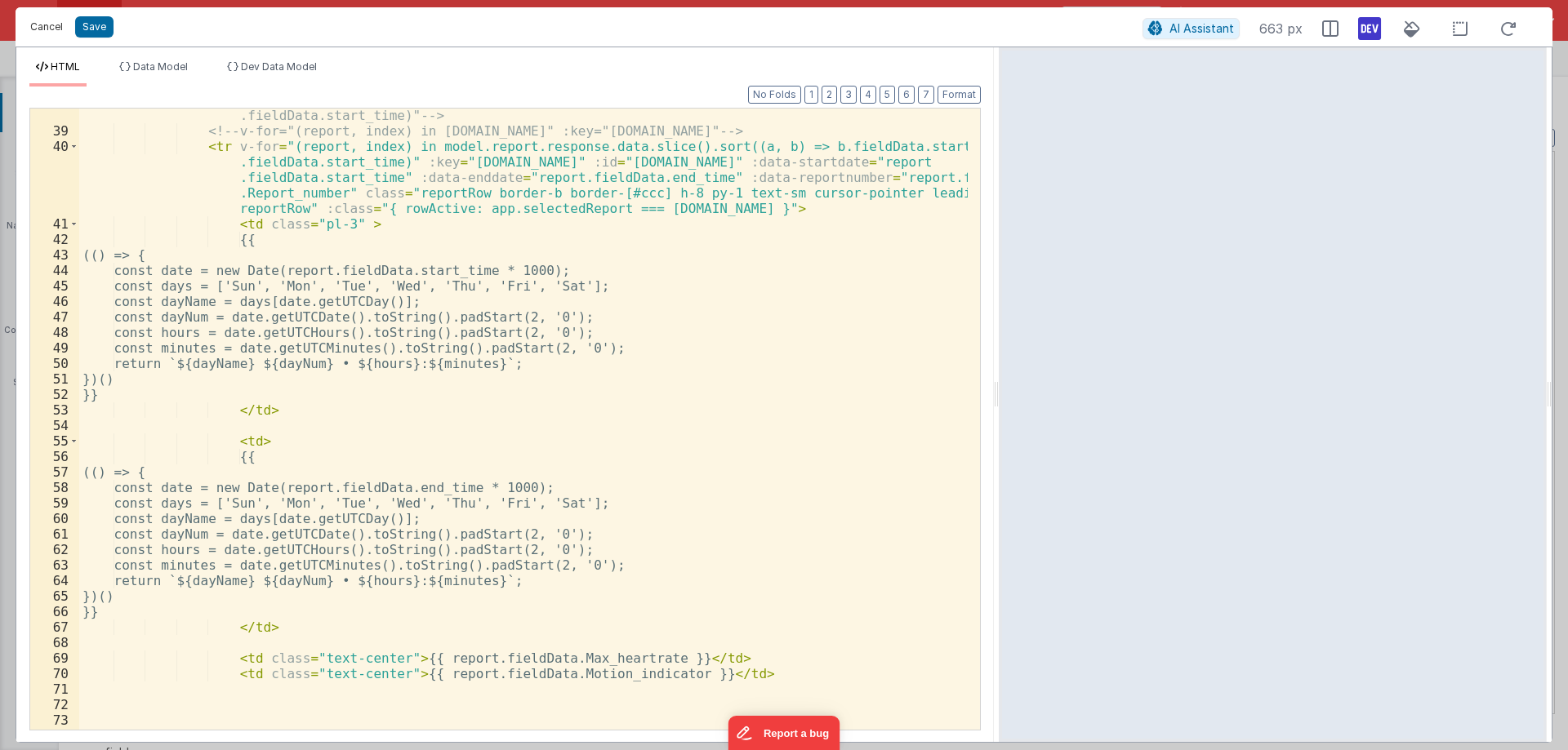
click at [44, 22] on button "Cancel" at bounding box center [46, 27] width 49 height 23
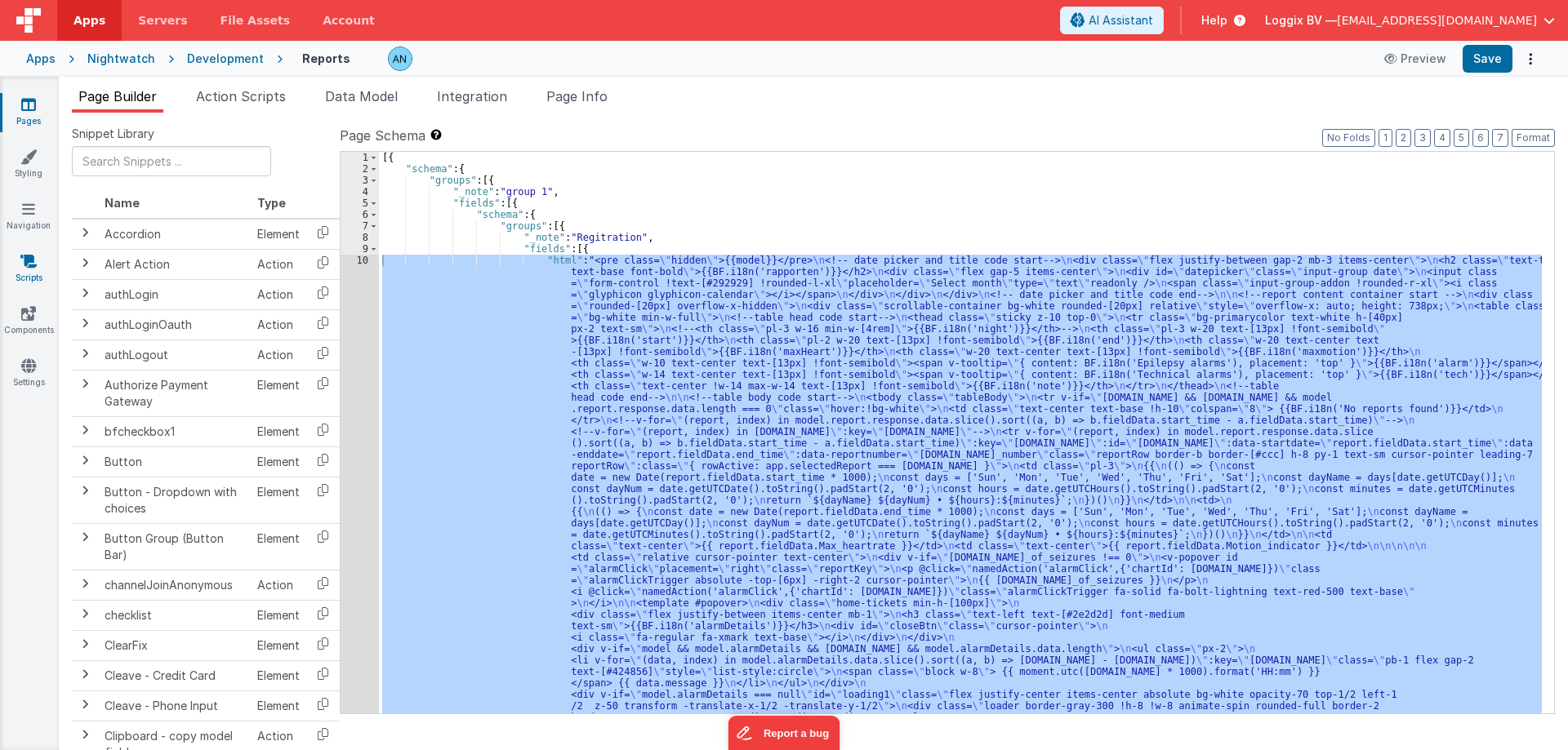
click at [35, 271] on link "Scripts" at bounding box center [29, 269] width 59 height 32
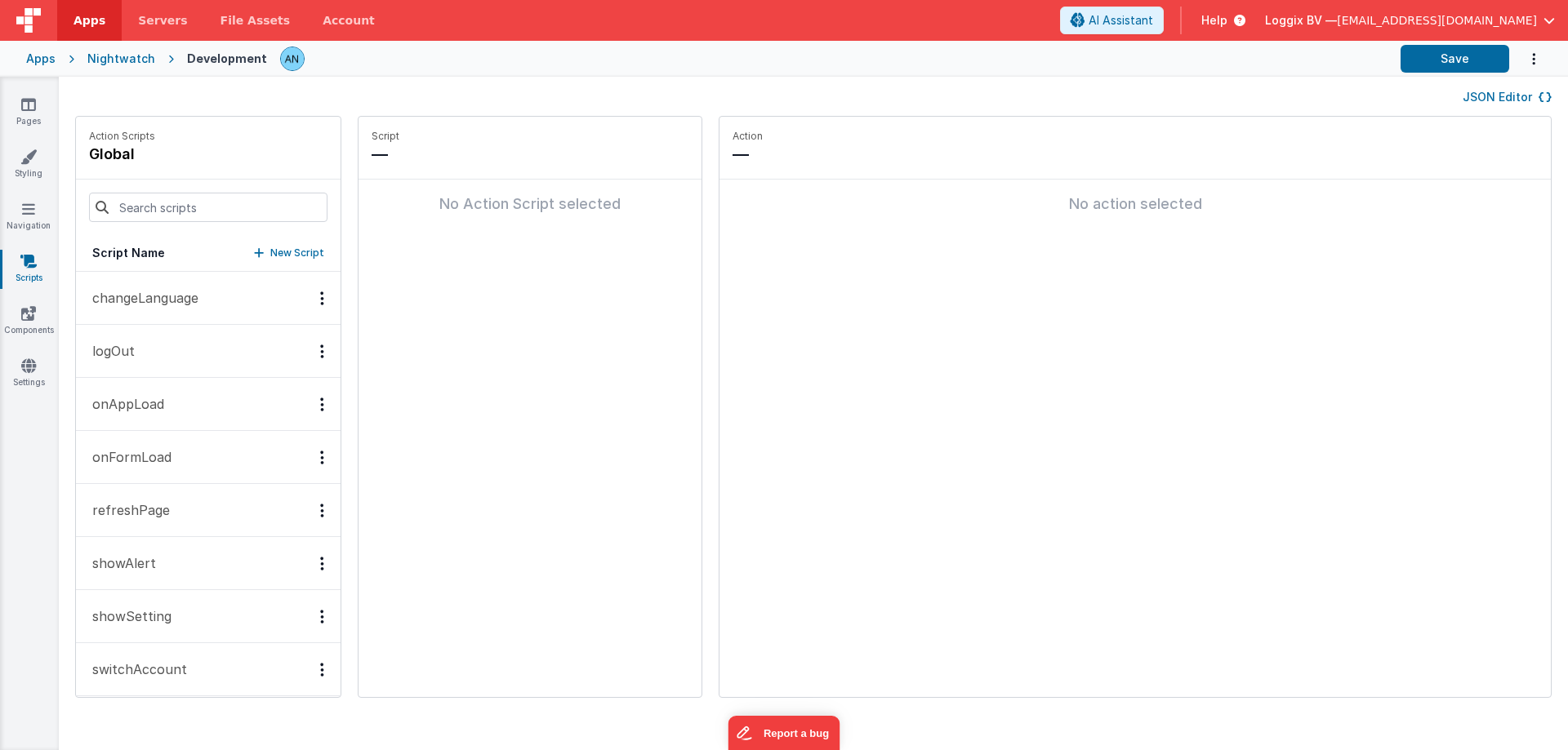
click at [193, 457] on button "onFormLoad" at bounding box center [208, 458] width 265 height 53
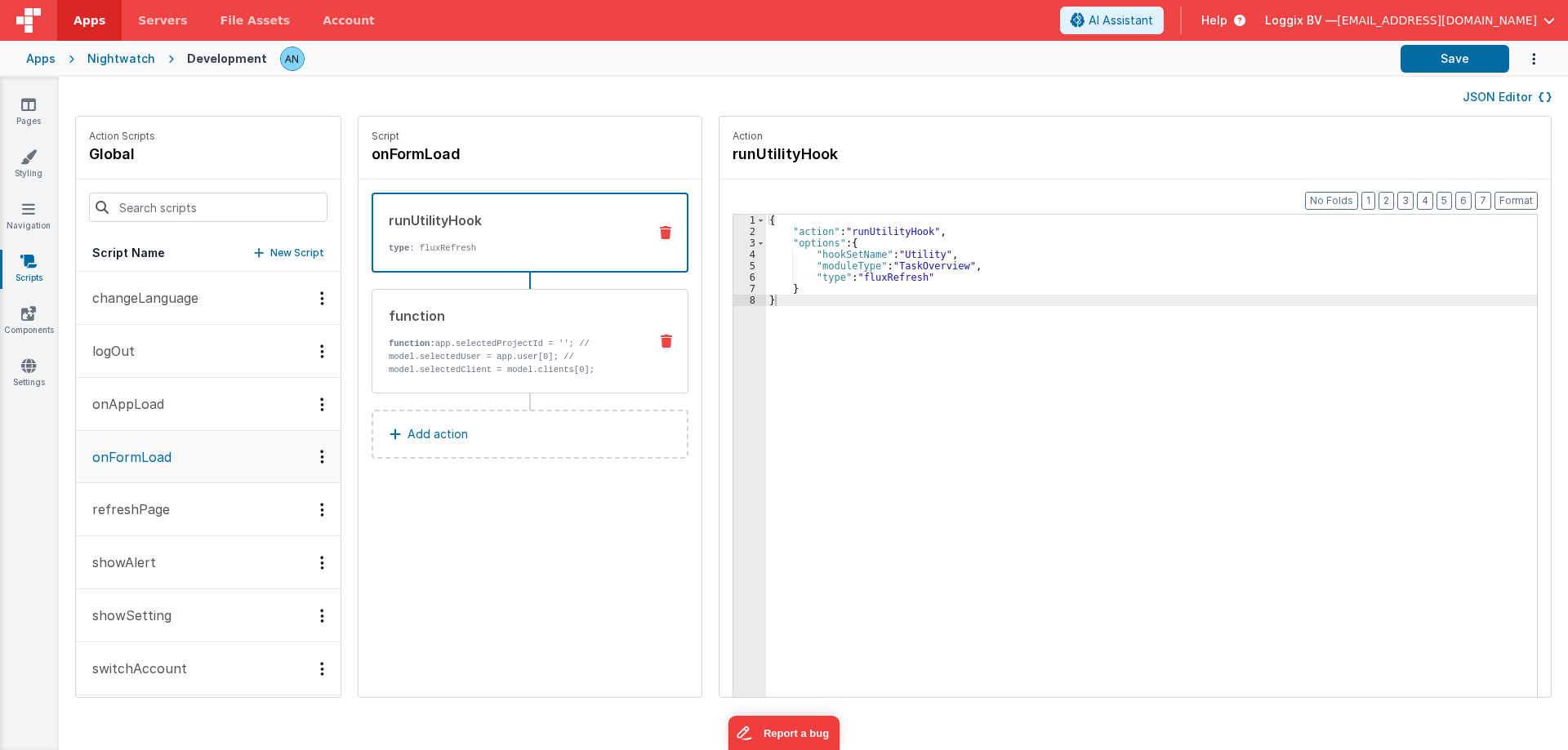
click at [193, 422] on button "onAppLoad" at bounding box center [208, 405] width 265 height 53
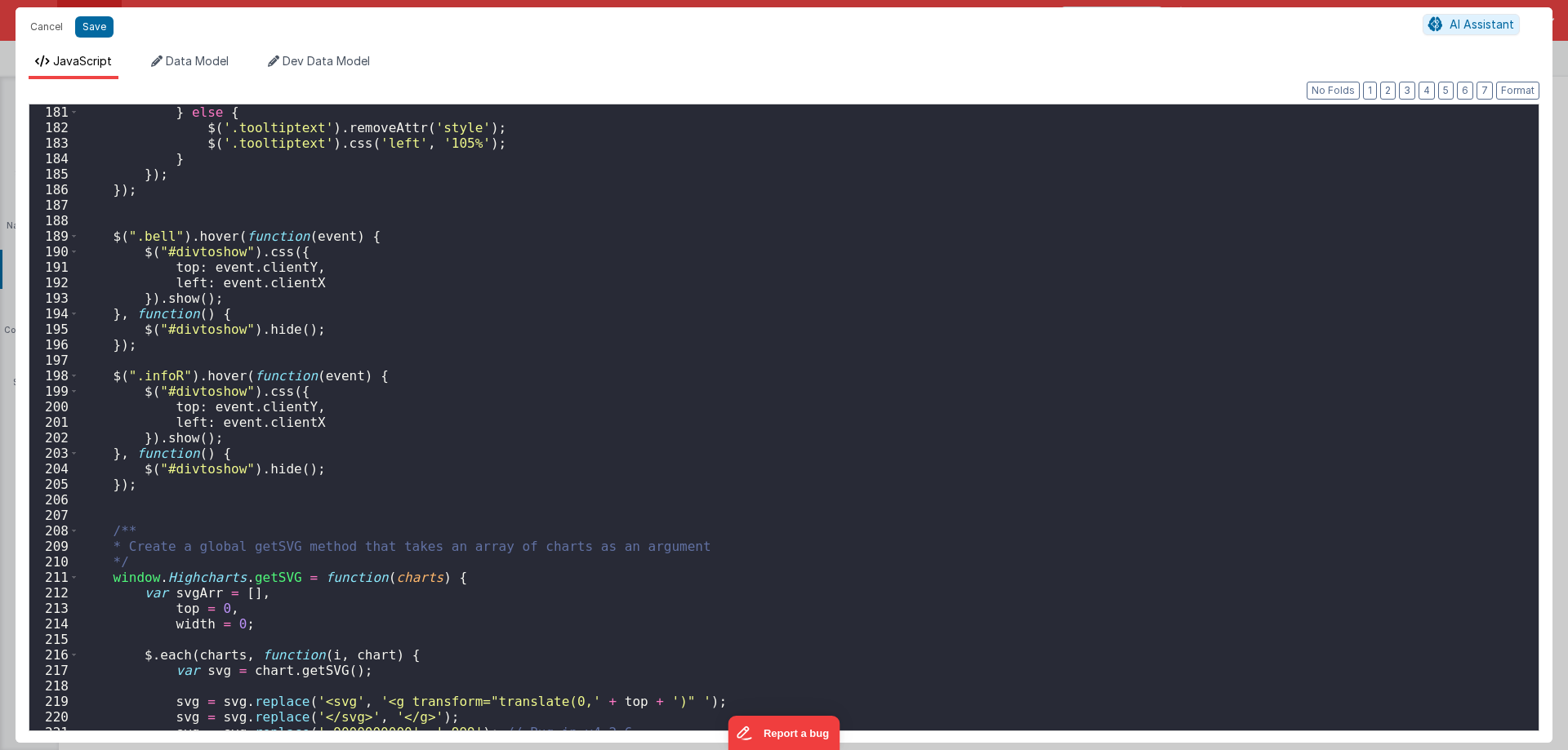
scroll to position [2792, 0]
click at [44, 20] on button "Cancel" at bounding box center [46, 27] width 49 height 23
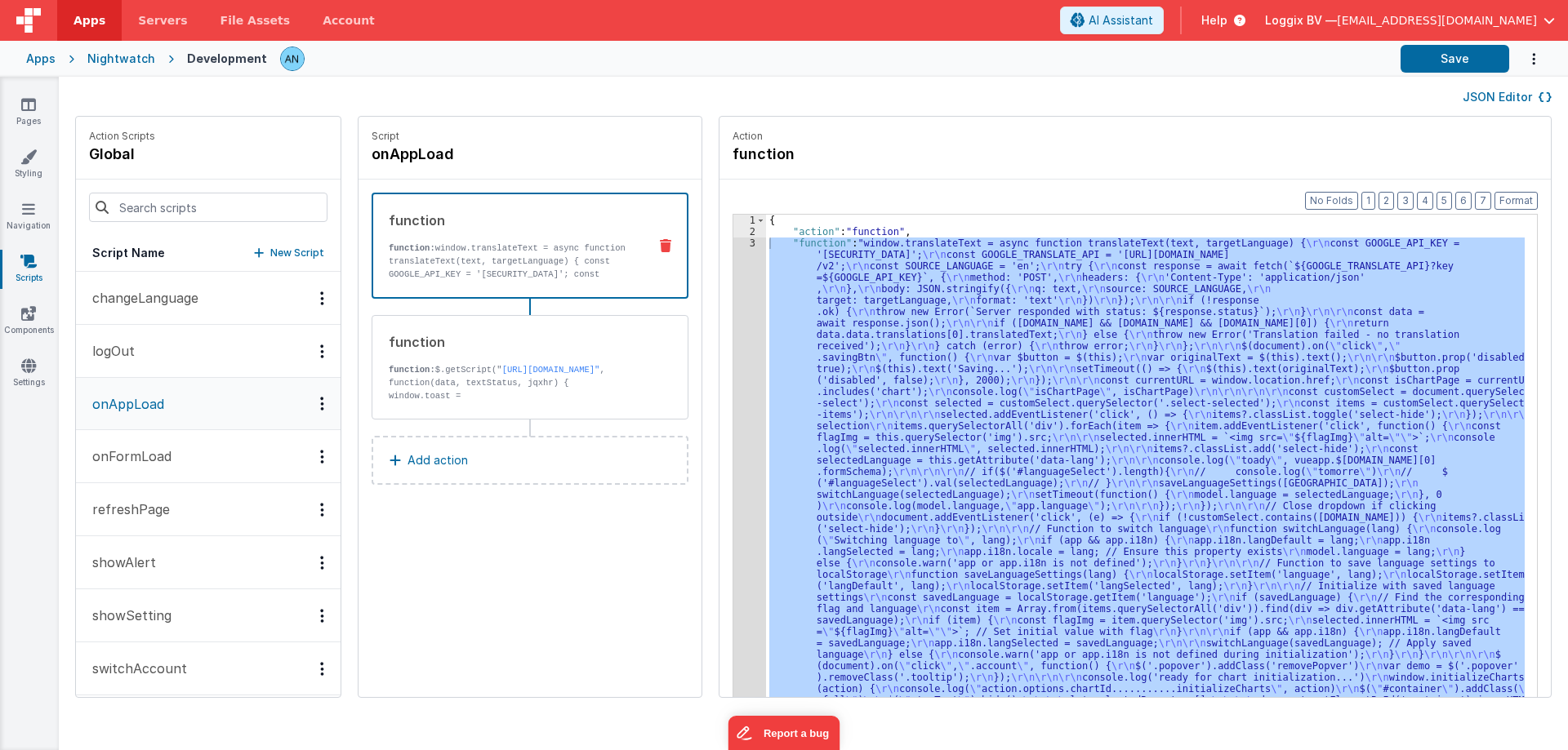
click at [38, 104] on link "Pages" at bounding box center [29, 112] width 59 height 32
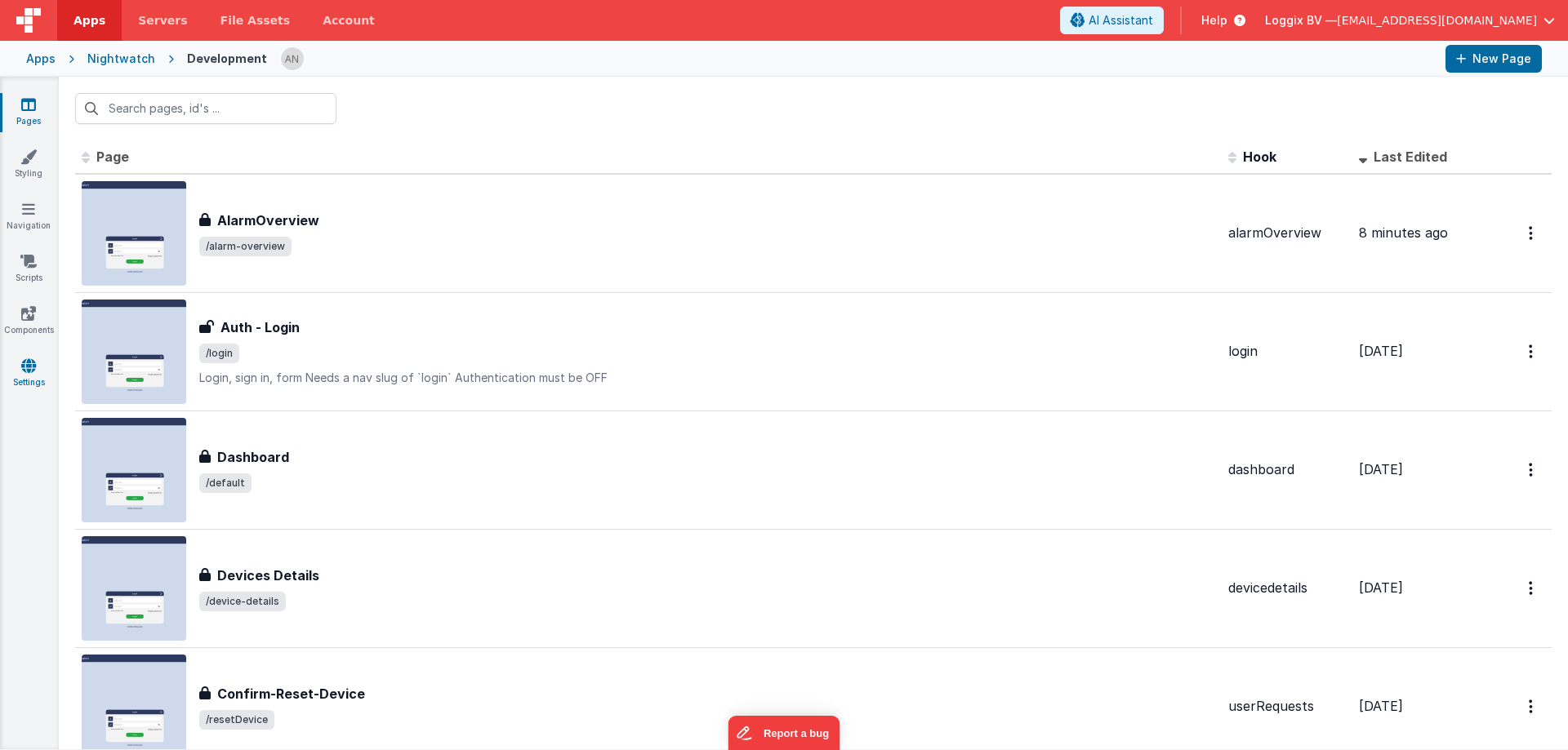
click at [29, 381] on link "Settings" at bounding box center [29, 373] width 59 height 32
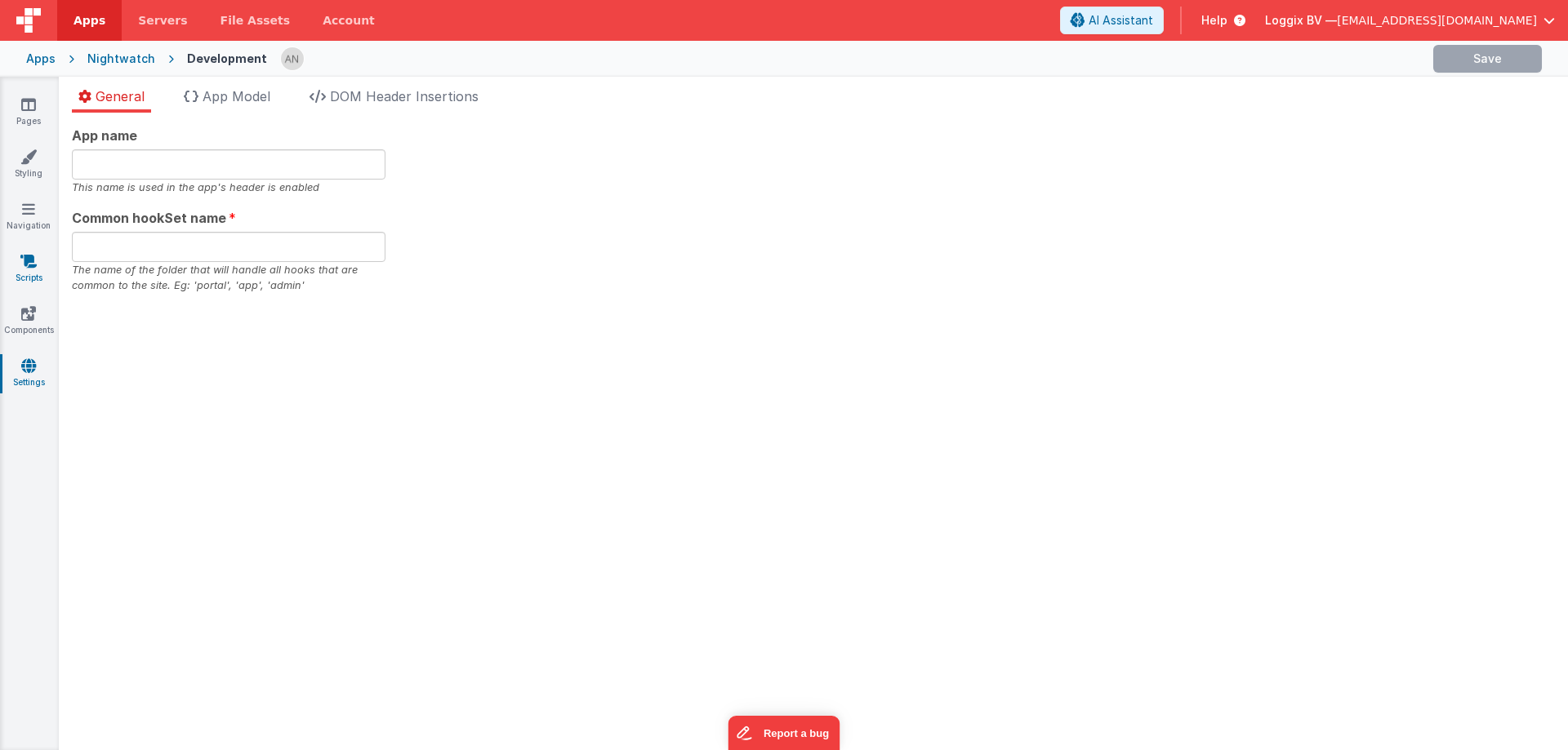
type input "night"
click at [22, 264] on icon at bounding box center [29, 261] width 17 height 17
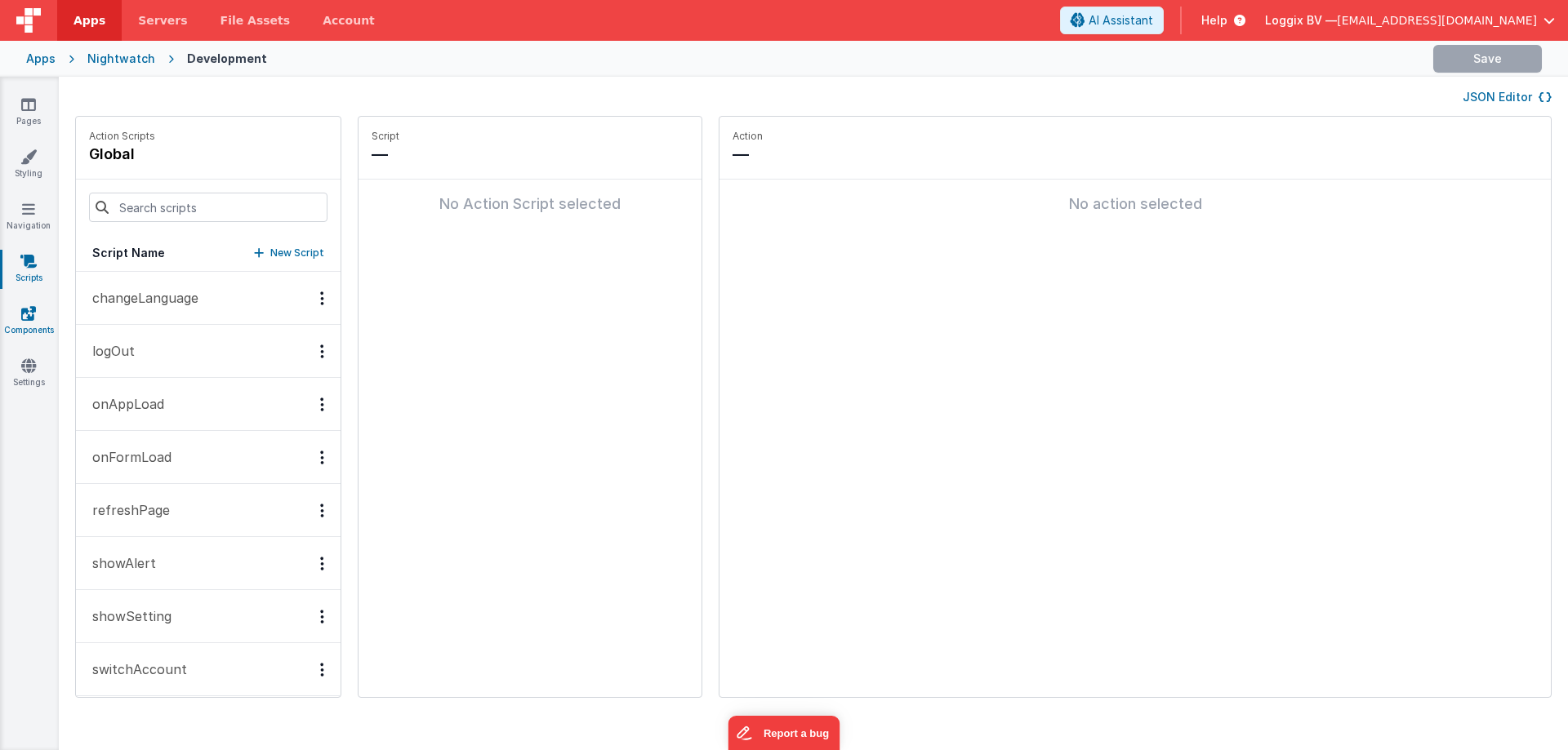
click at [31, 310] on icon at bounding box center [29, 313] width 15 height 17
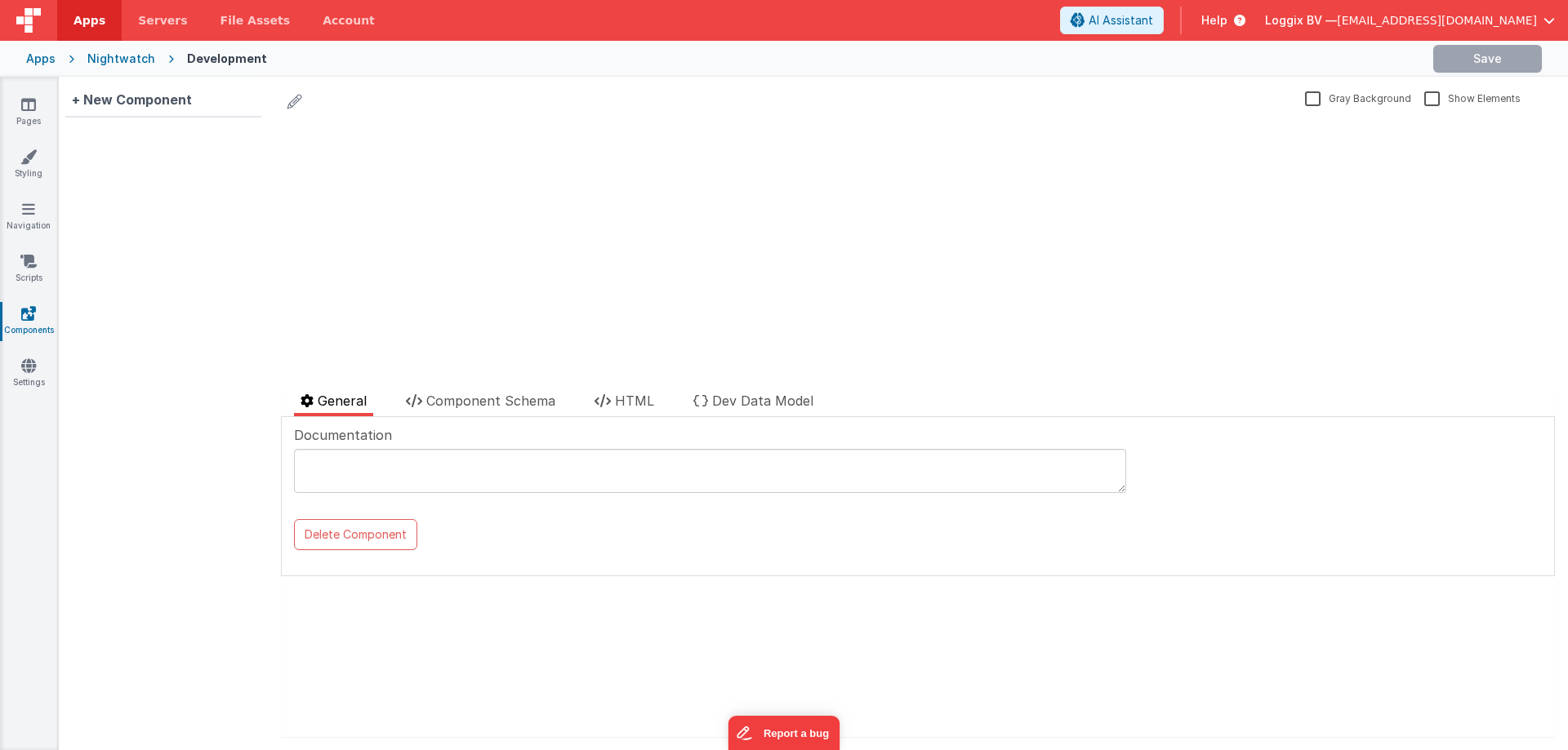
click at [49, 156] on link "Styling" at bounding box center [29, 164] width 59 height 32
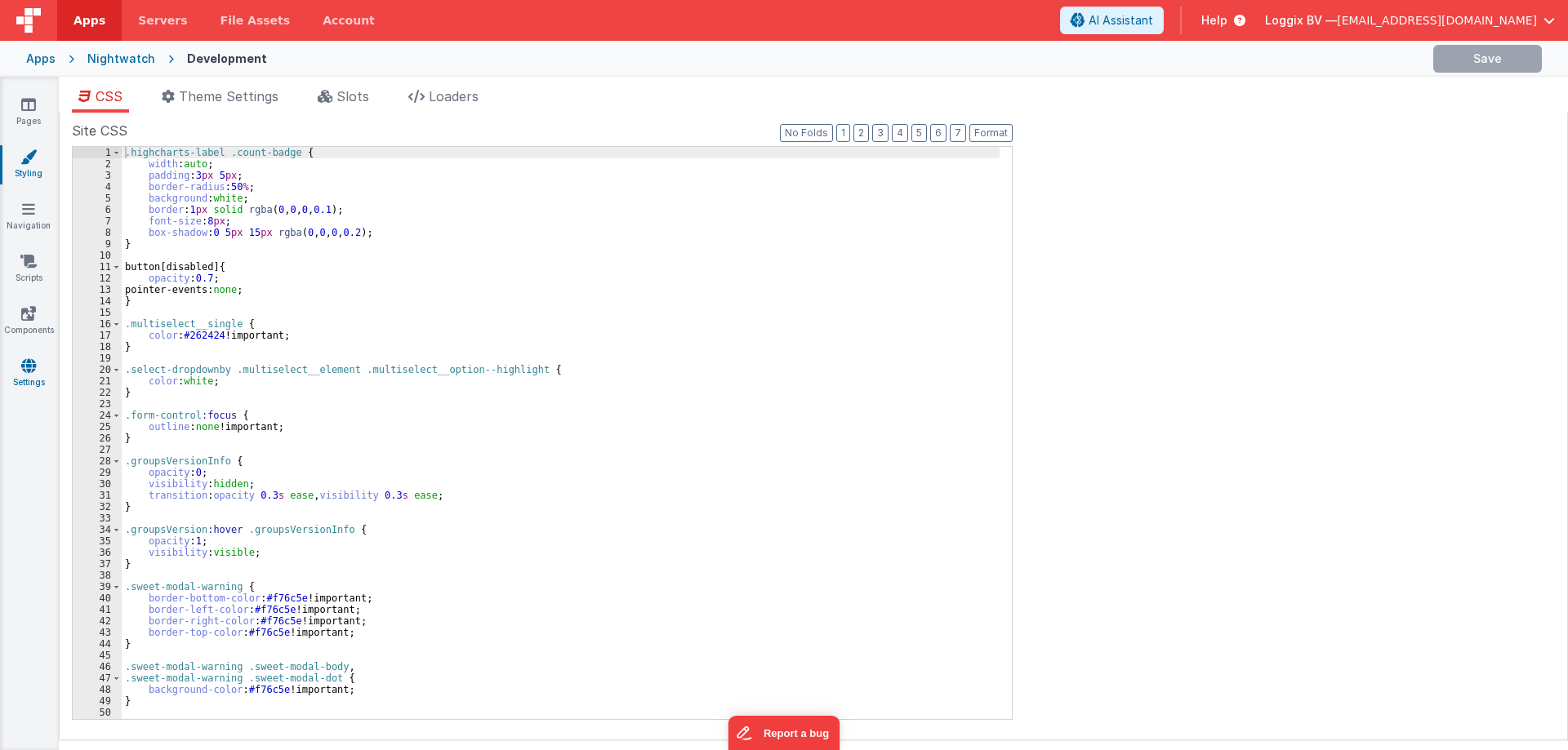
click at [30, 382] on link "Settings" at bounding box center [29, 373] width 59 height 32
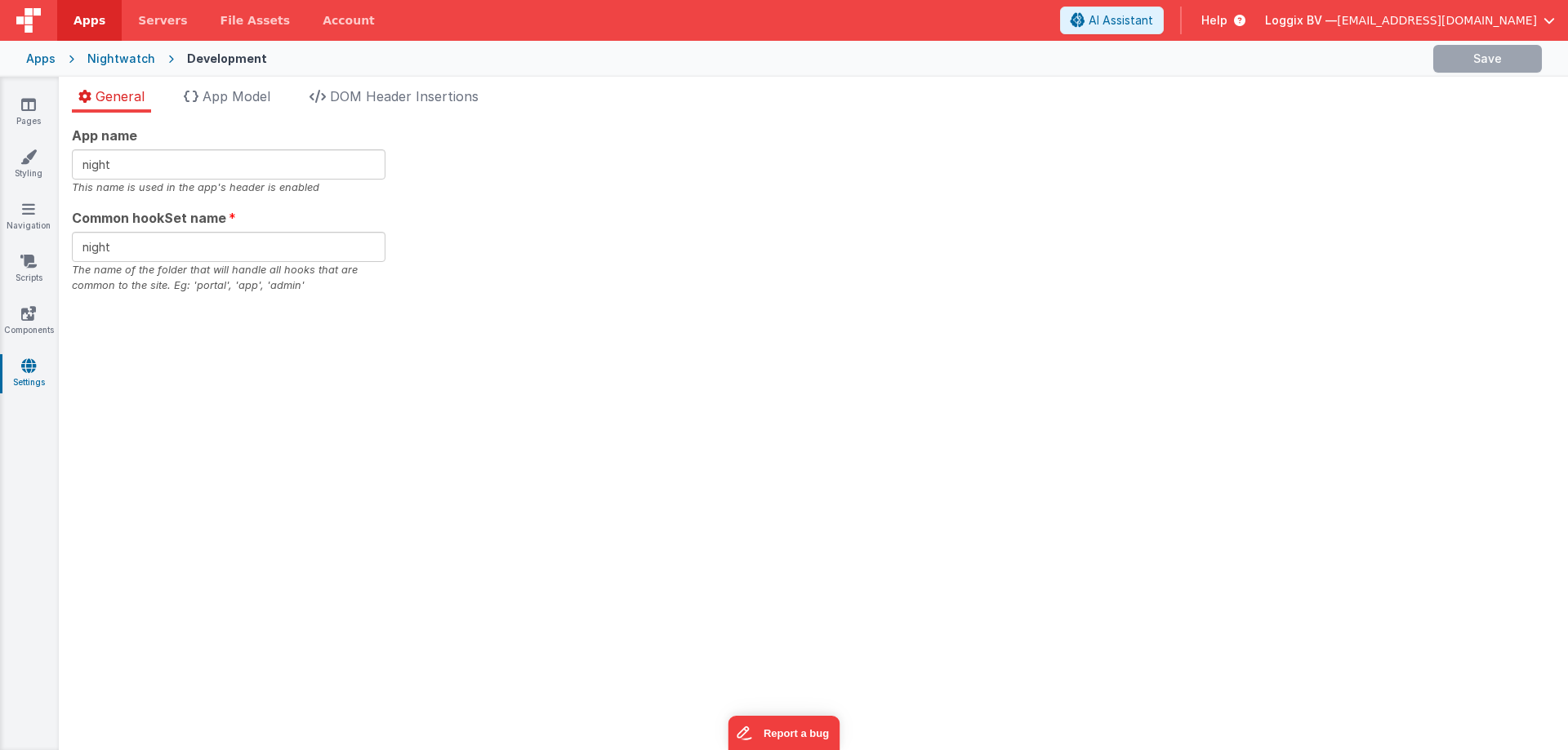
click at [261, 104] on li "App Model" at bounding box center [226, 99] width 99 height 27
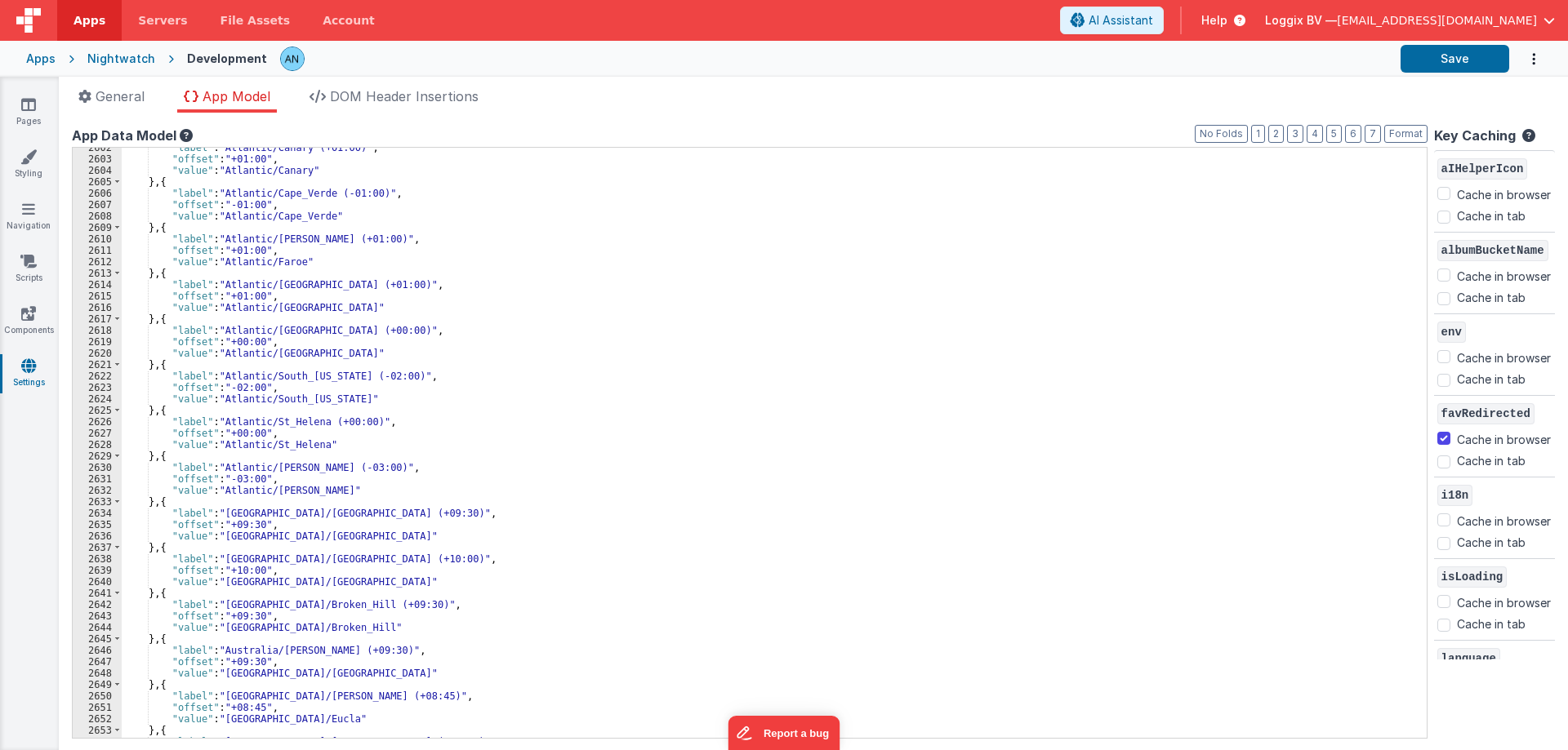
scroll to position [22546, 0]
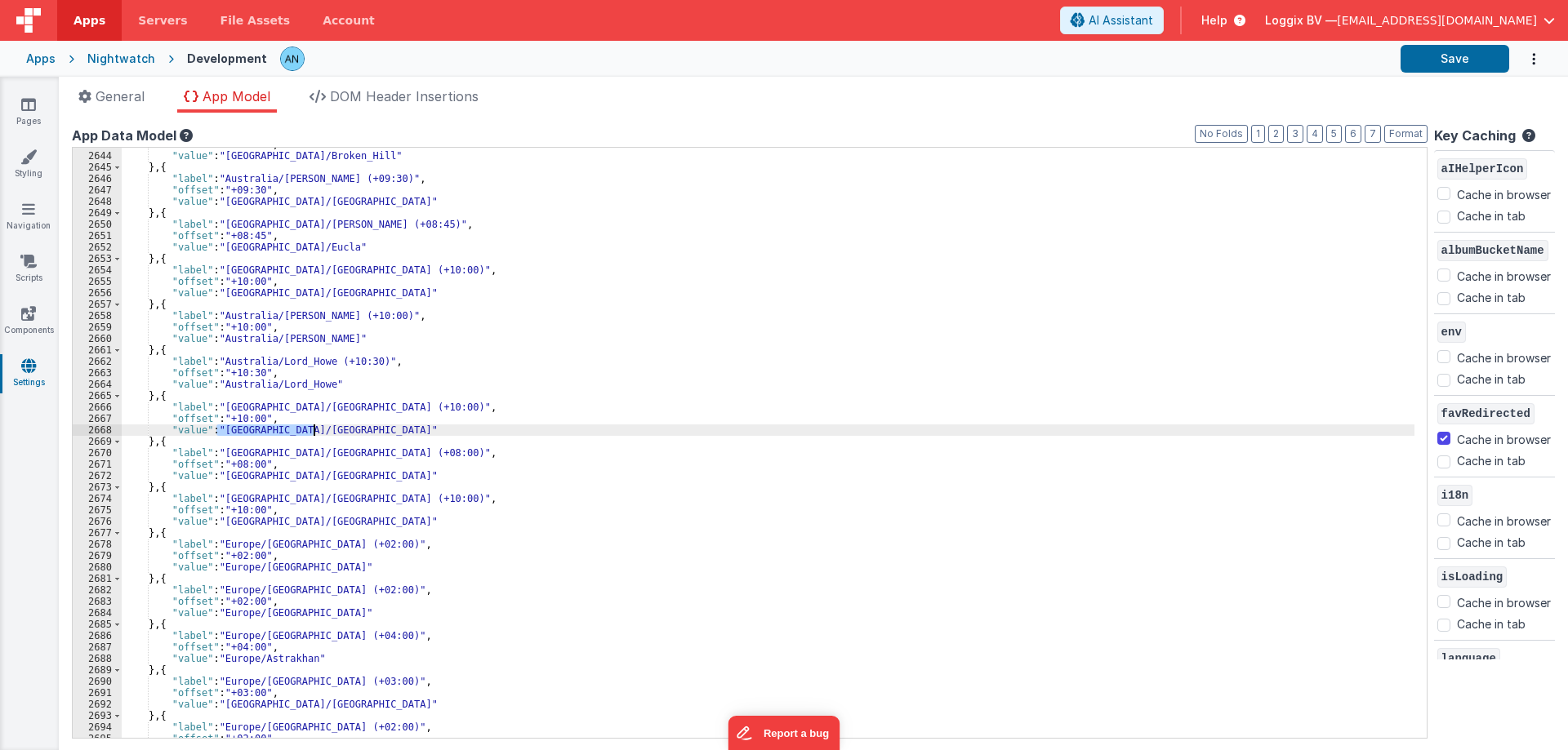
drag, startPoint x: 219, startPoint y: 433, endPoint x: 316, endPoint y: 425, distance: 97.3
click at [316, 425] on div ""offset" : "+09:30" , "value" : "Australia/Broken_Hill" } , { "label" : "Austra…" at bounding box center [768, 445] width 1292 height 613
click at [272, 428] on div ""offset" : "+09:30" , "value" : "Australia/Broken_Hill" } , { "label" : "Austra…" at bounding box center [768, 443] width 1292 height 591
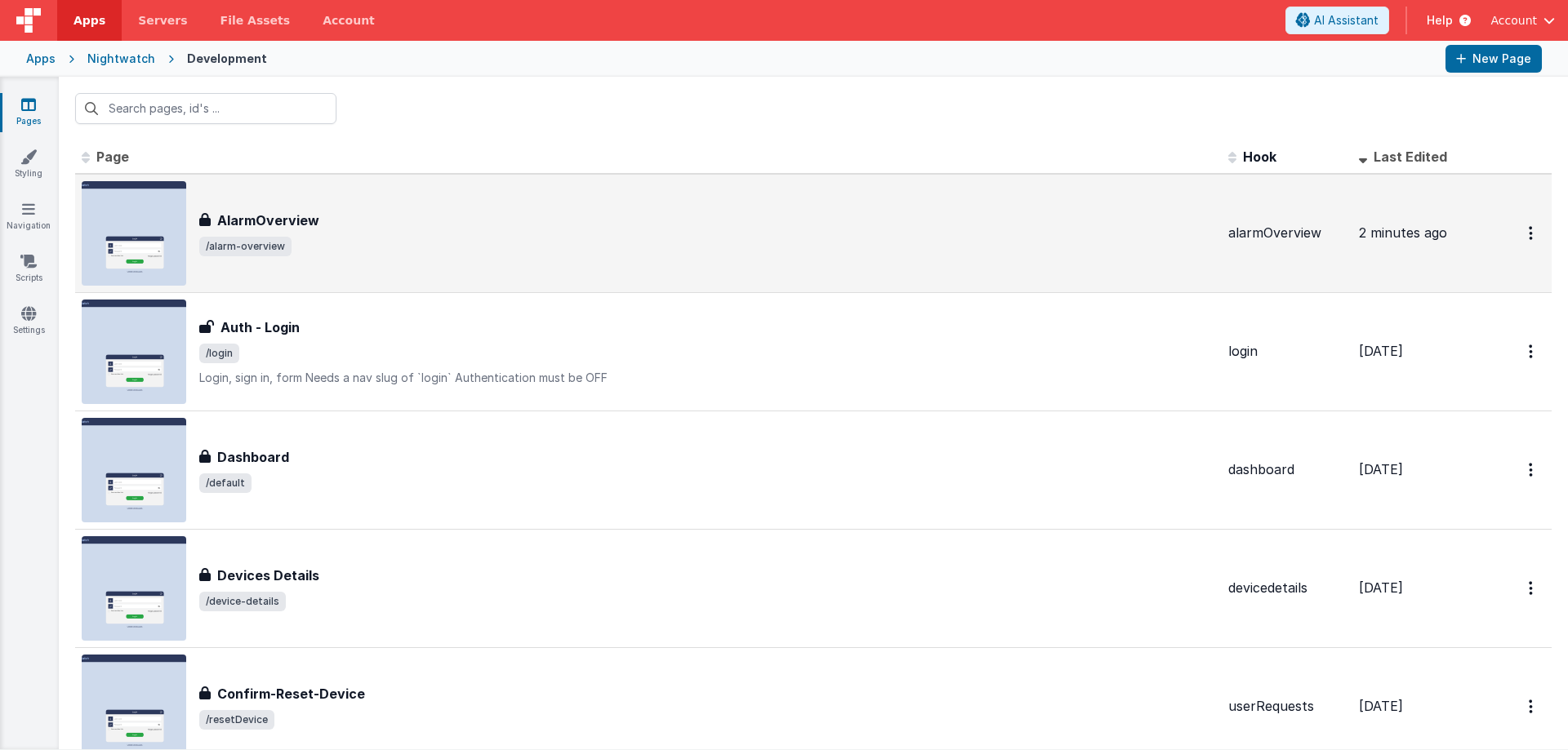
click at [322, 240] on span "/alarm-overview" at bounding box center [707, 247] width 1016 height 20
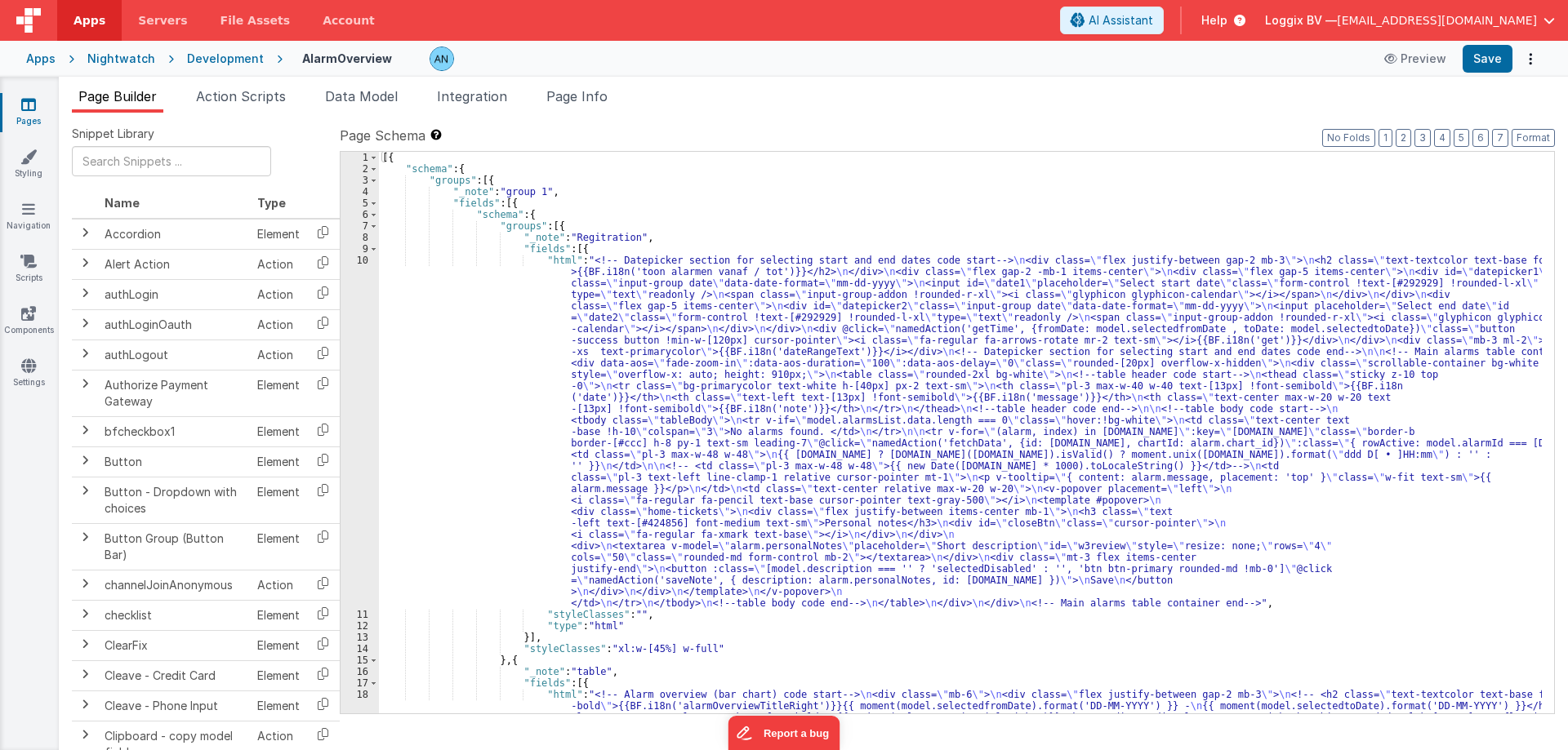
click at [453, 276] on div "[{ "schema" : { "groups" : [{ "_note" : "group 1" , "fields" : [{ "schema" : { …" at bounding box center [960, 512] width 1162 height 721
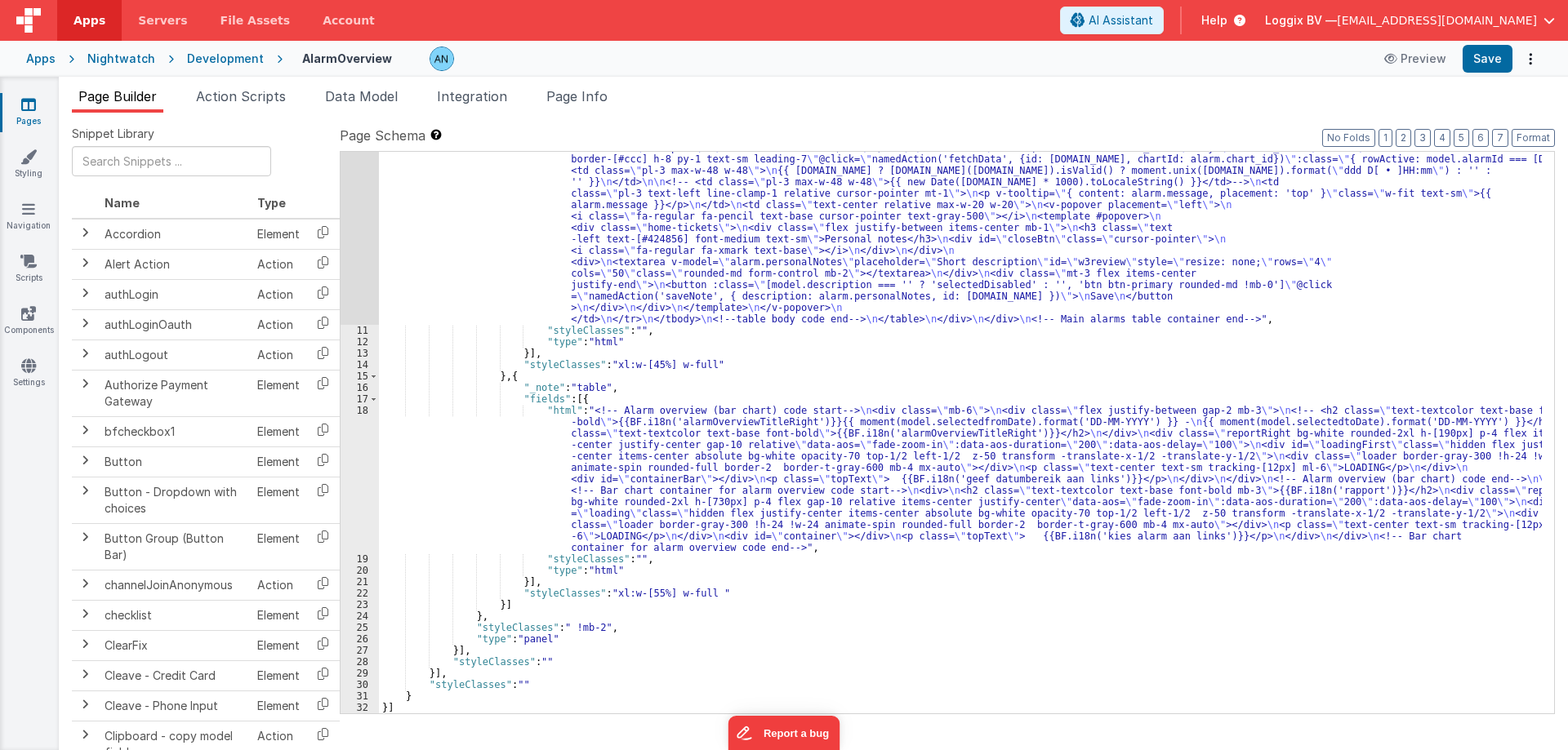
click at [398, 464] on div ""html" : "<!-- Datepicker section for selecting start and end dates code start-…" at bounding box center [960, 434] width 1162 height 927
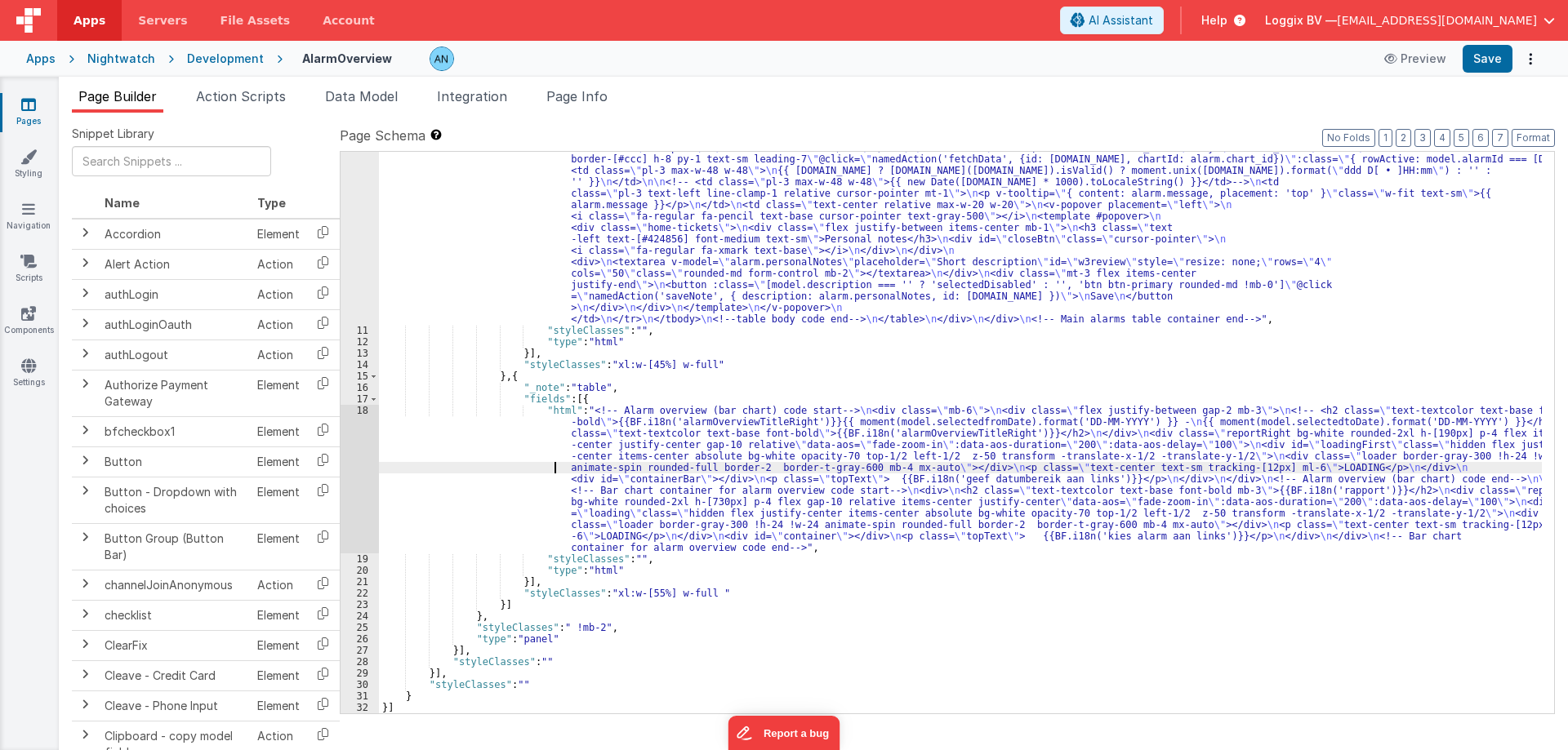
scroll to position [39, 0]
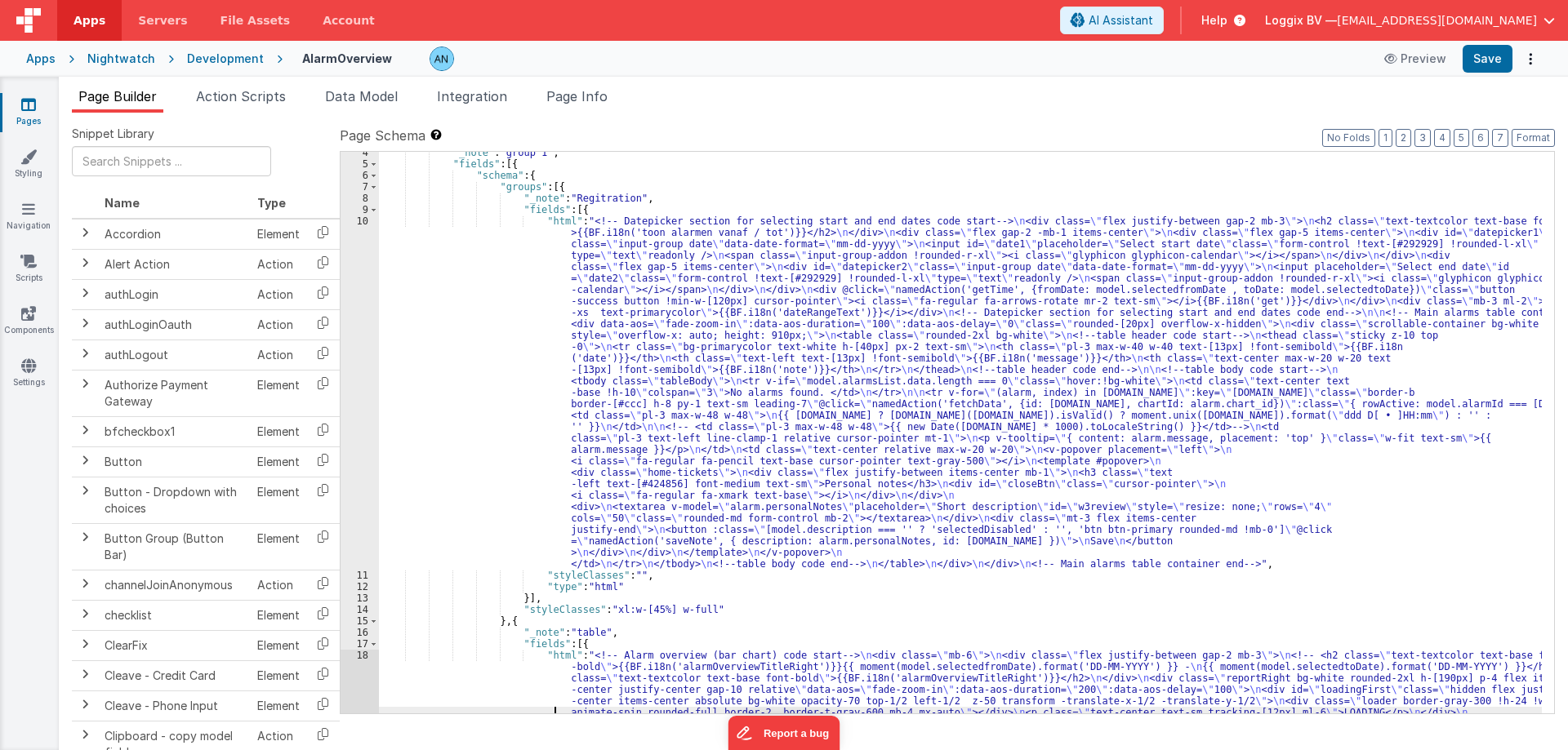
click at [386, 341] on div ""_note" : "group 1" , "fields" : [{ "schema" : { "groups" : [{ "_note" : "Regit…" at bounding box center [960, 507] width 1162 height 721
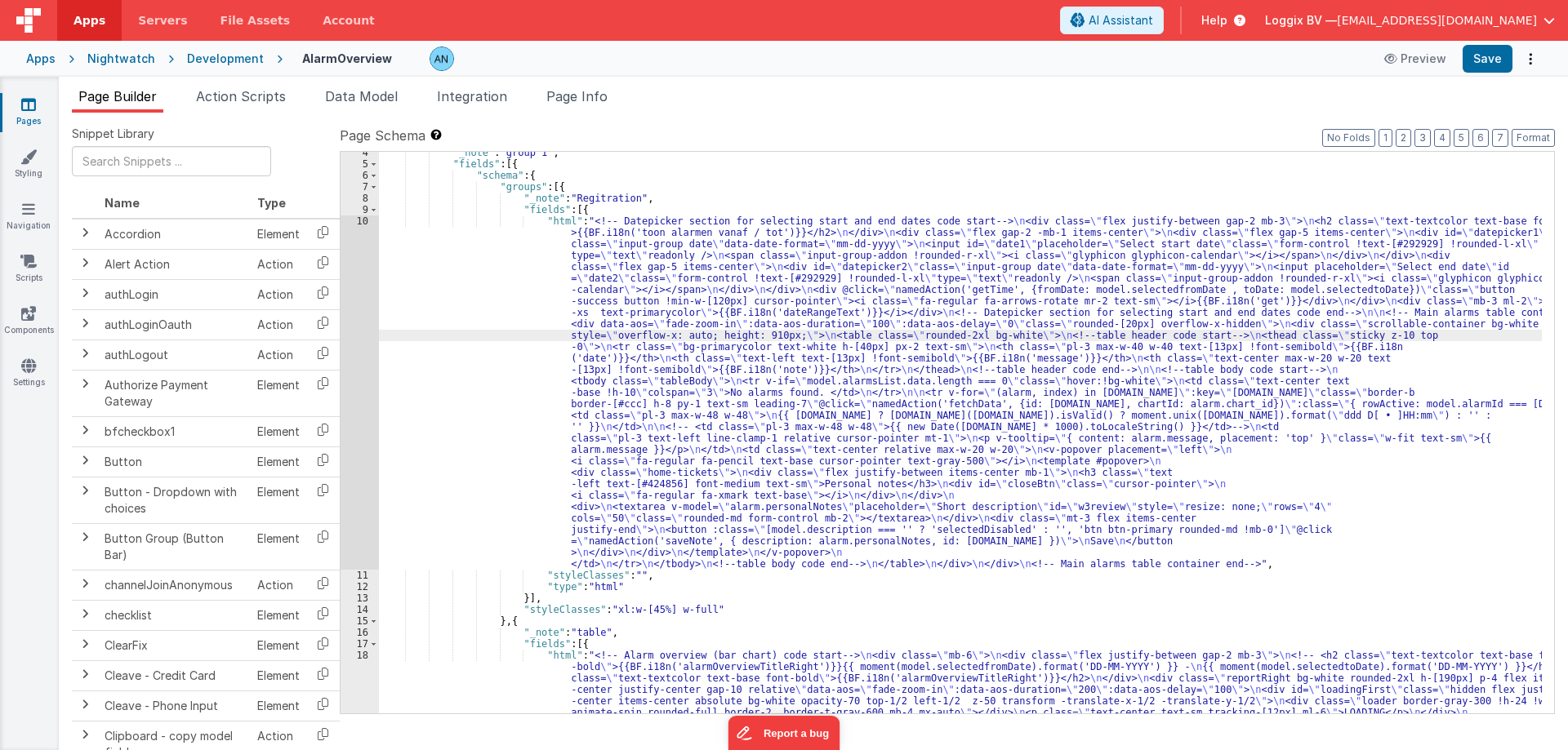
click at [366, 226] on div "10" at bounding box center [359, 393] width 38 height 354
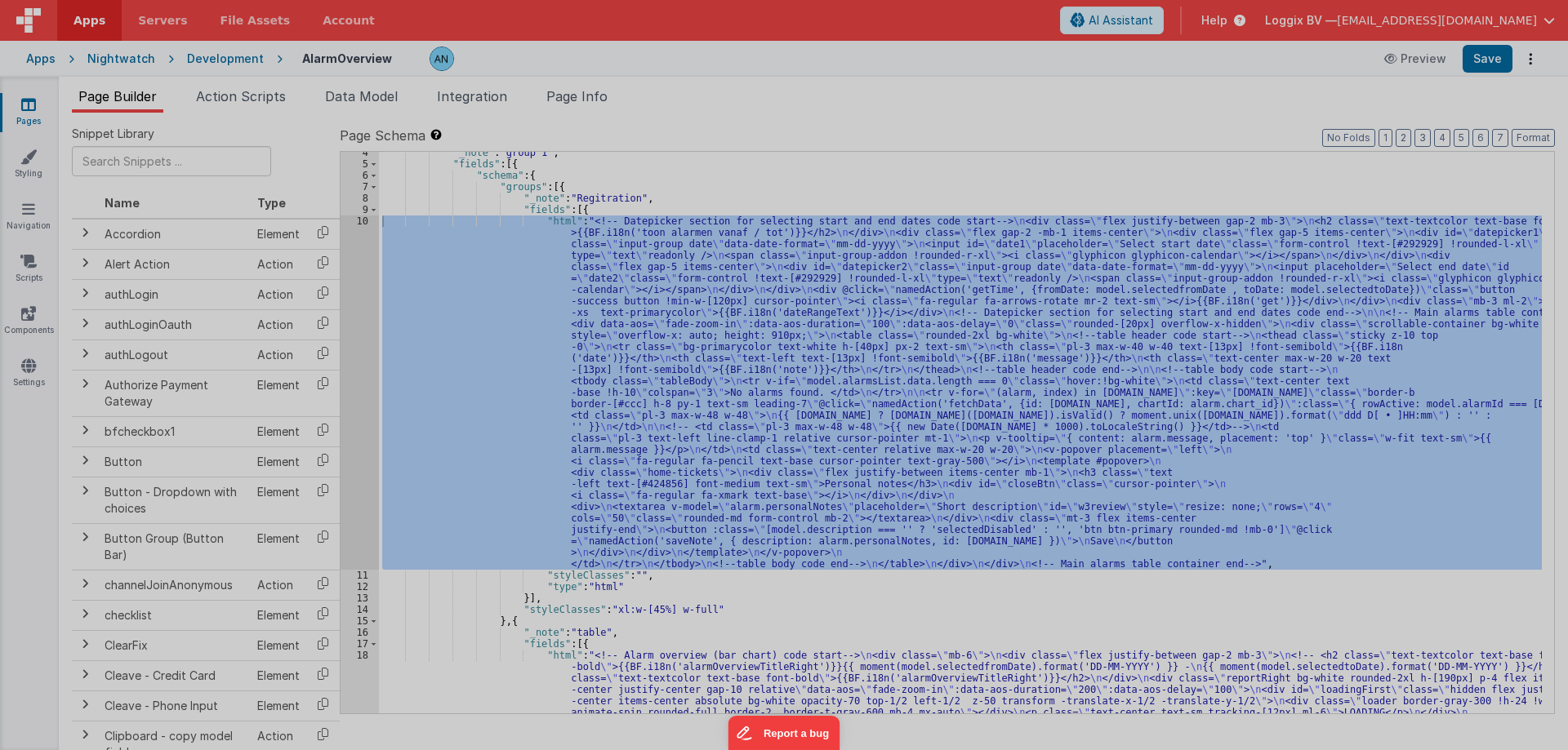
click at [366, 226] on div "<!-- Datepicker section for selecting start and end dates code start --> < div …" at bounding box center [412, 452] width 681 height 719
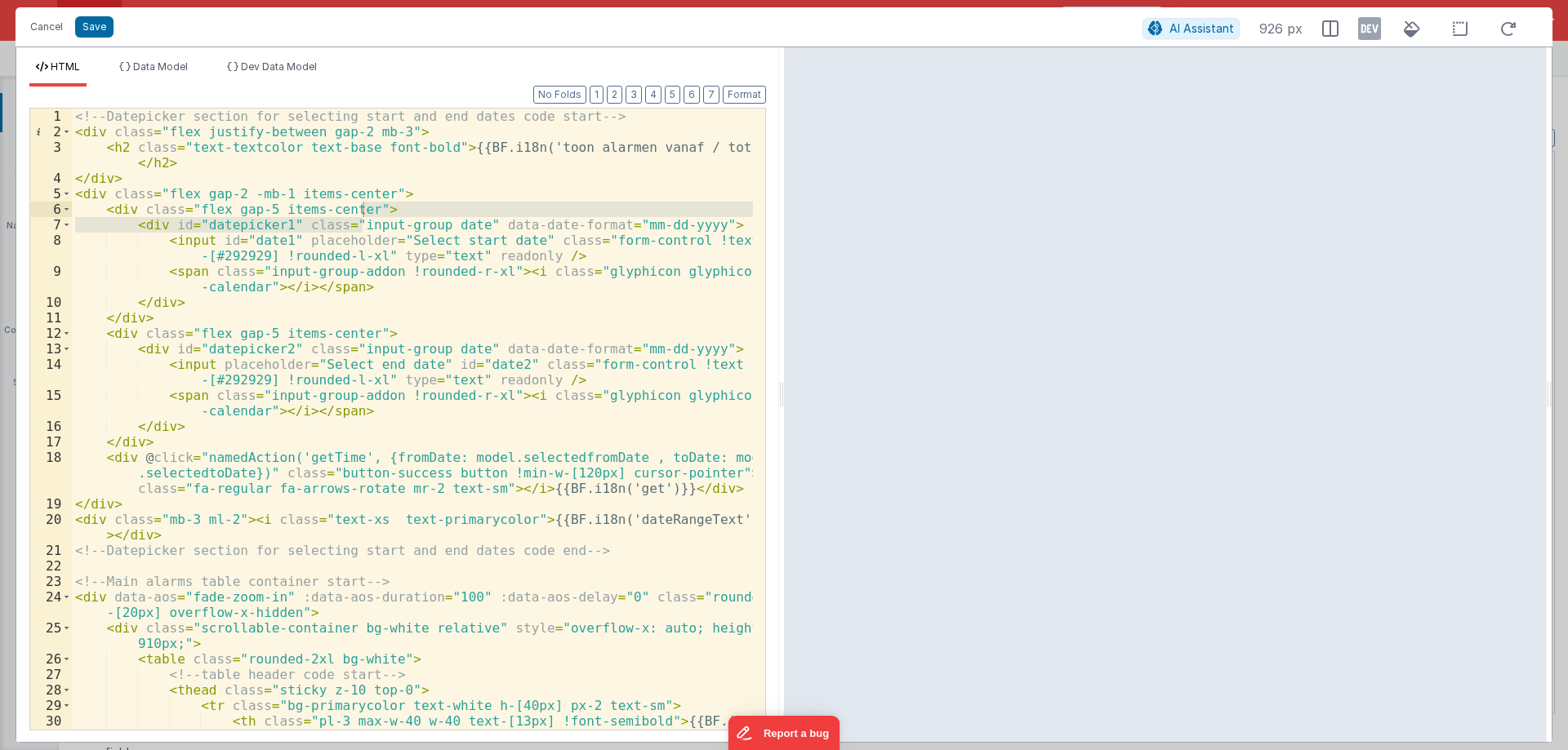
drag, startPoint x: 780, startPoint y: 417, endPoint x: 1059, endPoint y: 423, distance: 279.1
click at [1059, 423] on html "Cancel Save AI Assistant 926 px HTML Data Model Dev Data Model Format 7 6 5 4 3…" at bounding box center [784, 375] width 1568 height 750
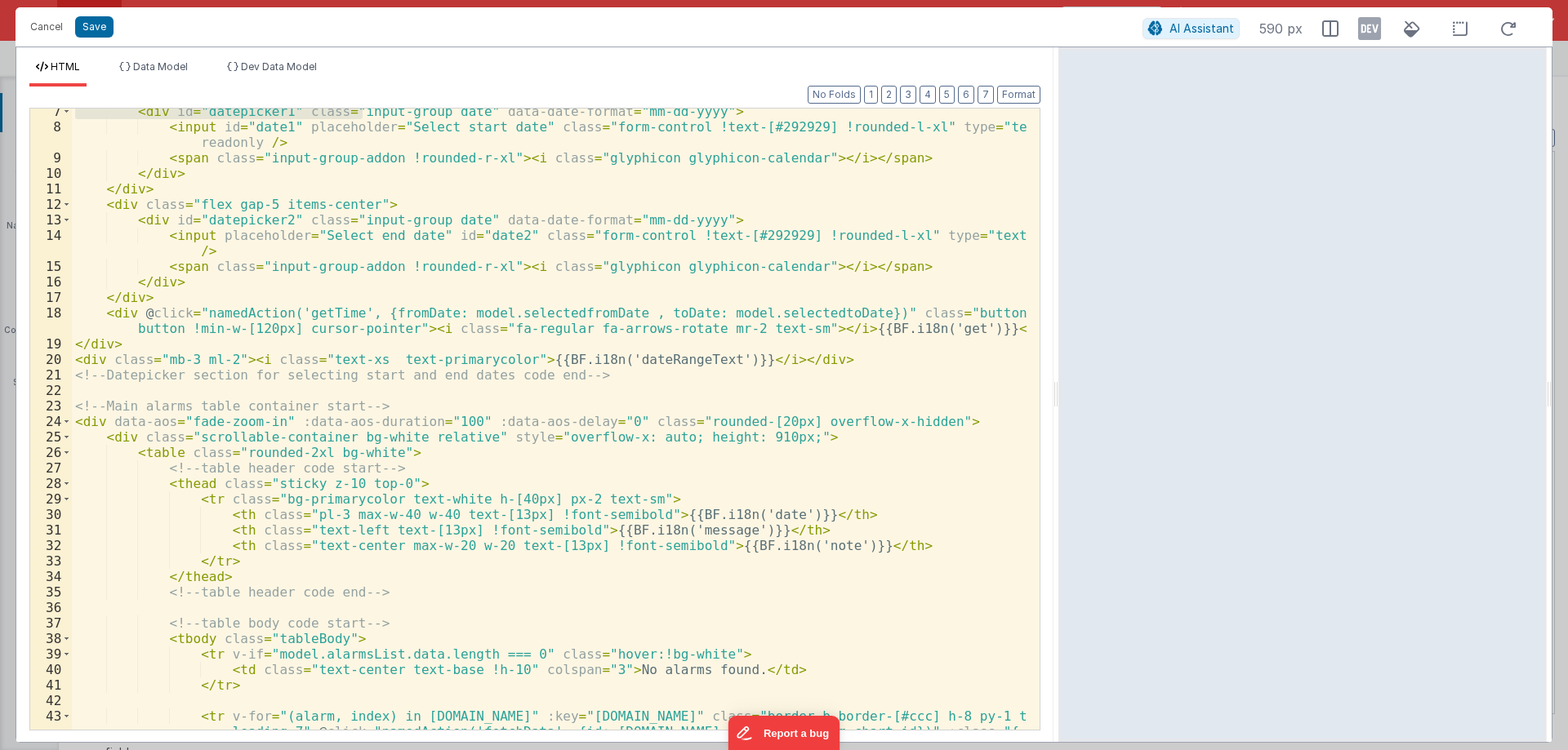
scroll to position [294, 0]
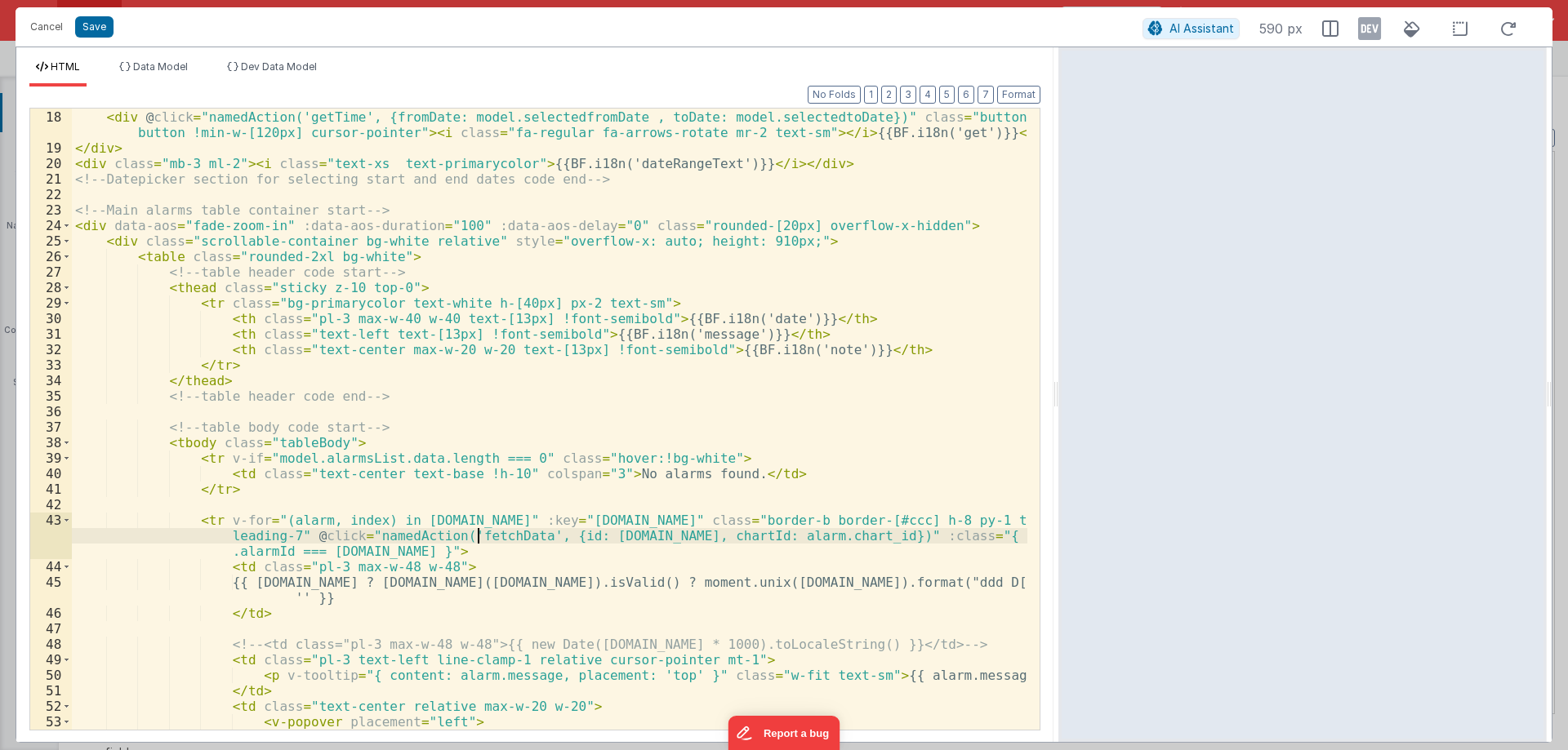
click at [477, 535] on div "</ div > < div @ click = "namedAction('getTime', {fromDate: model.selectedfromD…" at bounding box center [549, 419] width 955 height 653
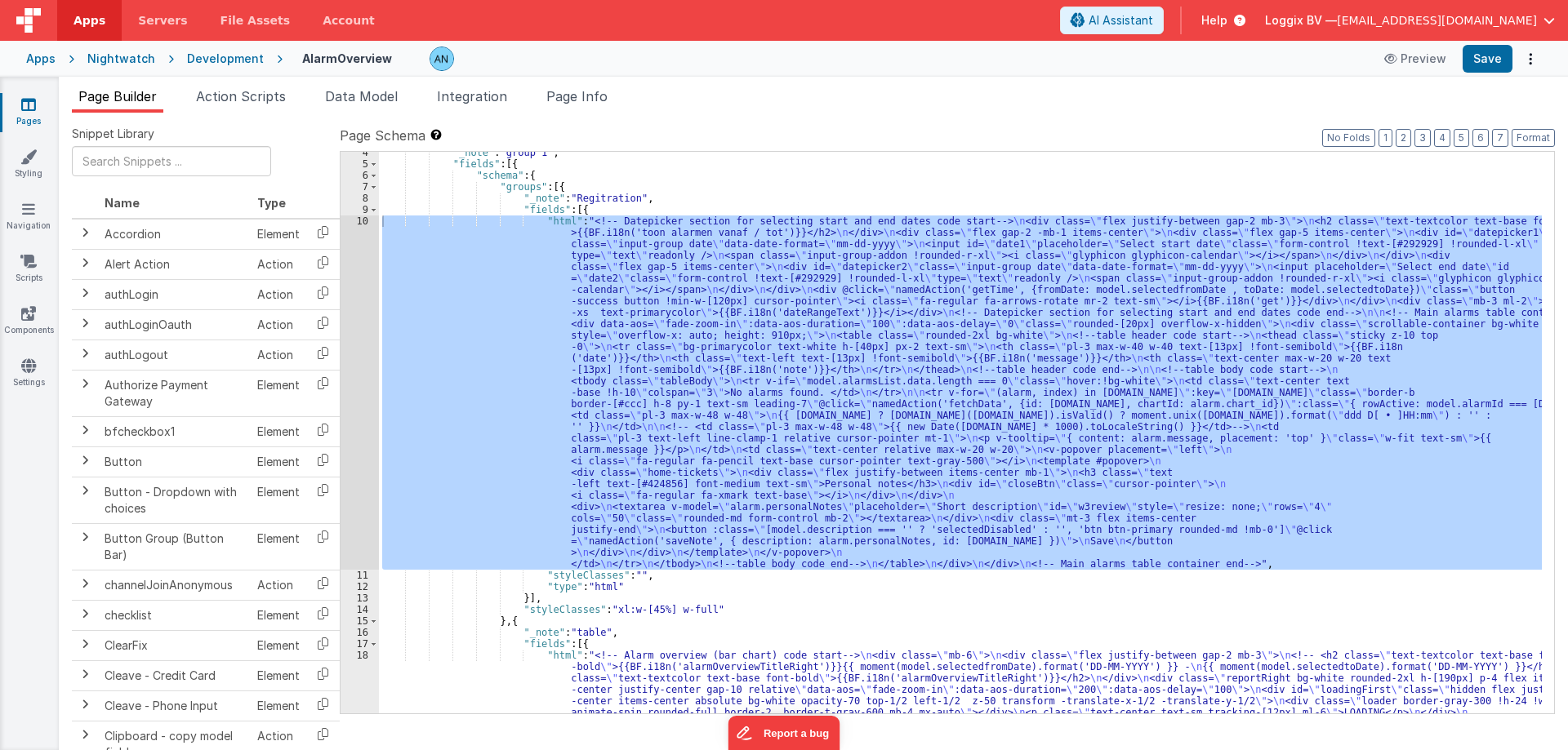
click at [263, 108] on div "Cancel Save AI Assistant 590 px HTML Data Model Dev Data Model Format 7 6 5 4 3…" at bounding box center [784, 375] width 1568 height 750
click at [265, 99] on span "Action Scripts" at bounding box center [240, 96] width 90 height 17
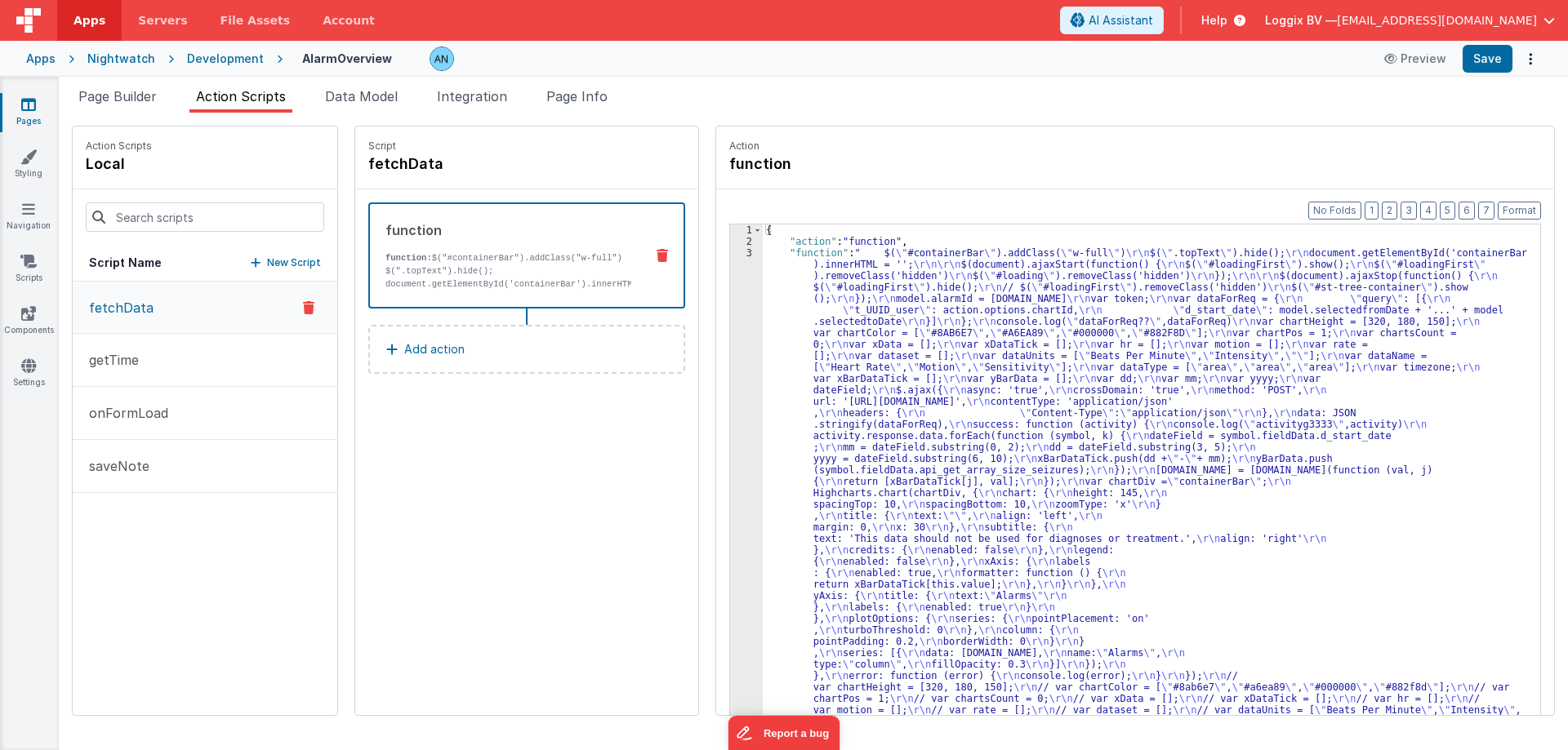
click at [189, 308] on button "fetchData" at bounding box center [205, 307] width 265 height 52
click at [605, 319] on div "function function: $("#containerBar").addClass("w-full") $(".topText").hide(); …" at bounding box center [527, 288] width 317 height 171
click at [716, 271] on div "Format 7 6 5 4 3 2 1 No Folds 1 2 3 { "action" : "function" , "function" : " $(…" at bounding box center [1134, 483] width 838 height 589
click at [730, 254] on div "3" at bounding box center [746, 664] width 32 height 835
click at [735, 255] on div "3" at bounding box center [746, 664] width 32 height 835
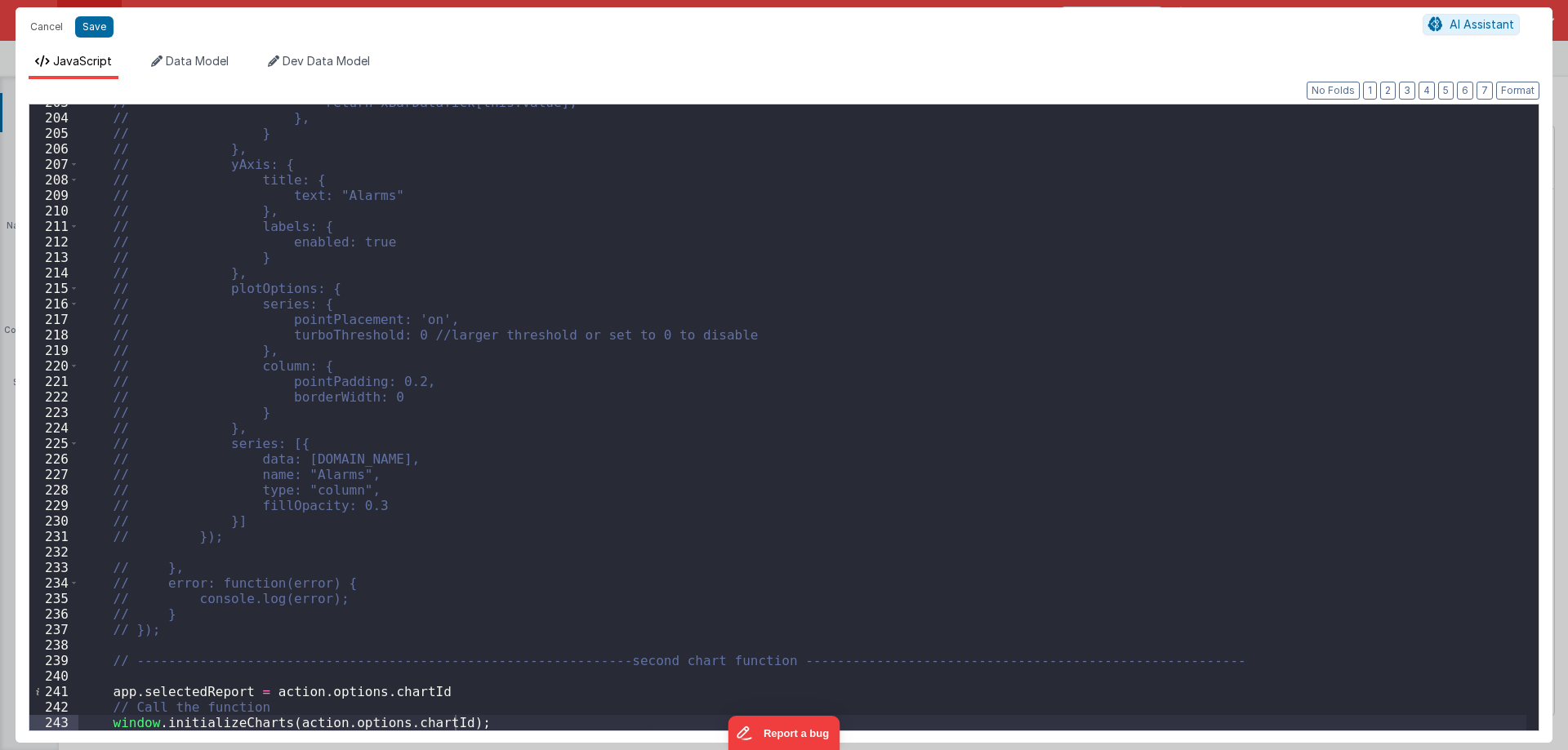
scroll to position [3143, 0]
click at [232, 717] on div "// return xBarDataTick[this.value]; // }, // } // }, // yAxis: { // title: { //…" at bounding box center [802, 423] width 1448 height 657
click at [57, 27] on button "Cancel" at bounding box center [46, 27] width 49 height 23
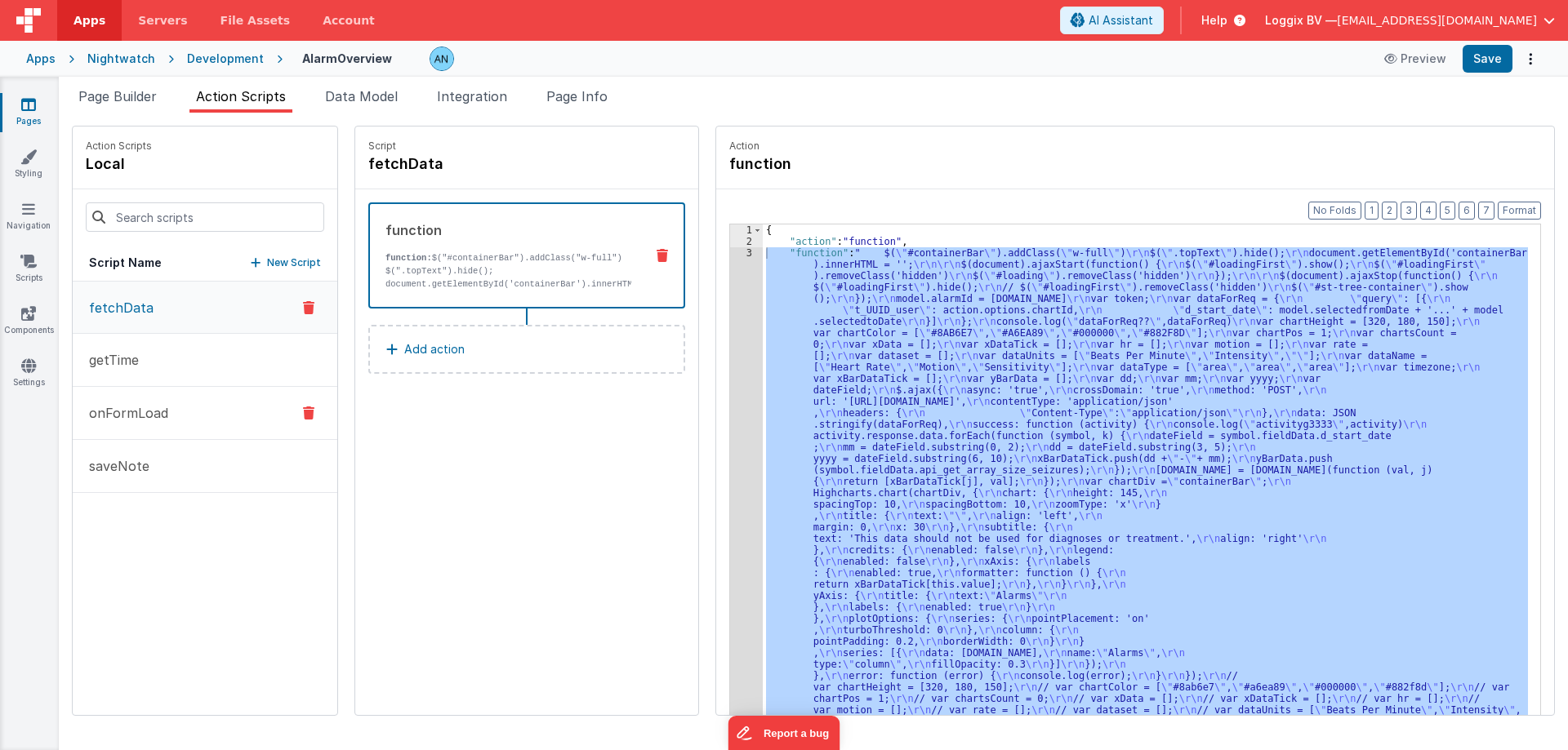
click at [164, 423] on button "onFormLoad" at bounding box center [205, 413] width 265 height 53
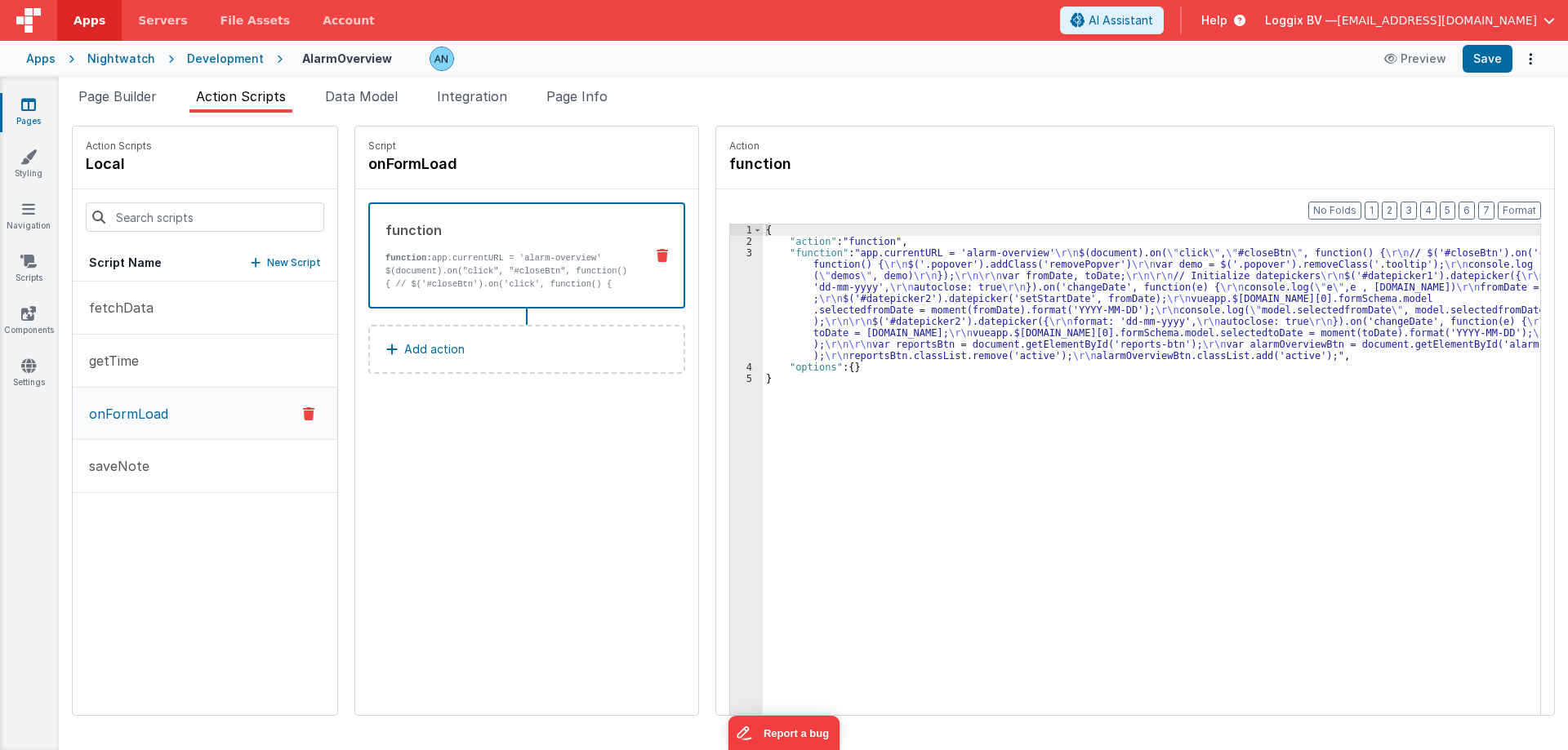
click at [730, 270] on div "3" at bounding box center [746, 304] width 32 height 114
click at [730, 253] on div "3" at bounding box center [746, 304] width 32 height 114
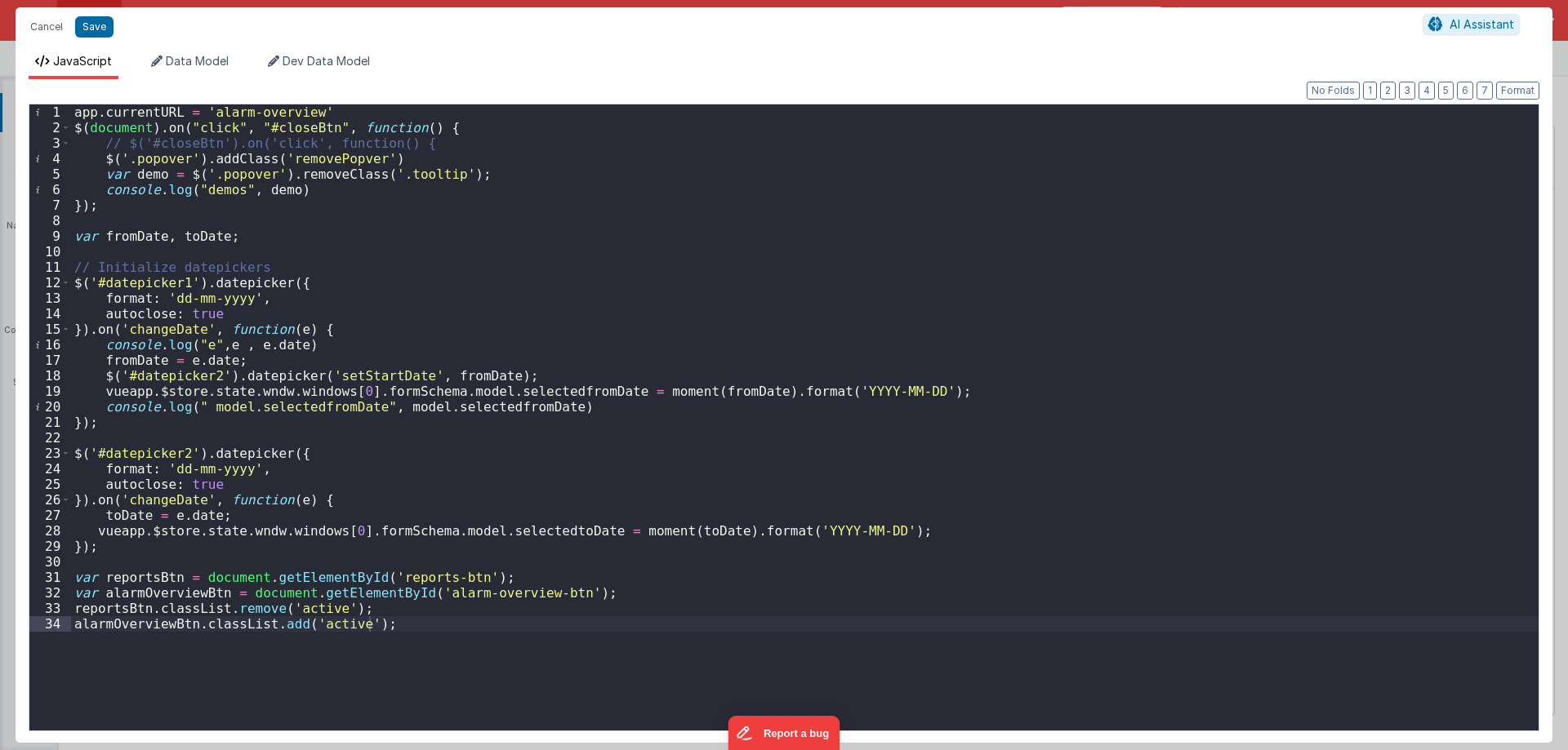
click at [448, 322] on div "app . currentURL = 'alarm-overview' $ ( document ) . on ( "click" , "#closeBtn"…" at bounding box center [804, 433] width 1467 height 657
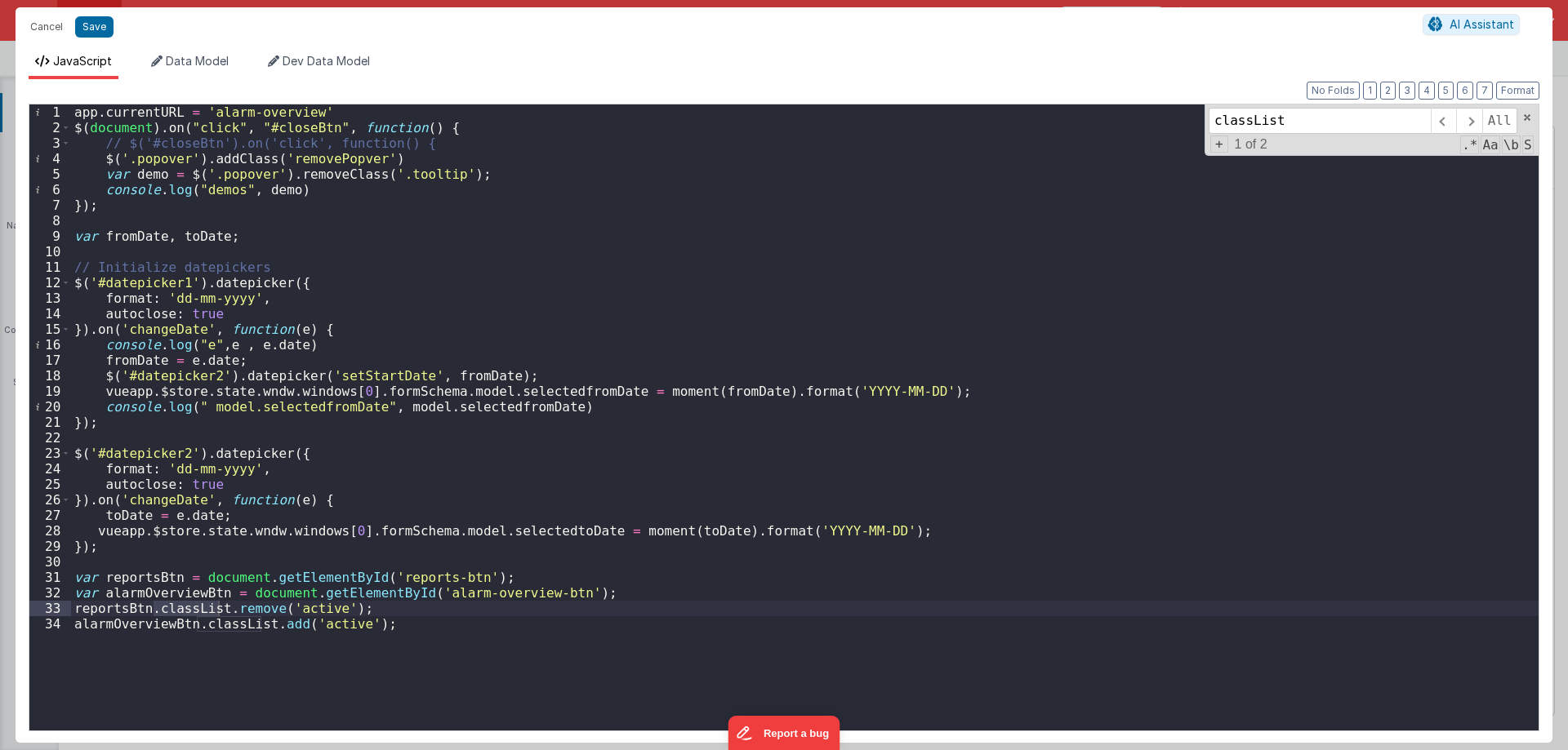
type input "classList"
click at [135, 609] on div "app . currentURL = 'alarm-overview' $ ( document ) . on ( "click" , "#closeBtn"…" at bounding box center [804, 433] width 1467 height 657
click at [137, 624] on div "app . currentURL = 'alarm-overview' $ ( document ) . on ( "click" , "#closeBtn"…" at bounding box center [804, 433] width 1467 height 657
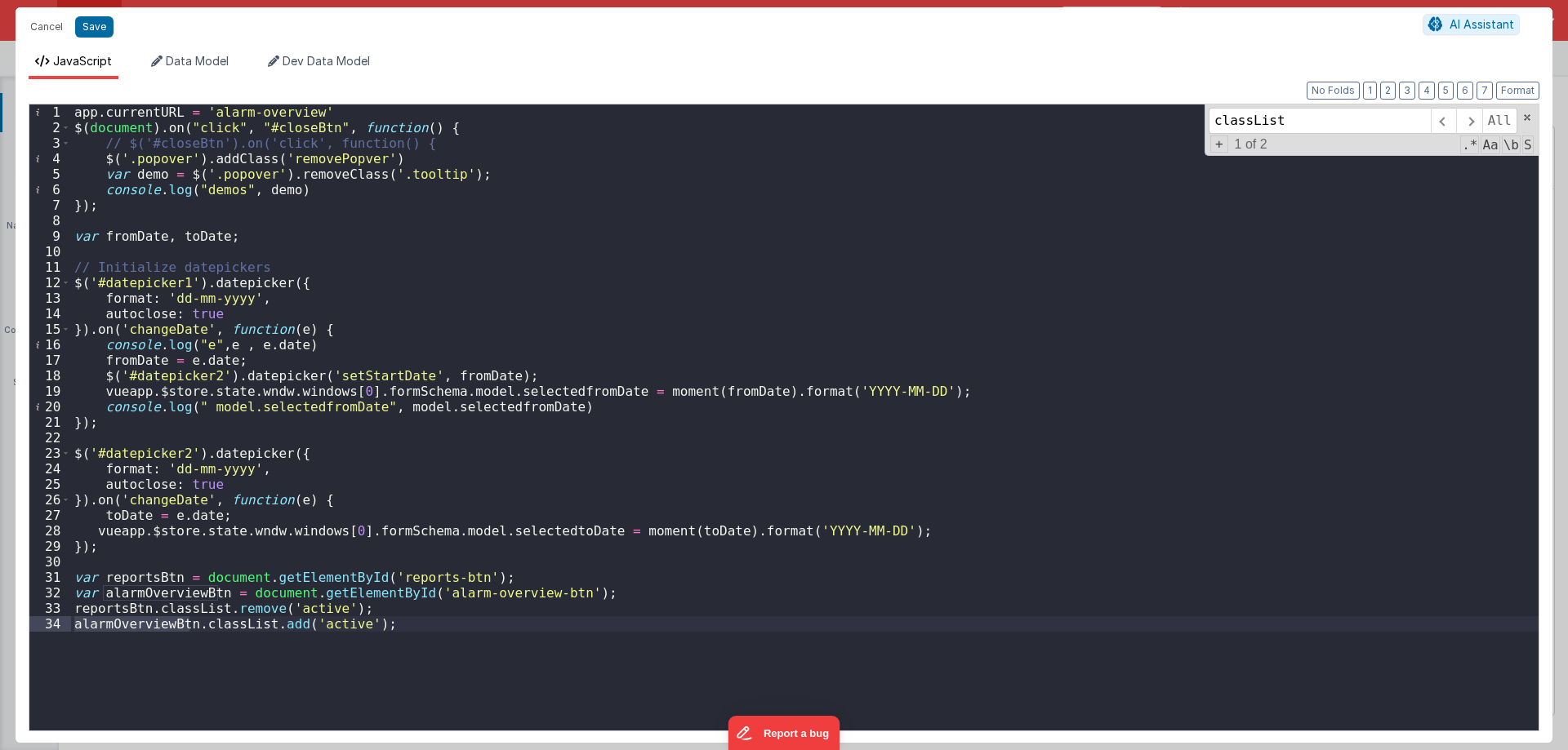
click at [144, 610] on div "app . currentURL = 'alarm-overview' $ ( document ) . on ( "click" , "#closeBtn"…" at bounding box center [804, 433] width 1467 height 657
click at [188, 620] on div "app . currentURL = 'alarm-overview' $ ( document ) . on ( "click" , "#closeBtn"…" at bounding box center [804, 433] width 1467 height 657
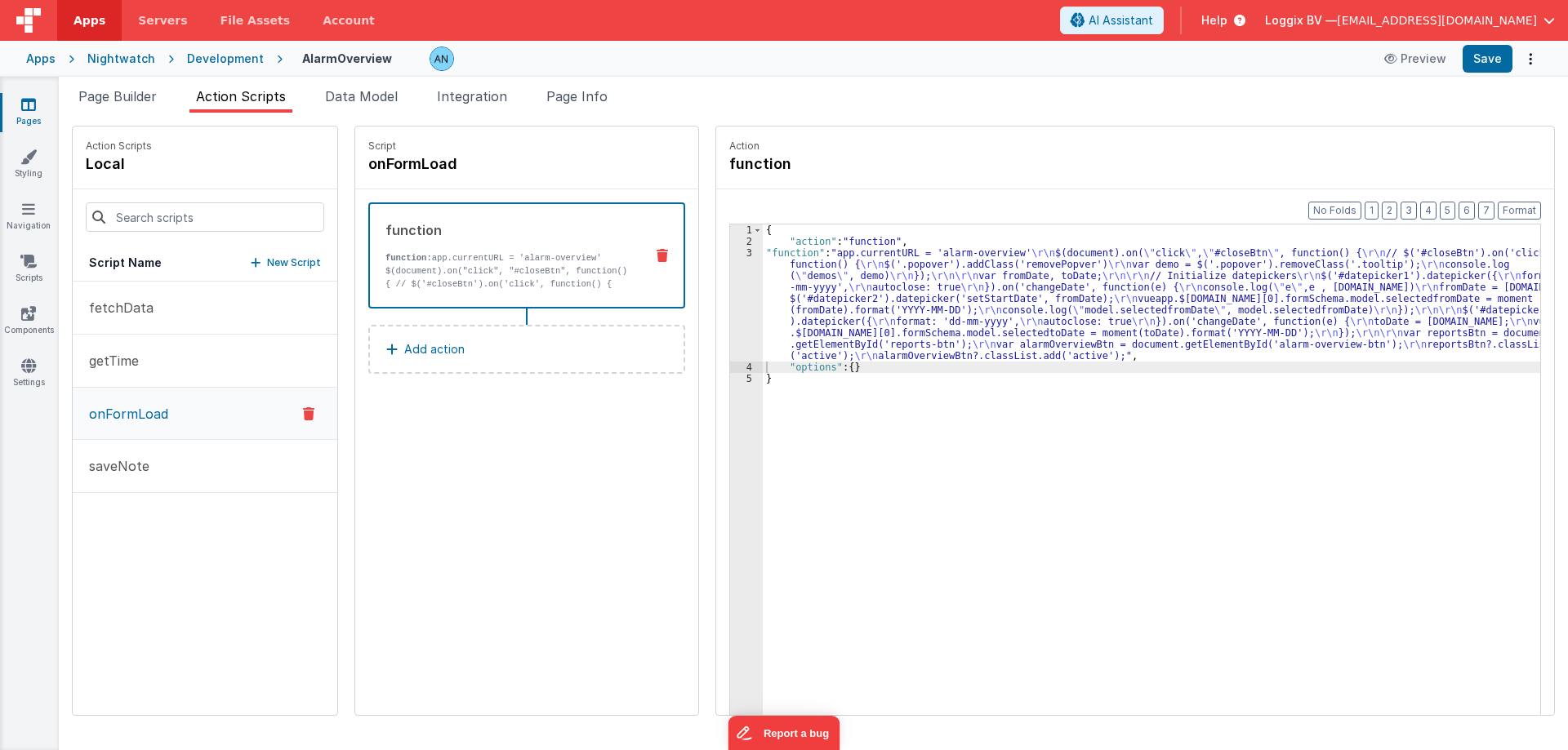
click at [180, 411] on button "onFormLoad" at bounding box center [205, 413] width 265 height 52
click at [184, 354] on button "getTime" at bounding box center [205, 361] width 265 height 53
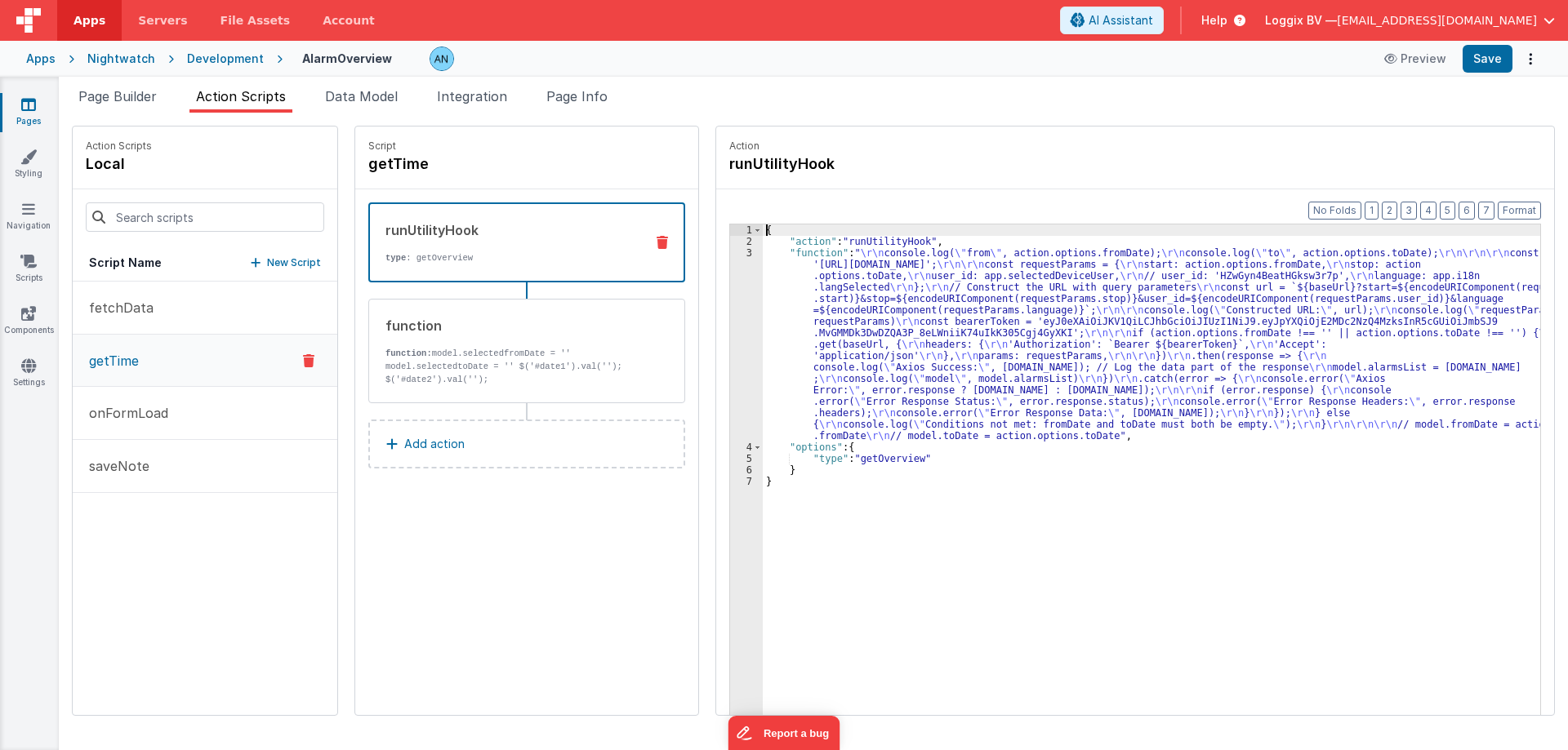
click at [730, 296] on div "3" at bounding box center [746, 344] width 32 height 194
click at [739, 258] on div "3" at bounding box center [746, 344] width 32 height 194
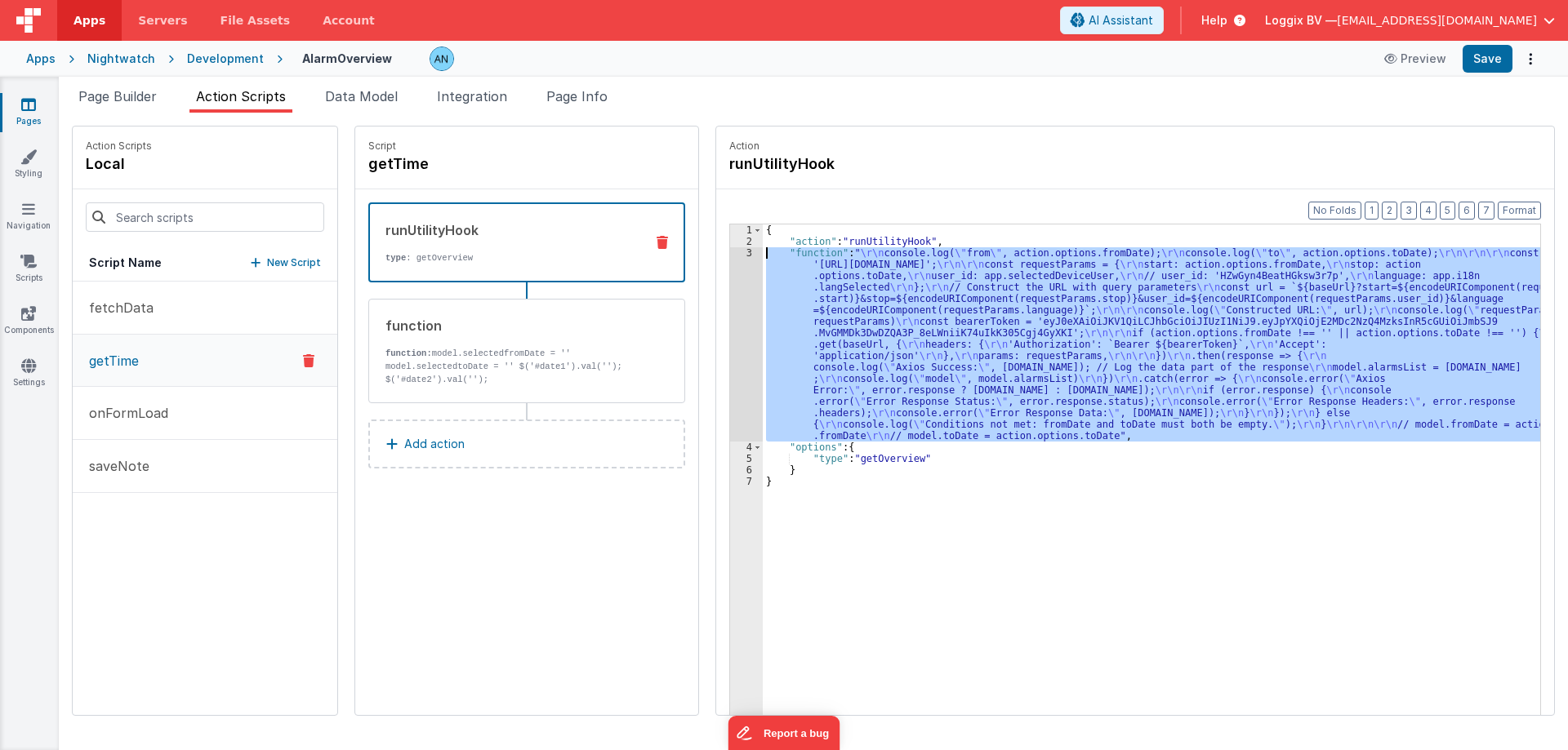
click at [733, 258] on div "3" at bounding box center [746, 344] width 32 height 194
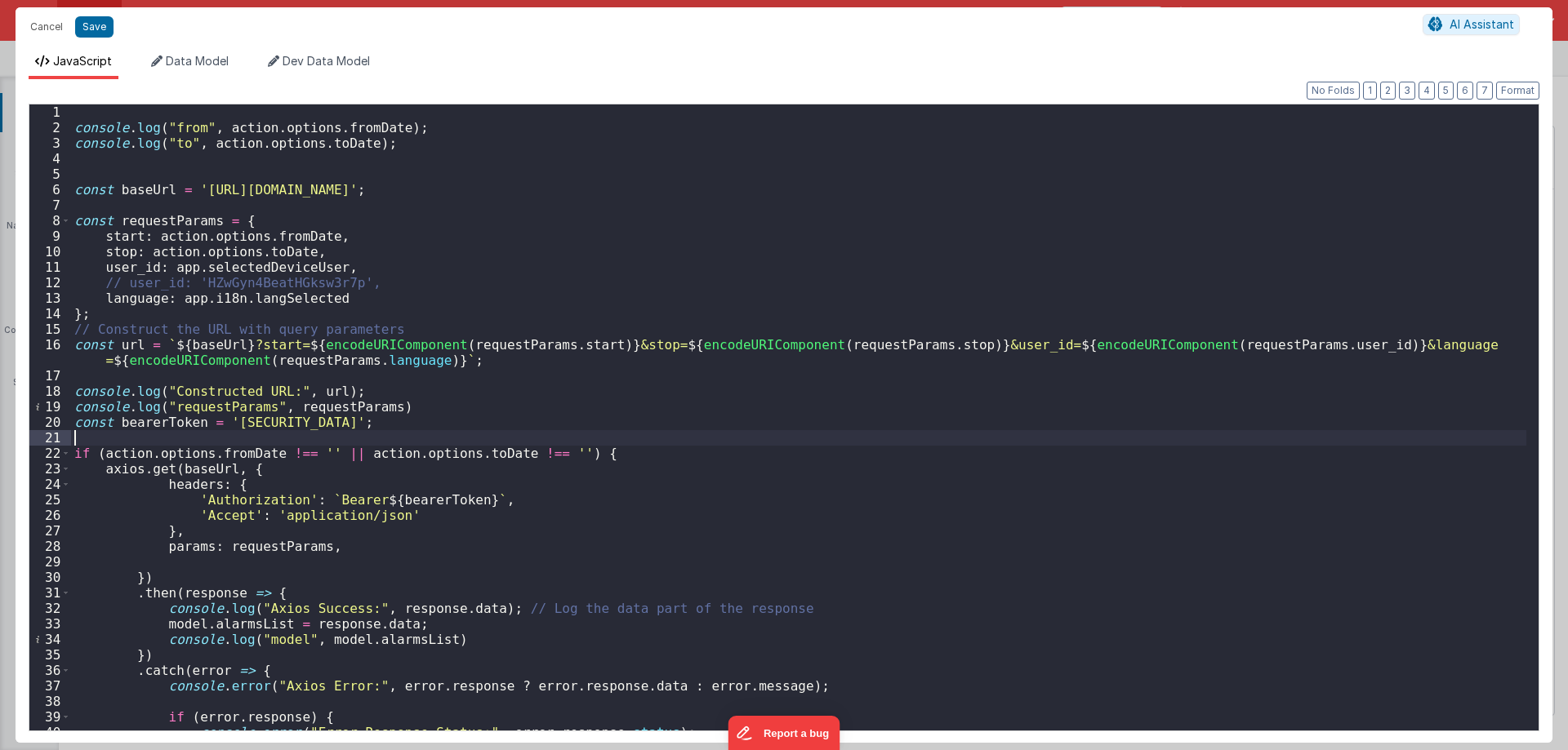
click at [628, 440] on div "console . log ( "from" , action . options . fromDate ) ; console . log ( "to" ,…" at bounding box center [798, 433] width 1455 height 657
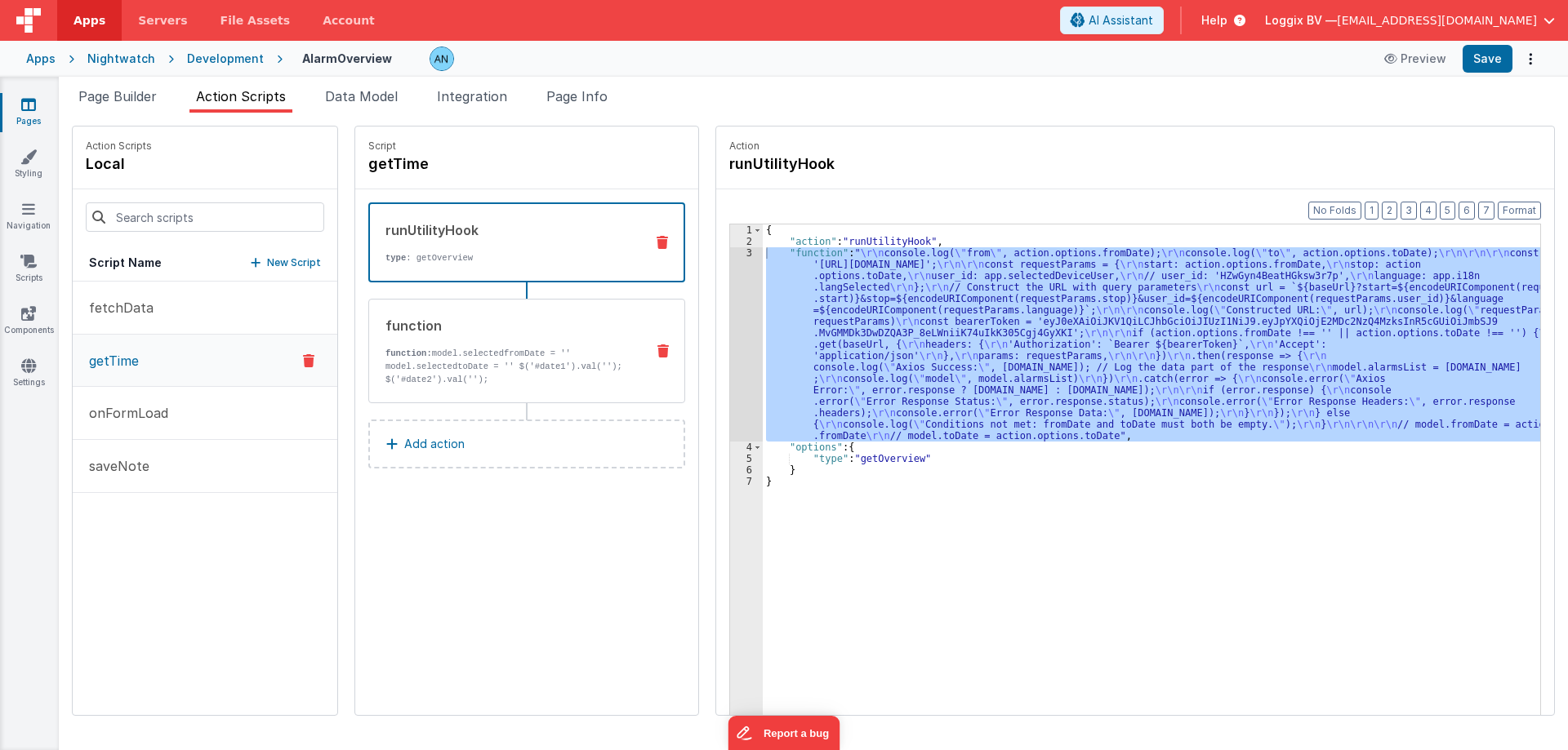
click at [466, 348] on p "function: model.selectedfromDate = '' model.selectedtoDate = '' $('#date1').val…" at bounding box center [508, 367] width 246 height 39
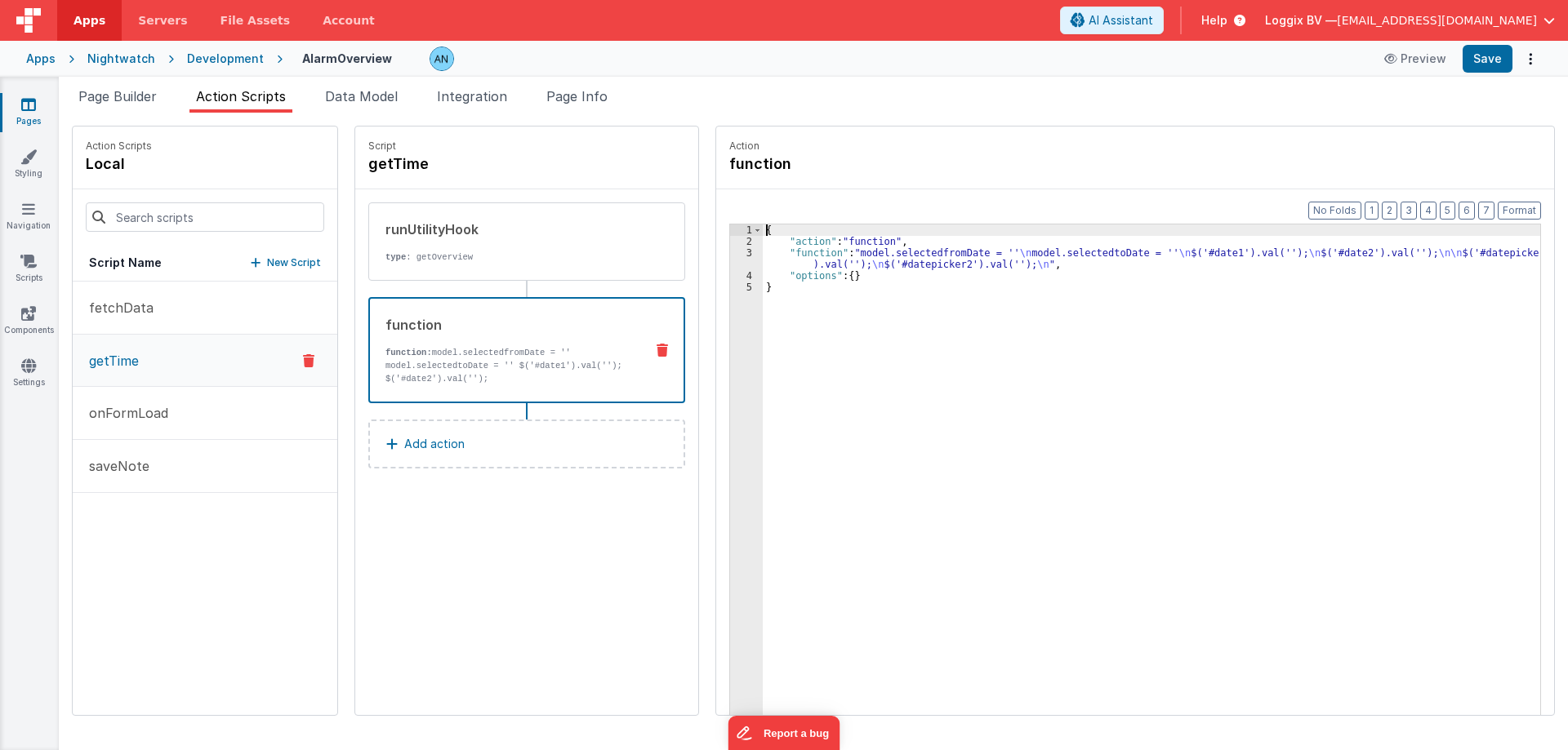
click at [733, 261] on div "3" at bounding box center [746, 258] width 32 height 23
click at [732, 251] on div "3" at bounding box center [746, 258] width 32 height 23
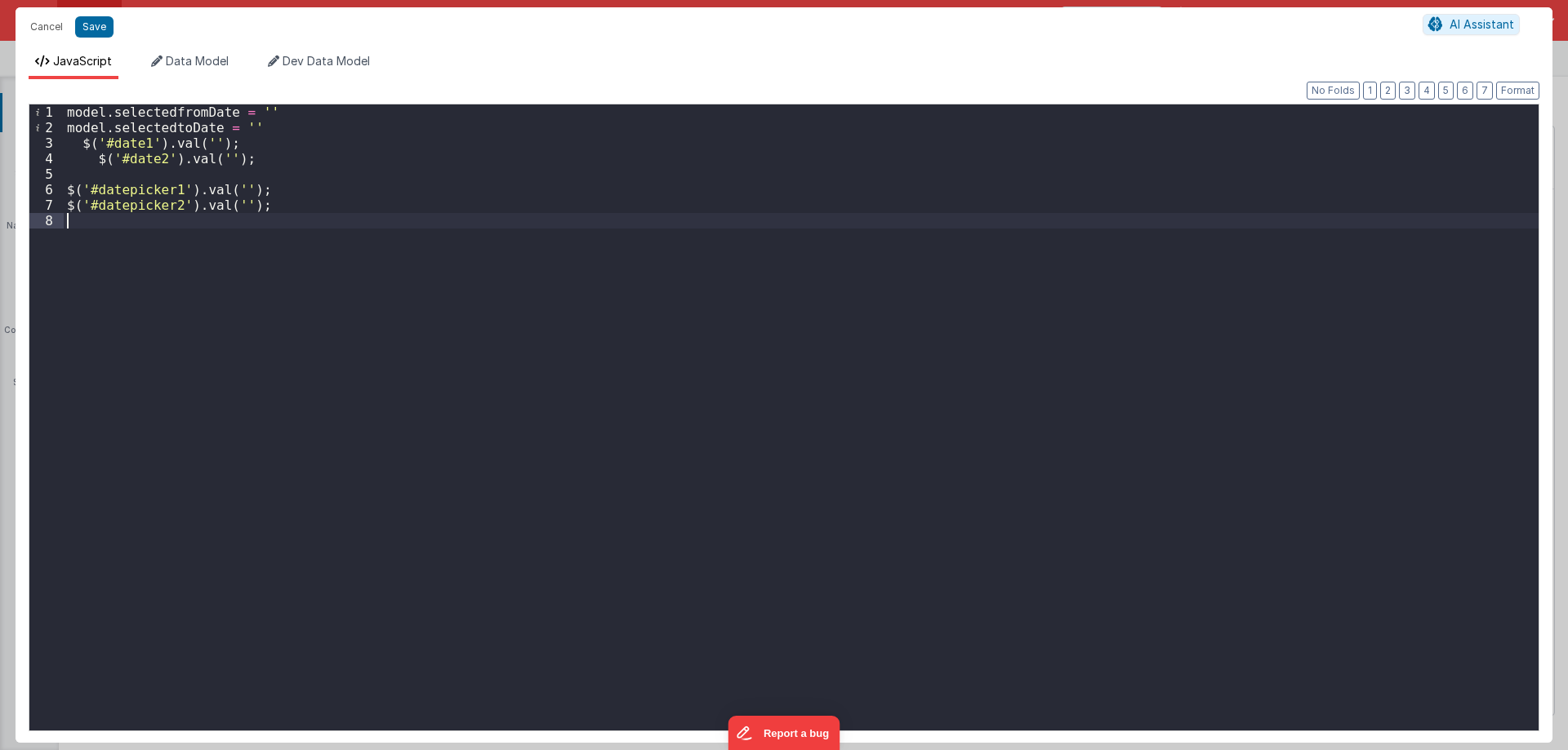
click at [538, 284] on div "model . selectedfromDate = '' model . selectedtoDate = '' $ ( '#date1' ) . val …" at bounding box center [801, 433] width 1474 height 657
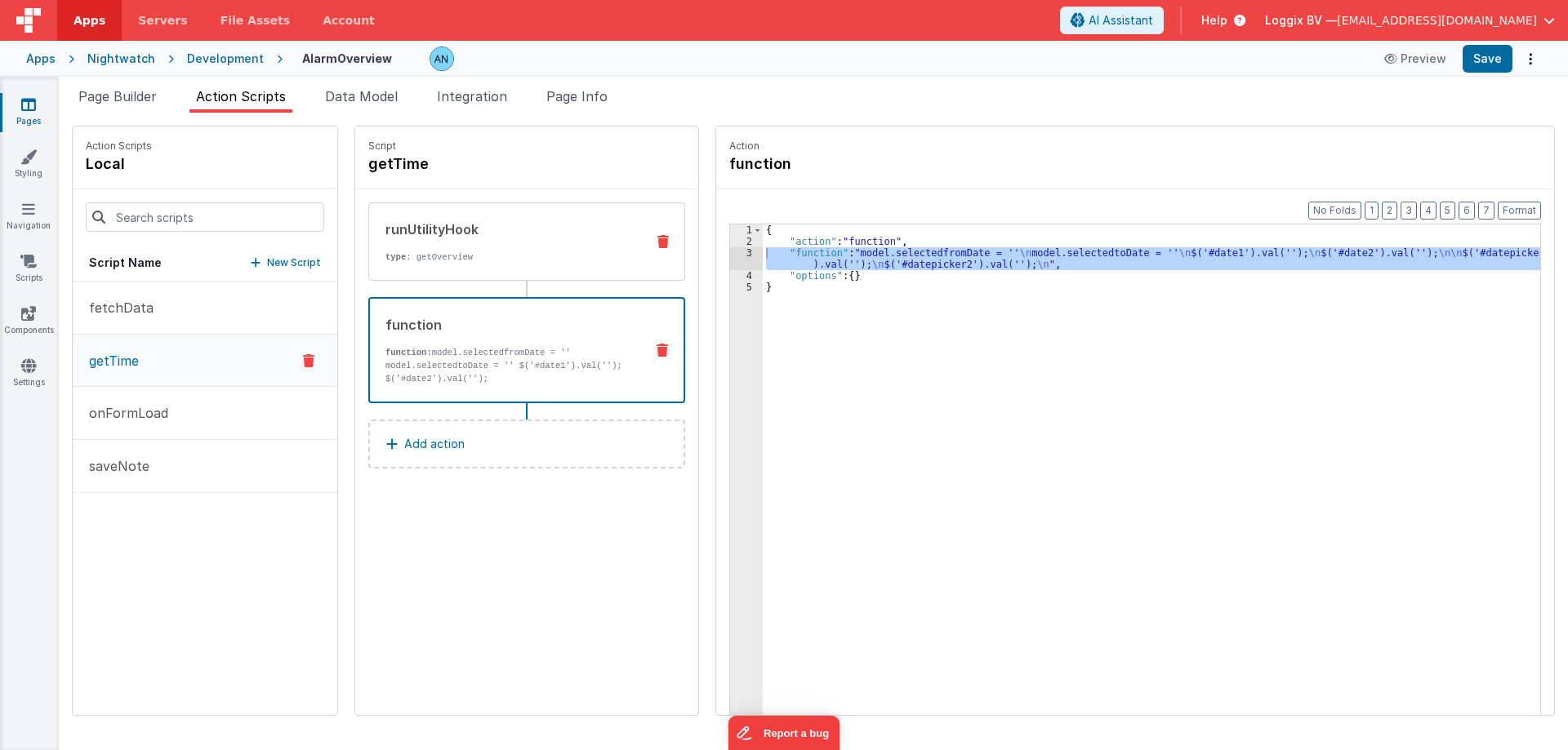
click at [476, 250] on div "runUtilityHook type : getOverview" at bounding box center [500, 241] width 263 height 44
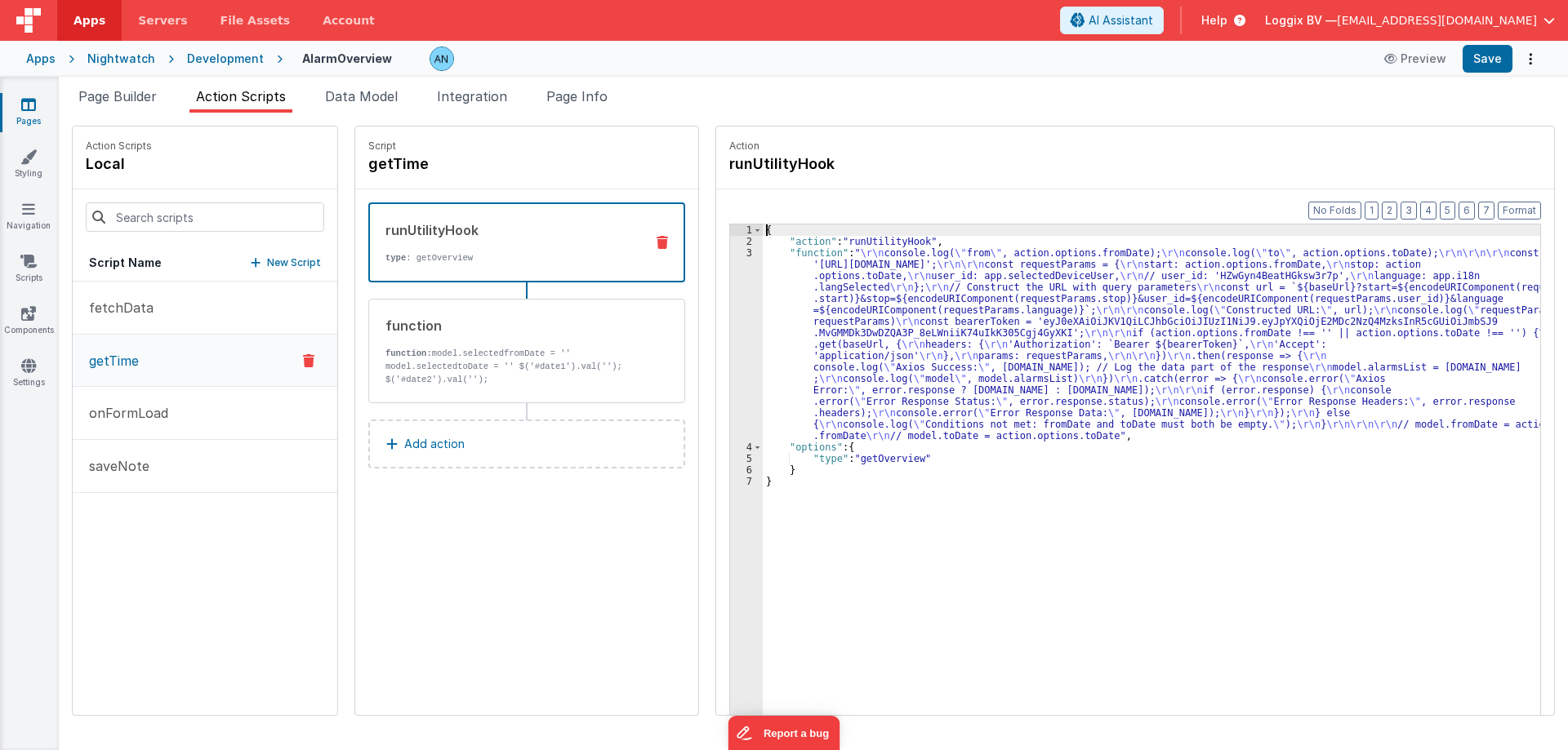
click at [738, 273] on div "3" at bounding box center [746, 344] width 32 height 194
click at [730, 251] on div "3" at bounding box center [746, 344] width 32 height 194
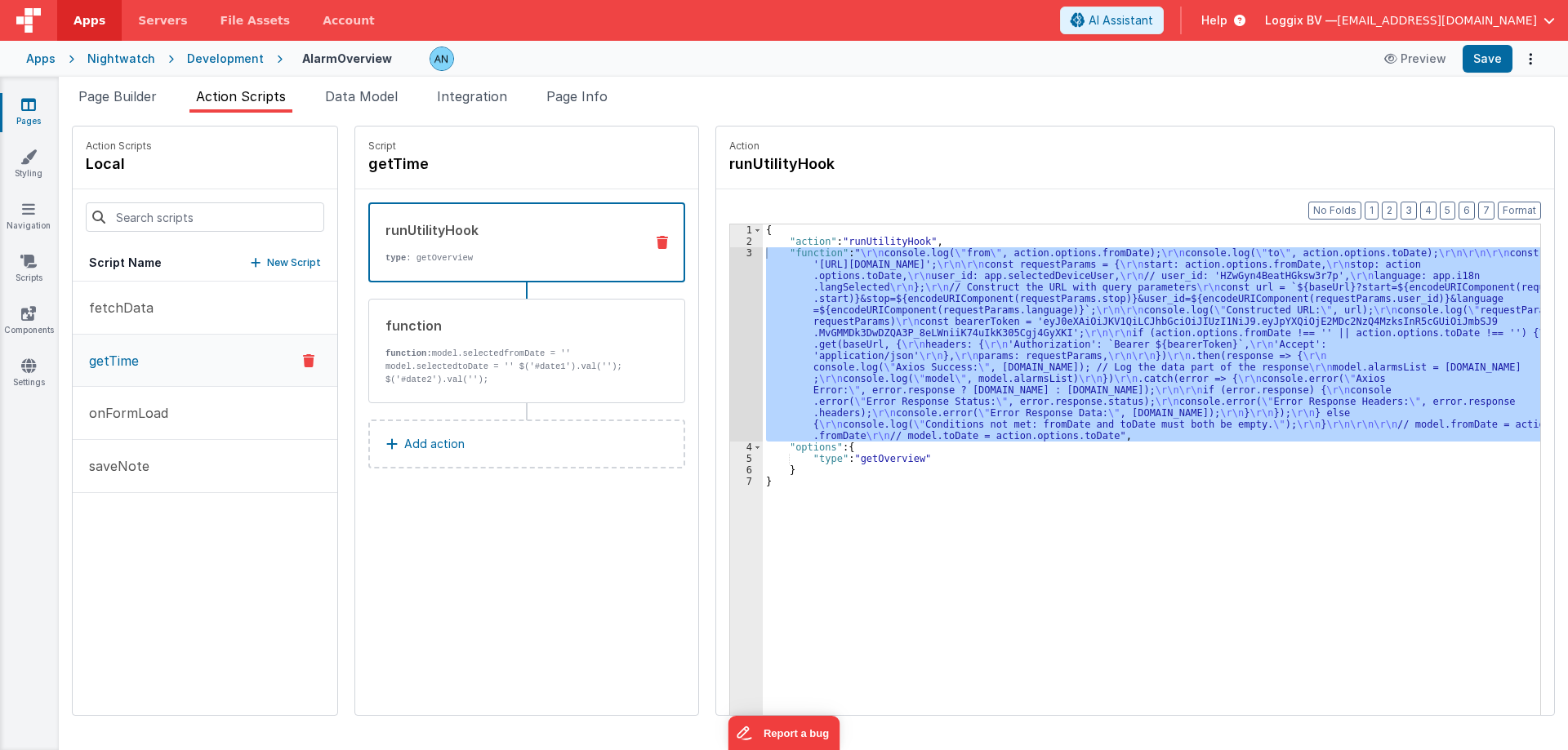
click at [480, 246] on div "runUtilityHook type : getOverview" at bounding box center [500, 242] width 261 height 44
click at [868, 236] on div "{ "action" : "runUtilityHook" , "function" : " \r\n console.log( \" from \" , a…" at bounding box center [1159, 506] width 792 height 564
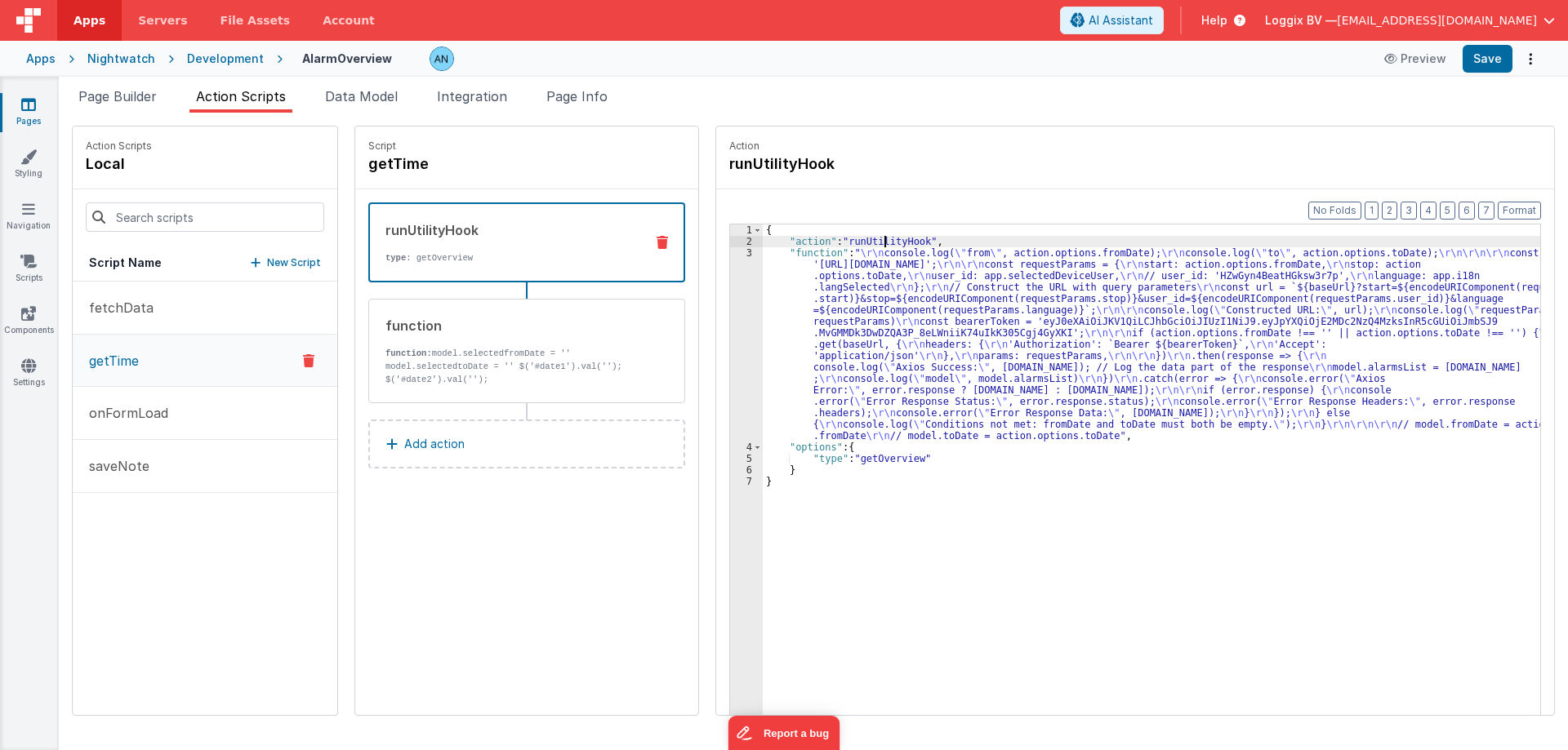
click at [868, 235] on div "{ "action" : "runUtilityHook" , "function" : " \r\n console.log( \" from \" , a…" at bounding box center [1159, 506] width 792 height 564
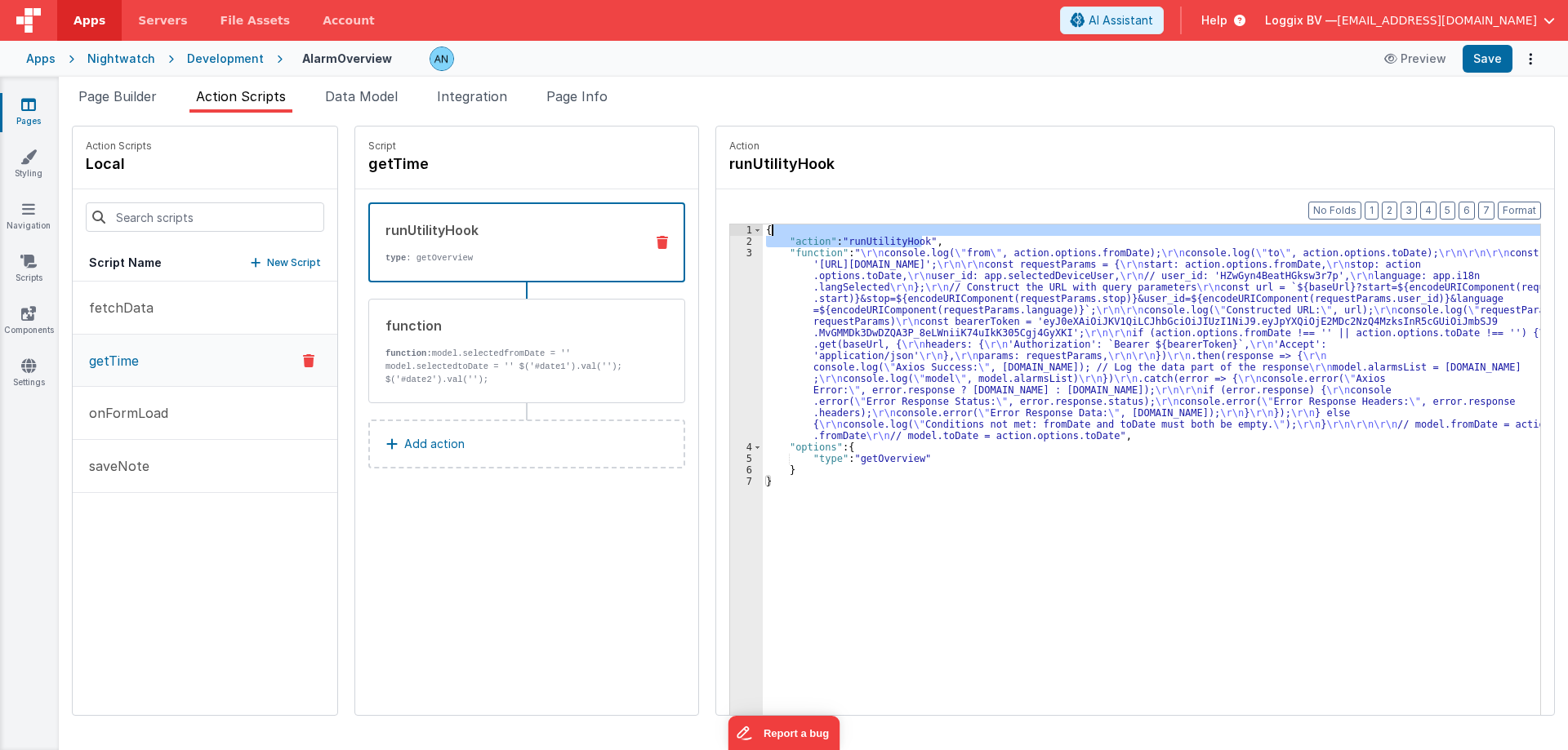
click at [874, 237] on div "{ "action" : "runUtilityHook" , "function" : " \r\n console.log( \" from \" , a…" at bounding box center [1152, 495] width 778 height 541
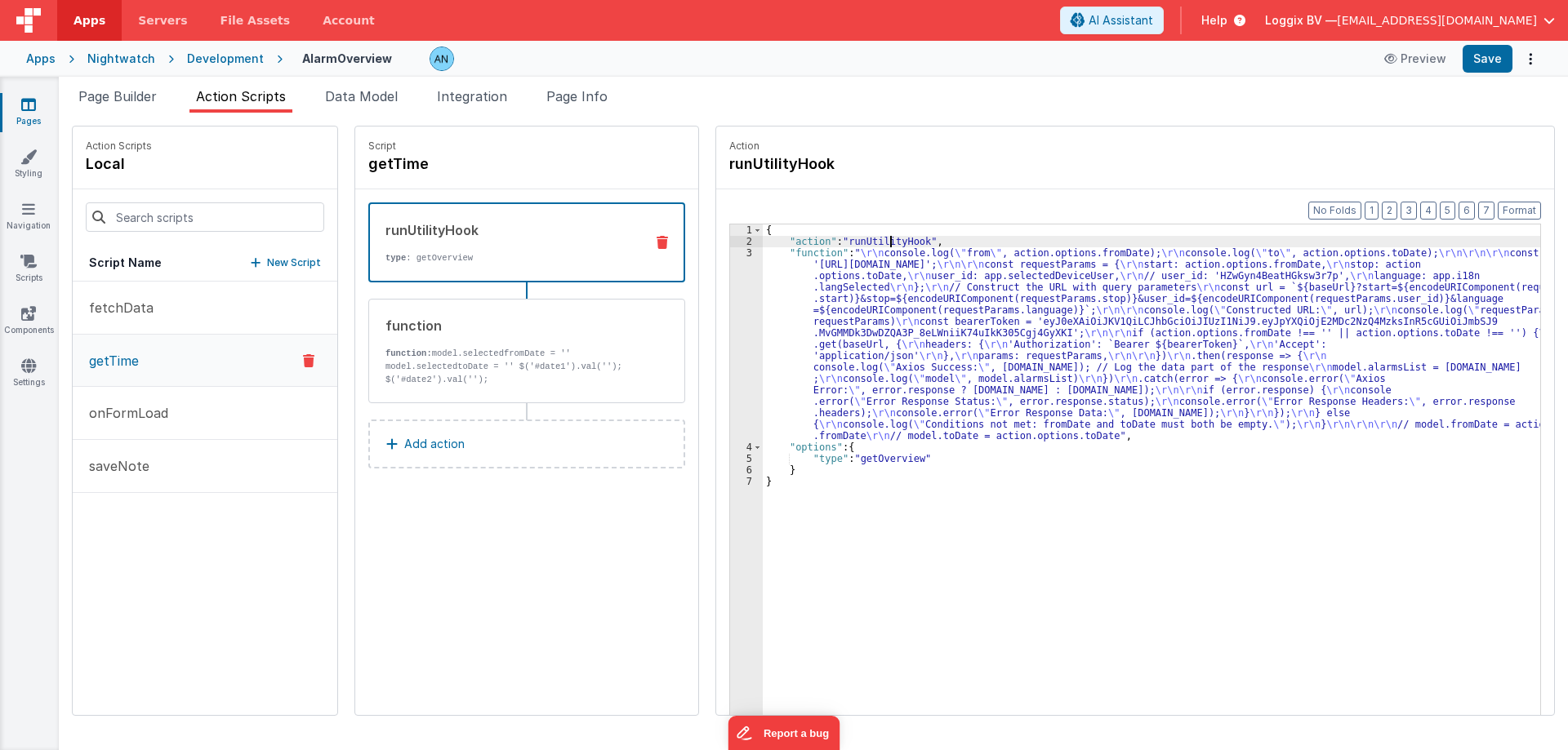
click at [874, 237] on div "{ "action" : "runUtilityHook" , "function" : " \r\n console.log( \" from \" , a…" at bounding box center [1159, 506] width 792 height 564
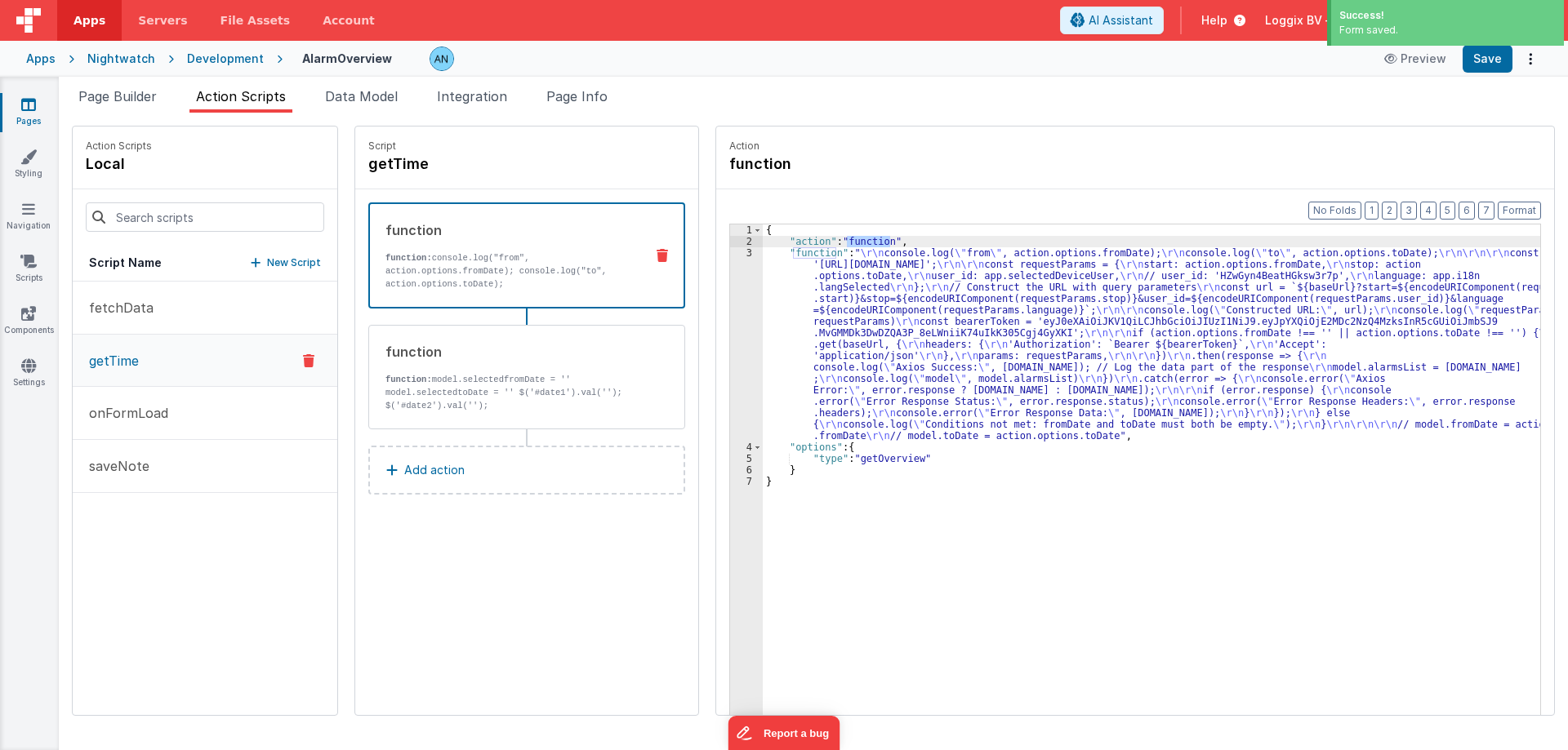
click at [861, 463] on div "{ "action" : "function" , "function" : " \r\n console.log( \" from \" , action.…" at bounding box center [1159, 506] width 792 height 564
click at [859, 458] on div "{ "action" : "function" , "function" : " \r\n console.log( \" from \" , action.…" at bounding box center [1152, 495] width 778 height 541
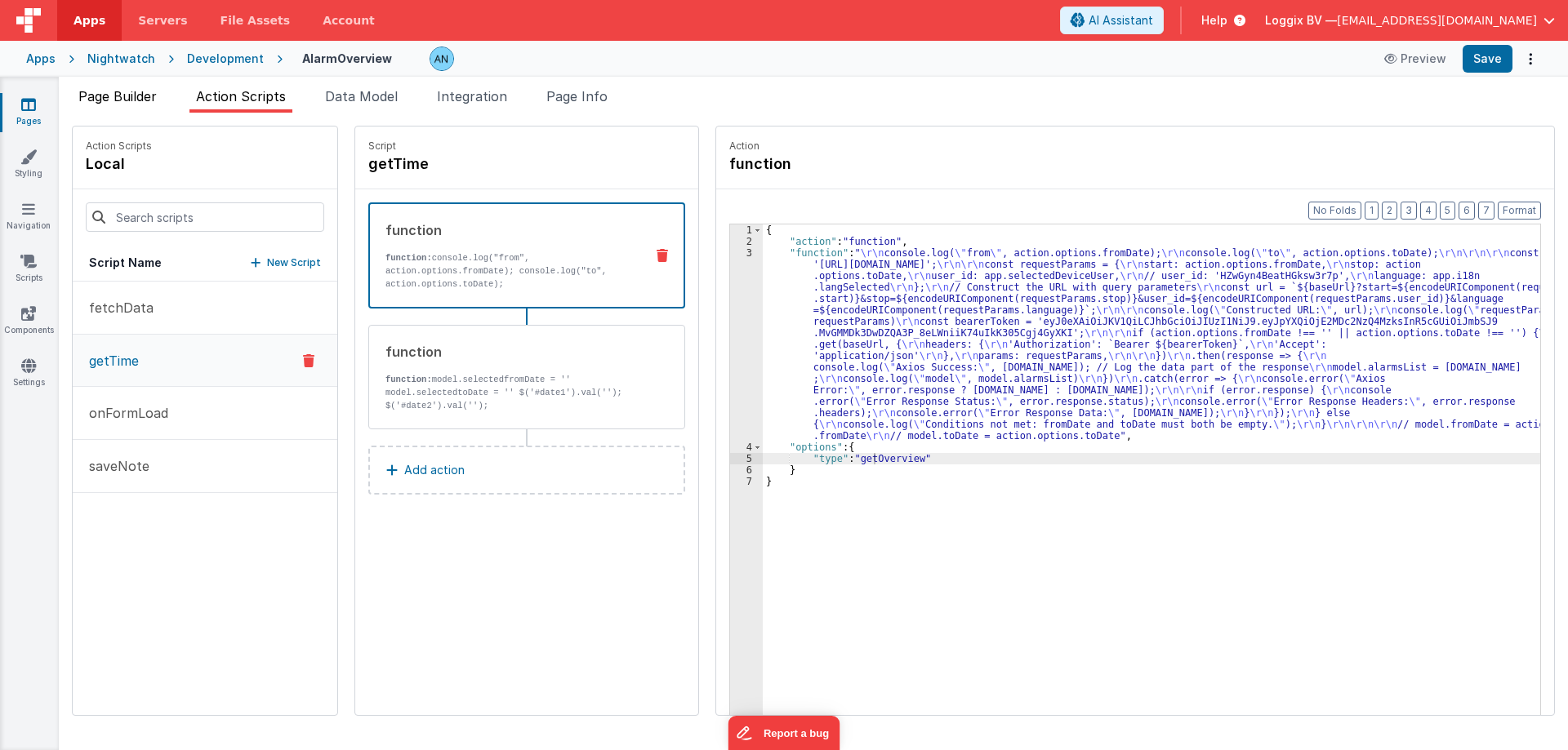
click at [130, 94] on span "Page Builder" at bounding box center [118, 96] width 79 height 17
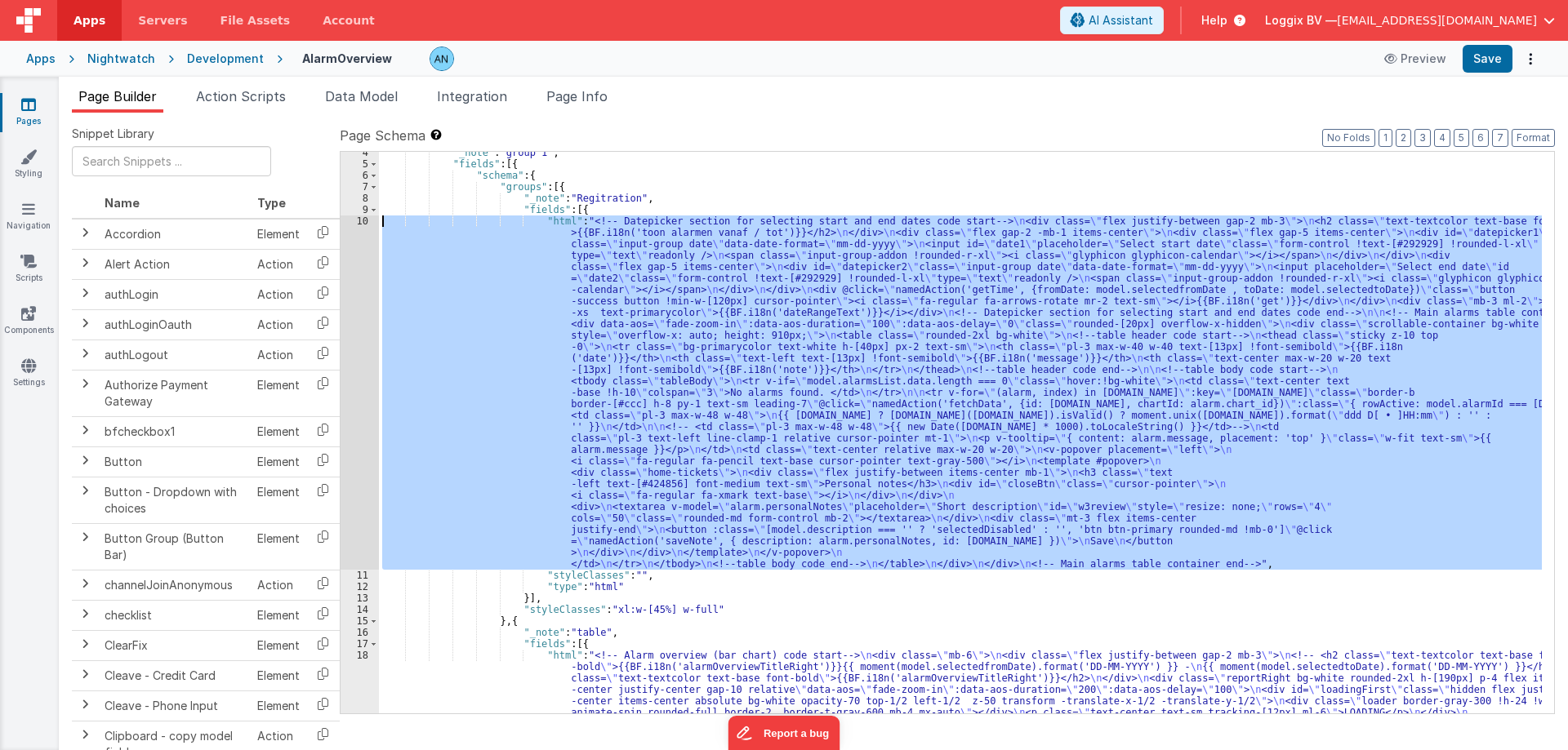
click at [487, 309] on div ""_note" : "group 1" , "fields" : [{ "schema" : { "groups" : [{ "_note" : "Regit…" at bounding box center [960, 432] width 1162 height 562
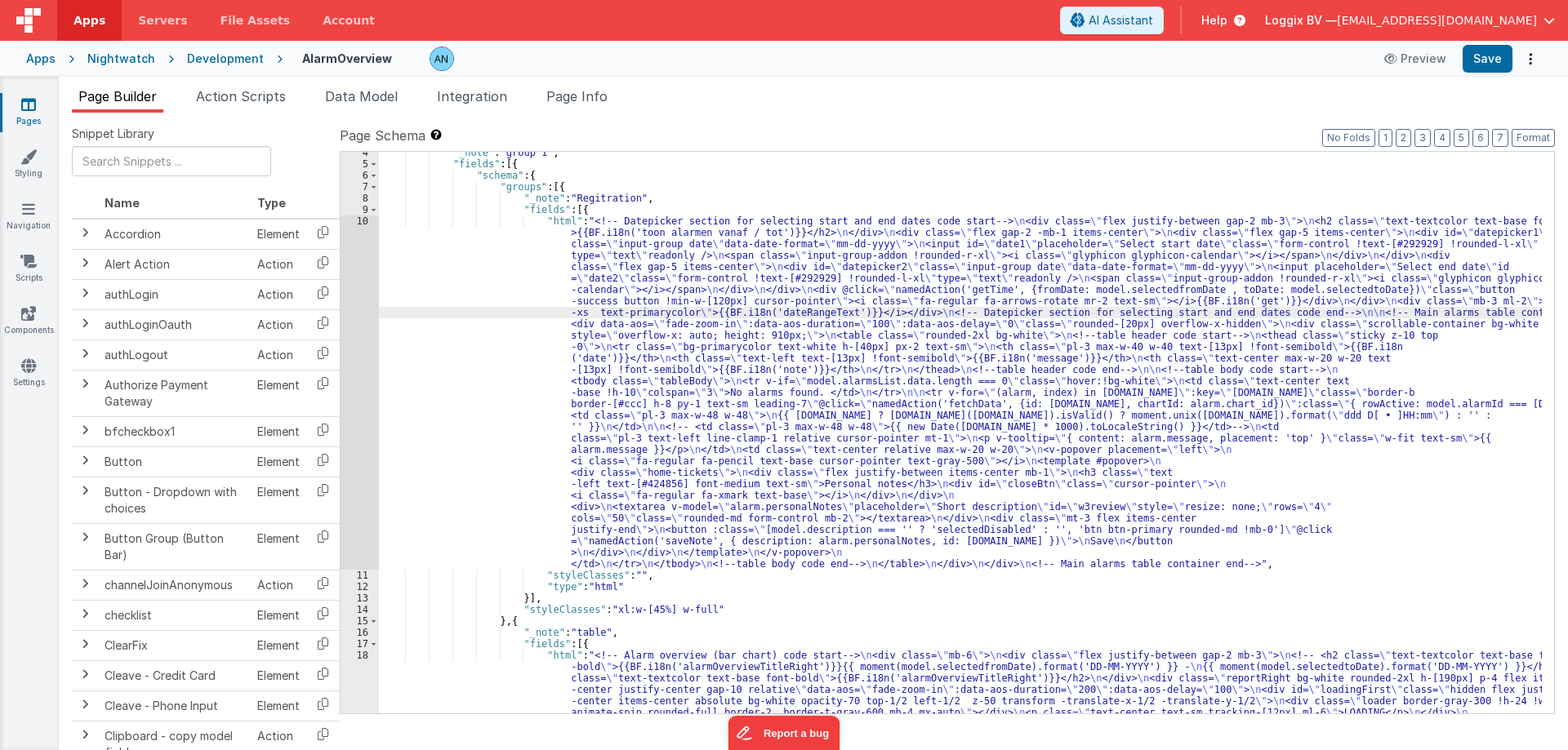
click at [360, 221] on div "10" at bounding box center [359, 393] width 38 height 354
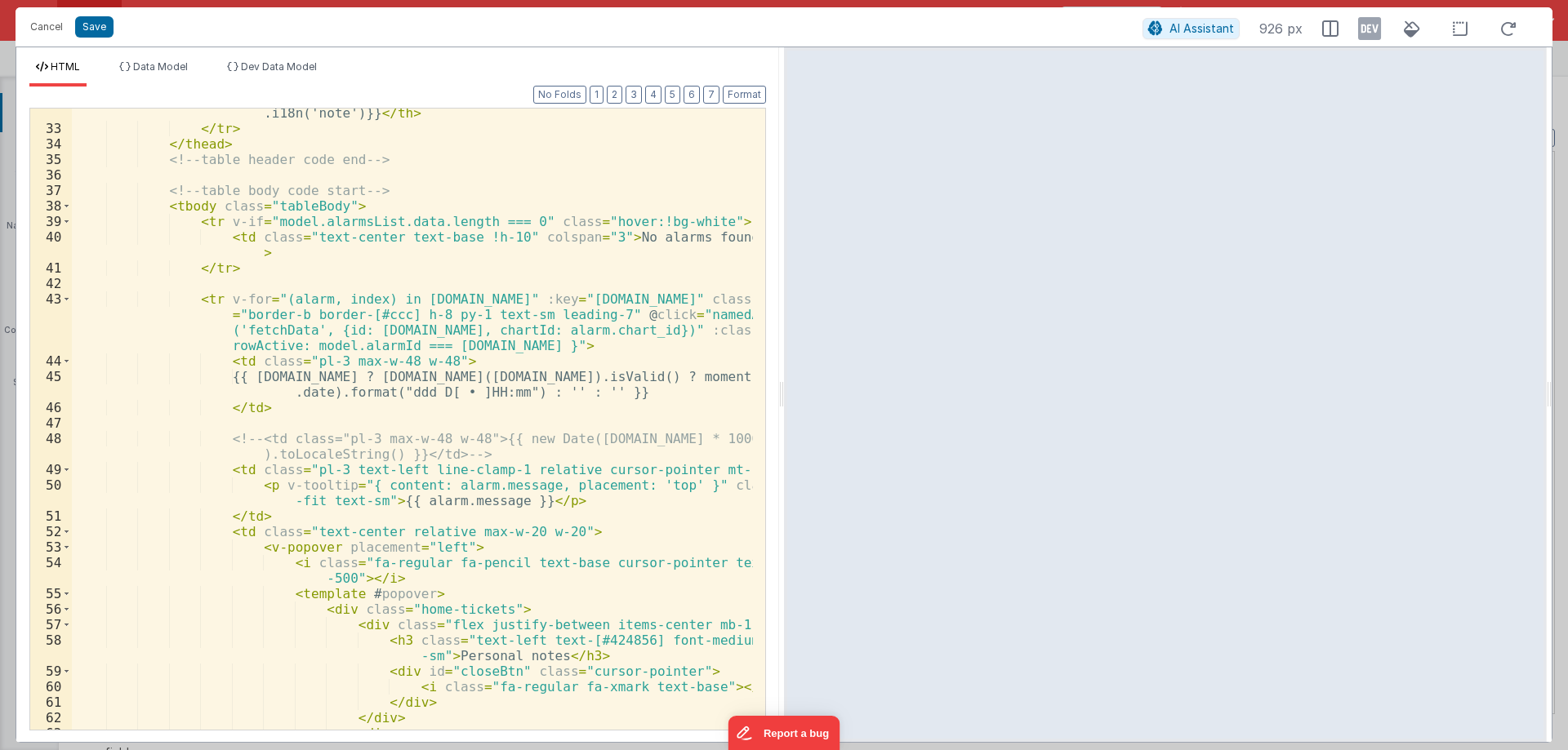
scroll to position [686, 0]
click at [533, 379] on div "< th class = "text-center max-w-20 w-20 text-[13px] !font-semibold" > {{BF .i18…" at bounding box center [412, 447] width 681 height 715
click at [50, 23] on button "Cancel" at bounding box center [46, 27] width 49 height 23
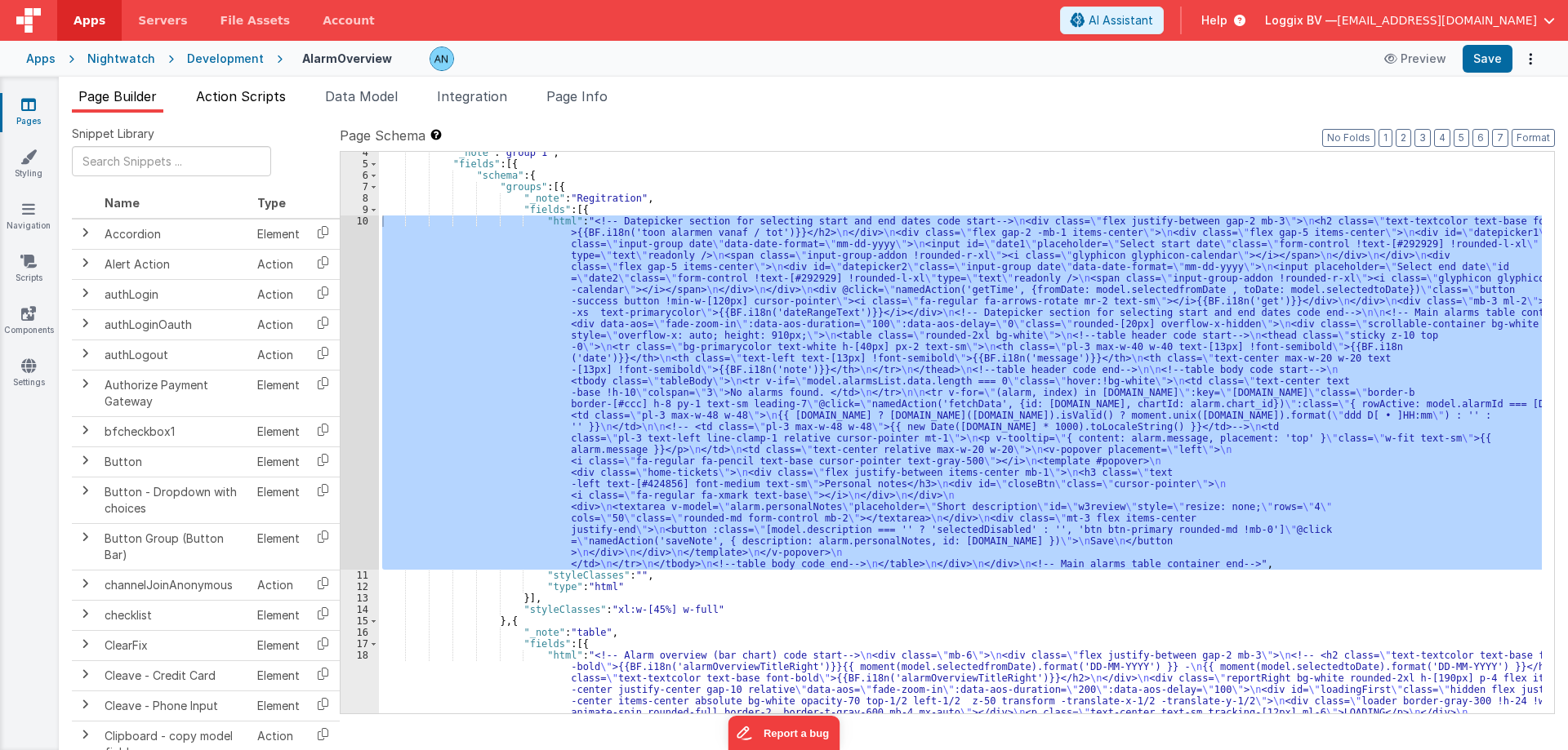
click at [261, 96] on span "Action Scripts" at bounding box center [240, 96] width 90 height 17
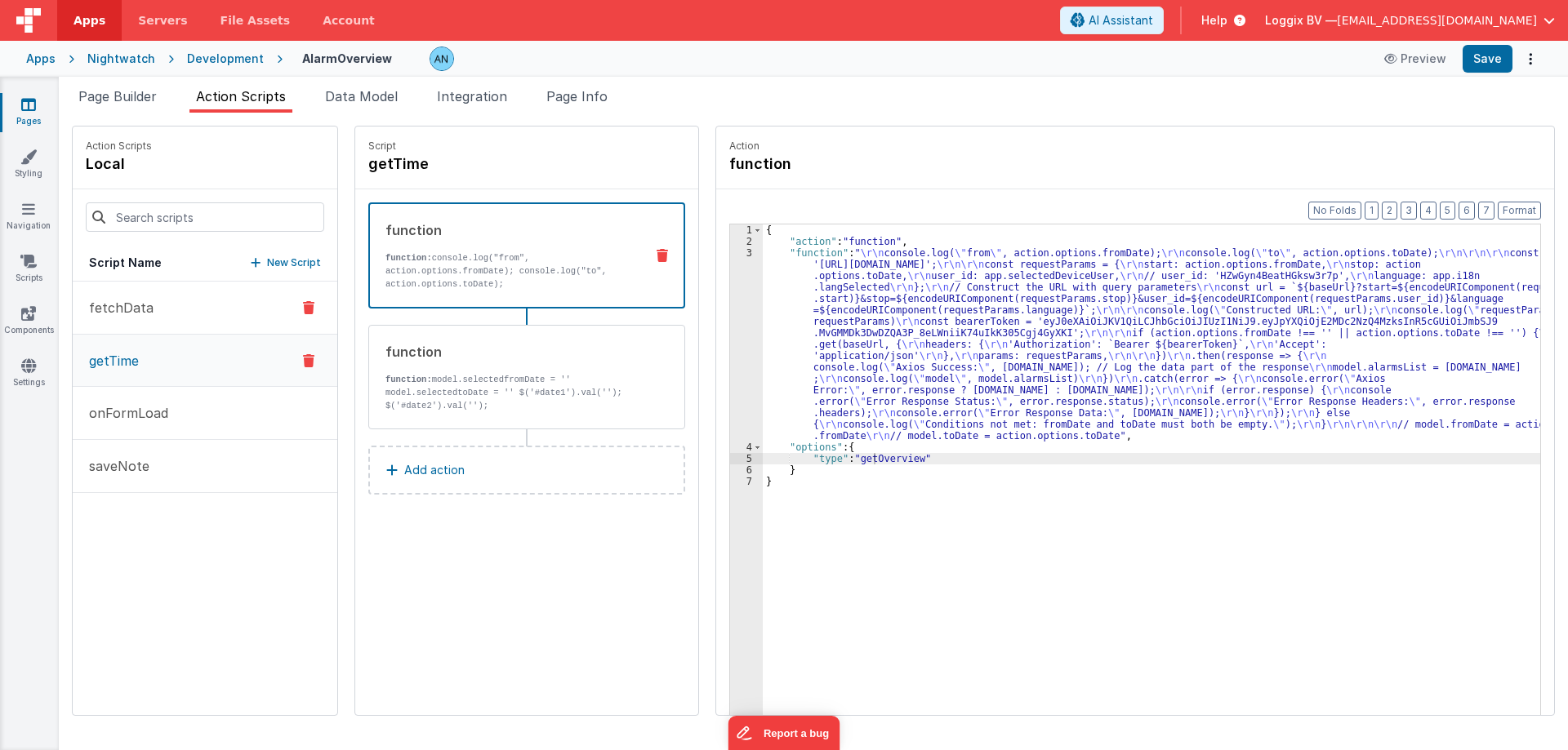
click at [179, 322] on button "fetchData" at bounding box center [205, 308] width 265 height 53
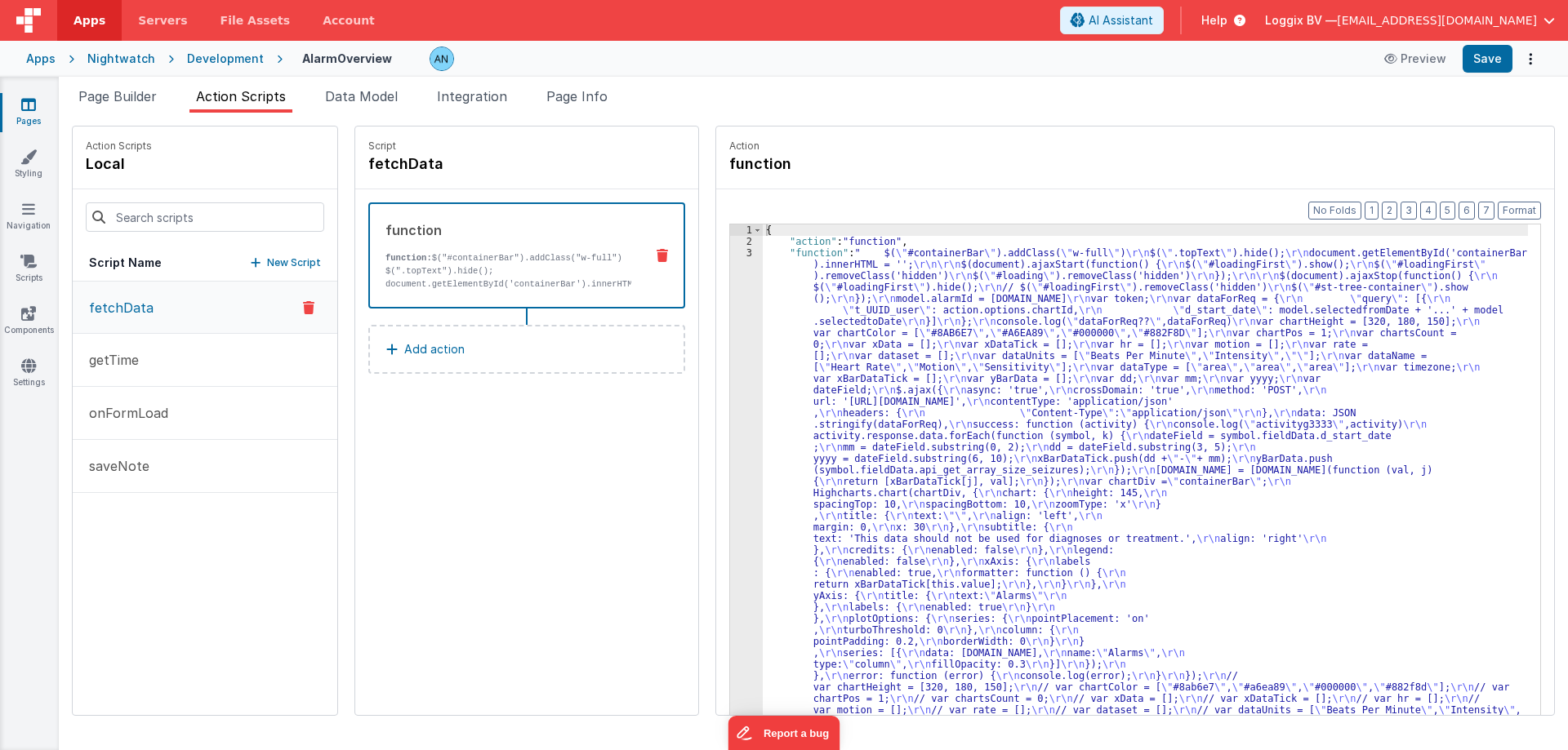
click at [738, 281] on div "3" at bounding box center [746, 664] width 32 height 835
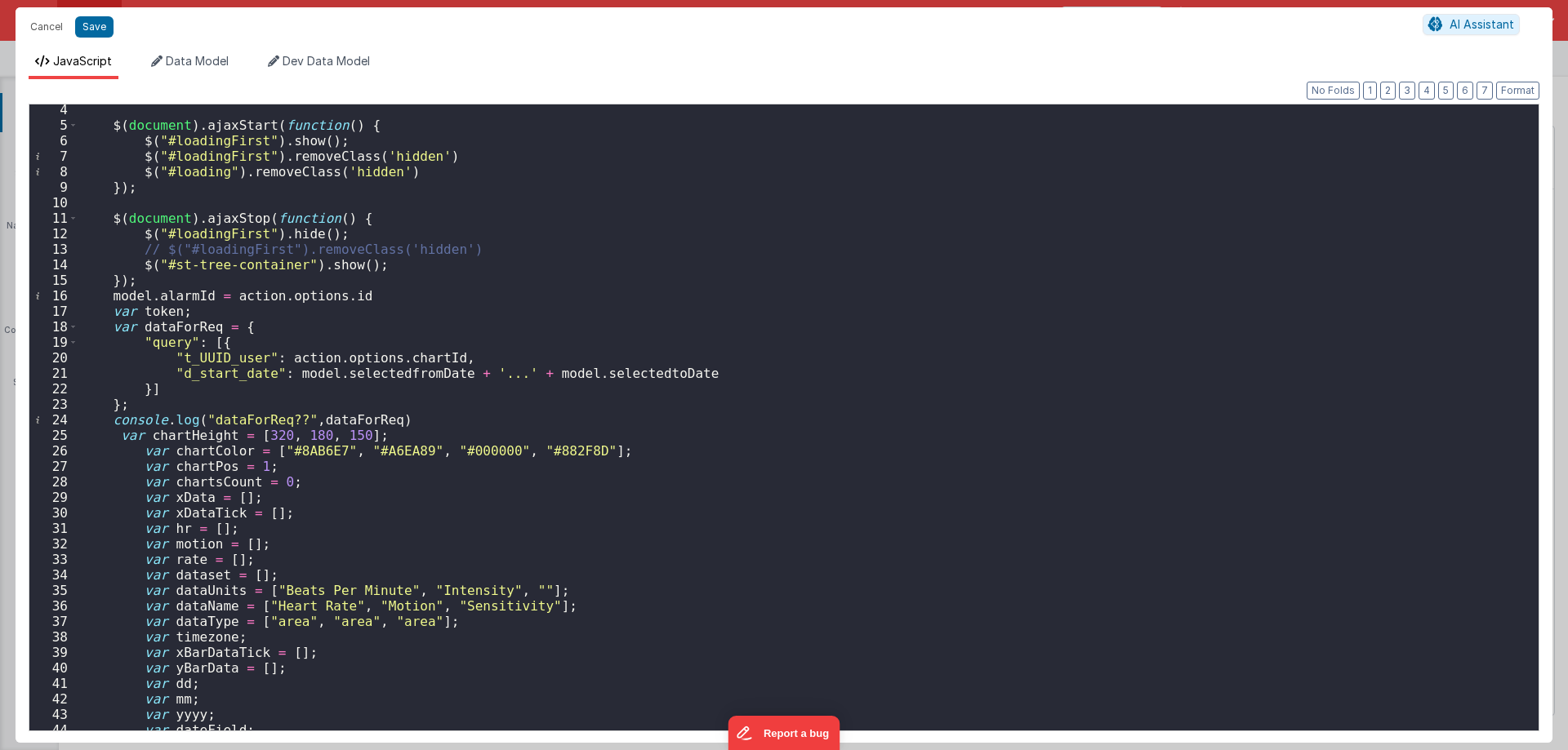
scroll to position [0, 0]
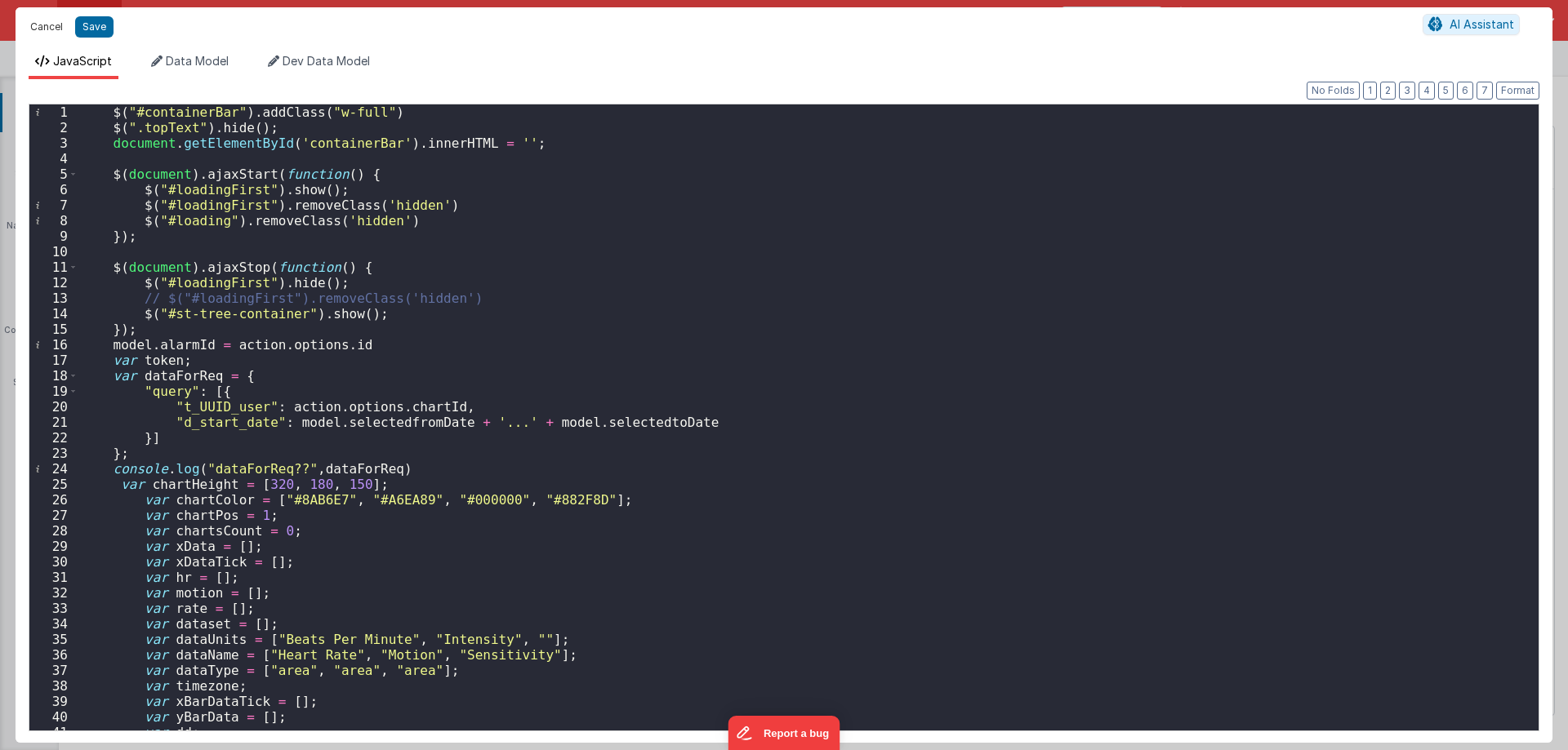
click at [50, 26] on button "Cancel" at bounding box center [46, 27] width 49 height 23
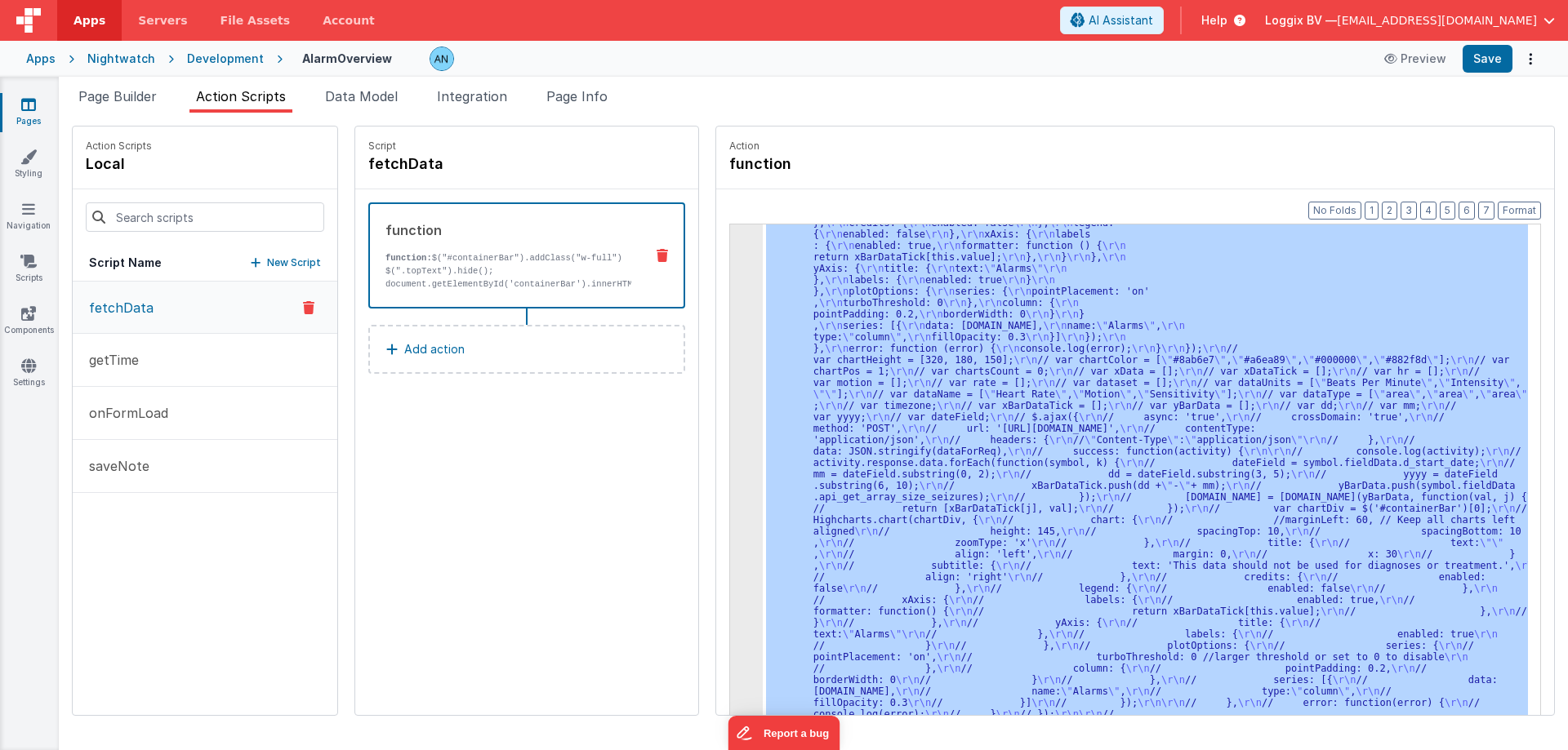
click at [730, 269] on div "3" at bounding box center [746, 338] width 32 height 835
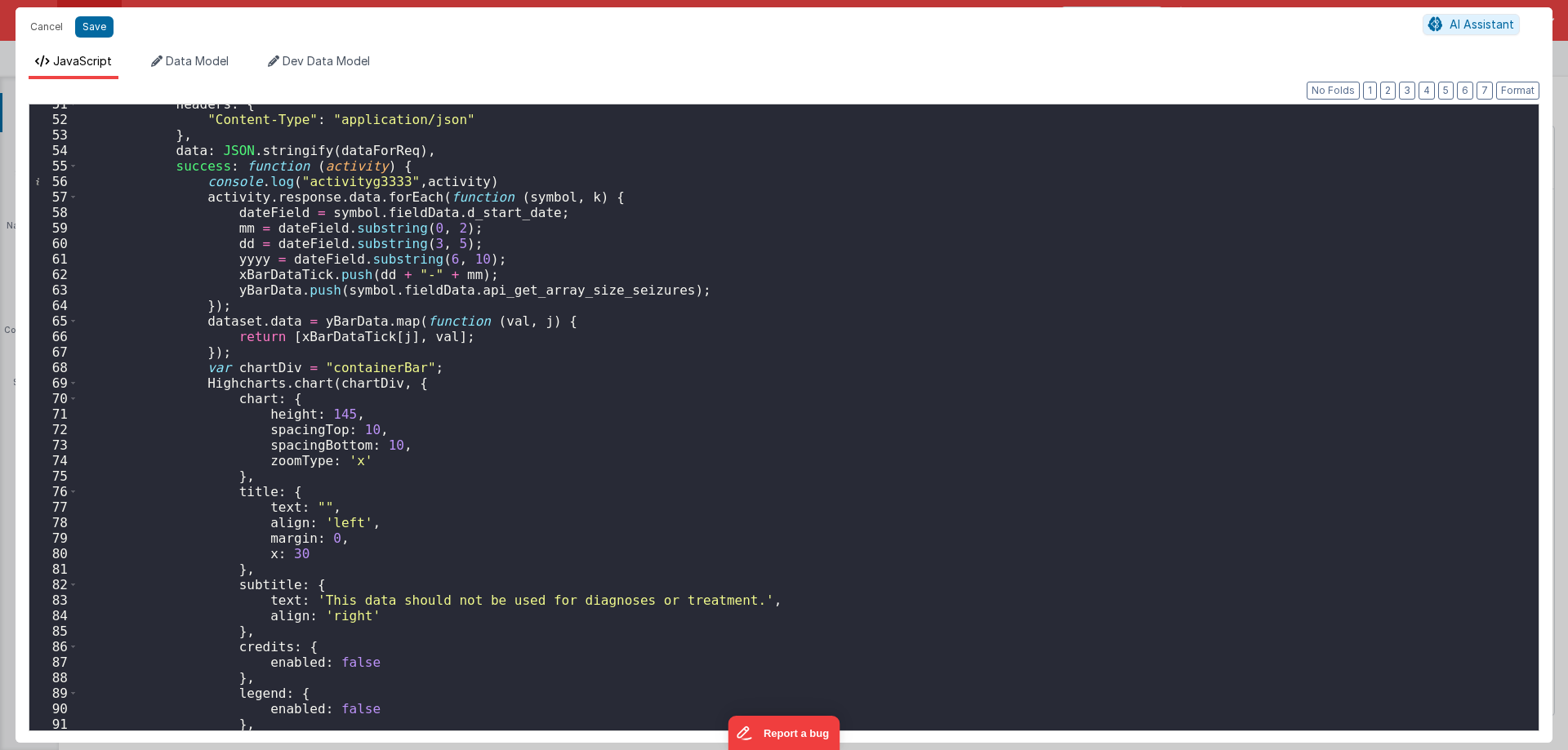
scroll to position [588, 0]
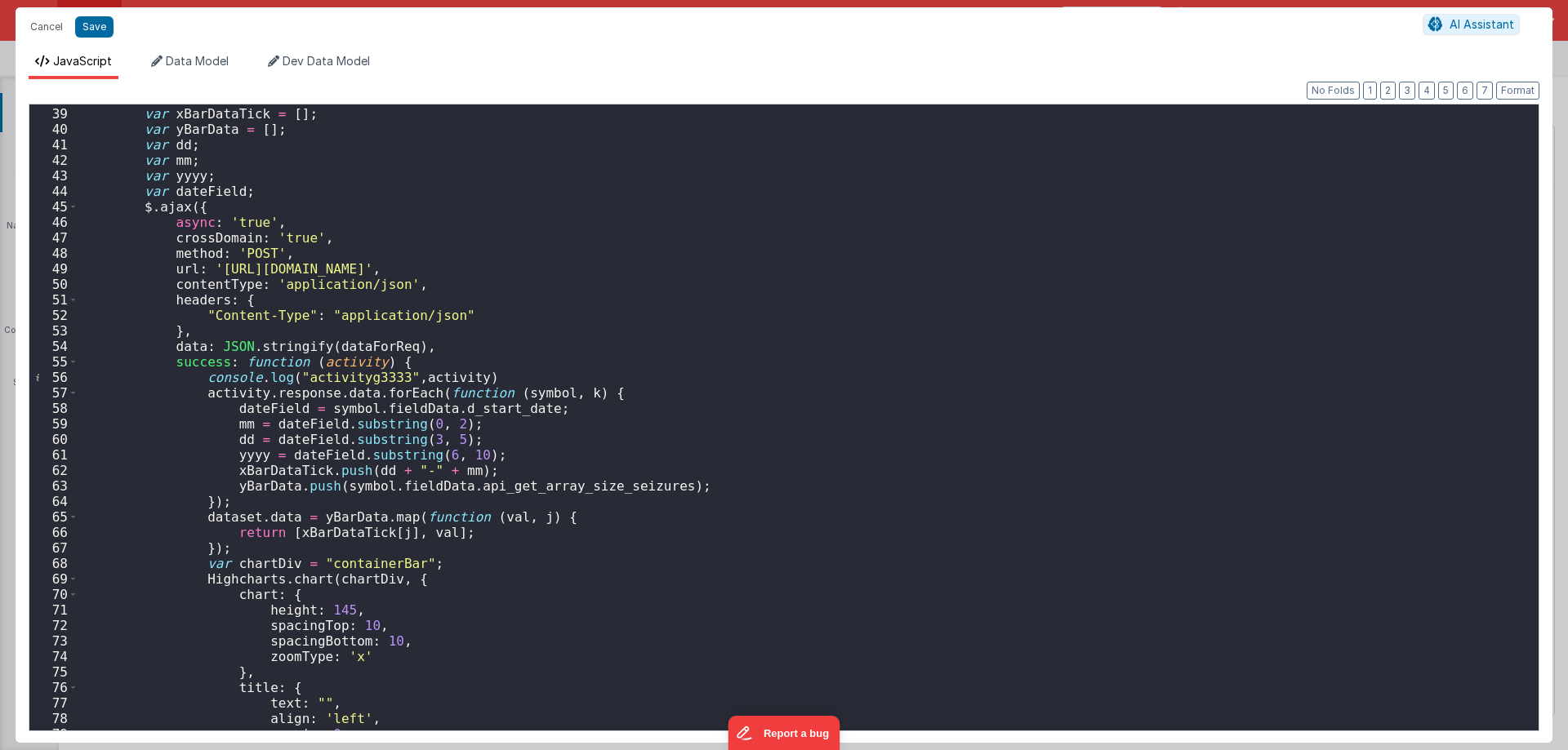
click at [366, 344] on div "var timezone ; var xBarDataTick = [ ] ; var yBarData = [ ] ; var dd ; var mm ; …" at bounding box center [802, 419] width 1448 height 657
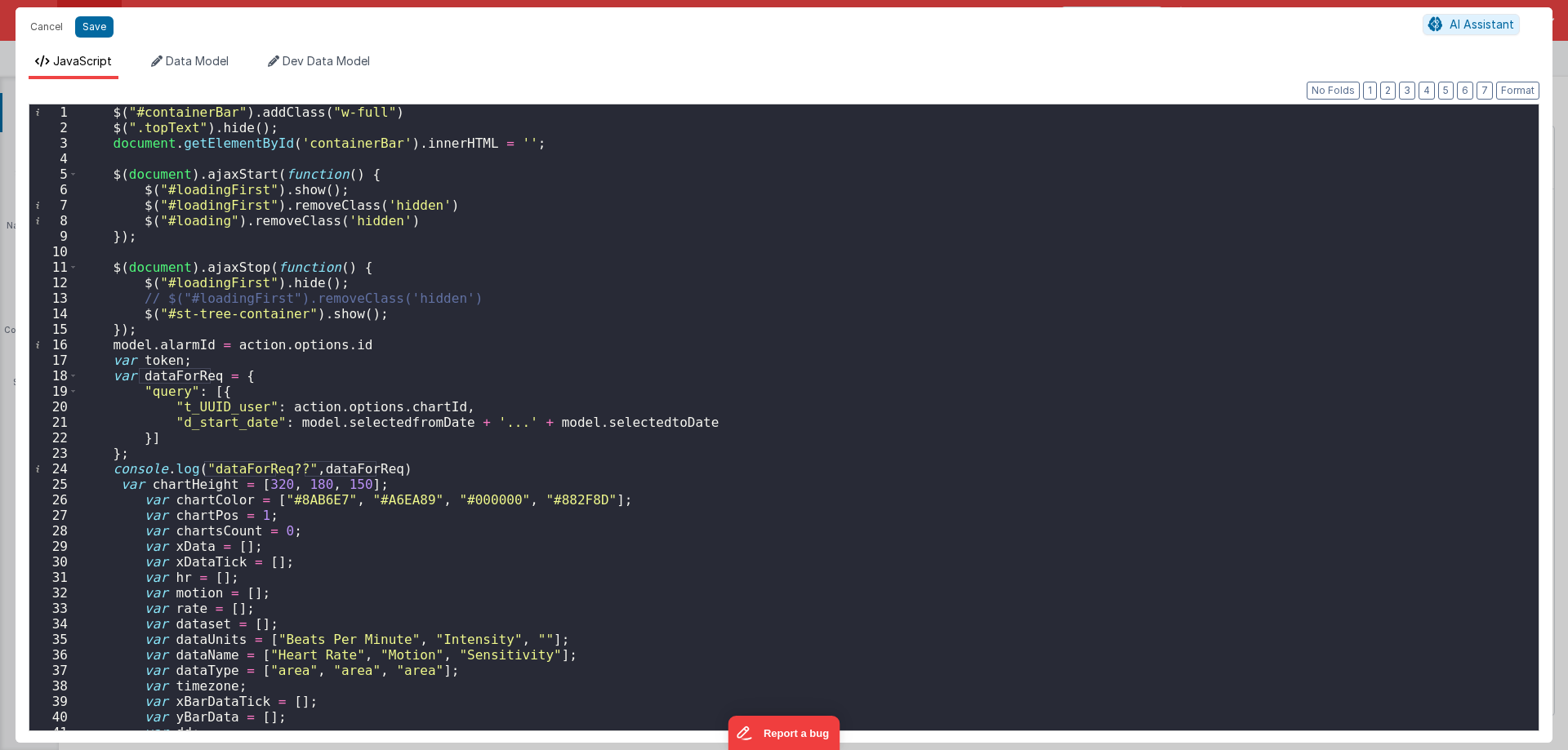
scroll to position [0, 0]
click at [52, 31] on button "Cancel" at bounding box center [46, 27] width 49 height 23
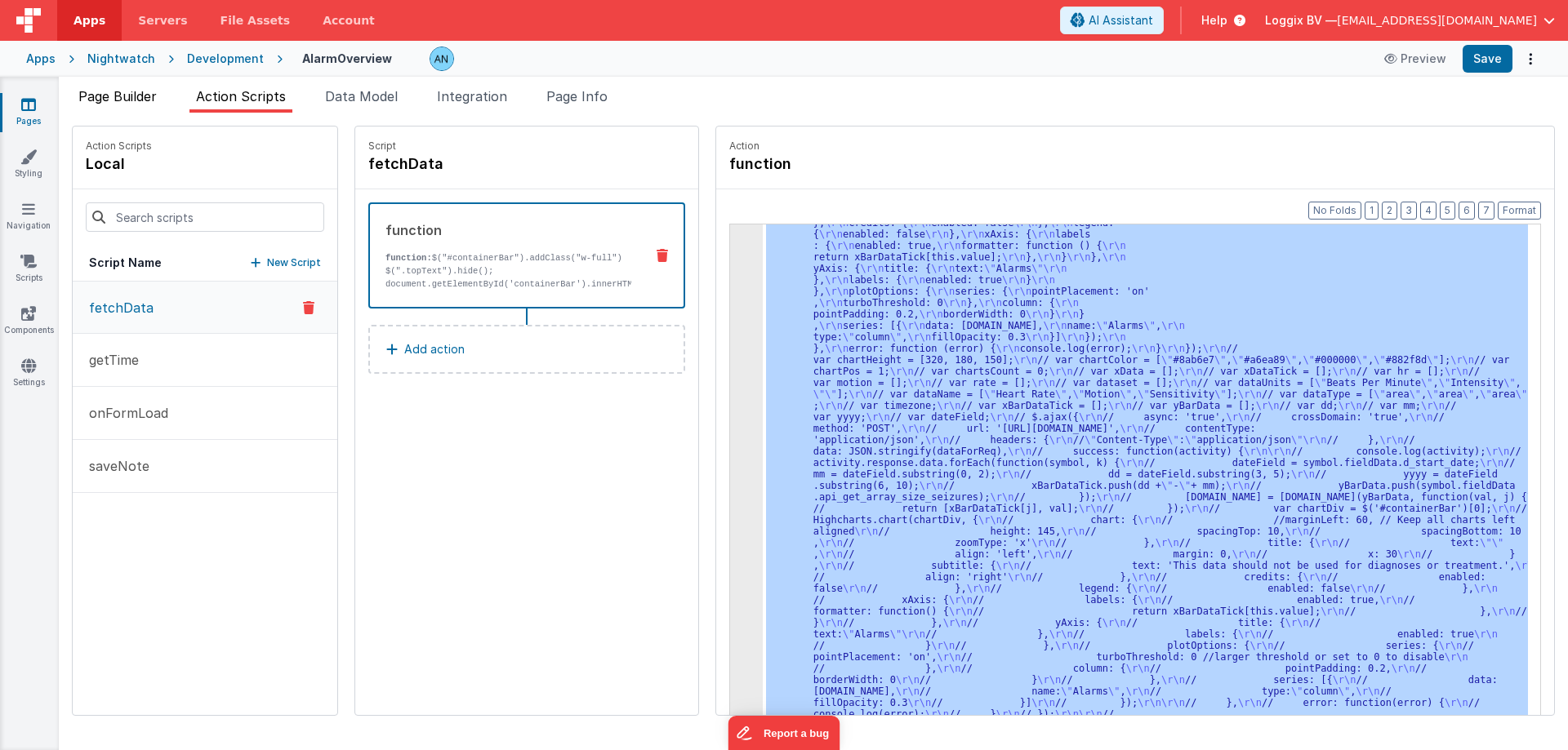
click at [134, 103] on span "Page Builder" at bounding box center [118, 96] width 79 height 17
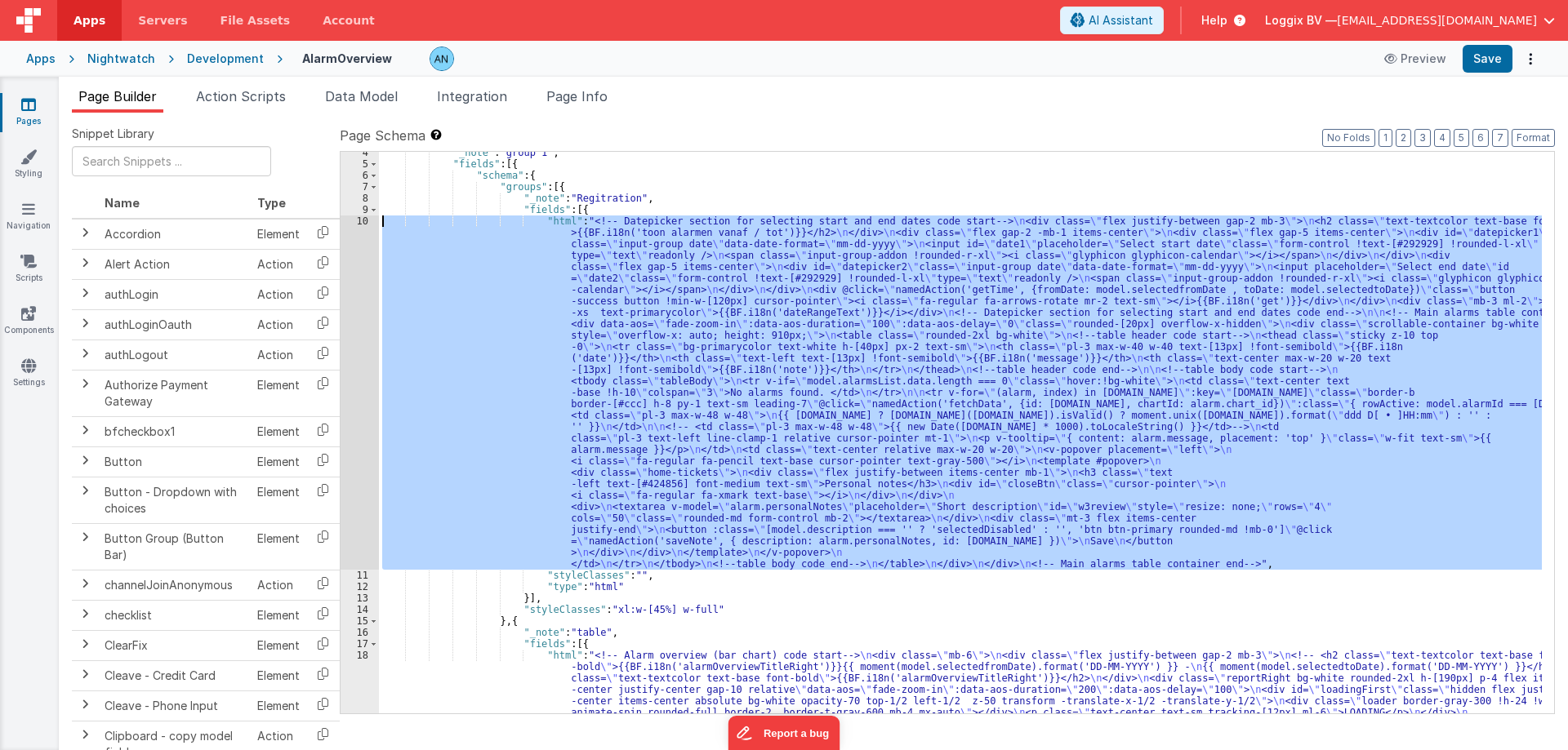
click at [364, 229] on div "10" at bounding box center [359, 393] width 38 height 354
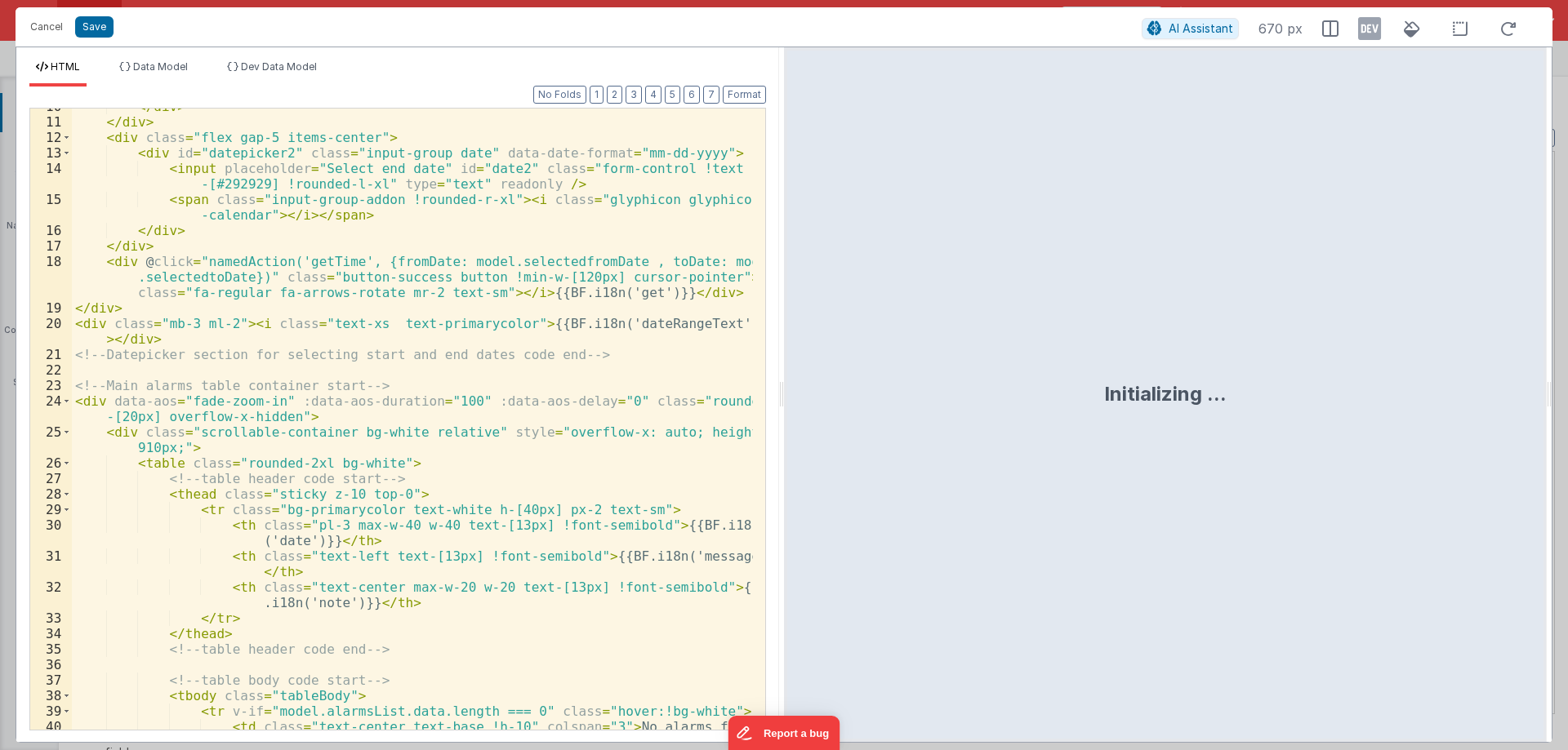
scroll to position [538, 0]
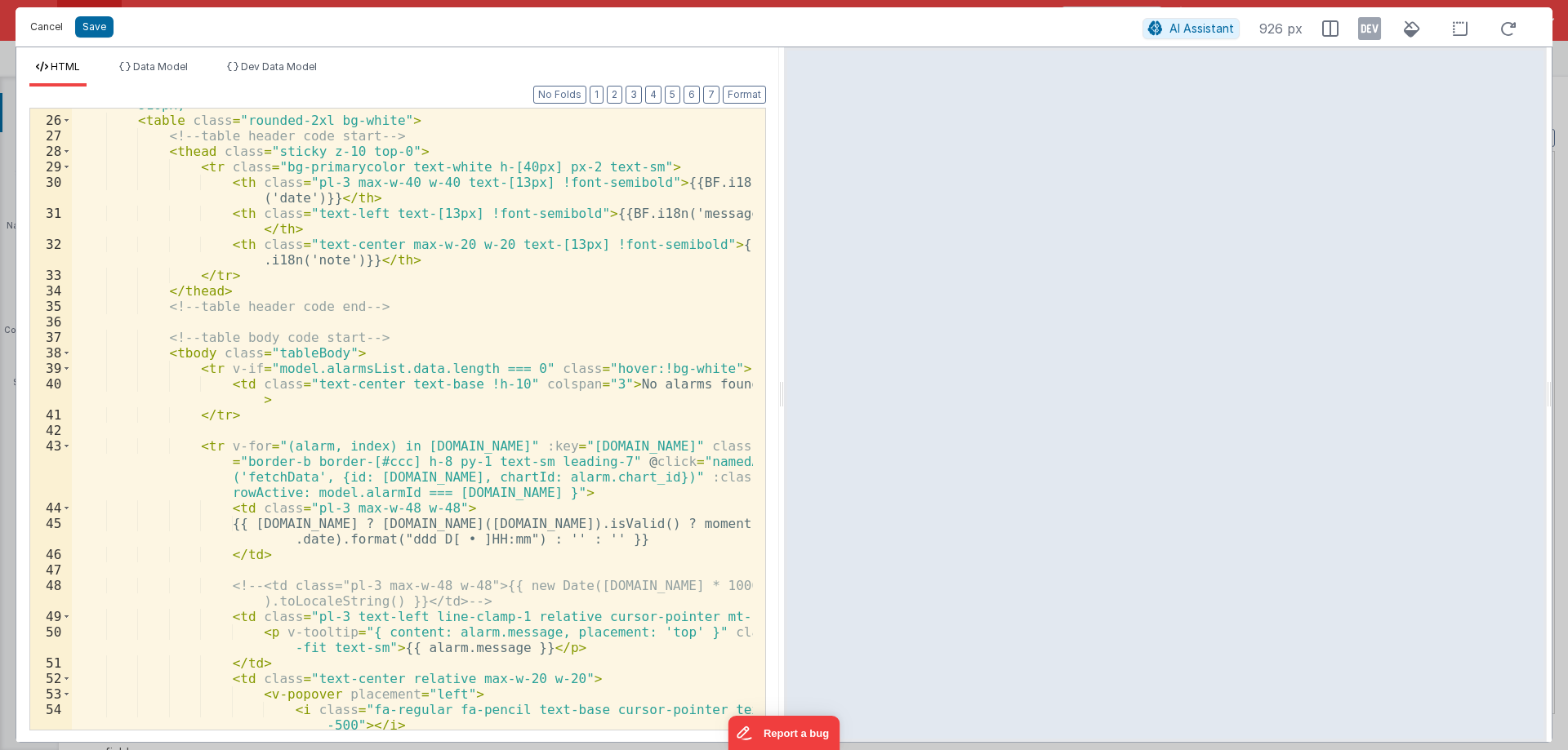
click at [46, 31] on button "Cancel" at bounding box center [46, 27] width 49 height 23
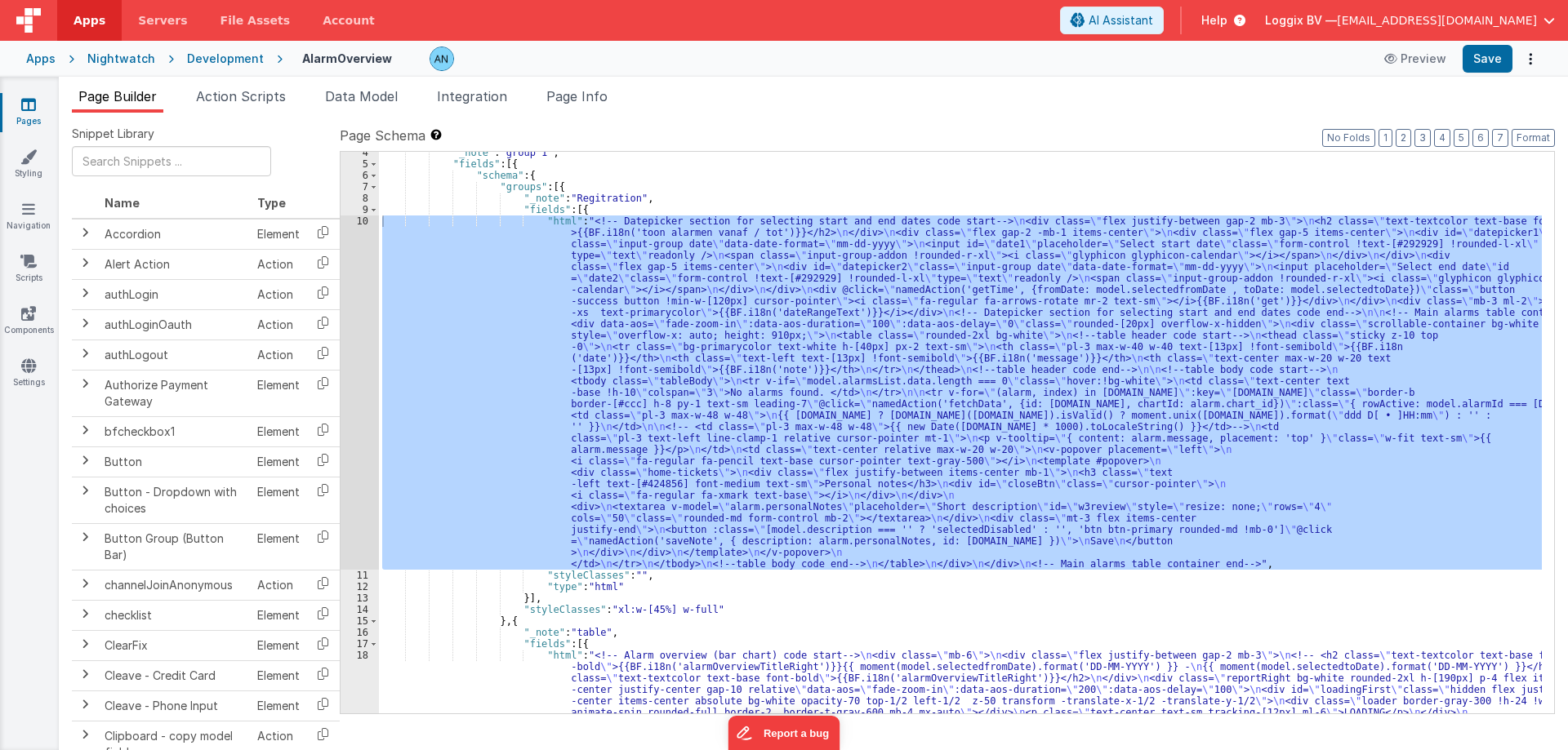
click at [221, 90] on span "Action Scripts" at bounding box center [240, 96] width 90 height 17
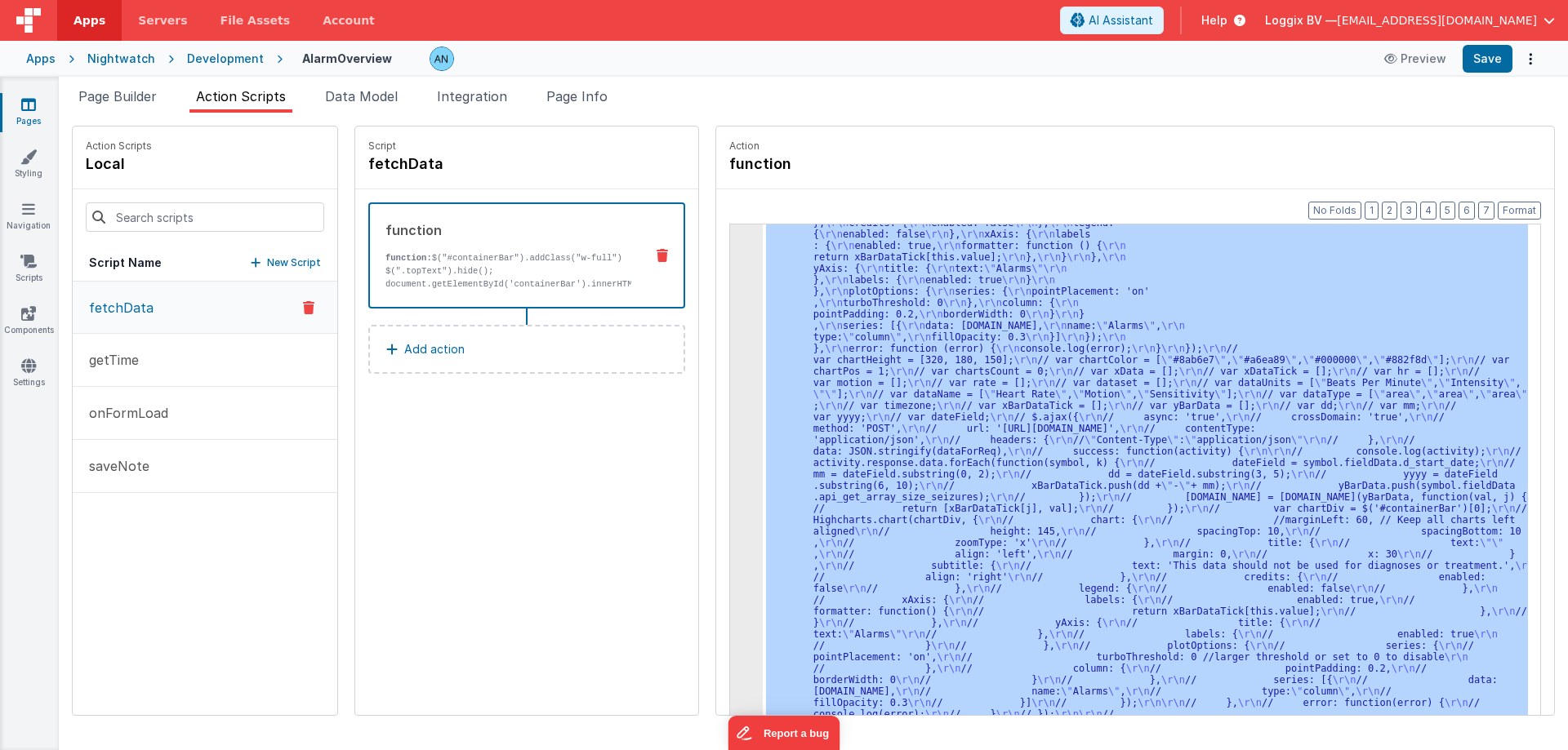
drag, startPoint x: 201, startPoint y: 306, endPoint x: 713, endPoint y: 284, distance: 512.5
click at [202, 306] on button "fetchData" at bounding box center [205, 307] width 265 height 52
click at [737, 280] on div "3" at bounding box center [746, 338] width 32 height 835
click at [733, 284] on div "3" at bounding box center [746, 338] width 32 height 835
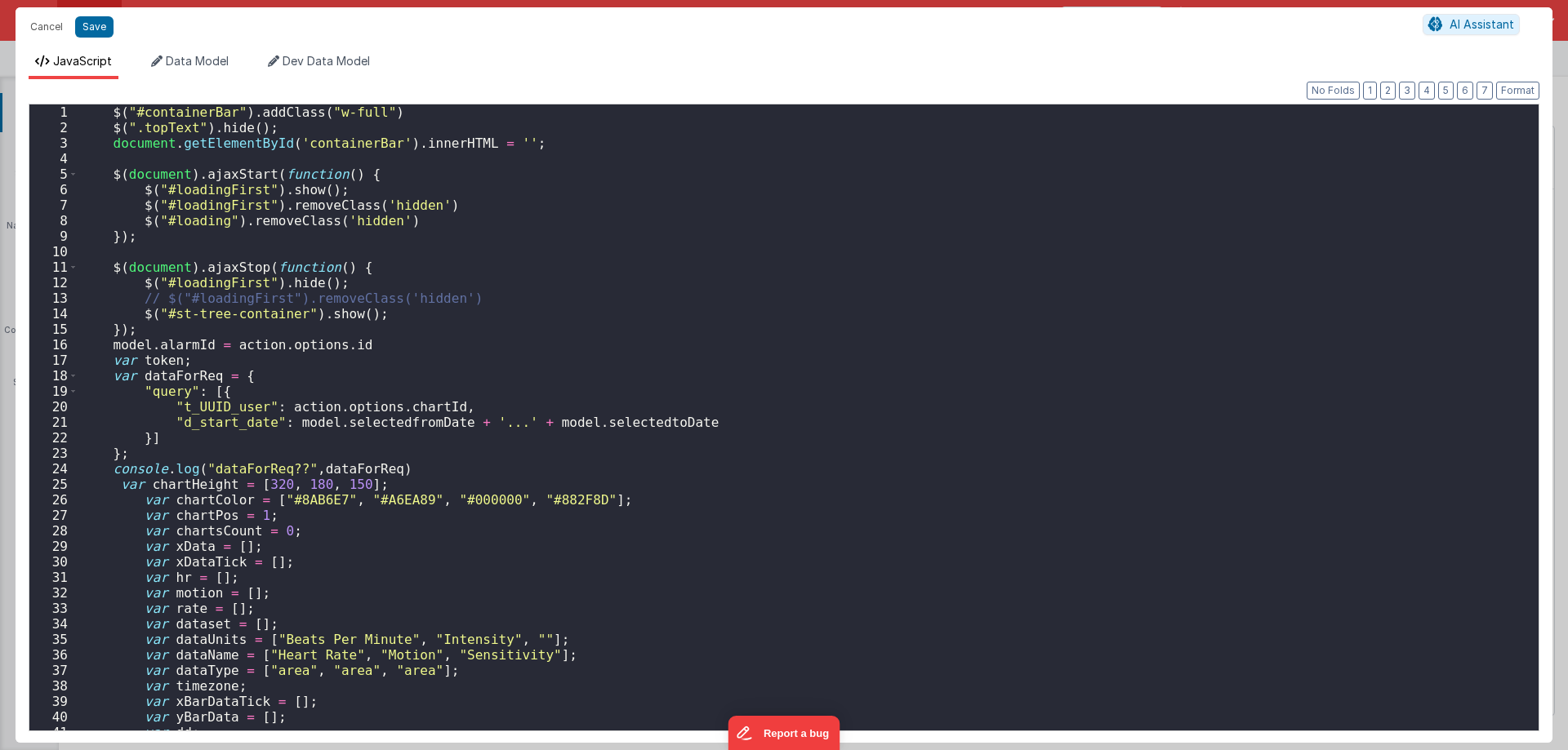
click at [482, 266] on div "$ ( "#containerBar" ) . addClass ( "w-full" ) $ ( ".topText" ) . hide ( ) ; doc…" at bounding box center [802, 433] width 1448 height 657
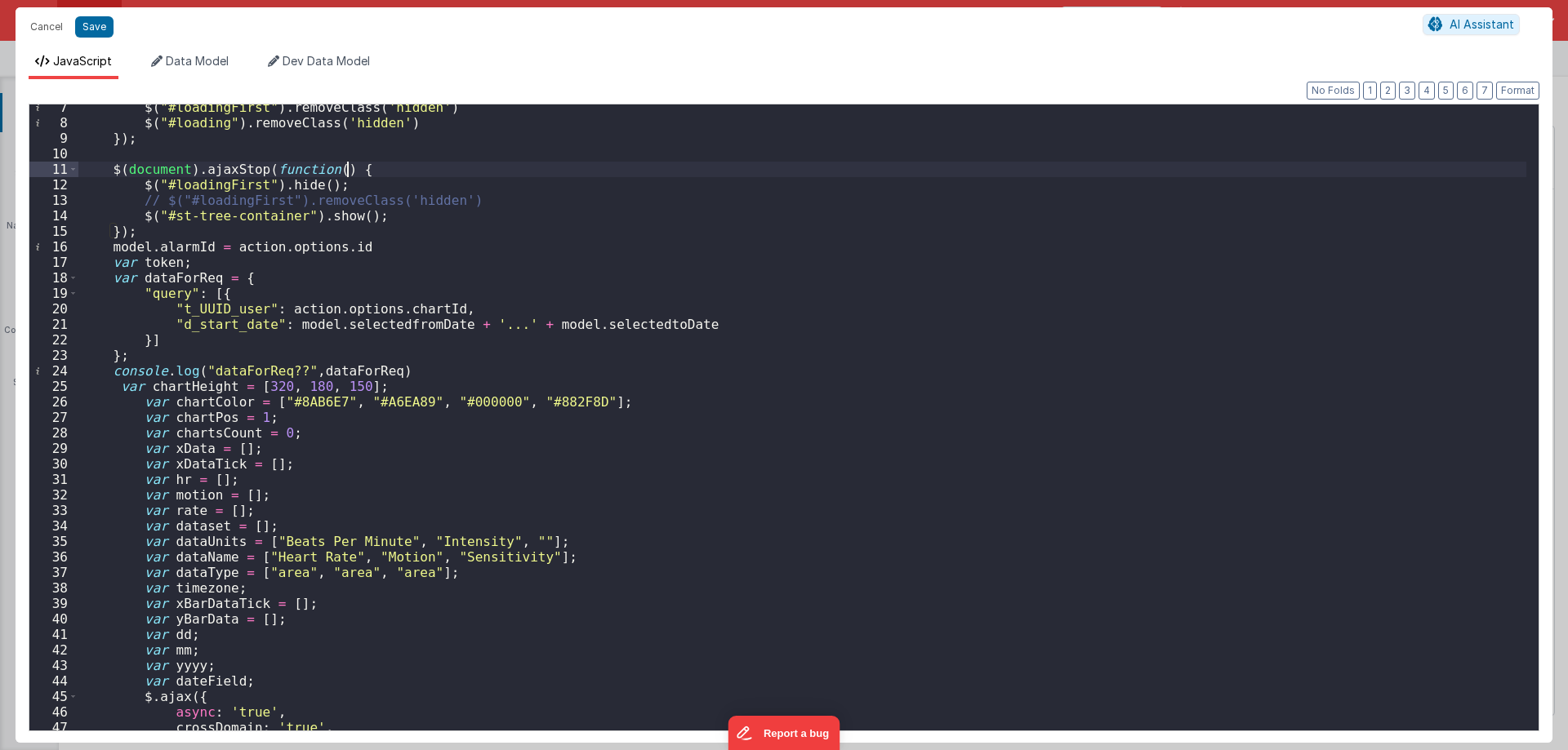
scroll to position [98, 0]
click at [42, 27] on button "Cancel" at bounding box center [46, 27] width 49 height 23
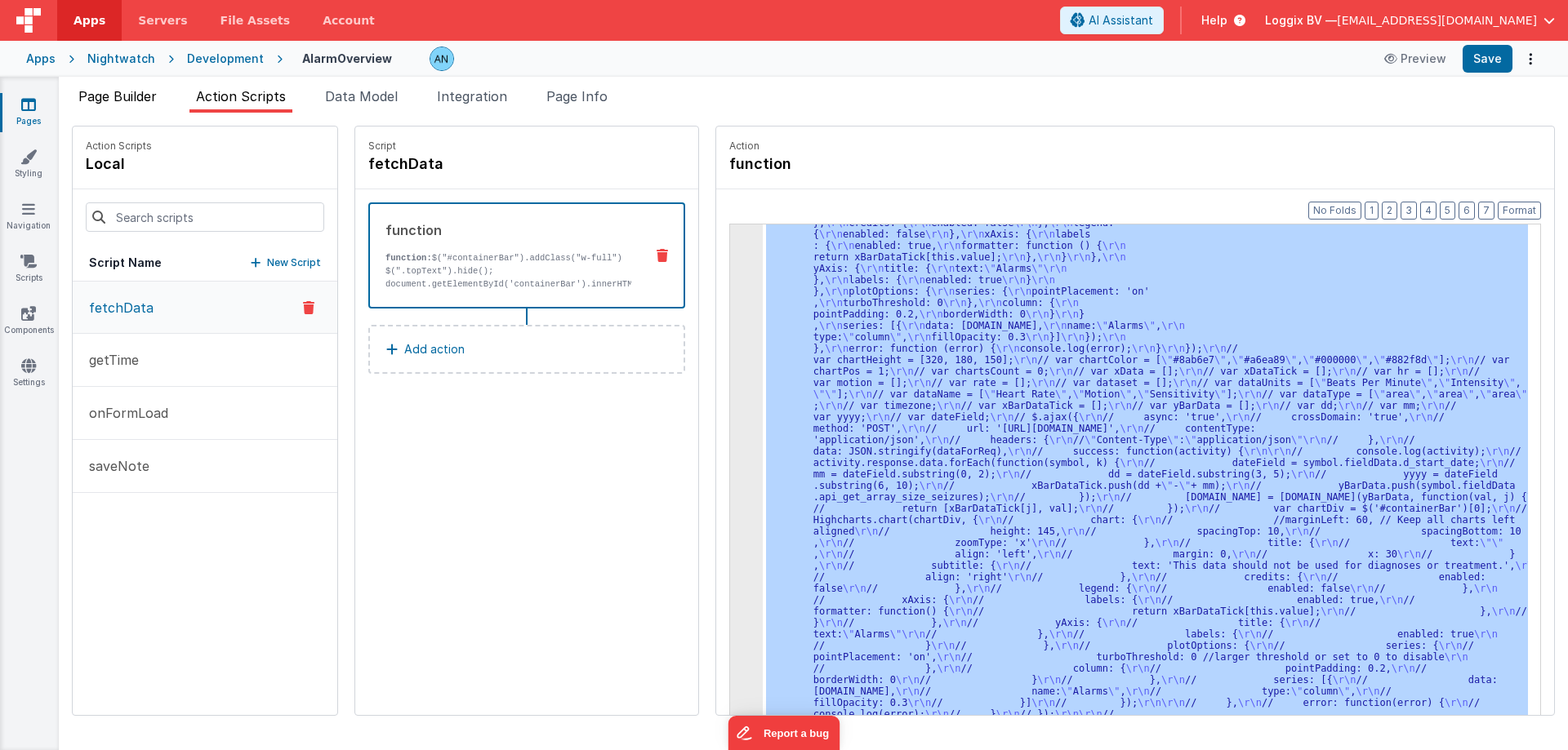
click at [137, 97] on span "Page Builder" at bounding box center [118, 96] width 79 height 17
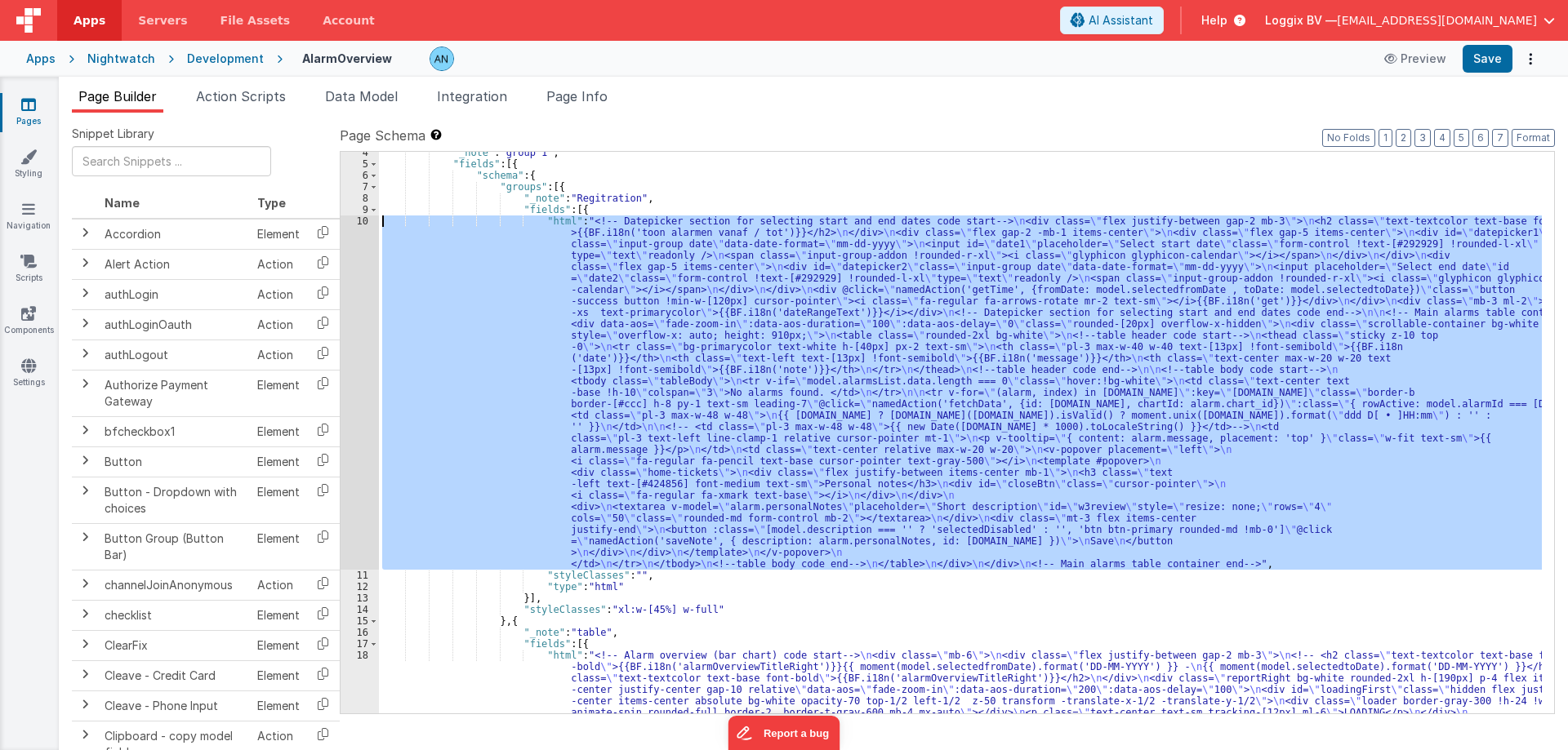
click at [465, 320] on div ""_note" : "group 1" , "fields" : [{ "schema" : { "groups" : [{ "_note" : "Regit…" at bounding box center [960, 432] width 1162 height 562
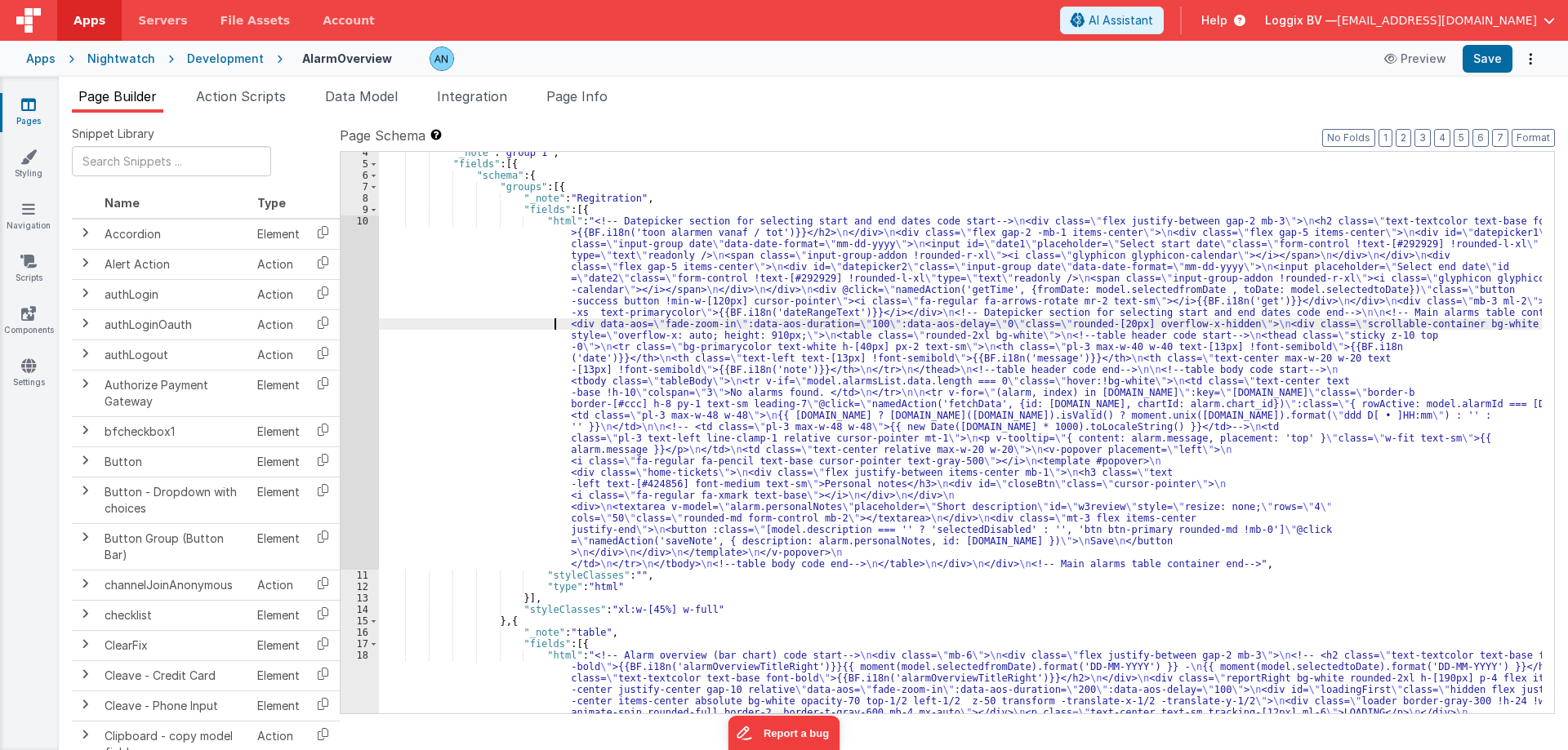
click at [366, 230] on div "10" at bounding box center [359, 393] width 38 height 354
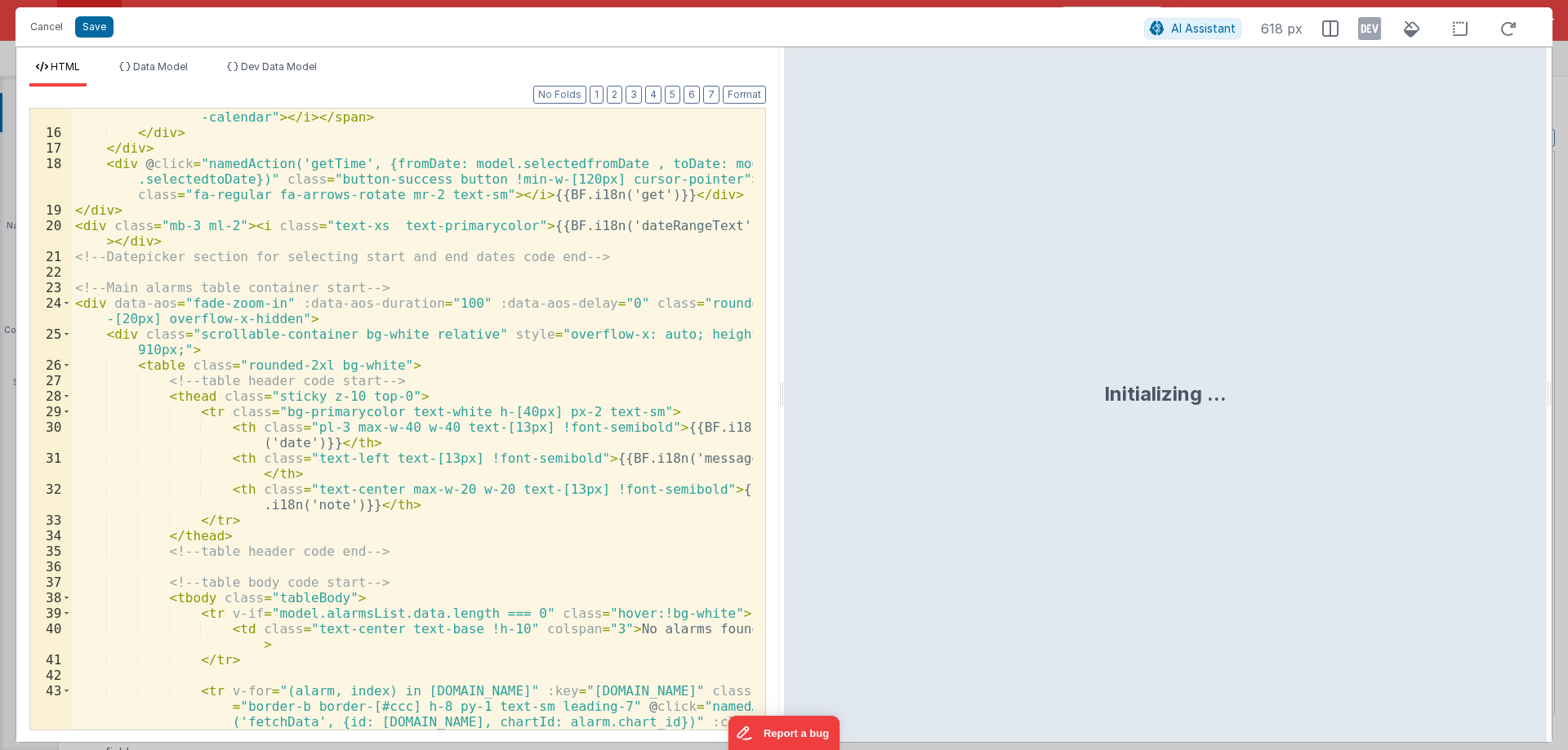
scroll to position [343, 0]
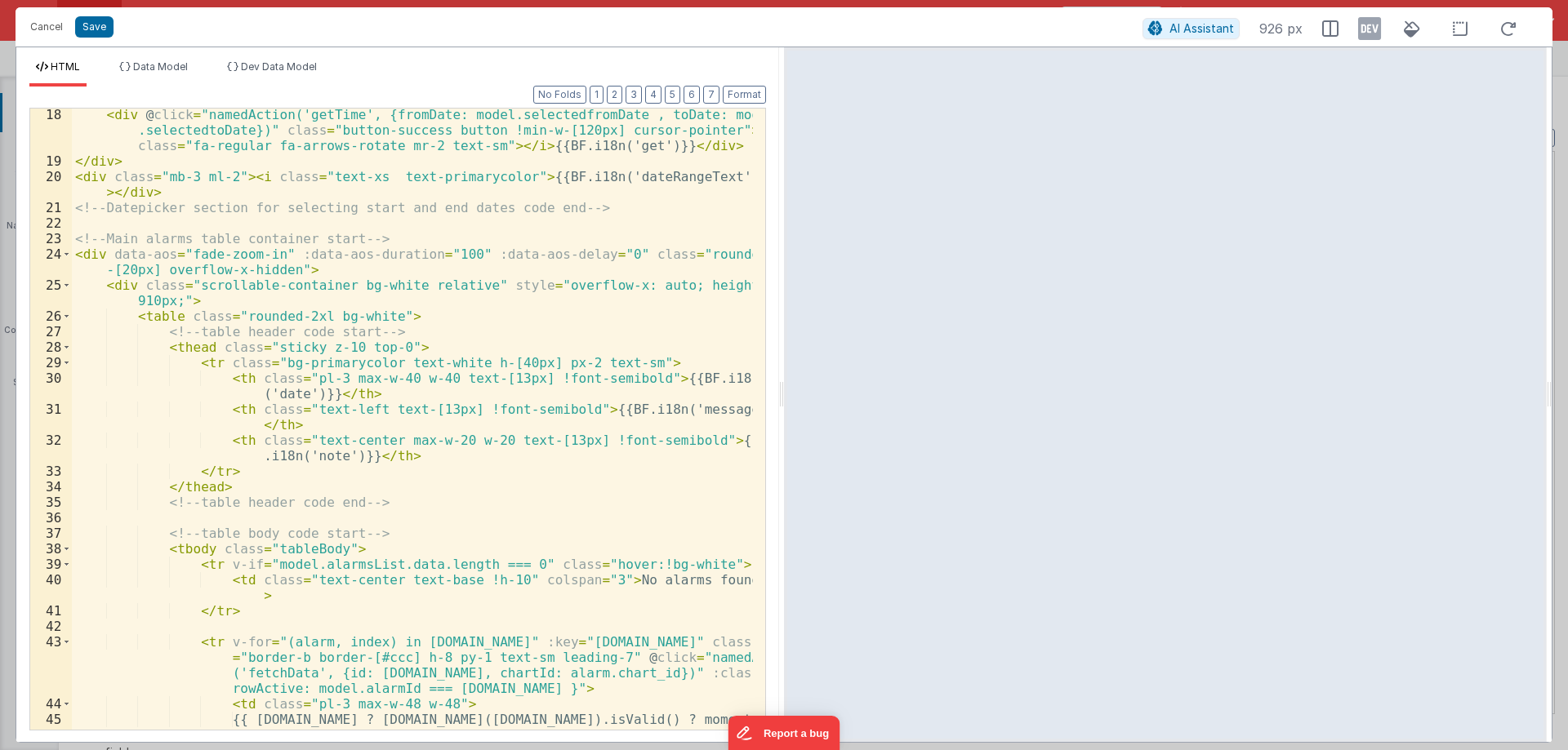
click at [436, 262] on div "< div @ click = "namedAction('getTime', {fromDate: model.selectedfromDate , toD…" at bounding box center [412, 449] width 681 height 683
click at [58, 27] on button "Cancel" at bounding box center [46, 27] width 49 height 23
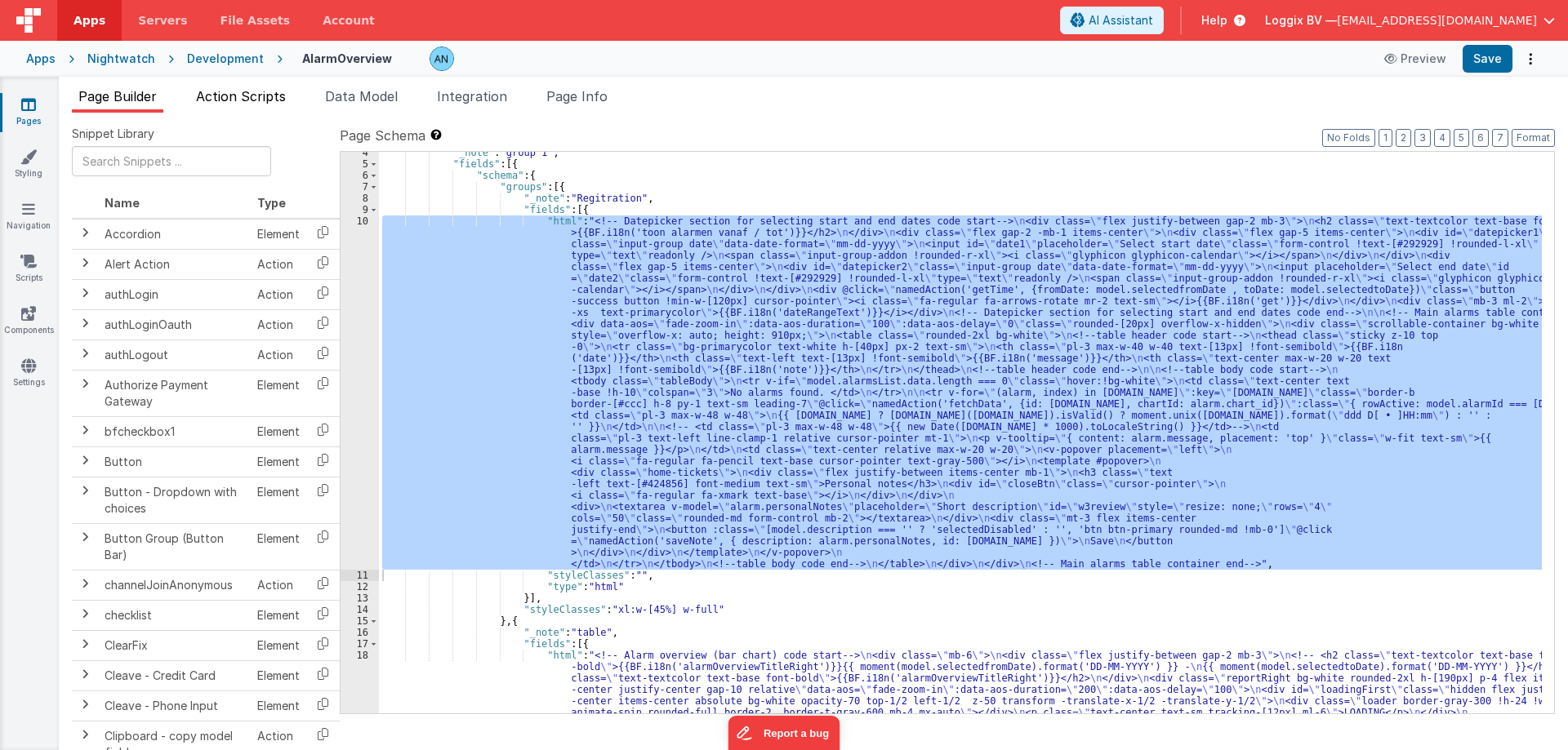
click at [273, 99] on span "Action Scripts" at bounding box center [240, 96] width 90 height 17
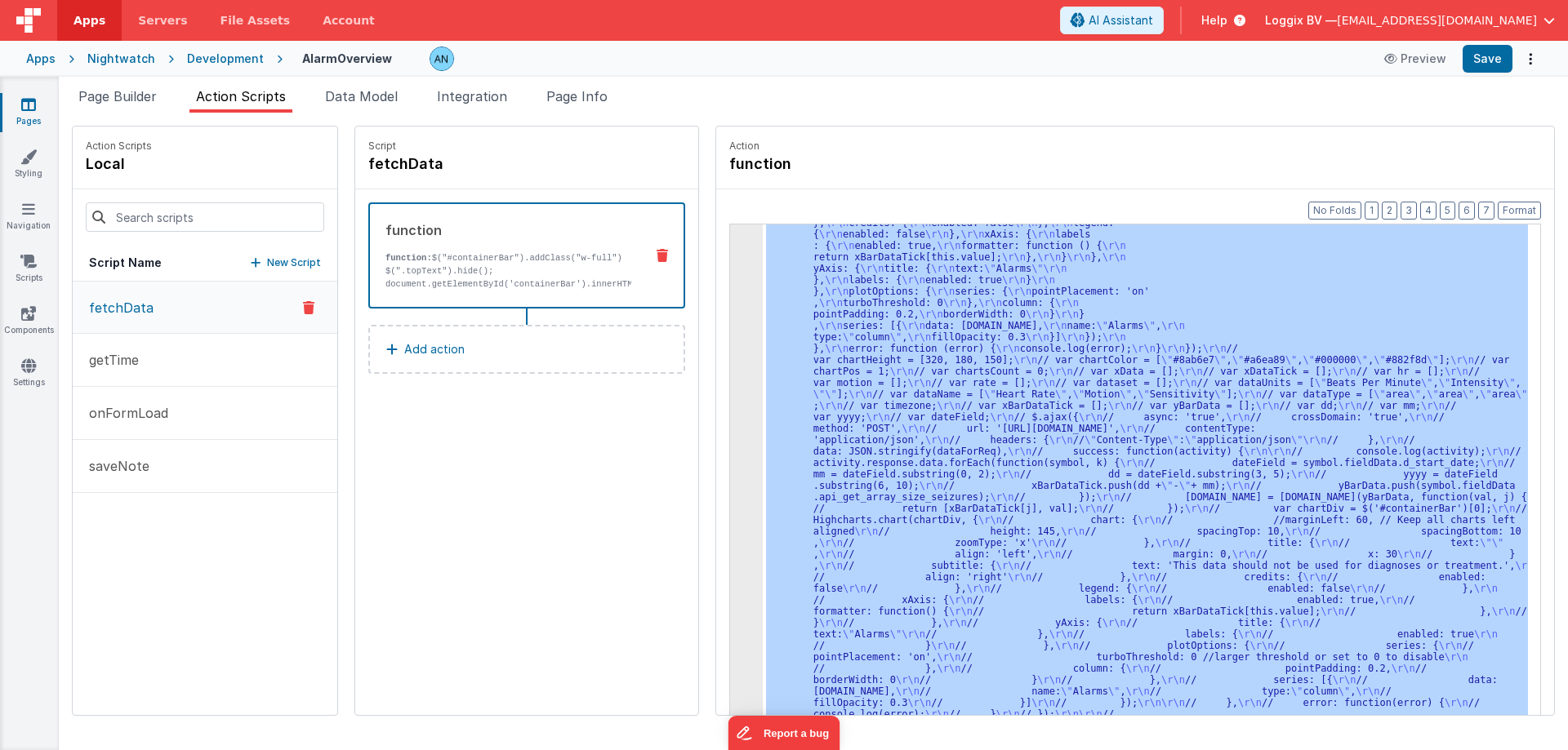
click at [155, 289] on button "fetchData" at bounding box center [205, 307] width 265 height 52
click at [939, 304] on div ""function" : " $( \" #containerBar \" ).addClass( \" w-full \" ) \r\n $( \" .to…" at bounding box center [1145, 495] width 765 height 541
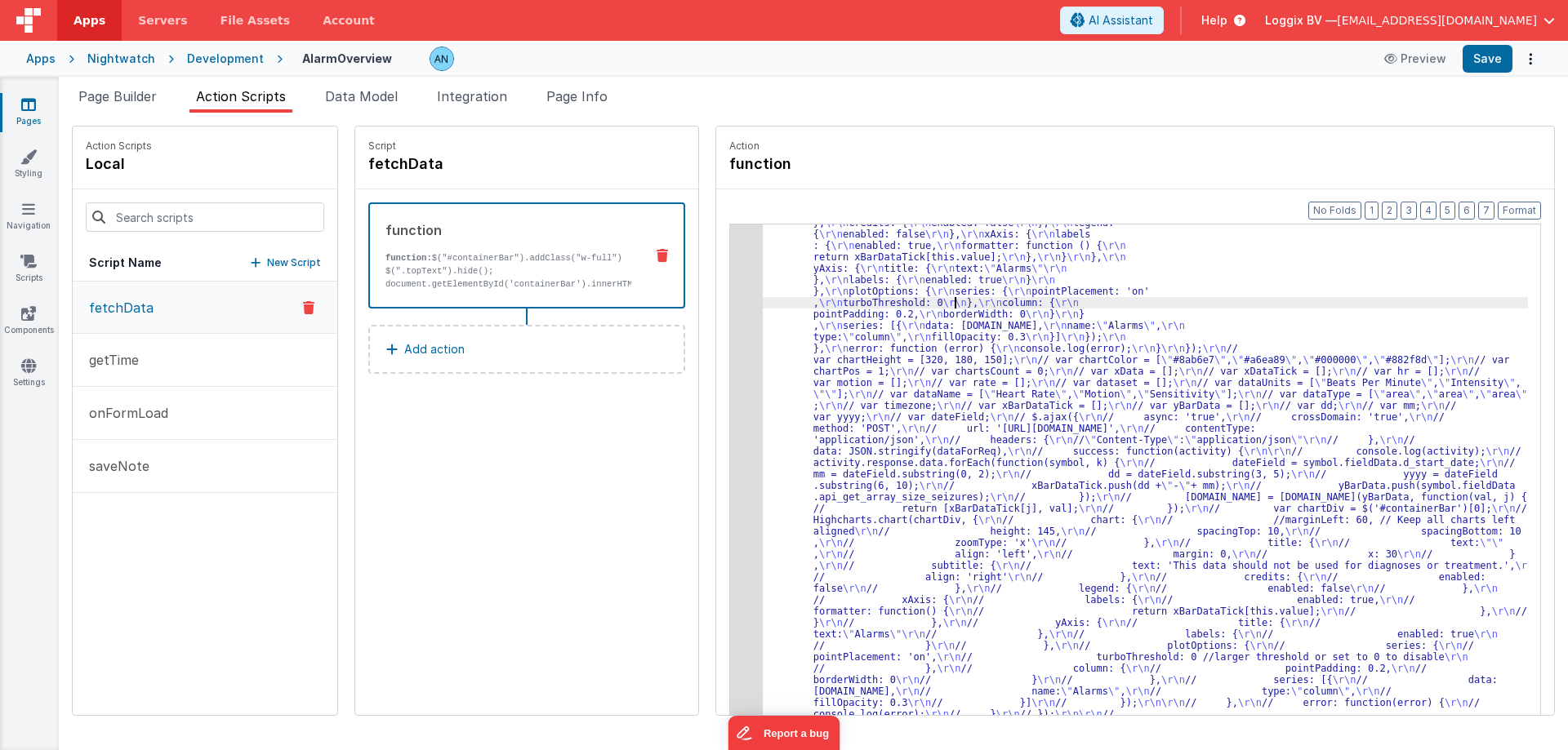
click at [740, 294] on div "3" at bounding box center [746, 338] width 32 height 835
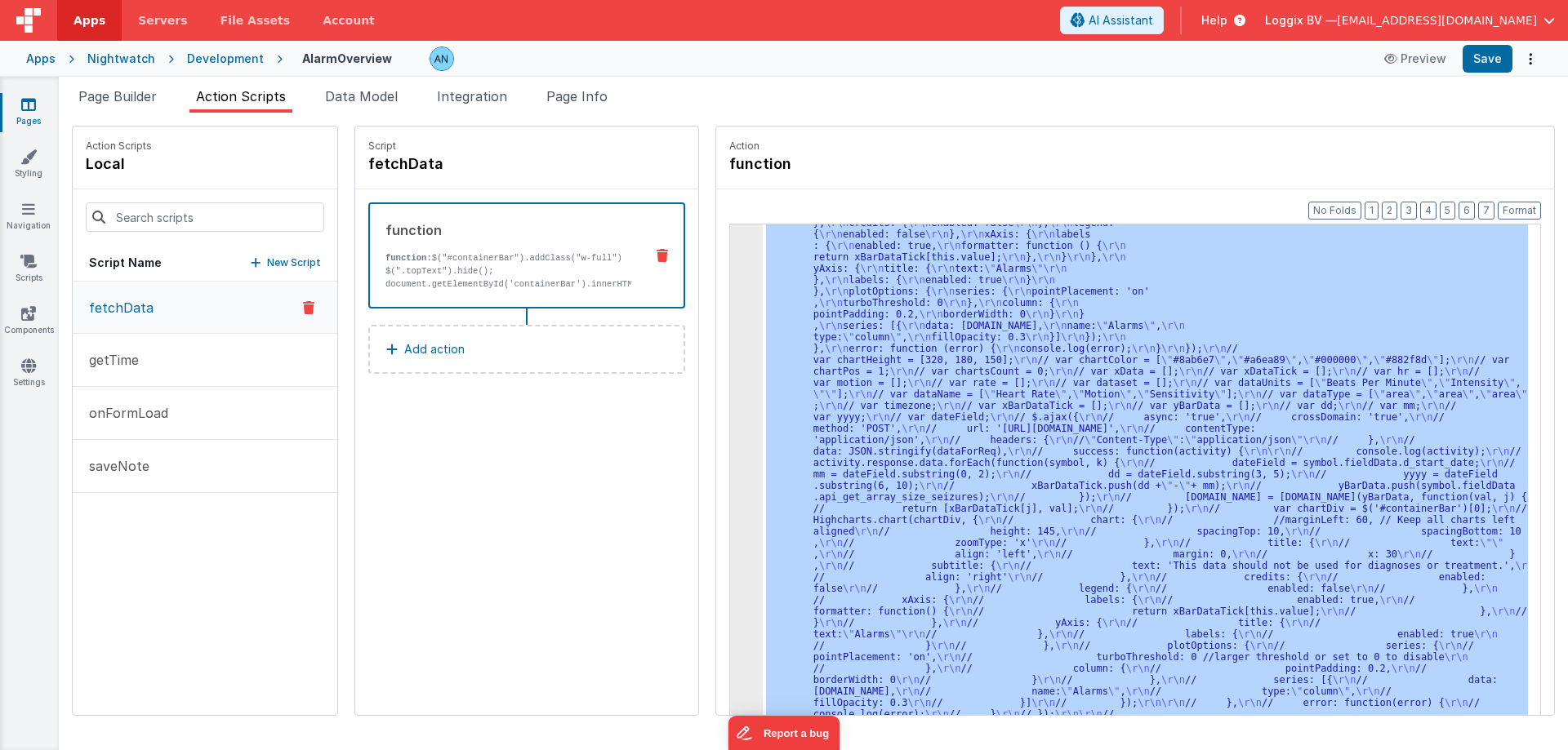
click at [734, 299] on div "3" at bounding box center [746, 338] width 32 height 835
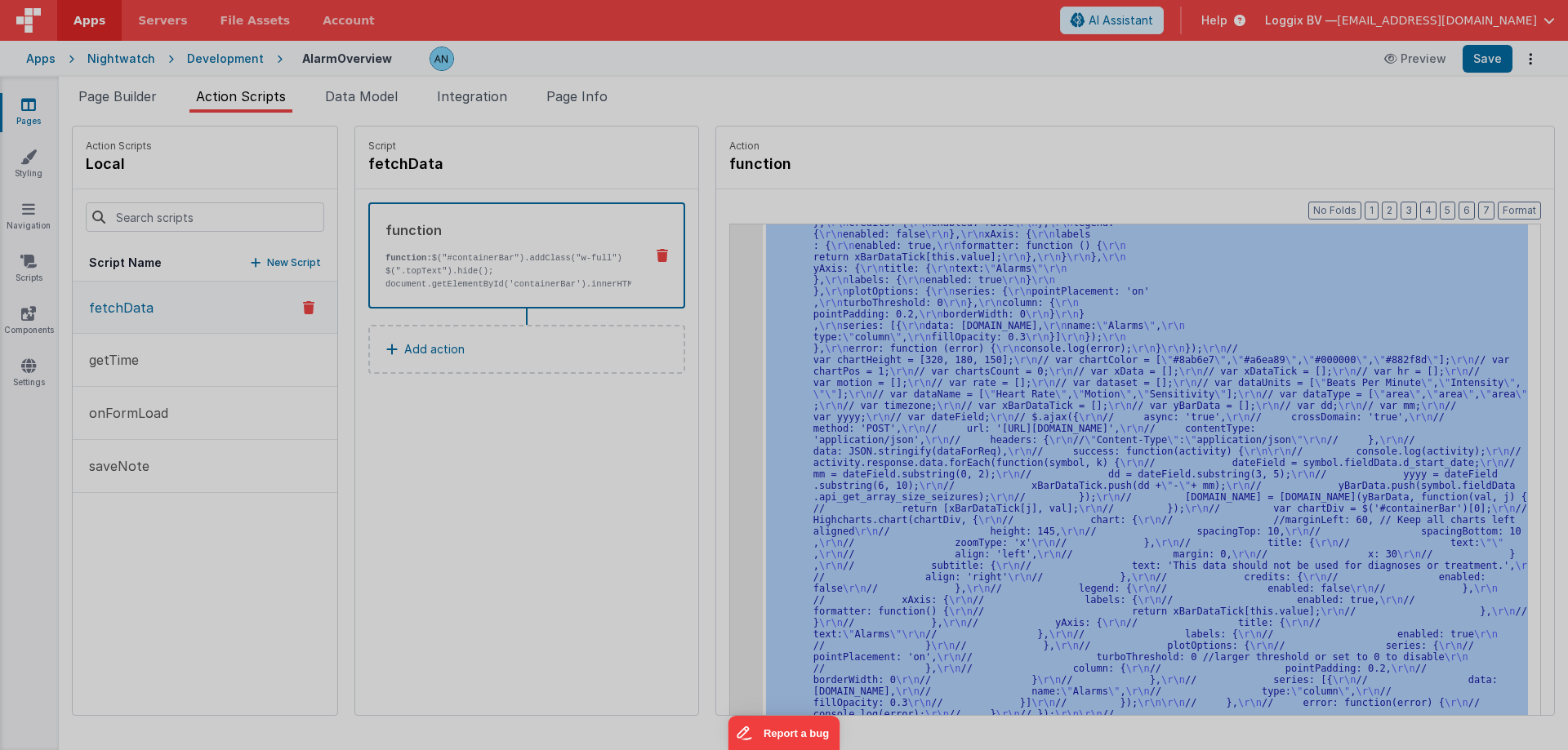
click at [734, 298] on div "$ ( "#containerBar" ) . addClass ( "w-full" ) $ ( ".topText" ) . hide ( ) ; doc…" at bounding box center [802, 417] width 1448 height 657
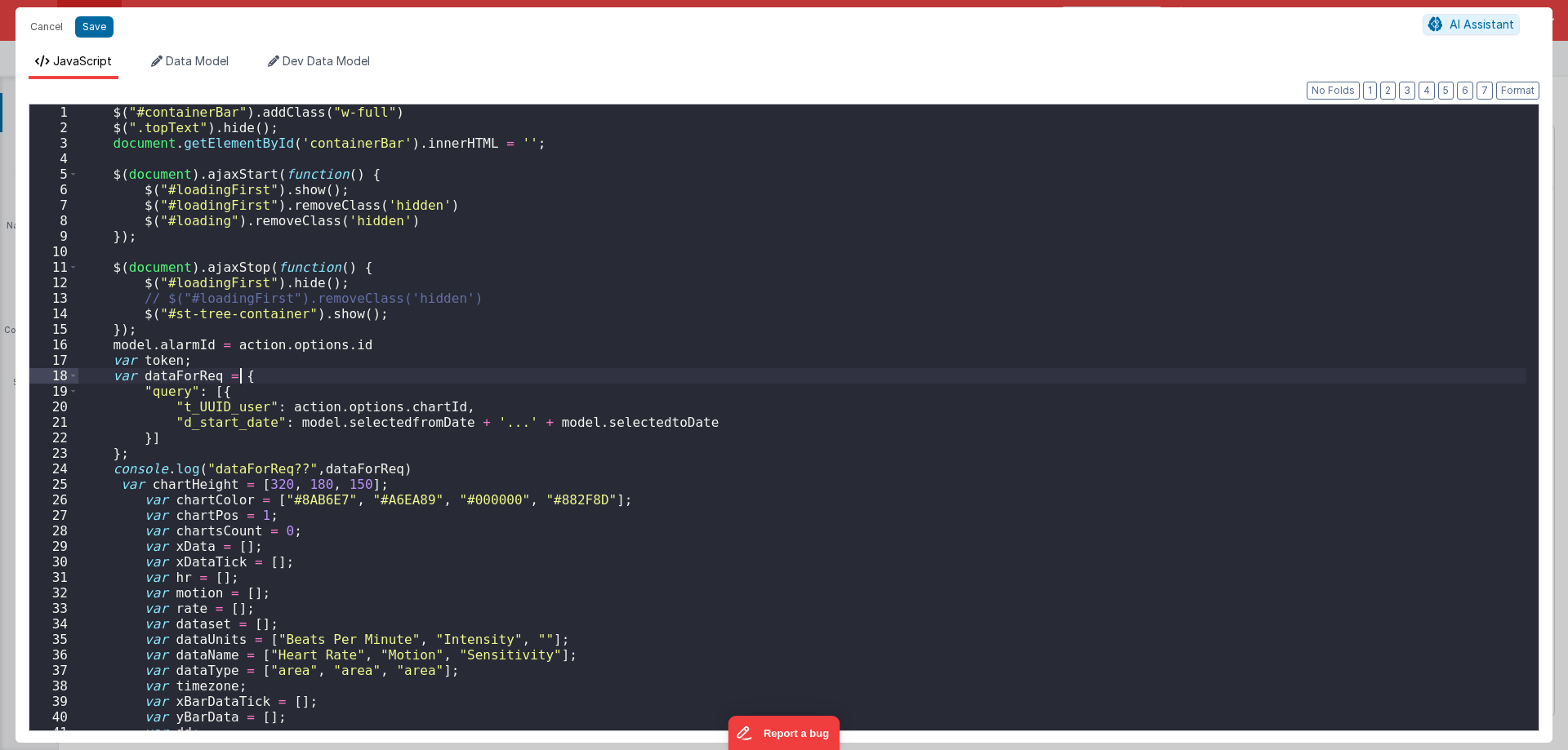
click at [449, 374] on div "$ ( "#containerBar" ) . addClass ( "w-full" ) $ ( ".topText" ) . hide ( ) ; doc…" at bounding box center [802, 433] width 1448 height 657
click at [414, 406] on div "$ ( "#containerBar" ) . addClass ( "w-full" ) $ ( ".topText" ) . hide ( ) ; doc…" at bounding box center [802, 433] width 1448 height 657
drag, startPoint x: 414, startPoint y: 406, endPoint x: 344, endPoint y: 408, distance: 70.0
click at [344, 408] on div "$ ( "#containerBar" ) . addClass ( "w-full" ) $ ( ".topText" ) . hide ( ) ; doc…" at bounding box center [802, 433] width 1448 height 657
paste textarea
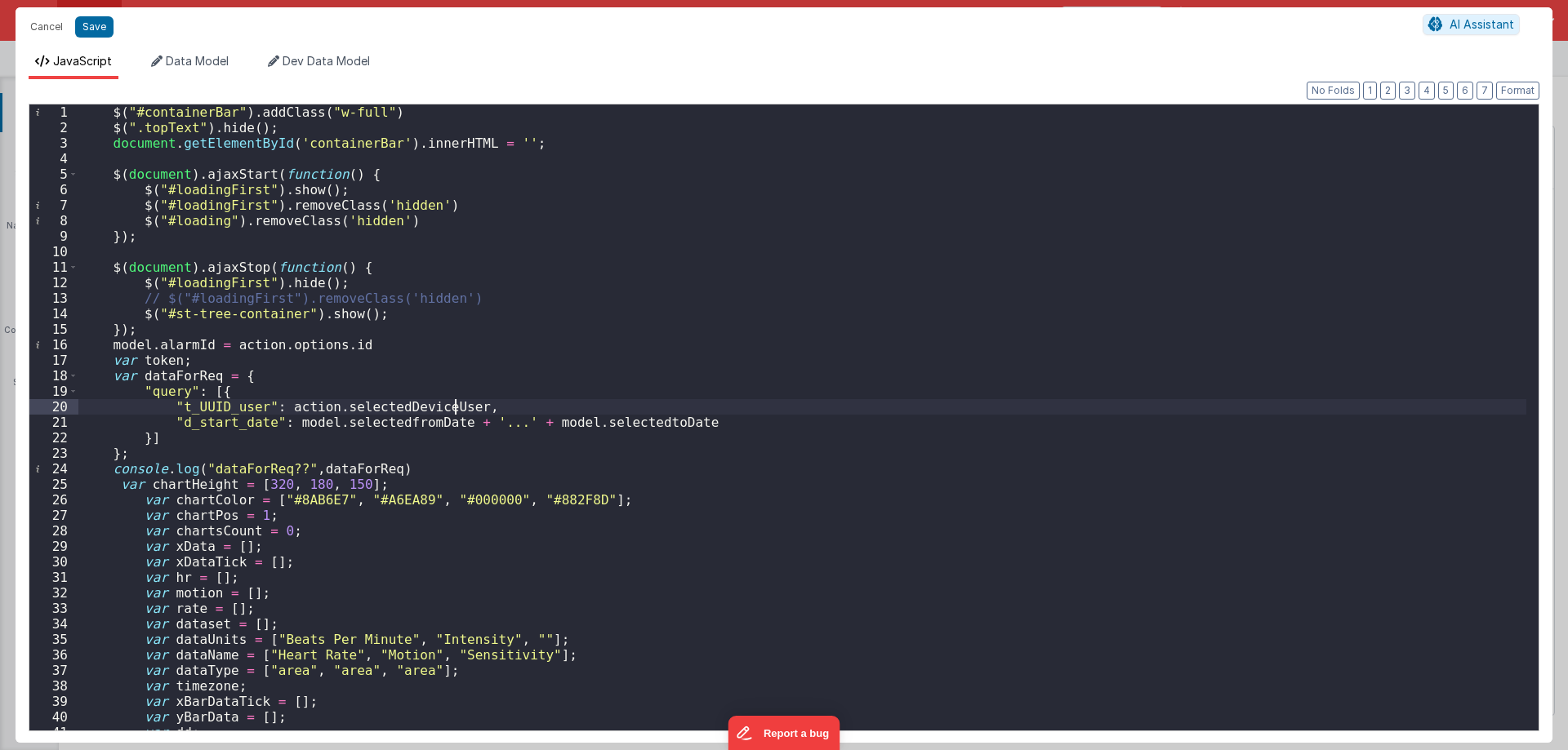
click at [304, 400] on div "$ ( "#containerBar" ) . addClass ( "w-full" ) $ ( ".topText" ) . hide ( ) ; doc…" at bounding box center [802, 433] width 1448 height 657
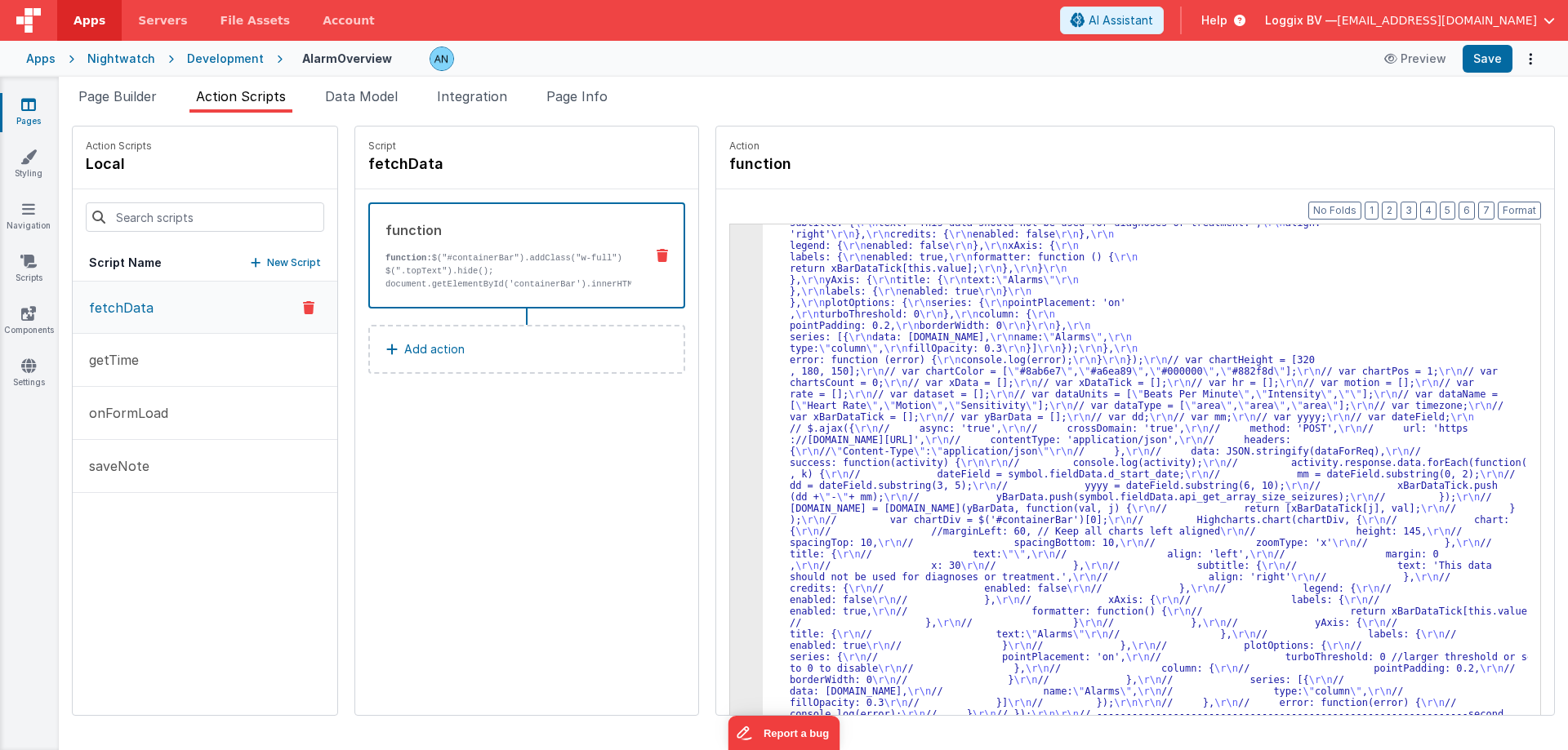
scroll to position [304, 0]
drag, startPoint x: 1489, startPoint y: 48, endPoint x: 1067, endPoint y: 93, distance: 424.4
click at [1490, 48] on button "Save" at bounding box center [1487, 59] width 50 height 28
click at [1065, 93] on ul "Page Builder Action Scripts Data Model Integration Page Info" at bounding box center [813, 99] width 1509 height 27
click at [135, 98] on span "Page Builder" at bounding box center [118, 96] width 79 height 17
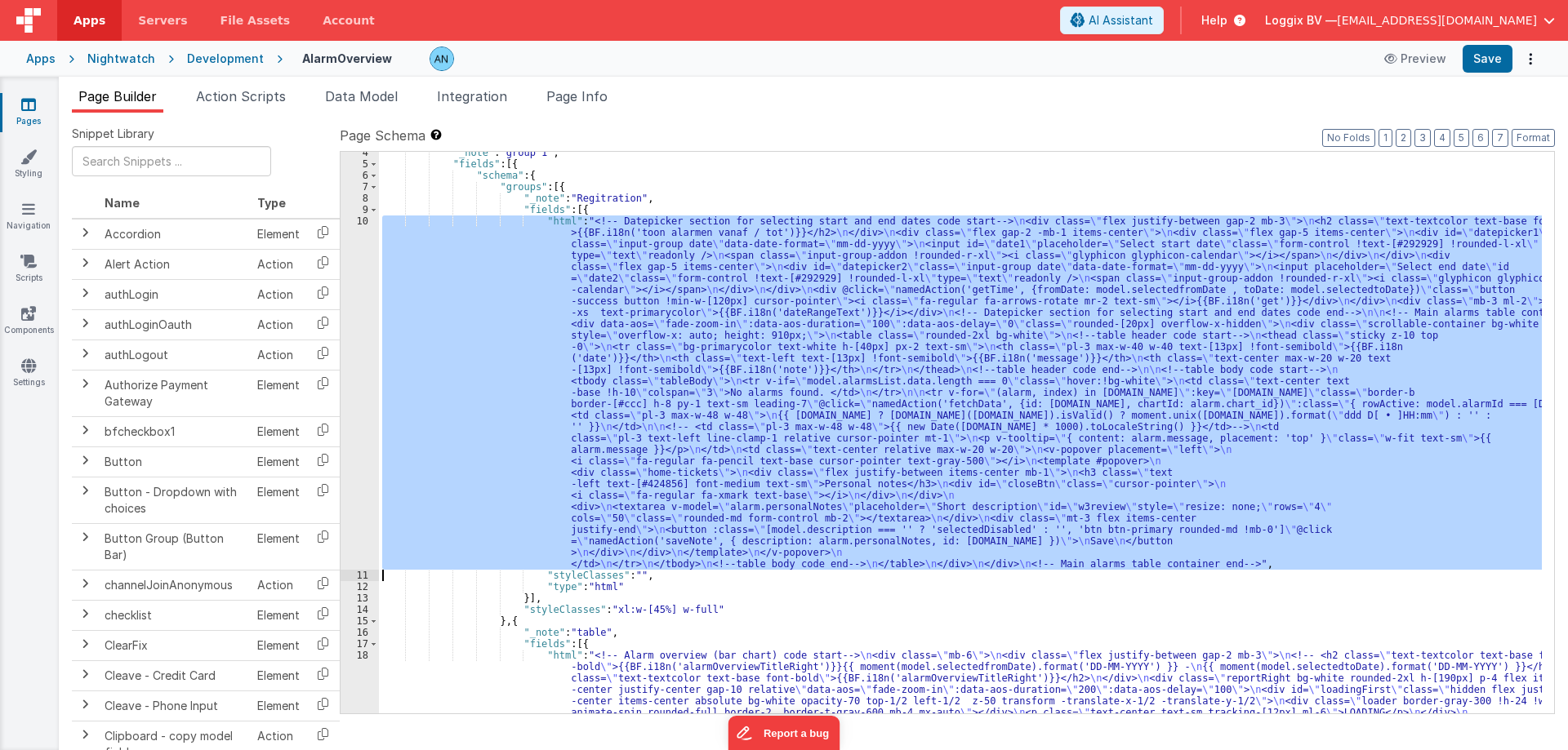
click at [362, 231] on div "10" at bounding box center [359, 393] width 38 height 354
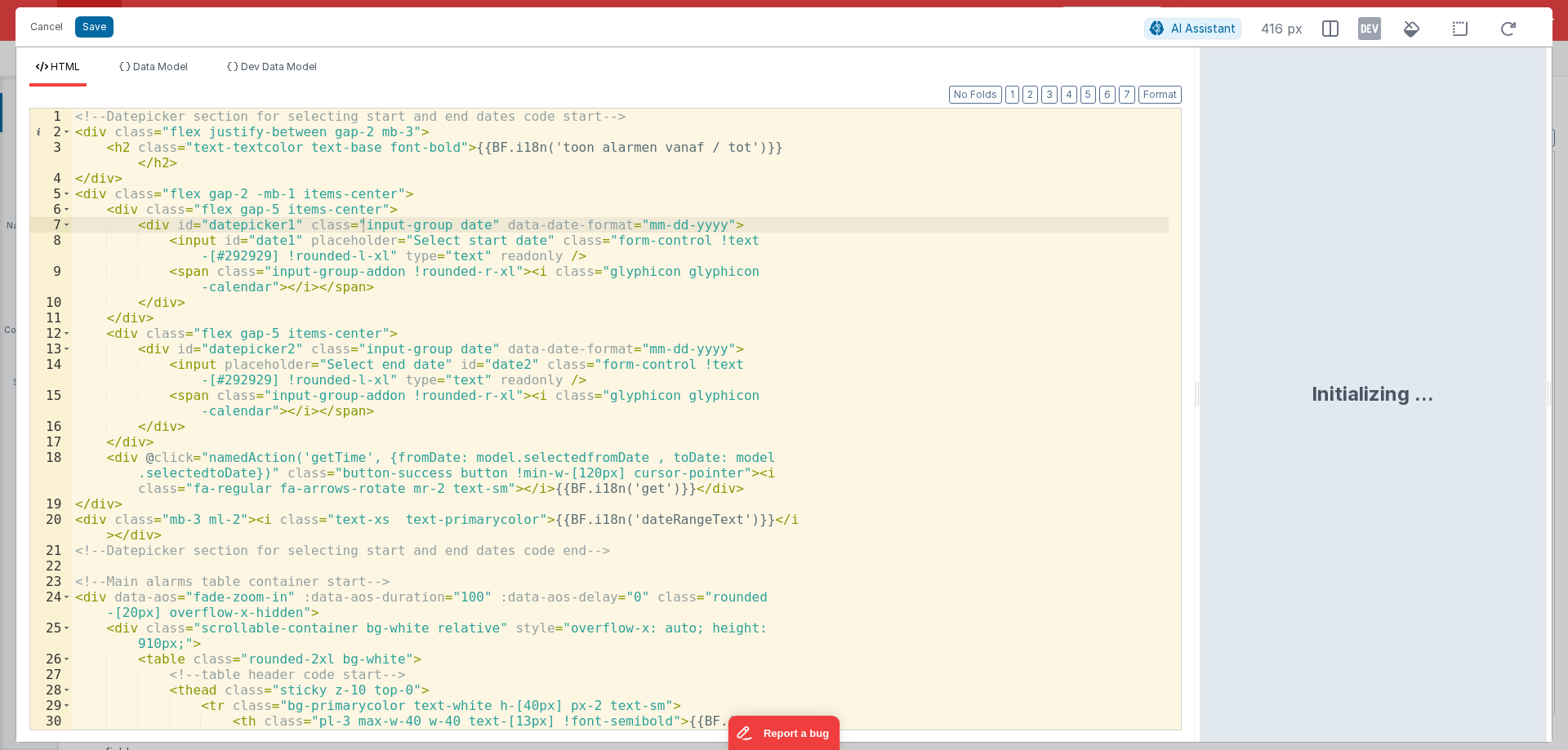
click at [1202, 444] on html "Cancel Save AI Assistant 416 px HTML Data Model Dev Data Model Format 7 6 5 4 3…" at bounding box center [784, 375] width 1568 height 750
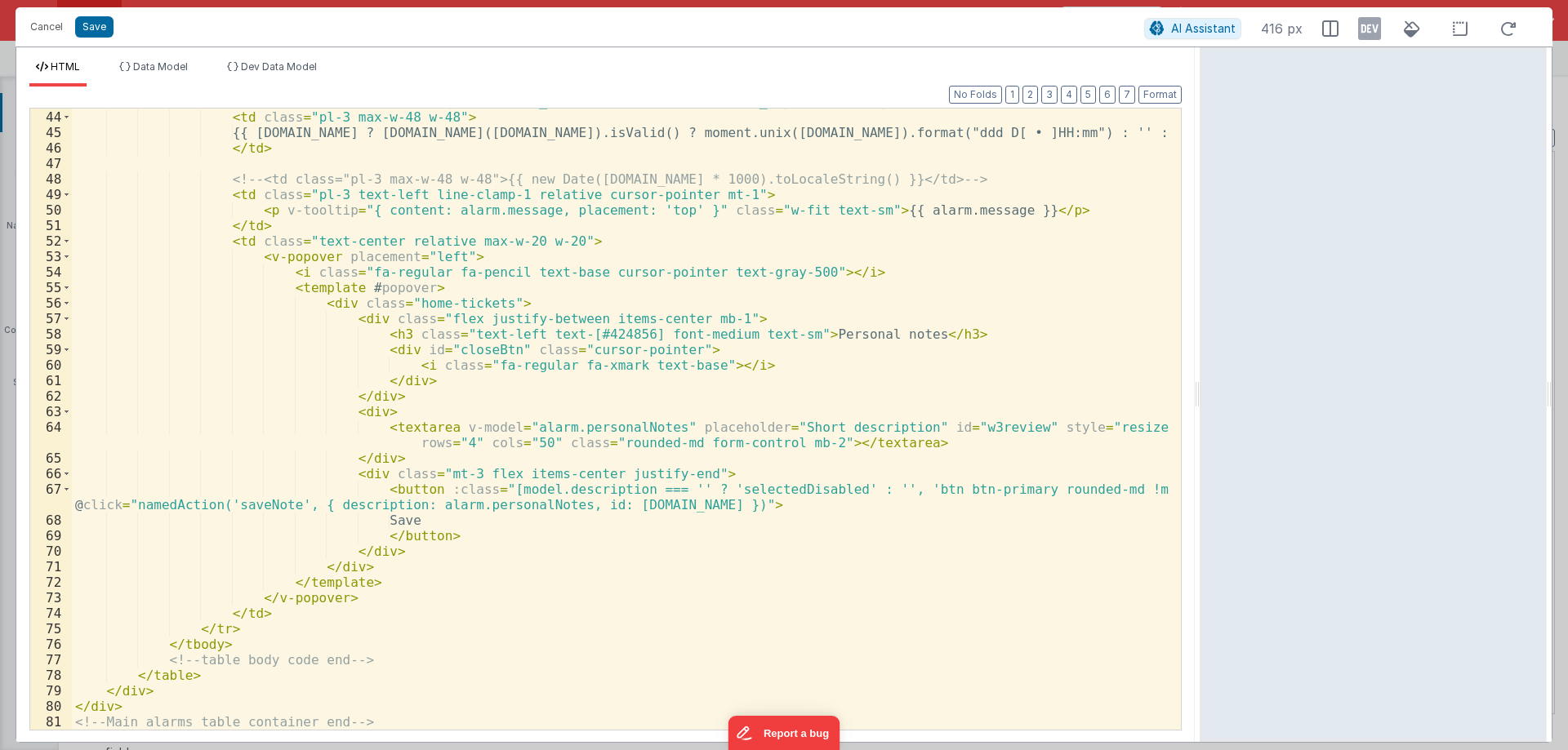
scroll to position [697, 0]
click at [788, 477] on div "< tr v-for = "(alarm, index) in [DOMAIN_NAME]" :key = "[DOMAIN_NAME]" class = "…" at bounding box center [620, 412] width 1097 height 667
